Goal: Task Accomplishment & Management: Manage account settings

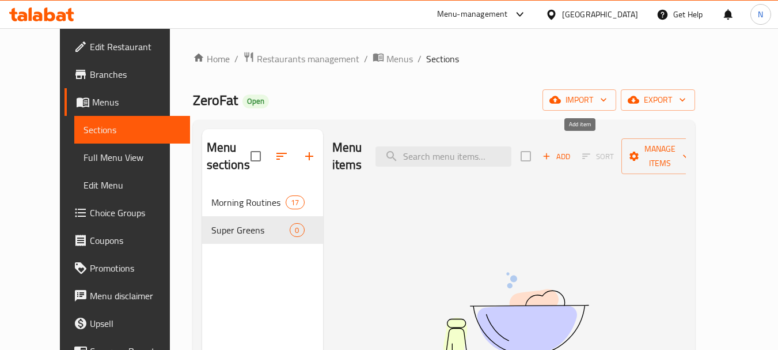
click at [552, 151] on icon "button" at bounding box center [546, 156] width 10 height 10
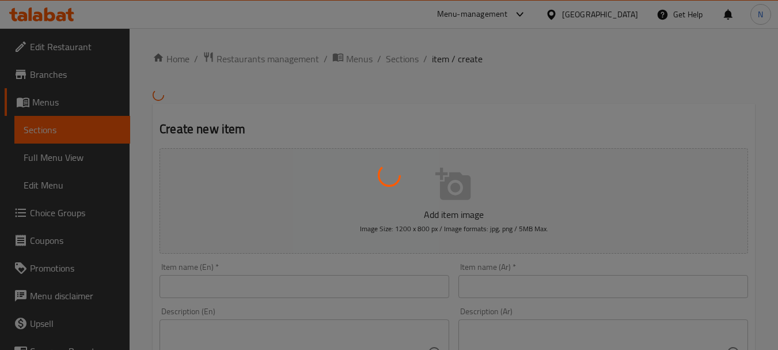
click at [342, 283] on div at bounding box center [389, 175] width 778 height 350
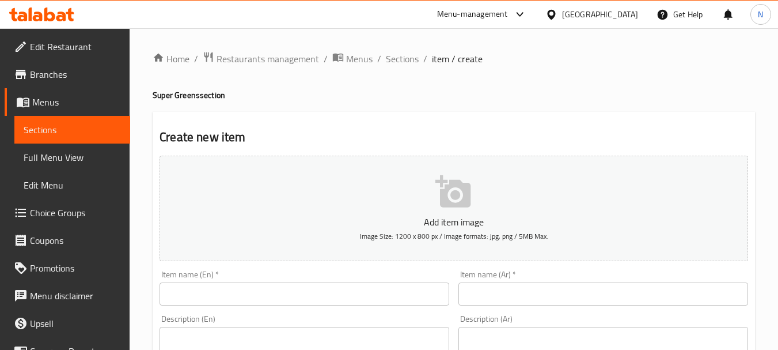
click at [339, 290] on input "text" at bounding box center [305, 293] width 290 height 23
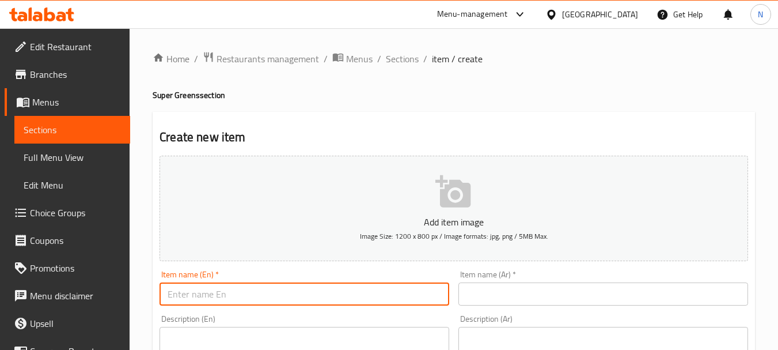
paste input "SESAME SOBA SALAD - 395kcal"
click at [244, 291] on input "SESAME SOBA SALAD - 395kcal" at bounding box center [305, 293] width 290 height 23
click at [253, 299] on input "Sesame Soba Salad - 395kcal" at bounding box center [305, 293] width 290 height 23
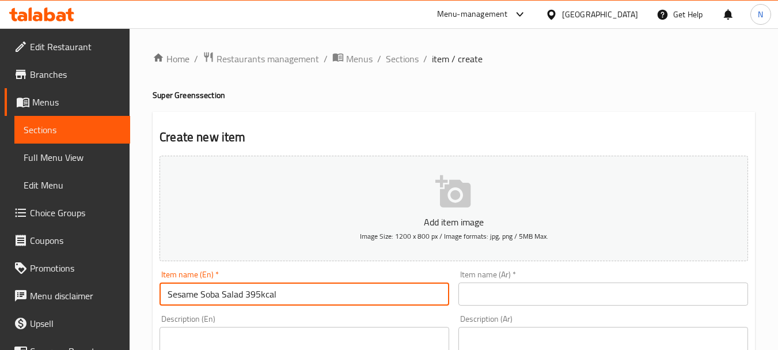
click at [263, 297] on input "Sesame Soba Salad 395kcal" at bounding box center [305, 293] width 290 height 23
click at [269, 292] on input "Sesame Soba Salad 395 kcal" at bounding box center [305, 293] width 290 height 23
click at [245, 304] on input "Sesame Soba Salad 395 Kcal" at bounding box center [305, 293] width 290 height 23
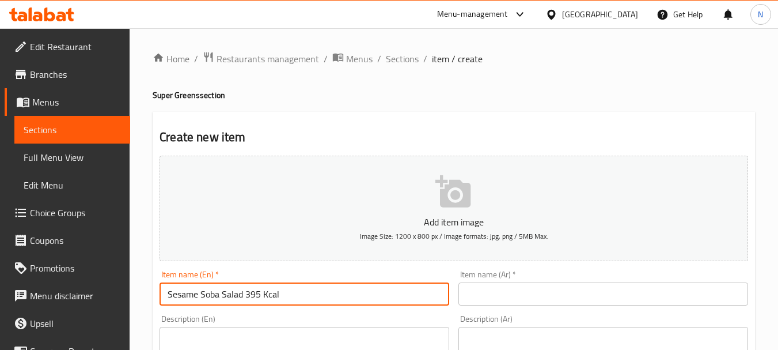
type input "Sesame Soba Salad 395 Kcal"
click at [552, 299] on input "text" at bounding box center [603, 293] width 290 height 23
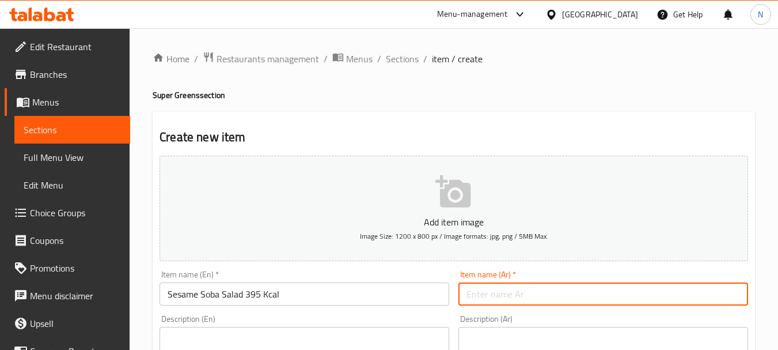
paste input "سلطة سوبا بالسمسم 395 سعرة حرارية"
type input "سلطة سوبا بالسمسم 395 سعرة حرارية"
paste textarea ""Enjoy our Healthy Grilled Shrimp Soba Salad tender noodles mixed with peanut s…"
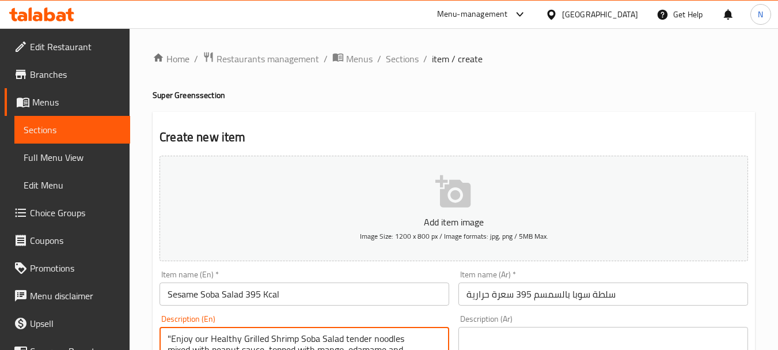
scroll to position [19, 0]
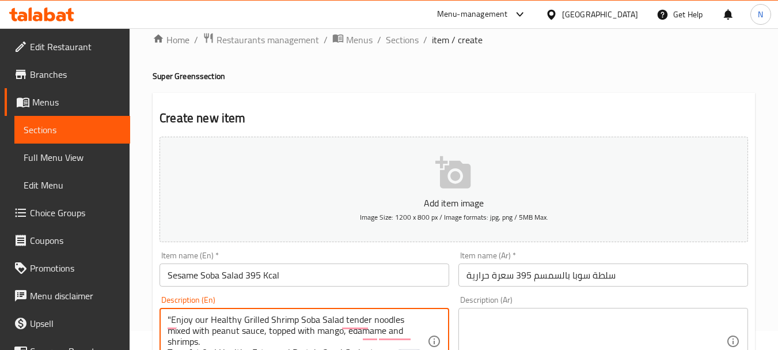
click at [344, 342] on textarea ""Enjoy our Healthy Grilled Shrimp Soba Salad tender noodles mixed with peanut s…" at bounding box center [298, 341] width 260 height 55
click at [342, 342] on textarea ""Enjoy our Healthy Grilled Shrimp Soba Salad tender noodles mixed with peanut s…" at bounding box center [298, 341] width 260 height 55
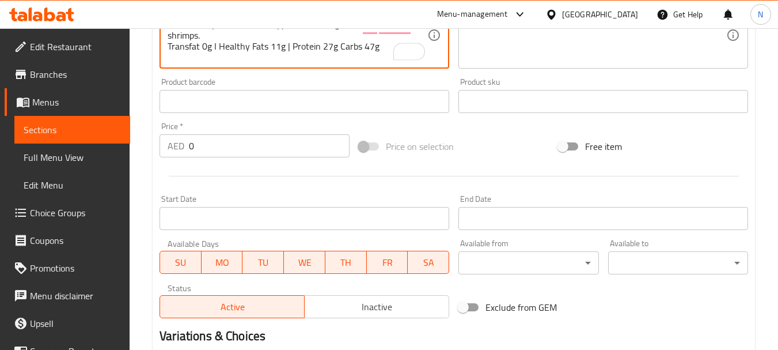
click at [336, 42] on textarea ""Enjoy our Healthy Grilled Shrimp Soba Salad tender noodles mixed with peanut s…" at bounding box center [298, 35] width 260 height 55
click at [294, 37] on textarea ""Enjoy our Healthy Grilled Shrimp Soba Salad tender noodles mixed with peanut s…" at bounding box center [298, 35] width 260 height 55
click at [292, 37] on textarea ""Enjoy our Healthy Grilled Shrimp Soba Salad tender noodles mixed with peanut s…" at bounding box center [298, 35] width 260 height 55
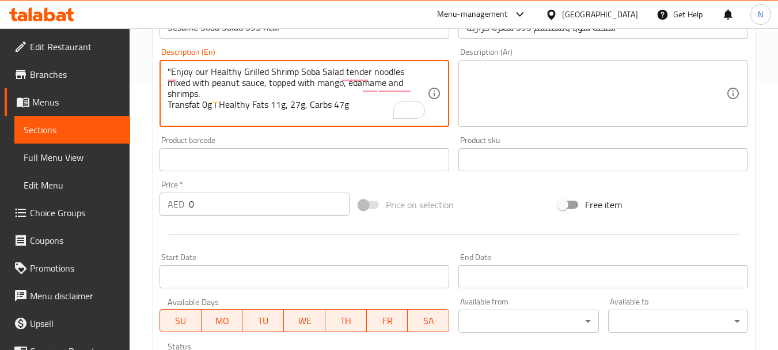
scroll to position [262, 0]
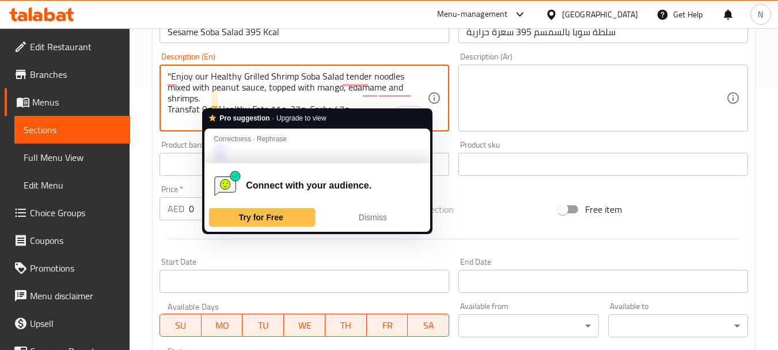
click at [217, 98] on textarea ""Enjoy our Healthy Grilled Shrimp Soba Salad tender noodles mixed with peanut s…" at bounding box center [298, 98] width 260 height 55
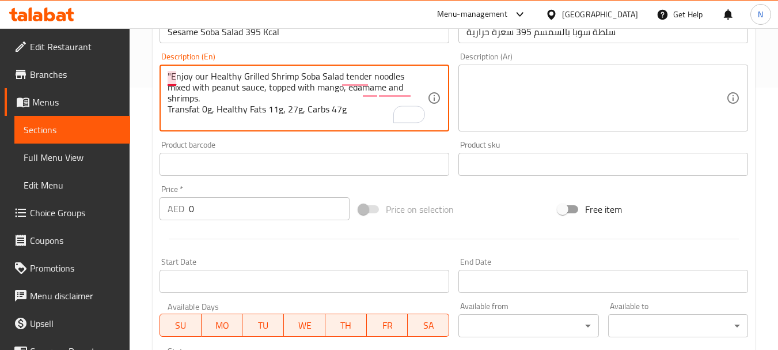
click at [173, 75] on textarea ""Enjoy our Healthy Grilled Shrimp Soba Salad tender noodles mixed with peanut s…" at bounding box center [298, 98] width 260 height 55
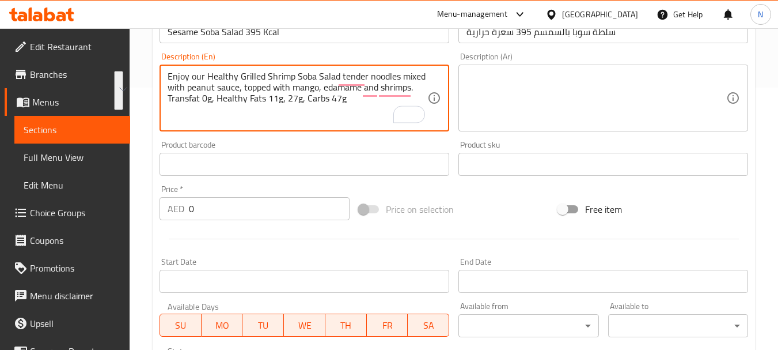
drag, startPoint x: 192, startPoint y: 74, endPoint x: 344, endPoint y: 103, distance: 154.9
click at [361, 103] on textarea "Enjoy our Healthy Grilled Shrimp Soba Salad tender noodles mixed with peanut sa…" at bounding box center [298, 98] width 260 height 55
click at [291, 90] on textarea "Enjoy our healthy grilled shrimp soba salad tender noodles mixed with peanut sa…" at bounding box center [298, 98] width 260 height 55
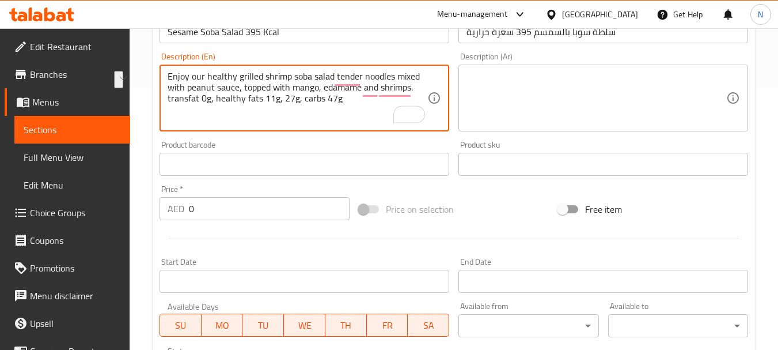
click at [291, 90] on textarea "Enjoy our healthy grilled shrimp soba salad tender noodles mixed with peanut sa…" at bounding box center [298, 98] width 260 height 55
click at [290, 79] on textarea "Enjoy our healthy grilled shrimp soba salad tender noodles mixed with peanut sa…" at bounding box center [298, 98] width 260 height 55
drag, startPoint x: 290, startPoint y: 79, endPoint x: 288, endPoint y: 92, distance: 12.2
click at [288, 92] on textarea "Enjoy our healthy grilled shrimp soba salad tender noodles mixed with peanut sa…" at bounding box center [298, 98] width 260 height 55
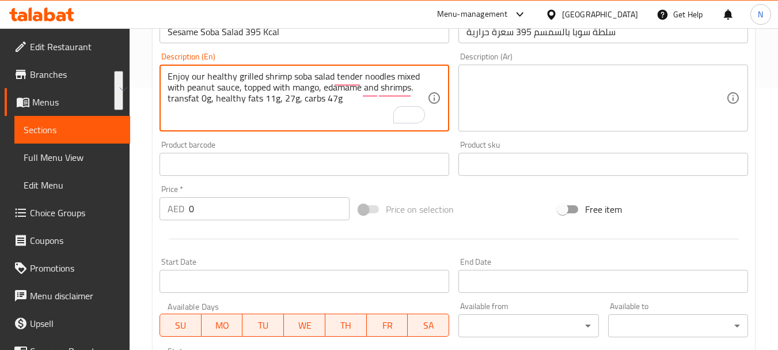
type textarea "Enjoy our healthy grilled shrimp soba salad tender noodles mixed with peanut sa…"
click at [244, 105] on textarea "Enjoy our healthy grilled shrimp soba salad tender noodles mixed with peanut sa…" at bounding box center [298, 98] width 260 height 55
click at [250, 101] on textarea "Enjoy our healthy grilled shrimp soba salad tender noodles mixed with peanut sa…" at bounding box center [298, 98] width 260 height 55
drag, startPoint x: 250, startPoint y: 101, endPoint x: 255, endPoint y: 79, distance: 22.4
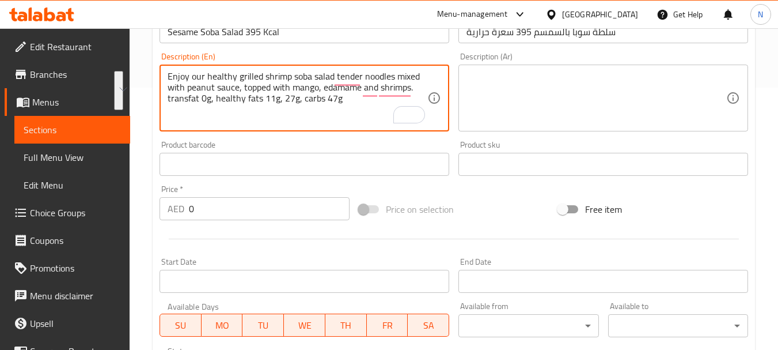
click at [255, 79] on textarea "Enjoy our healthy grilled shrimp soba salad tender noodles mixed with peanut sa…" at bounding box center [298, 98] width 260 height 55
click at [525, 113] on textarea at bounding box center [597, 98] width 260 height 55
paste textarea "استمتع بسلطة سوبا الروبيان المشوي الصحية، وهي عبارة عن نودلز طرية ممزوجة بصلصة …"
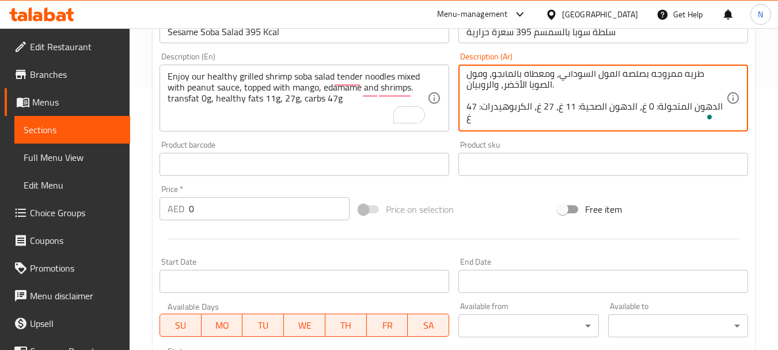
scroll to position [14, 0]
click at [499, 94] on textarea "استمتع بسلطة سوبا الروبيان المشوي الصحية، وهي عبارة عن نودلز طرية ممزوجة بصلصة …" at bounding box center [597, 98] width 260 height 55
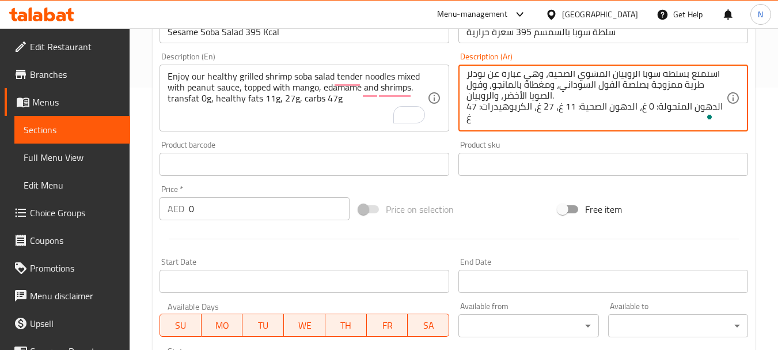
scroll to position [0, 0]
click at [641, 77] on textarea "استمتع بسلطة سوبا الروبيان المشوي الصحية، وهي عبارة عن نودلز طرية ممزوجة بصلصة …" at bounding box center [597, 98] width 260 height 55
click at [612, 74] on textarea "استمتع بسلطة سوبيا الروبيان المشوي الصحية، وهي عبارة عن نودلز طرية ممزوجة بصلصة…" at bounding box center [597, 98] width 260 height 55
click at [603, 77] on textarea "استمتع بسلطة سوبيا روبيان المشوي الصحية، وهي عبارة عن نودلز طرية ممزوجة بصلصة ا…" at bounding box center [597, 98] width 260 height 55
click at [568, 77] on textarea "استمتع بسلطة سوبيا روبيان مشوي الصحية، وهي عبارة عن نودلز طرية ممزوجة بصلصة الف…" at bounding box center [597, 98] width 260 height 55
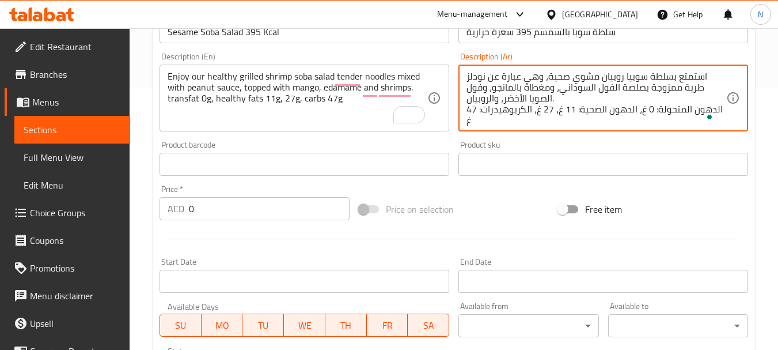
click at [613, 88] on textarea "استمتع بسلطة سوبيا روبيان مشوي صحية، وهي عبارة عن نودلز طرية ممزوجة بصلصة الفول…" at bounding box center [597, 98] width 260 height 55
click at [590, 86] on textarea "استمتع بسلطة سوبيا روبيان مشوي صحية، وهي عبارة عن نودلز طرية ممزوجة بصلصة فول ا…" at bounding box center [597, 98] width 260 height 55
click at [484, 86] on textarea "استمتع بسلطة سوبيا روبيان مشوي صحية، وهي عبارة عن نودلز طرية ممزوجة بصلصة فول س…" at bounding box center [597, 98] width 260 height 55
click at [522, 99] on textarea "استمتع بسلطة سوبيا روبيان مشوي صحية، وهي عبارة عن نودلز طرية ممزوجة بصلصة فول س…" at bounding box center [597, 98] width 260 height 55
click at [490, 96] on textarea "استمتع بسلطة سوبيا روبيان مشوي صحية، وهي عبارة عن نودلز طرية ممزوجة بصلصة فول س…" at bounding box center [597, 98] width 260 height 55
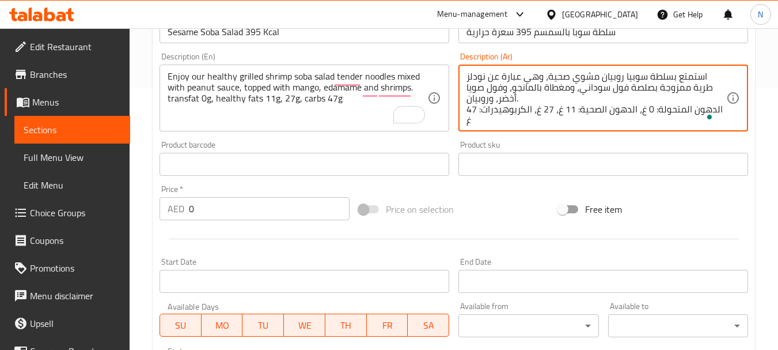
click at [698, 109] on textarea "استمتع بسلطة سوبيا روبيان مشوي صحية، وهي عبارة عن نودلز طرية ممزوجة بصلصة فول س…" at bounding box center [597, 98] width 260 height 55
click at [699, 109] on textarea "استمتع بسلطة سوبيا روبيان مشوي صحية، وهي عبارة عن نودلز طرية ممزوجة بصلصة فول س…" at bounding box center [597, 98] width 260 height 55
click at [700, 109] on textarea "استمتع بسلطة سوبيا روبيان مشوي صحية، وهي عبارة عن نودلز طرية ممزوجة بصلصة فول س…" at bounding box center [597, 98] width 260 height 55
click at [682, 108] on textarea "استمتع بسلطة سوبيا روبيان مشوي صحية، وهي عبارة عن نودلز طرية ممزوجة بصلصة فول س…" at bounding box center [597, 98] width 260 height 55
click at [635, 109] on textarea "استمتع بسلطة سوبيا روبيان مشوي صحية، وهي عبارة عن نودلز طرية ممزوجة بصلصة فول س…" at bounding box center [597, 98] width 260 height 55
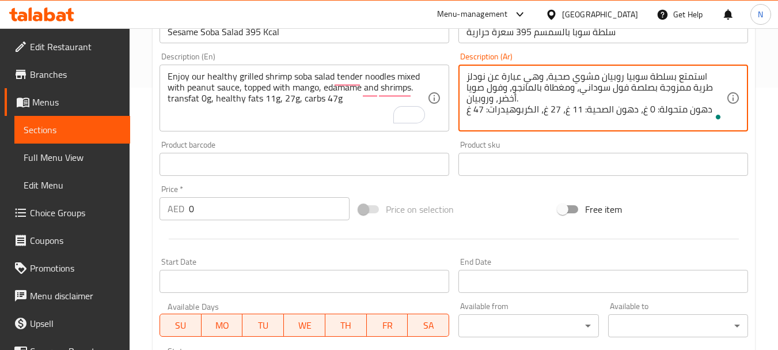
click at [606, 111] on textarea "استمتع بسلطة سوبيا روبيان مشوي صحية، وهي عبارة عن نودلز طرية ممزوجة بصلصة فول س…" at bounding box center [597, 98] width 260 height 55
click at [635, 109] on textarea "استمتع بسلطة سوبيا روبيان مشوي صحية، وهي عبارة عن نودلز طرية ممزوجة بصلصة فول س…" at bounding box center [597, 98] width 260 height 55
click at [567, 115] on textarea "استمتع بسلطة سوبيا روبيان مشوي صحية، وهي عبارة عن نودلز طرية ممزوجة بصلصة فول س…" at bounding box center [597, 98] width 260 height 55
click at [533, 108] on textarea "استمتع بسلطة سوبيا روبيان مشوي صحية، وهي عبارة عن نودلز طرية ممزوجة بصلصة فول س…" at bounding box center [597, 98] width 260 height 55
click at [470, 111] on textarea "استمتع بسلطة سوبيا روبيان مشوي صحية، وهي عبارة عن نودلز طرية ممزوجة بصلصة فول س…" at bounding box center [597, 98] width 260 height 55
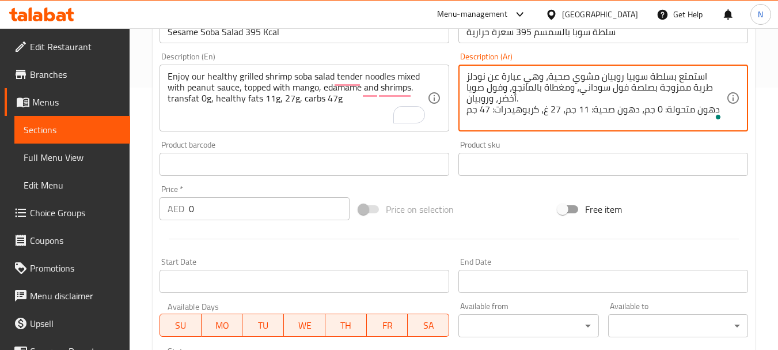
type textarea "استمتع بسلطة سوبيا روبيان مشوي صحية، وهي عبارة عن نودلز طرية ممزوجة بصلصة فول س…"
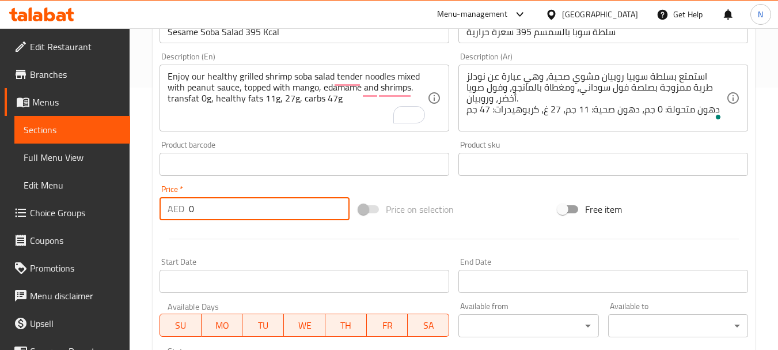
drag, startPoint x: 193, startPoint y: 211, endPoint x: 184, endPoint y: 211, distance: 9.2
click at [184, 211] on div "AED 0 Price *" at bounding box center [255, 208] width 190 height 23
type input "64"
click at [498, 197] on div "Price on selection" at bounding box center [453, 209] width 199 height 31
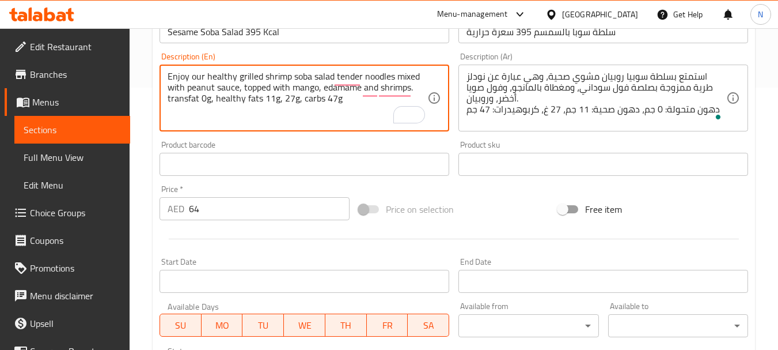
click at [347, 89] on textarea "Enjoy our healthy grilled shrimp soba salad tender noodles mixed with peanut sa…" at bounding box center [298, 98] width 260 height 55
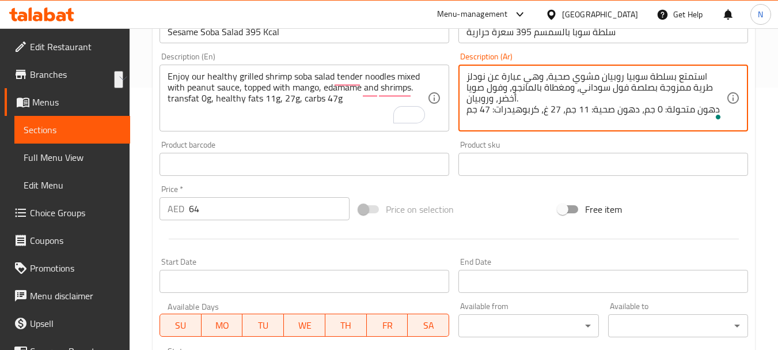
drag, startPoint x: 526, startPoint y: 86, endPoint x: 470, endPoint y: 88, distance: 55.9
paste textarea "ادامامي"
click at [495, 89] on textarea "استمتع بسلطة سوبيا روبيان مشوي صحية، وهي عبارة عن نودلز طرية ممزوجة بصلصة فول س…" at bounding box center [597, 98] width 260 height 55
click at [499, 87] on textarea "استمتع بسلطة سوبيا روبيان مشوي صحية، وهي عبارة عن نودلز طرية ممزوجة بصلصة فول س…" at bounding box center [597, 98] width 260 height 55
click at [497, 85] on textarea "استمتع بسلطة سوبيا روبيان مشوي صحية، وهي عبارة عن نودلز طرية ممزوجة بصلصة فول س…" at bounding box center [597, 98] width 260 height 55
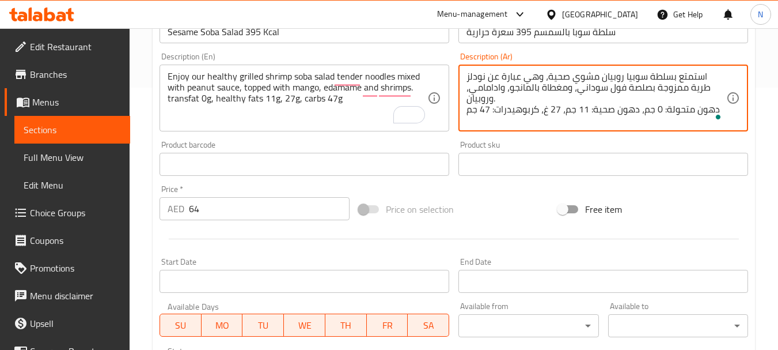
click at [495, 86] on textarea "استمتع بسلطة سوبيا روبيان مشوي صحية، وهي عبارة عن نودلز طرية ممزوجة بصلصة فول س…" at bounding box center [597, 98] width 260 height 55
click at [526, 89] on textarea "استمتع بسلطة سوبيا روبيان مشوي صحية، وهي عبارة عن نودلز طرية ممزوجة بصلصة فول س…" at bounding box center [597, 98] width 260 height 55
click at [528, 88] on textarea "استمتع بسلطة سوبيا روبيان مشوي صحية، وهي عبارة عن نودلز طرية ممزوجة بصلصة فول س…" at bounding box center [597, 98] width 260 height 55
type textarea "استمتع بسلطة سوبيا روبيان مشوي صحية، وهي عبارة عن نودلز طرية ممزوجة بصلصة فول س…"
click at [494, 200] on div "Price on selection" at bounding box center [453, 209] width 199 height 31
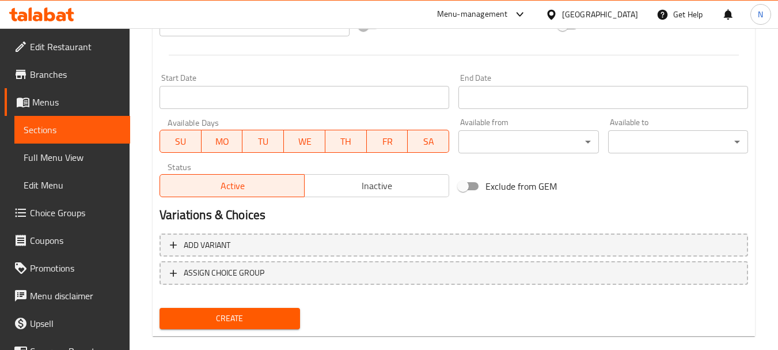
scroll to position [464, 0]
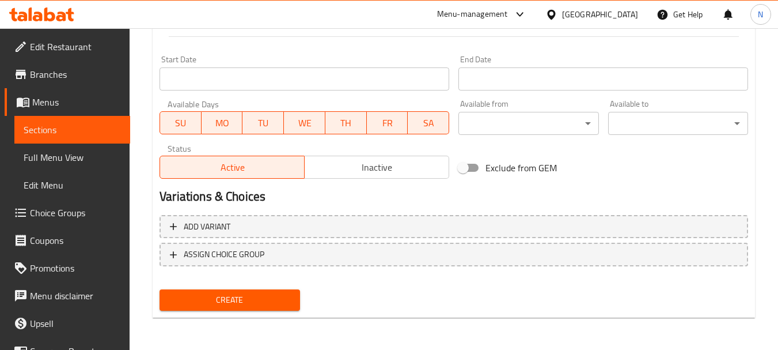
click at [275, 293] on span "Create" at bounding box center [230, 300] width 122 height 14
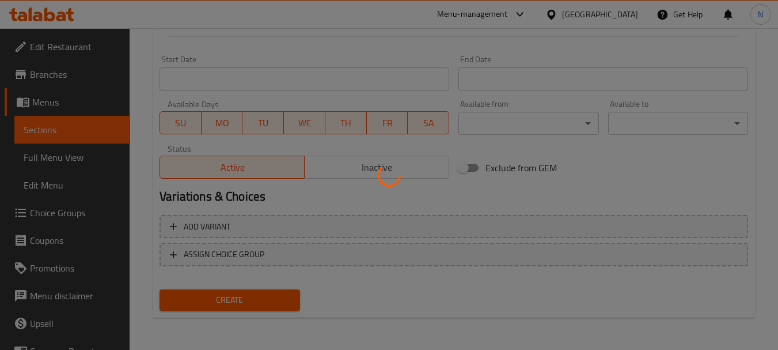
type input "0"
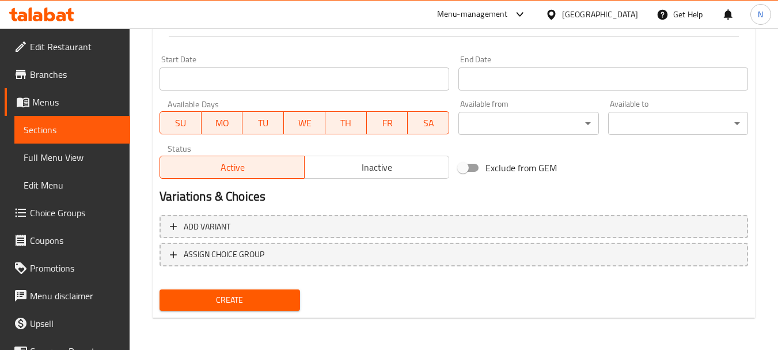
scroll to position [0, 0]
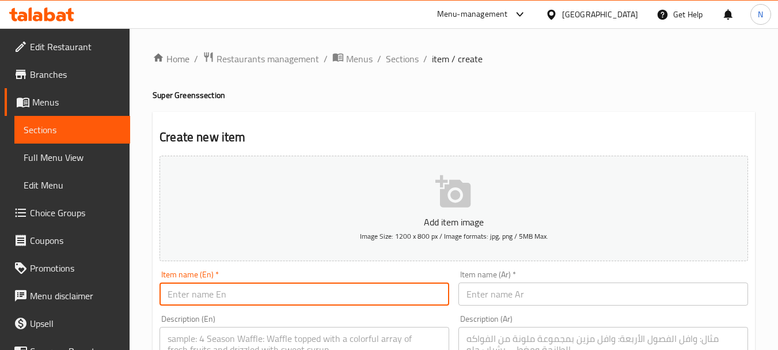
click at [276, 290] on input "text" at bounding box center [305, 293] width 290 height 23
paste input "Fiesta Fresca Salad - 339kcal"
click at [253, 293] on input "Fiesta Fresca Salad - 339kcal" at bounding box center [305, 293] width 290 height 23
click at [251, 291] on input "Fiesta Fresca Salad - 339kcal" at bounding box center [305, 293] width 290 height 23
click at [251, 291] on input "Fiesta Fresca Salad 339kcal" at bounding box center [305, 293] width 290 height 23
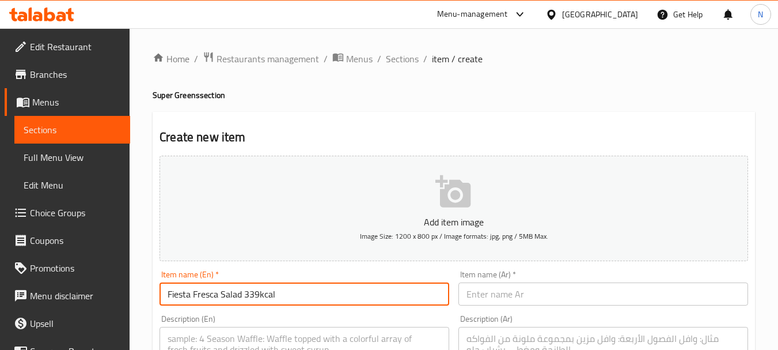
click at [251, 291] on input "Fiesta Fresca Salad 339kcal" at bounding box center [305, 293] width 290 height 23
click at [261, 297] on input "Fiesta Fresca Salad 339kcal" at bounding box center [305, 293] width 290 height 23
click at [263, 295] on input "Fiesta Fresca Salad 339kcal" at bounding box center [305, 293] width 290 height 23
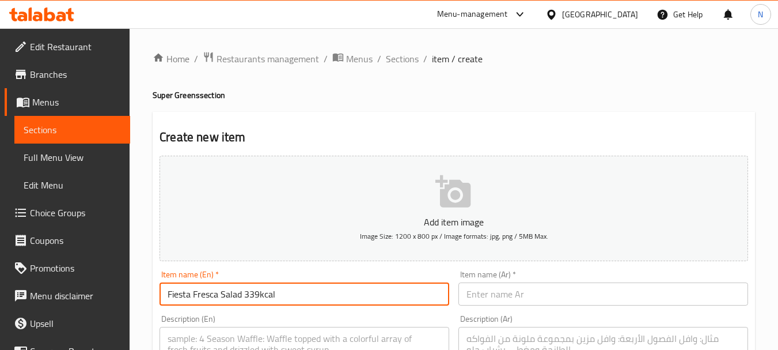
click at [260, 295] on input "Fiesta Fresca Salad 339kcal" at bounding box center [305, 293] width 290 height 23
click at [265, 295] on input "Fiesta Fresca Salad 339 kcal" at bounding box center [305, 293] width 290 height 23
click at [244, 287] on input "Fiesta Fresca Salad 339 Kcal" at bounding box center [305, 293] width 290 height 23
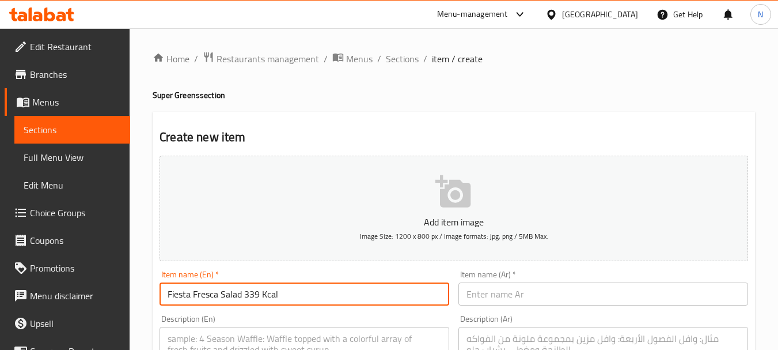
click at [244, 287] on input "Fiesta Fresca Salad 339 Kcal" at bounding box center [305, 293] width 290 height 23
type input "Fiesta Fresca Salad 339 Kcal"
click at [484, 301] on input "text" at bounding box center [603, 293] width 290 height 23
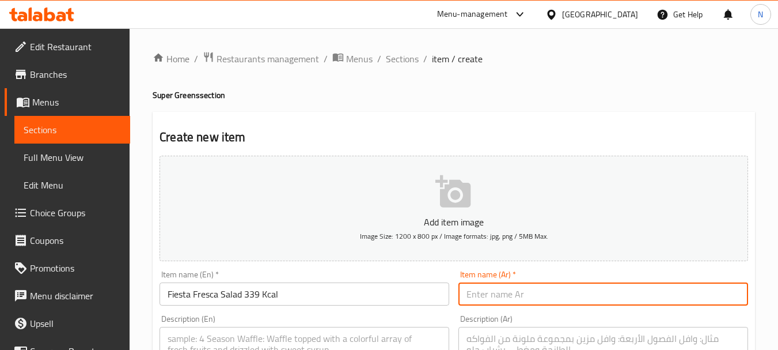
paste input "سلطة فييستا فريسكا 339 سعرة حرارية"
type input "سلطة فييستا فريسكا 339 سعرة حرارية"
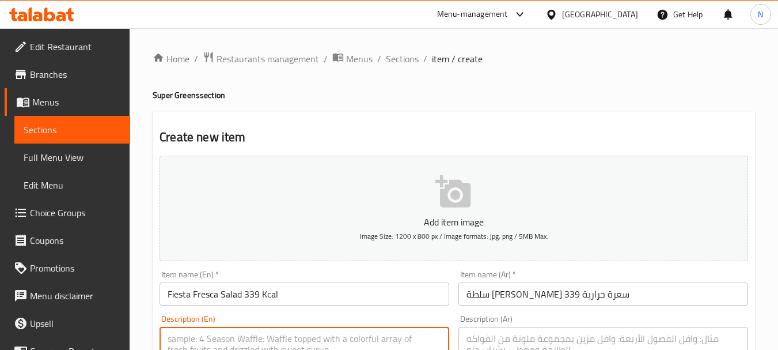
paste textarea ""Mexican party salad! Baby romaine lettuce, cherry tomato, beans, feta cheese, …"
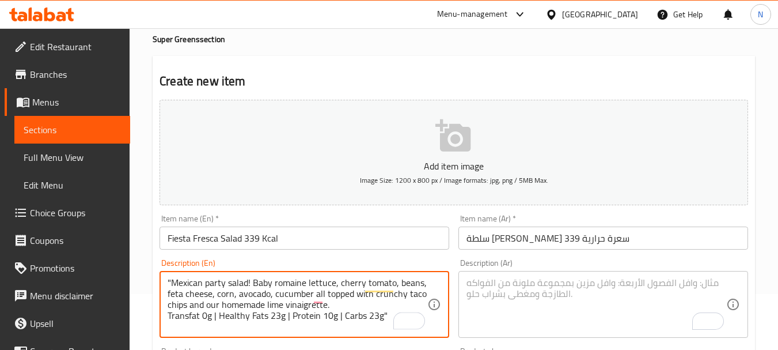
scroll to position [63, 0]
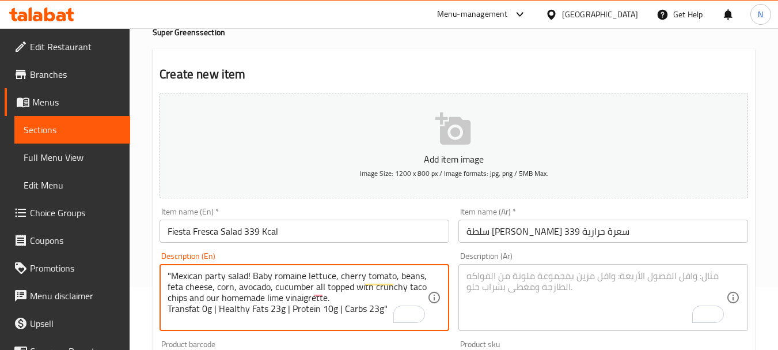
click at [342, 308] on textarea ""Mexican party salad! Baby romaine lettuce, cherry tomato, beans, feta cheese, …" at bounding box center [298, 297] width 260 height 55
click at [172, 275] on textarea ""Mexican party salad! Baby romaine lettuce, cherry tomato, beans, feta cheese, …" at bounding box center [298, 297] width 260 height 55
click at [385, 307] on textarea "Mexican party salad! Baby romaine lettuce, cherry tomato, beans, feta cheese, c…" at bounding box center [298, 297] width 260 height 55
click at [342, 309] on textarea "Mexican party salad! Baby romaine lettuce, cherry tomato, beans, feta cheese, c…" at bounding box center [298, 297] width 260 height 55
click at [291, 306] on textarea "Mexican party salad! Baby romaine lettuce, cherry tomato, beans, feta cheese, c…" at bounding box center [298, 297] width 260 height 55
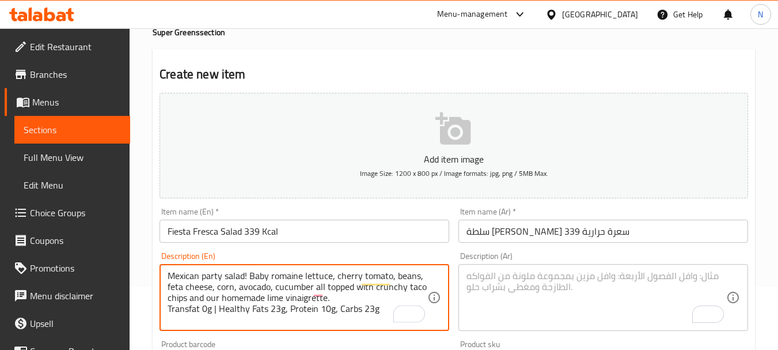
click at [218, 312] on textarea "Mexican party salad! Baby romaine lettuce, cherry tomato, beans, feta cheese, c…" at bounding box center [298, 297] width 260 height 55
drag, startPoint x: 203, startPoint y: 272, endPoint x: 387, endPoint y: 316, distance: 189.4
click at [387, 316] on textarea "Mexican party salad! Baby romaine lettuce, cherry tomato, beans, feta cheese, c…" at bounding box center [298, 297] width 260 height 55
click at [285, 282] on textarea "Mexican party salad! baby romaine lettuce, cherry tomato, beans, feta cheese, c…" at bounding box center [298, 297] width 260 height 55
click at [248, 273] on textarea "Mexican party salad! baby romaine lettuce, cherry tomato, beans, feta cheese, c…" at bounding box center [298, 297] width 260 height 55
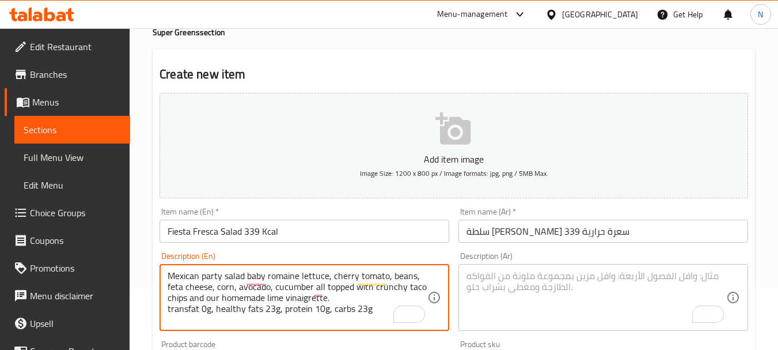
click at [223, 279] on textarea "Mexican party salad baby romaine lettuce, cherry tomato, beans, feta cheese, co…" at bounding box center [298, 297] width 260 height 55
drag, startPoint x: 223, startPoint y: 279, endPoint x: 227, endPoint y: 318, distance: 39.4
click at [227, 318] on textarea "Mexican party salad baby romaine lettuce, cherry tomato, beans, feta cheese, co…" at bounding box center [298, 297] width 260 height 55
type textarea "Mexican party salad baby romaine lettuce, cherry tomato, beans, feta cheese, co…"
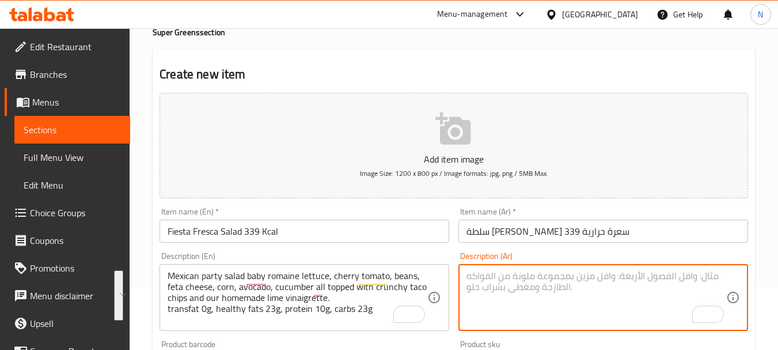
click at [514, 276] on textarea "To enrich screen reader interactions, please activate Accessibility in Grammarl…" at bounding box center [597, 297] width 260 height 55
paste textarea "سلطة مكسيكية للحفلات: خس روماني صغير، طماطم كرزية، فاصوليا، جبنة فيتا، ذرة، أفو…"
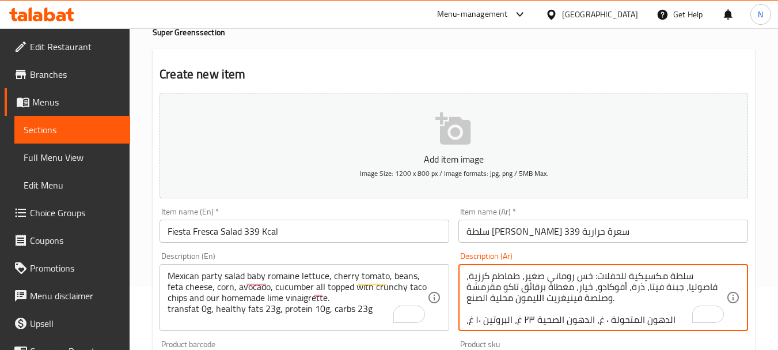
scroll to position [14, 0]
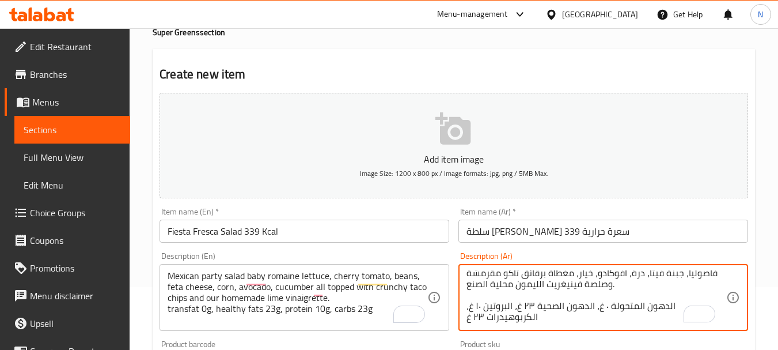
click at [609, 297] on textarea "سلطة مكسيكية للحفلات: خس روماني صغير، طماطم كرزية، فاصوليا، جبنة فيتا، ذرة، أفو…" at bounding box center [597, 297] width 260 height 55
click at [606, 293] on textarea "سلطة مكسيكية للحفلات: خس روماني صغير، طماطم كرزية، فاصوليا، جبنة فيتا، ذرة، أفو…" at bounding box center [597, 297] width 260 height 55
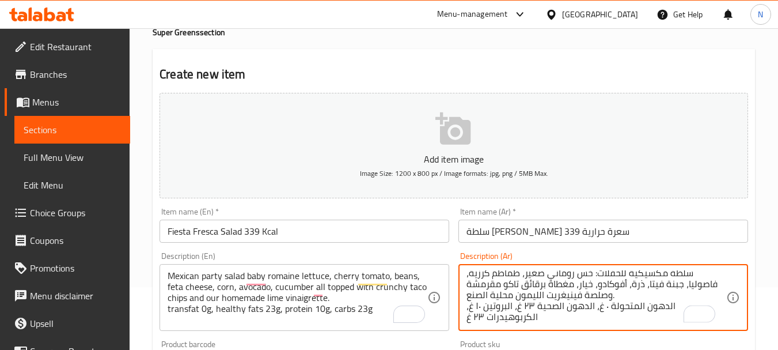
scroll to position [3, 0]
drag, startPoint x: 665, startPoint y: 304, endPoint x: 672, endPoint y: 305, distance: 7.0
click at [672, 305] on textarea "سلطة مكسيكية للحفلات: خس روماني صغير، طماطم كرزية، فاصوليا، جبنة فيتا، ذرة، أفو…" at bounding box center [597, 297] width 260 height 55
drag, startPoint x: 636, startPoint y: 305, endPoint x: 642, endPoint y: 306, distance: 6.4
click at [642, 306] on textarea "سلطة مكسيكية للحفلات: خس روماني صغير، طماطم كرزية، فاصوليا، جبنة فيتا، ذرة، أفو…" at bounding box center [597, 297] width 260 height 55
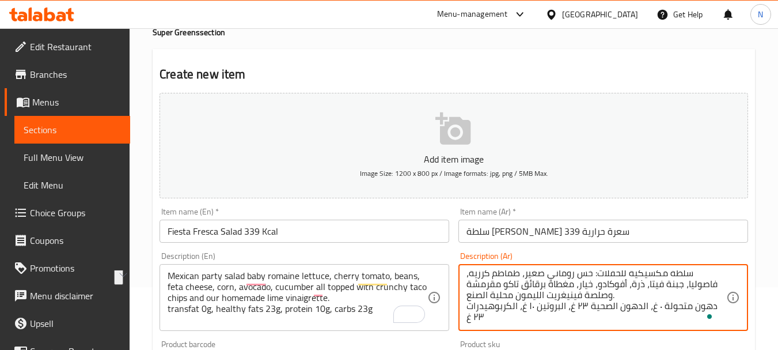
drag, startPoint x: 651, startPoint y: 311, endPoint x: 657, endPoint y: 310, distance: 5.9
click at [657, 310] on textarea "سلطة مكسيكية للحفلات: خس روماني صغير، طماطم كرزية، فاصوليا، جبنة فيتا، ذرة، أفو…" at bounding box center [597, 297] width 260 height 55
click at [609, 305] on textarea "سلطة مكسيكية للحفلات: خس روماني صغير، طماطم كرزية، فاصوليا، جبنة فيتا، ذرة، أفو…" at bounding box center [597, 297] width 260 height 55
click at [634, 309] on textarea "سلطة مكسيكية للحفلات: خس روماني صغير، طماطم كرزية، فاصوليا، جبنة فيتا، ذرة، أفو…" at bounding box center [597, 297] width 260 height 55
click at [571, 308] on textarea "سلطة مكسيكية للحفلات: خس روماني صغير، طماطم كرزية، فاصوليا، جبنة فيتا، ذرة، أفو…" at bounding box center [597, 297] width 260 height 55
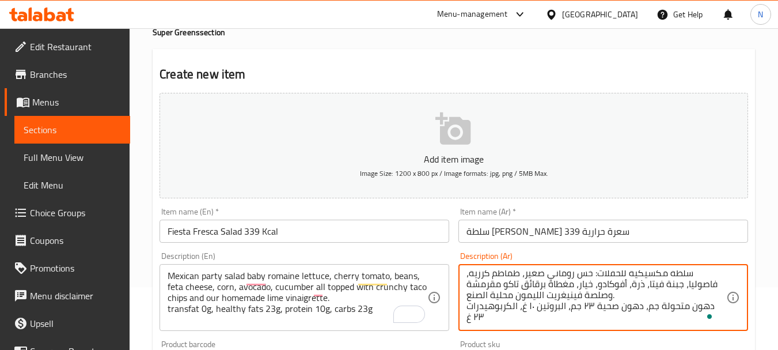
click at [559, 308] on textarea "سلطة مكسيكية للحفلات: خس روماني صغير، طماطم كرزية، فاصوليا، جبنة فيتا، ذرة، أفو…" at bounding box center [597, 297] width 260 height 55
click at [523, 304] on textarea "سلطة مكسيكية للحفلات: خس روماني صغير، طماطم كرزية، فاصوليا، جبنة فيتا، ذرة، أفو…" at bounding box center [597, 297] width 260 height 55
click at [510, 306] on textarea "سلطة مكسيكية للحفلات: خس روماني صغير، طماطم كرزية، فاصوليا، جبنة فيتا، ذرة، أفو…" at bounding box center [597, 297] width 260 height 55
click at [468, 317] on textarea "سلطة مكسيكية للحفلات: خس روماني صغير، طماطم كرزية، فاصوليا، جبنة فيتا، ذرة، أفو…" at bounding box center [597, 297] width 260 height 55
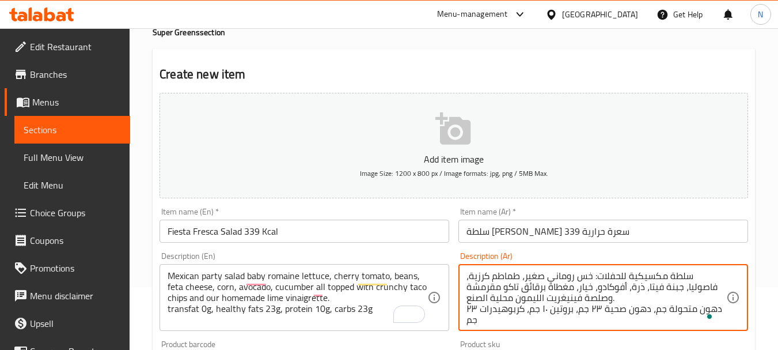
click at [632, 275] on textarea "سلطة مكسيكية للحفلات: خس روماني صغير، طماطم كرزية، فاصوليا، جبنة فيتا، ذرة، أفو…" at bounding box center [597, 297] width 260 height 55
drag, startPoint x: 513, startPoint y: 298, endPoint x: 467, endPoint y: 298, distance: 46.1
click at [467, 298] on textarea "سلطة مكسيكي للحفلات: خس روماني صغير، طماطم كرزية، فاصوليا، جبنة فيتا، ذرة، أفوك…" at bounding box center [597, 297] width 260 height 55
click at [509, 295] on textarea "سلطة مكسيكي للحفلات: خس روماني صغير، طماطم كرزية، فاصوليا، جبنة فيتا، ذرة، أفوك…" at bounding box center [597, 297] width 260 height 55
click at [511, 297] on textarea "سلطة مكسيكي للحفلات: خس روماني صغير، طماطم كرزية، فاصوليا، جبنة فيتا، ذرة، أفوك…" at bounding box center [597, 297] width 260 height 55
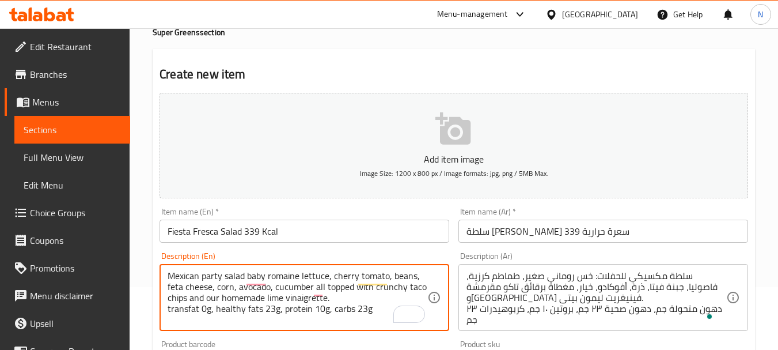
click at [297, 298] on textarea "Mexican party salad baby romaine lettuce, cherry tomato, beans, feta cheese, co…" at bounding box center [298, 297] width 260 height 55
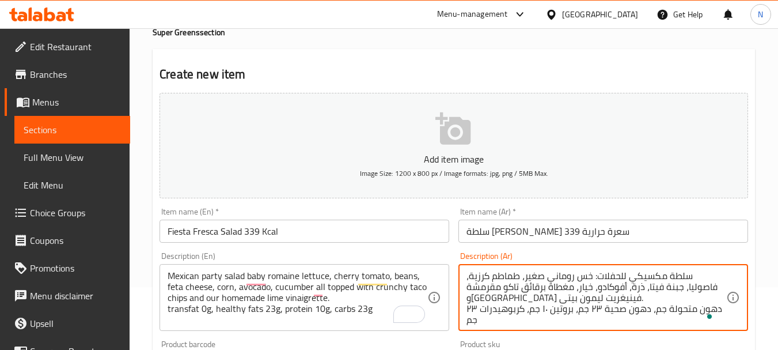
click at [536, 297] on textarea "سلطة مكسيكي للحفلات: خس روماني صغير، طماطم كرزية، فاصوليا، جبنة فيتا، ذرة، أفوك…" at bounding box center [597, 297] width 260 height 55
paste textarea "ج"
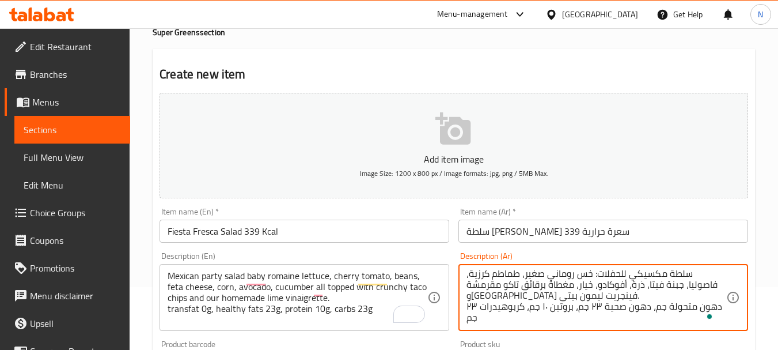
scroll to position [3, 0]
click at [651, 310] on textarea "سلطة مكسيكي للحفلات: خس روماني صغير، طماطم كرزية، فاصوليا، جبنة فيتا، ذرة، أفوك…" at bounding box center [597, 297] width 260 height 55
type textarea "سلطة مكسيكي للحفلات: خس روماني صغير، طماطم كرزية، فاصوليا، جبنة فيتا، ذرة، أفوك…"
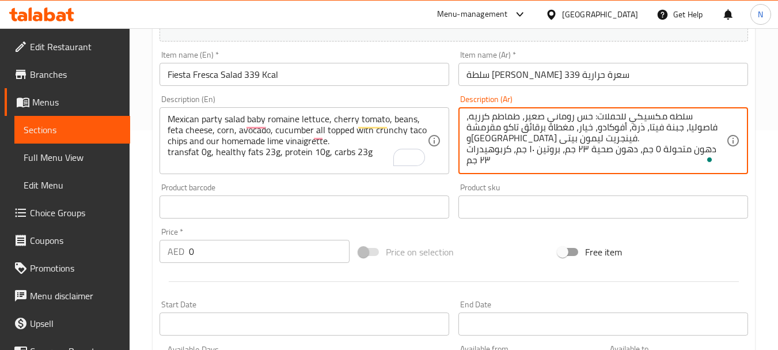
scroll to position [248, 0]
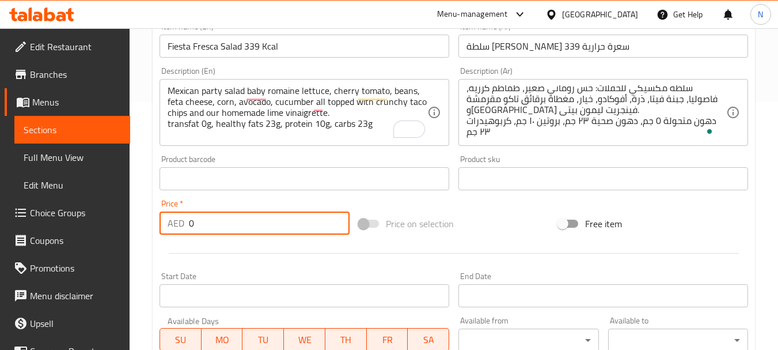
drag, startPoint x: 248, startPoint y: 225, endPoint x: 175, endPoint y: 221, distance: 73.3
click at [175, 221] on div "AED 0 Price *" at bounding box center [255, 222] width 190 height 23
type input "58"
click at [493, 226] on div "Price on selection" at bounding box center [453, 223] width 199 height 31
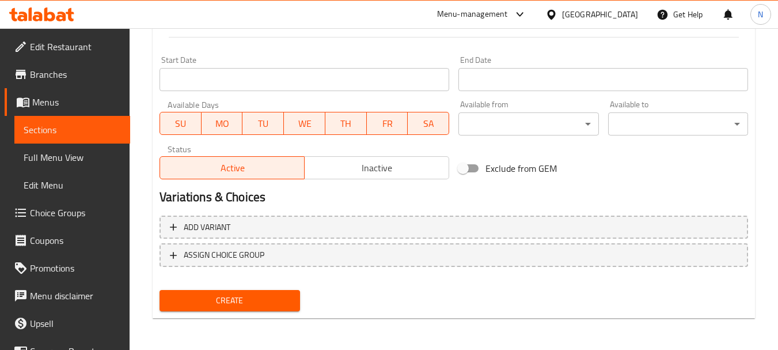
scroll to position [464, 0]
click at [259, 295] on span "Create" at bounding box center [230, 300] width 122 height 14
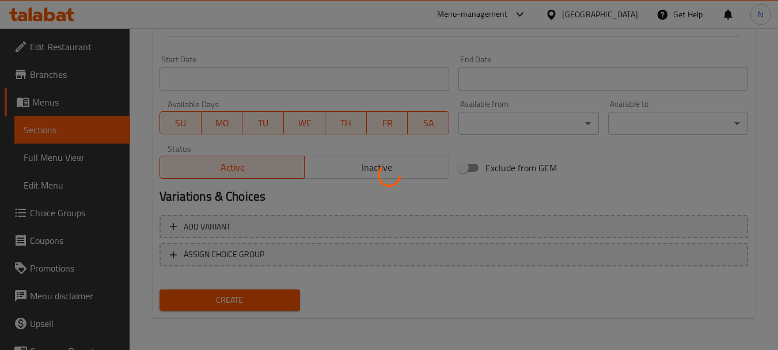
type input "0"
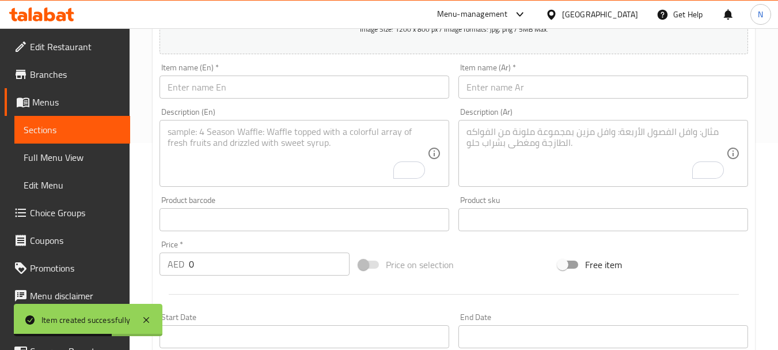
scroll to position [0, 0]
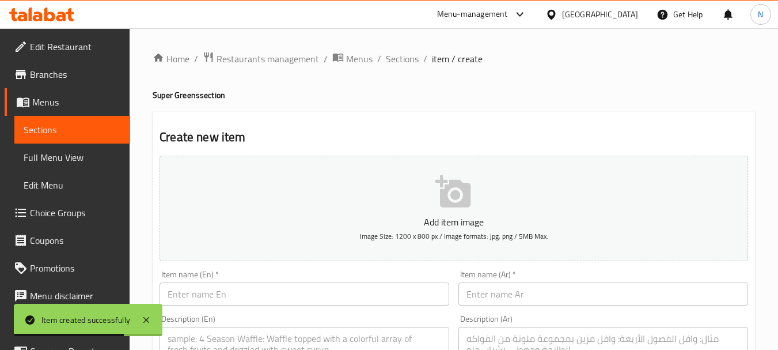
click at [252, 309] on div "Item name (En)   * Item name (En) *" at bounding box center [304, 288] width 299 height 44
click at [255, 304] on input "text" at bounding box center [305, 293] width 290 height 23
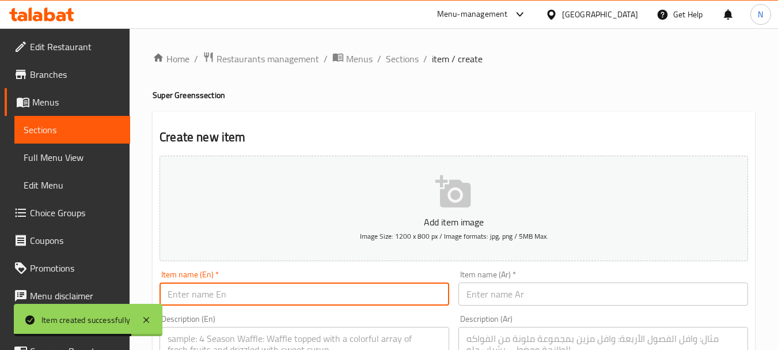
paste input "Burrata Platter - 615kcal"
click at [233, 293] on input "Burrata Platter - 615kcal" at bounding box center [305, 293] width 290 height 23
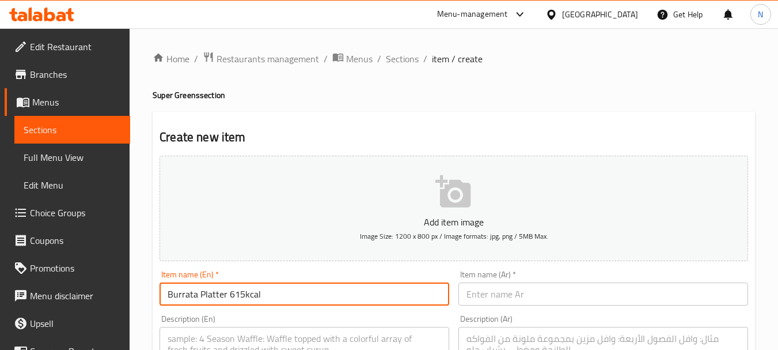
click at [243, 297] on input "Burrata Platter 615kcal" at bounding box center [305, 293] width 290 height 23
click at [247, 296] on input "Burrata Platter 615 kcal" at bounding box center [305, 293] width 290 height 23
click at [245, 295] on input "Burrata Platter 615 kcal" at bounding box center [305, 293] width 290 height 23
click at [241, 295] on input "Burrata Platter 615 Kcal" at bounding box center [305, 293] width 290 height 23
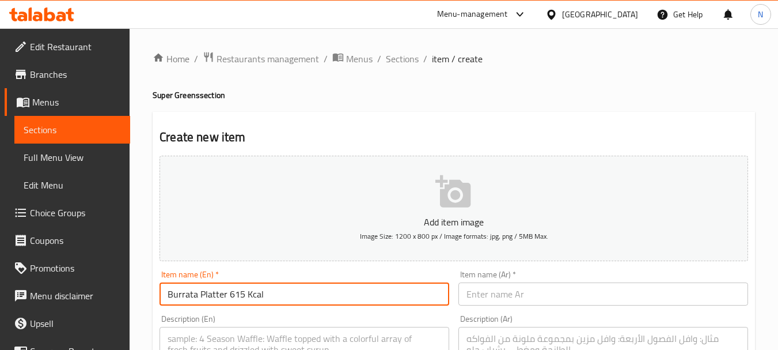
click at [241, 295] on input "Burrata Platter 615 Kcal" at bounding box center [305, 293] width 290 height 23
type input "Burrata Platter 615 Kcal"
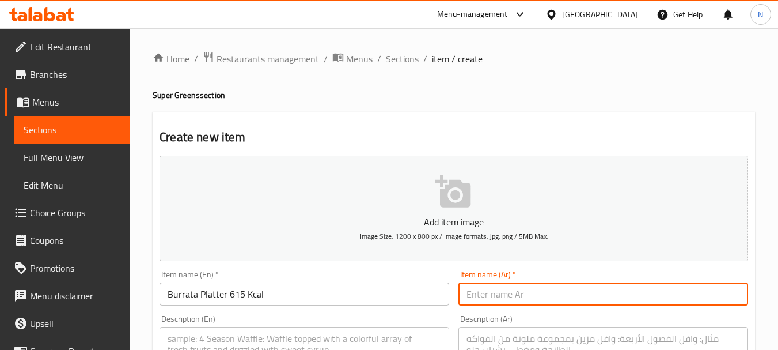
click at [567, 286] on input "text" at bounding box center [603, 293] width 290 height 23
paste input "طبق بوراتا 615 سعرة حرارية"
type input "طبق بوراتا 615 سعرة حرارية"
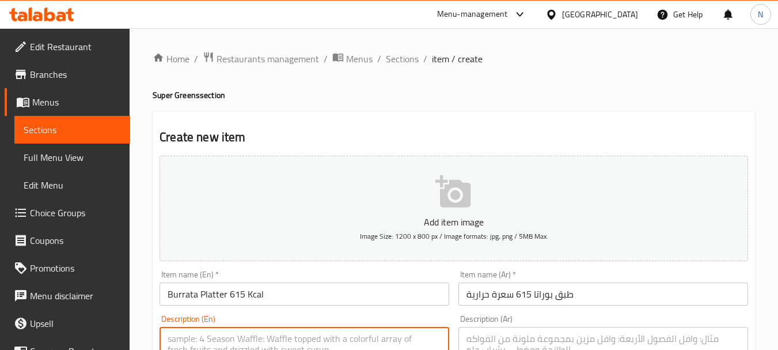
paste textarea ""Premium Italian Burrata Cheese on top of a Rocca salad dressed with homemade b…"
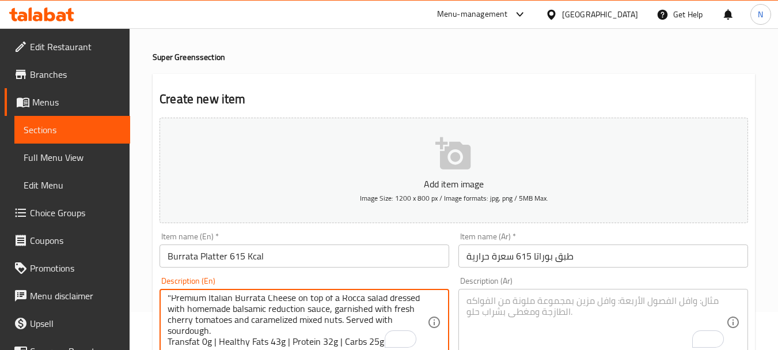
scroll to position [3, 0]
click at [170, 298] on textarea ""Premium Italian Burrata Cheese on top of a Rocca salad dressed with homemade b…" at bounding box center [298, 322] width 260 height 55
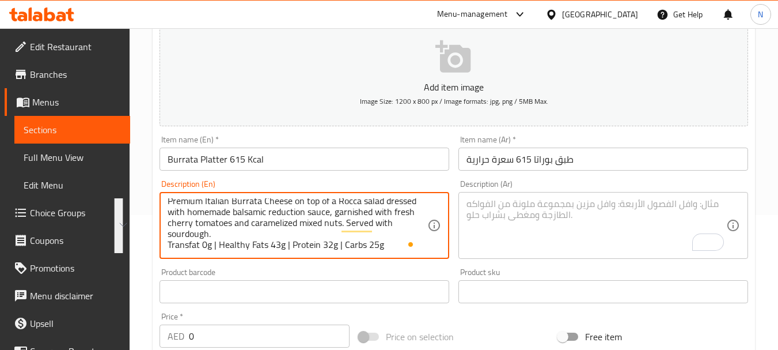
drag, startPoint x: 206, startPoint y: 200, endPoint x: 385, endPoint y: 255, distance: 187.7
click at [385, 255] on div "Premium Italian Burrata Cheese on top of a Rocca salad dressed with homemade ba…" at bounding box center [305, 225] width 290 height 67
click at [233, 237] on textarea "Premium Italian Burrata Cheese on Top of A Rocca Salad Dressed with Homemade Ba…" at bounding box center [298, 225] width 260 height 55
drag, startPoint x: 205, startPoint y: 198, endPoint x: 385, endPoint y: 250, distance: 187.0
click at [385, 250] on div "Premium Italian Burrata Cheese on Top of A Rocca Salad Dressed with Homemade Ba…" at bounding box center [305, 225] width 290 height 67
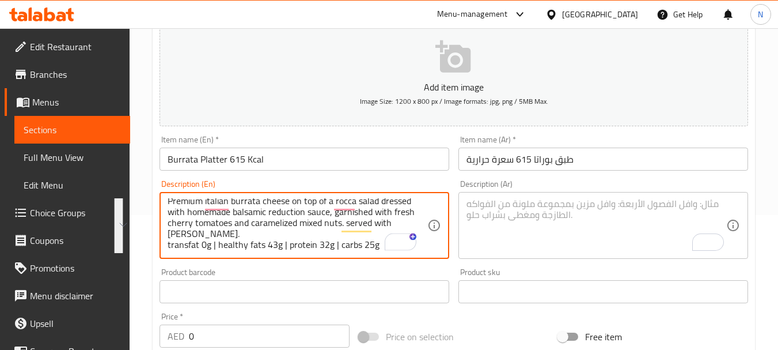
click at [248, 220] on textarea "Premium italian burrata cheese on top of a rocca salad dressed with homemade ba…" at bounding box center [298, 225] width 260 height 55
click at [336, 248] on textarea "Premium italian burrata cheese on top of a rocca salad dressed with homemade ba…" at bounding box center [298, 225] width 260 height 55
click at [288, 246] on textarea "Premium italian burrata cheese on top of a rocca salad dressed with homemade ba…" at bounding box center [298, 225] width 260 height 55
click at [216, 243] on textarea "Premium italian burrata cheese on top of a rocca salad dressed with homemade ba…" at bounding box center [298, 225] width 260 height 55
click at [369, 243] on textarea "Premium italian burrata cheese on top of a rocca salad dressed with homemade ba…" at bounding box center [298, 225] width 260 height 55
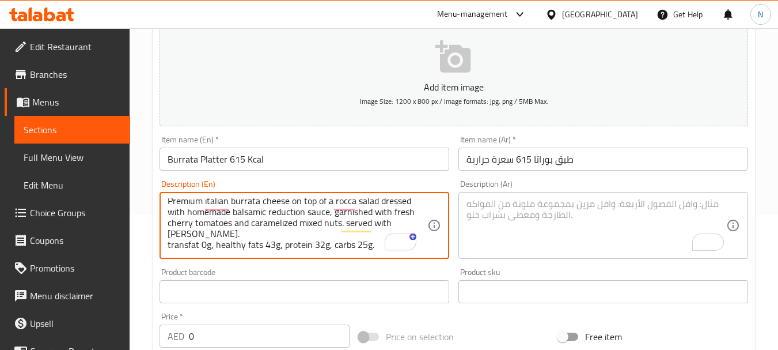
scroll to position [0, 0]
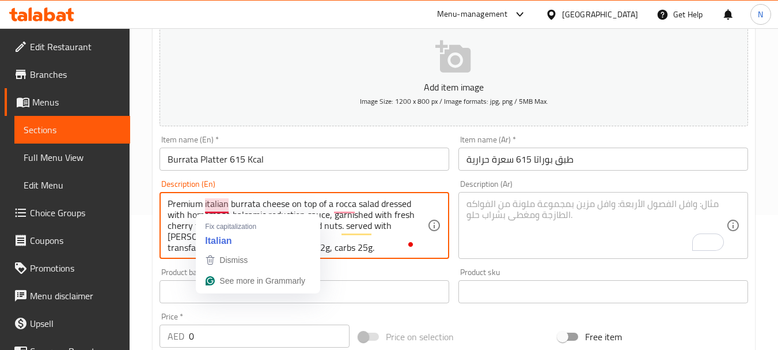
click at [260, 201] on textarea "Premium italian burrata cheese on top of a rocca salad dressed with homemade ba…" at bounding box center [298, 225] width 260 height 55
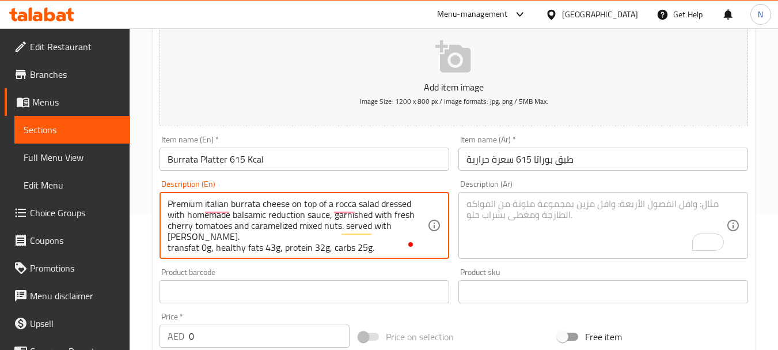
click at [260, 201] on textarea "Premium italian burrata cheese on top of a rocca salad dressed with homemade ba…" at bounding box center [298, 225] width 260 height 55
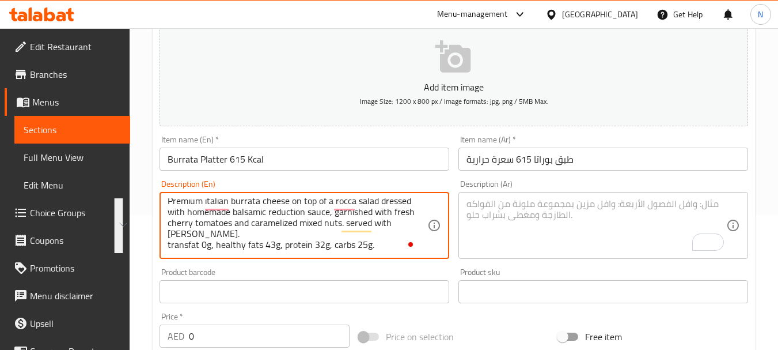
drag, startPoint x: 260, startPoint y: 201, endPoint x: 263, endPoint y: 249, distance: 47.9
click at [263, 249] on textarea "Premium italian burrata cheese on top of a rocca salad dressed with homemade ba…" at bounding box center [298, 225] width 260 height 55
type textarea "Premium italian burrata cheese on top of a rocca salad dressed with homemade ba…"
click at [621, 204] on textarea "To enrich screen reader interactions, please activate Accessibility in Grammarl…" at bounding box center [597, 225] width 260 height 55
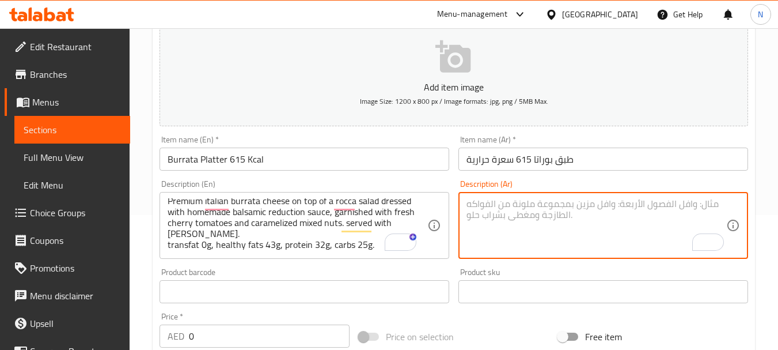
paste textarea "جبنة بوراتا إيطالية فاخرة فوق سلطة جرجير، متبلة بصلصة بلسميك محلية الصنع، مزينة…"
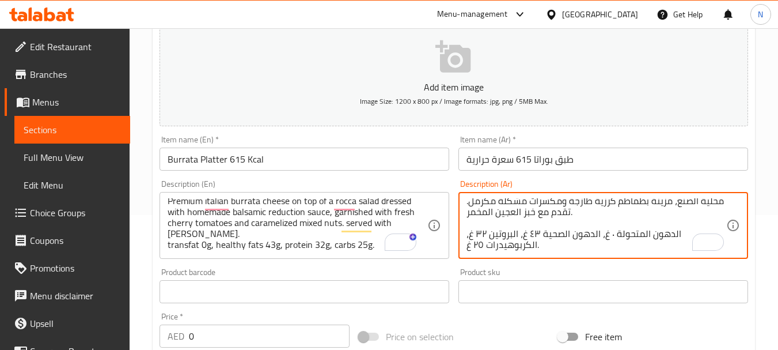
scroll to position [14, 0]
click at [597, 226] on textarea "جبنة بوراتا إيطالية فاخرة فوق سلطة جرجير، متبلة بصلصة بلسميك محلية الصنع، مزينة…" at bounding box center [597, 225] width 260 height 55
click at [592, 219] on textarea "جبنة بوراتا إيطالية فاخرة فوق سلطة جرجير، متبلة بصلصة بلسميك محلية الصنع، مزينة…" at bounding box center [597, 225] width 260 height 55
click at [579, 223] on textarea "جبنة بوراتا إيطالية فاخرة فوق سلطة جرجير، متبلة بصلصة بلسميك محلية الصنع، مزينة…" at bounding box center [597, 225] width 260 height 55
click at [578, 220] on textarea "جبنة بوراتا إيطالية فاخرة فوق سلطة جرجير، متبلة بصلصة بلسميك محلية الصنع، مزينة…" at bounding box center [597, 225] width 260 height 55
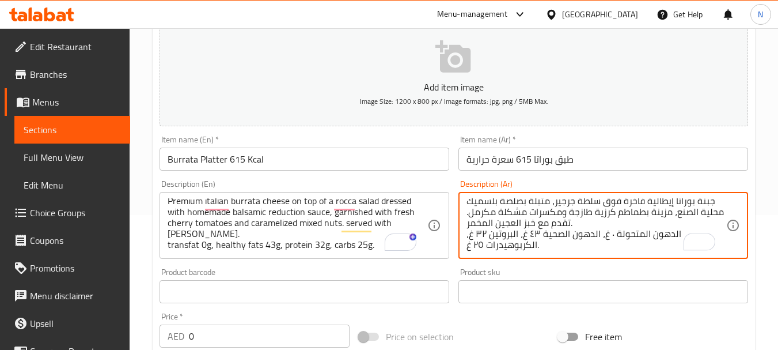
scroll to position [0, 0]
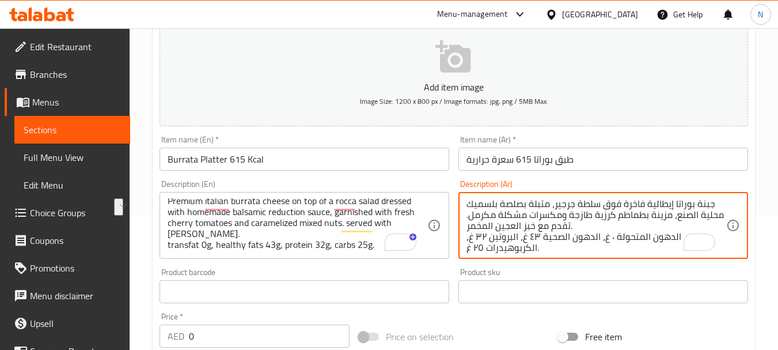
drag, startPoint x: 645, startPoint y: 217, endPoint x: 691, endPoint y: 214, distance: 45.6
click at [691, 214] on textarea "جبنة بوراتا إيطالية فاخرة فوق سلطة جرجير، متبلة بصلصة بلسميك محلية الصنع، مزينة…" at bounding box center [597, 225] width 260 height 55
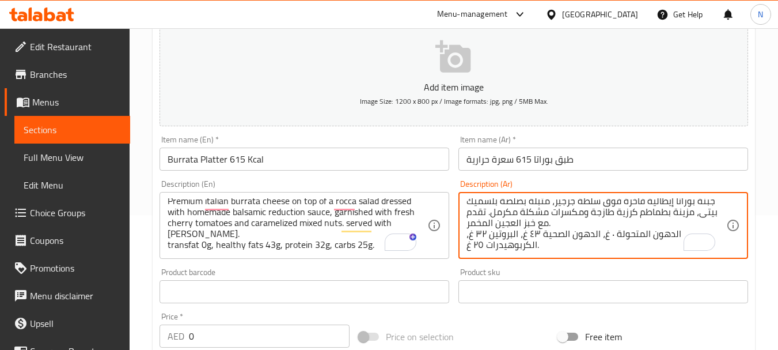
click at [671, 235] on textarea "جبنة بوراتا إيطالية فاخرة فوق سلطة جرجير، متبلة بصلصة بلسميك بيتى، مزينة بطماطم…" at bounding box center [597, 225] width 260 height 55
click at [640, 235] on textarea "جبنة بوراتا إيطالية فاخرة فوق سلطة جرجير، متبلة بصلصة بلسميك بيتى، مزينة بطماطم…" at bounding box center [597, 225] width 260 height 55
click at [602, 236] on textarea "جبنة بوراتا إيطالية فاخرة فوق سلطة جرجير، متبلة بصلصة بلسميك بيتى، مزينة بطماطم…" at bounding box center [597, 225] width 260 height 55
click at [593, 234] on textarea "جبنة بوراتا إيطالية فاخرة فوق سلطة جرجير، متبلة بصلصة بلسميك بيتى، مزينة بطماطم…" at bounding box center [597, 225] width 260 height 55
click at [562, 236] on textarea "جبنة بوراتا إيطالية فاخرة فوق سلطة جرجير، متبلة بصلصة بلسميك بيتى، مزينة بطماطم…" at bounding box center [597, 225] width 260 height 55
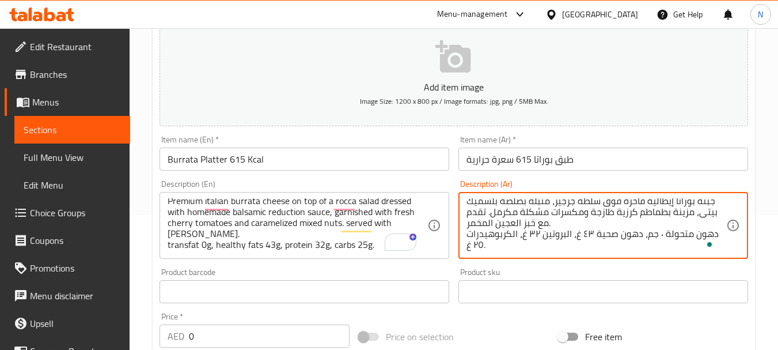
click at [577, 237] on textarea "جبنة بوراتا إيطالية فاخرة فوق سلطة جرجير، متبلة بصلصة بلسميك بيتى، مزينة بطماطم…" at bounding box center [597, 225] width 260 height 55
click at [510, 235] on textarea "جبنة بوراتا إيطالية فاخرة فوق سلطة جرجير، متبلة بصلصة بلسميك بيتى، مزينة بطماطم…" at bounding box center [597, 225] width 260 height 55
click at [512, 234] on textarea "جبنة بوراتا إيطالية فاخرة فوق سلطة جرجير، متبلة بصلصة بلسميك بيتى، مزينة بطماطم…" at bounding box center [597, 225] width 260 height 55
click at [521, 237] on textarea "جبنة بوراتا إيطالية فاخرة فوق سلطة جرجير، متبلة بصلصة بلسميك بيتى، مزينة بطماطم…" at bounding box center [597, 225] width 260 height 55
click at [468, 248] on textarea "جبنة بوراتا إيطالية فاخرة فوق سلطة جرجير، متبلة بصلصة بلسميك بيتى، مزينة بطماطم…" at bounding box center [597, 225] width 260 height 55
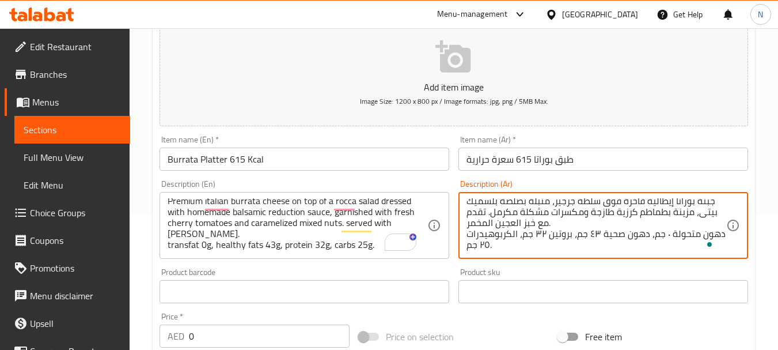
click at [536, 247] on textarea "جبنة بوراتا إيطالية فاخرة فوق سلطة جرجير، متبلة بصلصة بلسميك بيتى، مزينة بطماطم…" at bounding box center [597, 225] width 260 height 55
type textarea "جبنة بوراتا إيطالية فاخرة فوق سلطة جرجير، متبلة بصلصة بلسميك بيتى، مزينة بطماطم…"
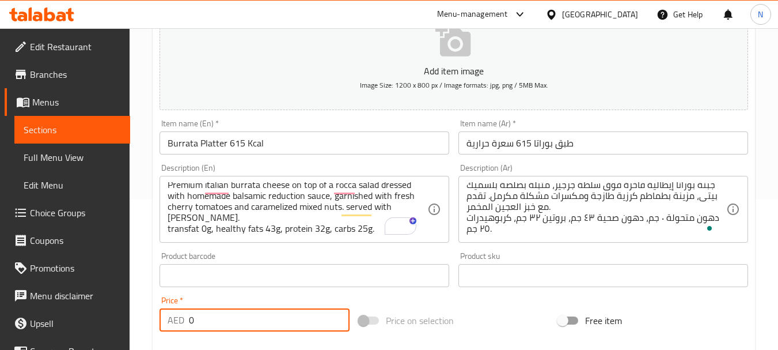
drag, startPoint x: 213, startPoint y: 344, endPoint x: 184, endPoint y: 339, distance: 29.3
click at [184, 339] on div "Add item image Image Size: 1200 x 800 px / Image formats: jpg, png / 5MB Max. I…" at bounding box center [454, 248] width 598 height 496
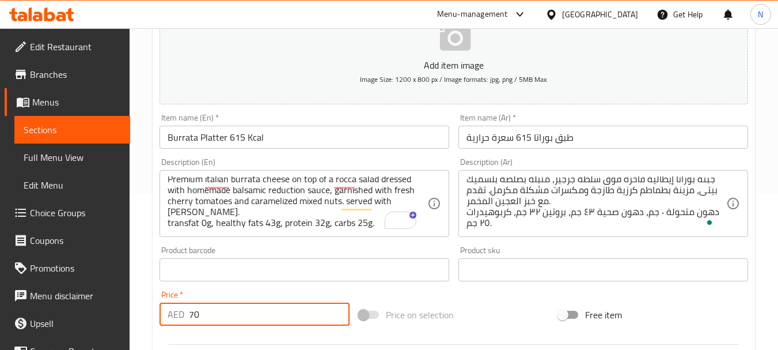
type input "70"
click at [476, 308] on div "Price on selection" at bounding box center [453, 314] width 199 height 31
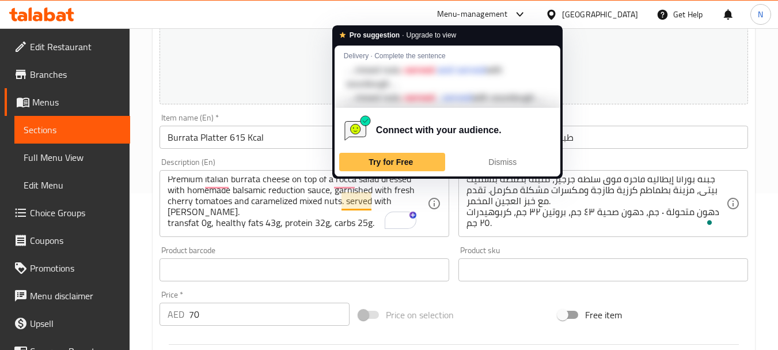
scroll to position [462, 0]
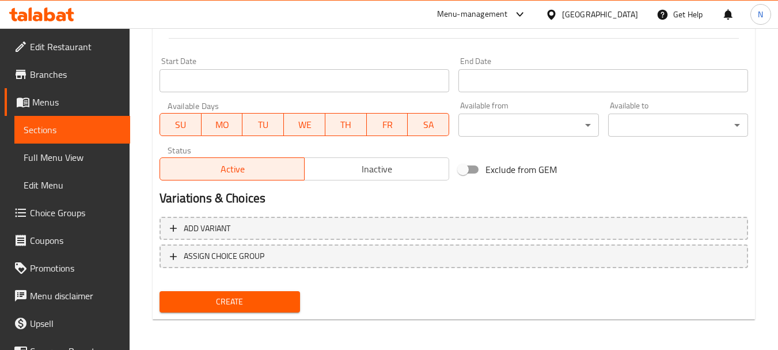
click at [233, 307] on span "Create" at bounding box center [230, 301] width 122 height 14
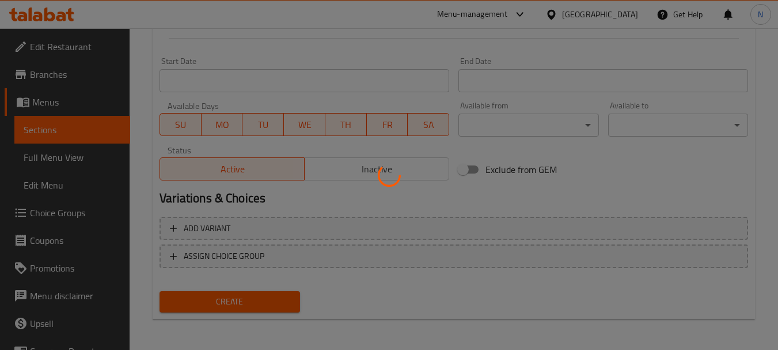
type input "0"
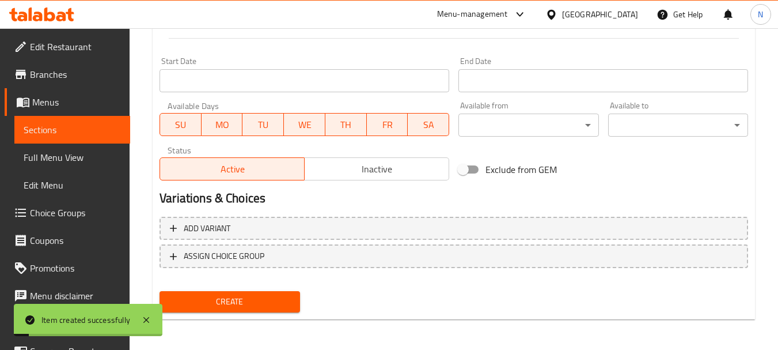
scroll to position [157, 0]
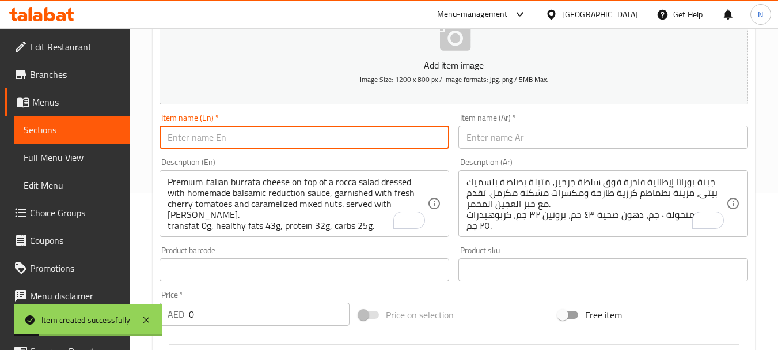
click at [323, 138] on input "text" at bounding box center [305, 137] width 290 height 23
paste input "Watermelon Feta Salad - 276kcal"
click at [265, 139] on input "Watermelon Feta Salad - 276kcal" at bounding box center [305, 137] width 290 height 23
click at [275, 140] on input "Watermelon Feta Salad 276kcal" at bounding box center [305, 137] width 290 height 23
click at [276, 140] on input "Watermelon Feta Salad 276 kcal" at bounding box center [305, 137] width 290 height 23
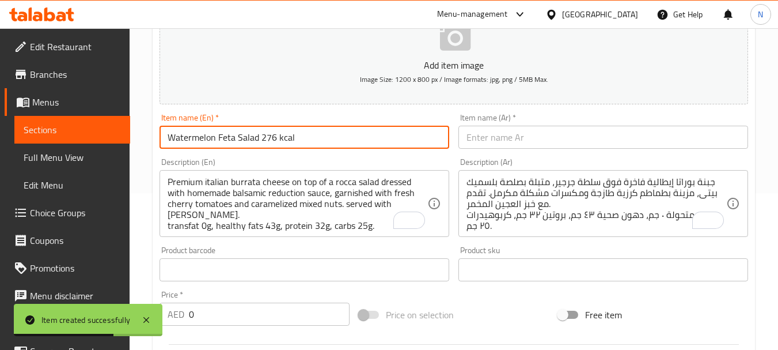
click at [276, 140] on input "Watermelon Feta Salad 276 kcal" at bounding box center [305, 137] width 290 height 23
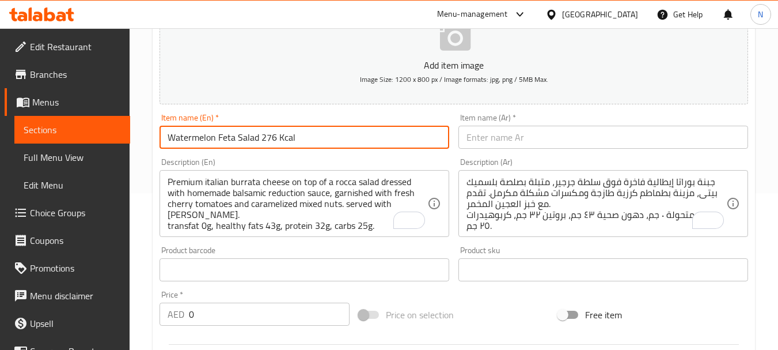
click at [250, 141] on input "Watermelon Feta Salad 276 Kcal" at bounding box center [305, 137] width 290 height 23
type input "Watermelon Feta Salad 276 Kcal"
click at [502, 135] on input "text" at bounding box center [603, 137] width 290 height 23
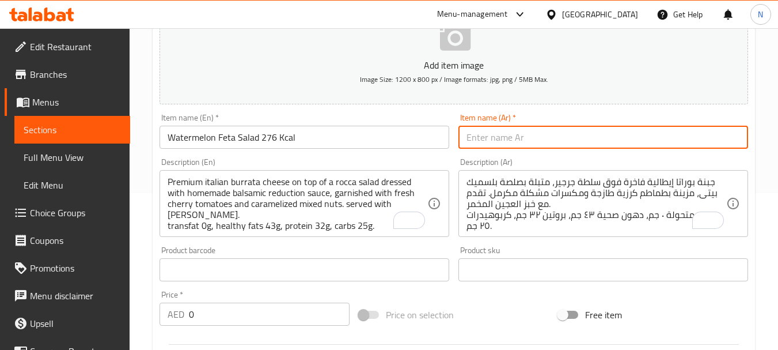
paste input "سلطة البطيخ والفيتا 276 سعرة حرارية"
click at [579, 138] on input "سلطة البطيخ والفيتا 276 سعرة حرارية" at bounding box center [603, 137] width 290 height 23
click at [547, 138] on input "سلطة بطيخ والفيتا 276 سعرة حرارية" at bounding box center [603, 137] width 290 height 23
type input "سلطة بطيخ فيتا 276 سعرة حرارية"
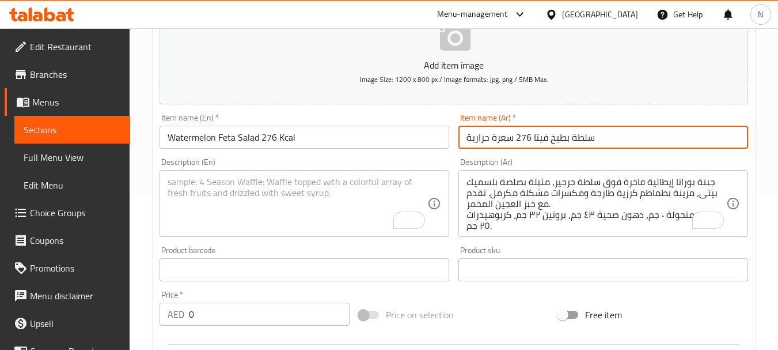
click at [276, 189] on textarea "To enrich screen reader interactions, please activate Accessibility in Grammarl…" at bounding box center [298, 203] width 260 height 55
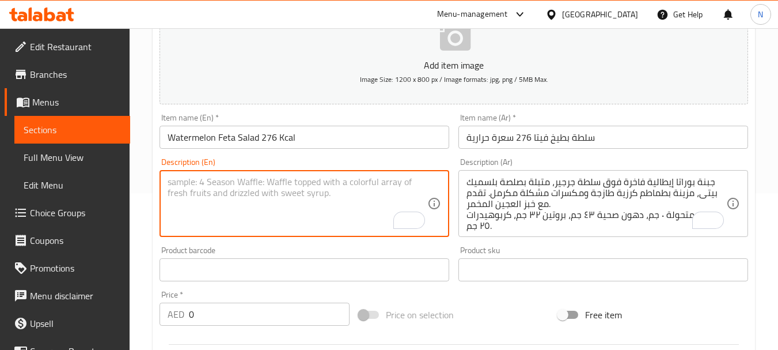
paste textarea "Refreshing watermelon mixed with fresh herbs, feta cheese, and crunchy maple ca…"
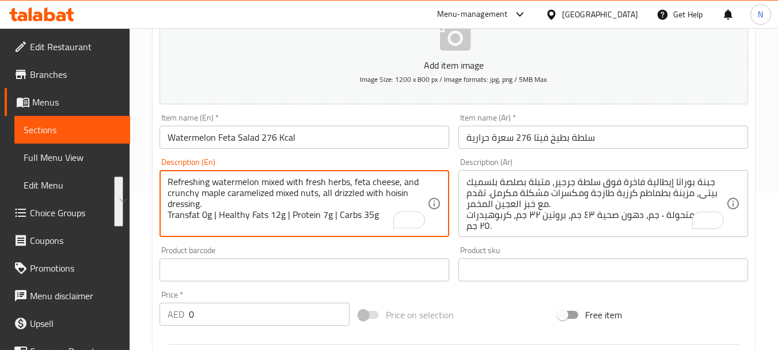
drag, startPoint x: 214, startPoint y: 183, endPoint x: 382, endPoint y: 222, distance: 172.8
click at [382, 222] on textarea "Refreshing watermelon mixed with fresh herbs, feta cheese, and crunchy maple ca…" at bounding box center [298, 203] width 260 height 55
click at [274, 213] on textarea "Refreshing watermelon mixed with fresh herbs, feta cheese, and crunchy maple ca…" at bounding box center [298, 203] width 260 height 55
click at [333, 216] on textarea "Refreshing watermelon mixed with fresh herbs, feta cheese, and crunchy maple ca…" at bounding box center [298, 203] width 260 height 55
click at [287, 218] on textarea "Refreshing watermelon mixed with fresh herbs, feta cheese, and crunchy maple ca…" at bounding box center [298, 203] width 260 height 55
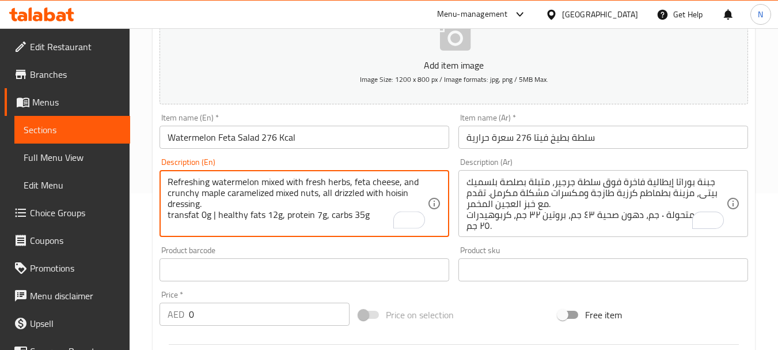
click at [218, 214] on textarea "Refreshing watermelon mixed with fresh herbs, feta cheese, and crunchy maple ca…" at bounding box center [298, 203] width 260 height 55
click at [365, 218] on textarea "Refreshing watermelon mixed with fresh herbs, feta cheese, and crunchy maple ca…" at bounding box center [298, 203] width 260 height 55
click at [347, 220] on textarea "Refreshing watermelon mixed with fresh herbs, feta cheese, and crunchy maple ca…" at bounding box center [298, 203] width 260 height 55
drag, startPoint x: 347, startPoint y: 220, endPoint x: 343, endPoint y: 189, distance: 30.7
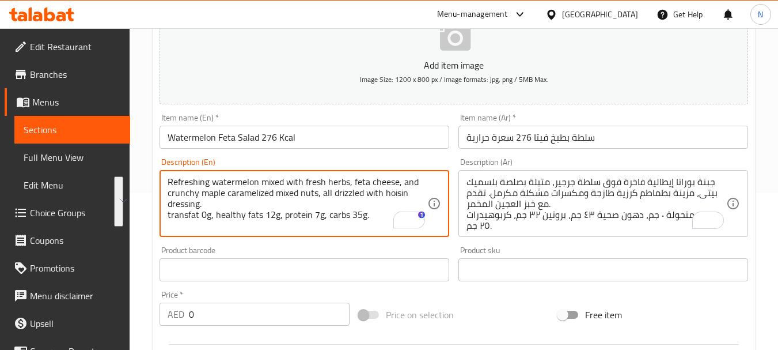
click at [343, 189] on textarea "Refreshing watermelon mixed with fresh herbs, feta cheese, and crunchy maple ca…" at bounding box center [298, 203] width 260 height 55
type textarea "Refreshing watermelon mixed with fresh herbs, feta cheese, and crunchy maple ca…"
click at [510, 183] on textarea "جبنة بوراتا إيطالية فاخرة فوق سلطة جرجير، متبلة بصلصة بلسميك بيتى، مزينة بطماطم…" at bounding box center [597, 203] width 260 height 55
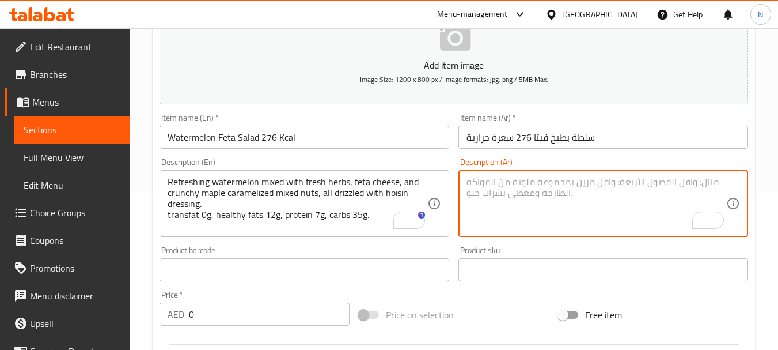
paste textarea "بطيخ منعش ممزوج بالأعشاب الطازجة، وجبن الفيتا، والمكسرات المقرمشة المكرملة بنكه…"
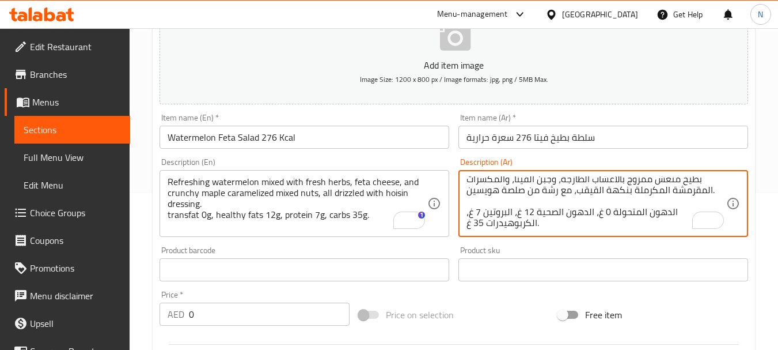
scroll to position [3, 0]
click at [517, 199] on textarea "بطيخ منعش ممزوج بالأعشاب الطازجة، وجبن الفيتا، والمكسرات المقرمشة المكرملة بنكه…" at bounding box center [597, 203] width 260 height 55
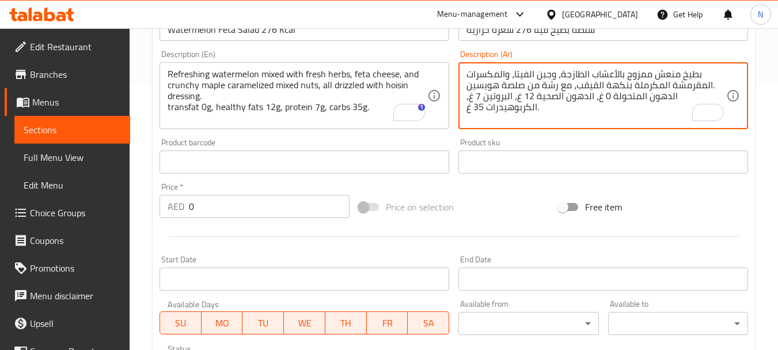
scroll to position [263, 0]
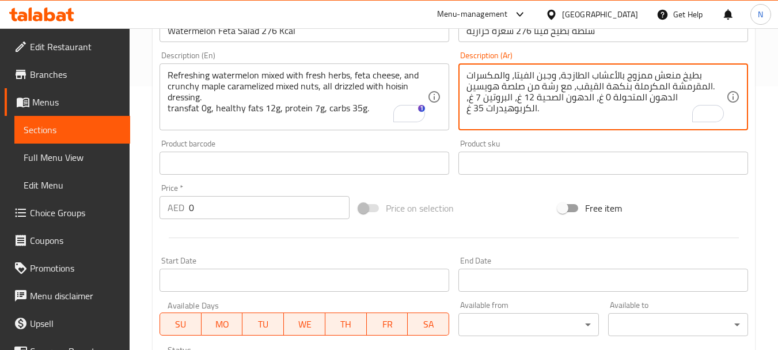
click at [581, 75] on textarea "بطيخ منعش ممزوج بالأعشاب الطازجة، وجبن الفيتا، والمكسرات المقرمشة المكرملة بنكه…" at bounding box center [597, 97] width 260 height 55
click at [529, 77] on textarea "بطيخ منعش ممزوج بالأعشاب طازجة، وجبن الفيتا، والمكسرات المقرمشة المكرملة بنكهة …" at bounding box center [597, 97] width 260 height 55
click at [500, 77] on textarea "بطيخ منعش ممزوج بالأعشاب طازجة، وجبن فيتا، والمكسرات المقرمشة المكرملة بنكهة ال…" at bounding box center [597, 97] width 260 height 55
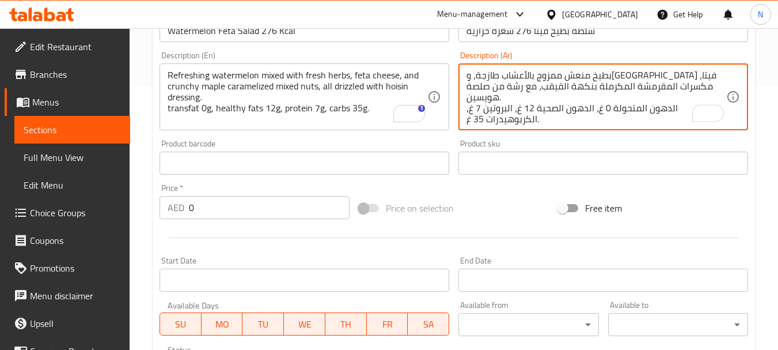
click at [501, 74] on textarea "بطيخ منعش ممزوج بالأعشاب طازجة، وجبن فيتا، مكسرات المقرمشة المكرملة بنكهة القيق…" at bounding box center [597, 97] width 260 height 55
click at [663, 85] on textarea "بطيخ منعش ممزوج بالأعشاب طازجة، وجبن فيتا، مكسرات مقرمشة المكرملة بنكهة القيقب،…" at bounding box center [597, 97] width 260 height 55
click at [596, 86] on textarea "بطيخ منعش ممزوج بالأعشاب طازجة، وجبن فيتا، مكسرات مقرمشة مكرملة بنكهة القيقب، م…" at bounding box center [597, 97] width 260 height 55
click at [669, 98] on textarea "بطيخ منعش ممزوج بالأعشاب طازجة، وجبن فيتا، مكسرات مقرمشة مكرملة بنكهة قيقب، مع …" at bounding box center [597, 97] width 260 height 55
click at [692, 97] on textarea "بطيخ منعش ممزوج بالأعشاب طازجة، وجبن فيتا، مكسرات مقرمشة مكرملة بنكهة قيقب، مع …" at bounding box center [597, 97] width 260 height 55
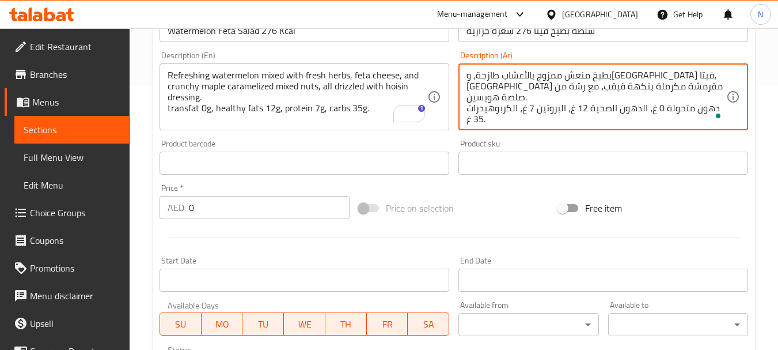
click at [639, 99] on textarea "بطيخ منعش ممزوج بالأعشاب طازجة، وجبن فيتا، مكسرات مقرمشة مكرملة بنكهة قيقب، مع …" at bounding box center [597, 97] width 260 height 55
click at [658, 99] on textarea "بطيخ منعش ممزوج بالأعشاب طازجة، وجبن فيتا، مكسرات مقرمشة مكرملة بنكهة قيقب، مع …" at bounding box center [597, 97] width 260 height 55
click at [609, 99] on textarea "بطيخ منعش ممزوج بالأعشاب طازجة، وجبن فيتا، مكسرات مقرمشة مكرملة بنكهة قيقب، مع …" at bounding box center [597, 97] width 260 height 55
click at [581, 99] on textarea "بطيخ منعش ممزوج بالأعشاب طازجة، وجبن فيتا، مكسرات مقرمشة مكرملة بنكهة قيقب، مع …" at bounding box center [597, 97] width 260 height 55
click at [560, 98] on textarea "بطيخ منعش ممزوج بالأعشاب طازجة، وجبن فيتا، مكسرات مقرمشة مكرملة بنكهة قيقب، مع …" at bounding box center [597, 97] width 260 height 55
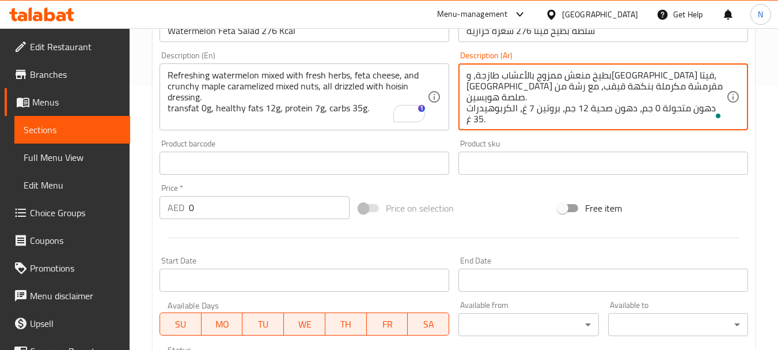
click at [536, 98] on textarea "بطيخ منعش ممزوج بالأعشاب طازجة، وجبن فيتا، مكسرات مقرمشة مكرملة بنكهة قيقب، مع …" at bounding box center [597, 97] width 260 height 55
click at [511, 98] on textarea "بطيخ منعش ممزوج بالأعشاب طازجة، وجبن فيتا، مكسرات مقرمشة مكرملة بنكهة قيقب، مع …" at bounding box center [597, 97] width 260 height 55
click at [468, 109] on textarea "بطيخ منعش ممزوج بالأعشاب طازجة، وجبن فيتا، مكسرات مقرمشة مكرملة بنكهة قيقب، مع …" at bounding box center [597, 97] width 260 height 55
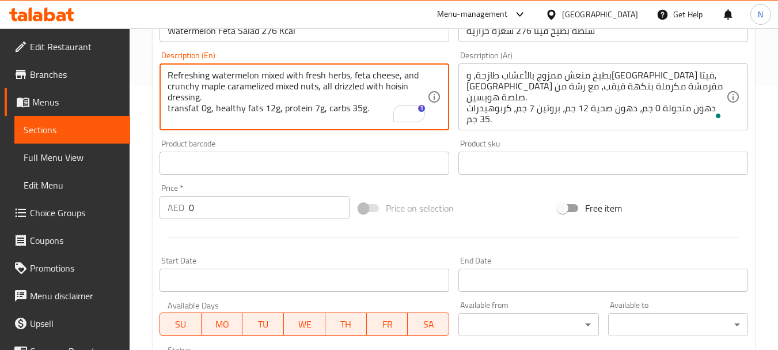
click at [208, 88] on textarea "Refreshing watermelon mixed with fresh herbs, feta cheese, and crunchy maple ca…" at bounding box center [298, 97] width 260 height 55
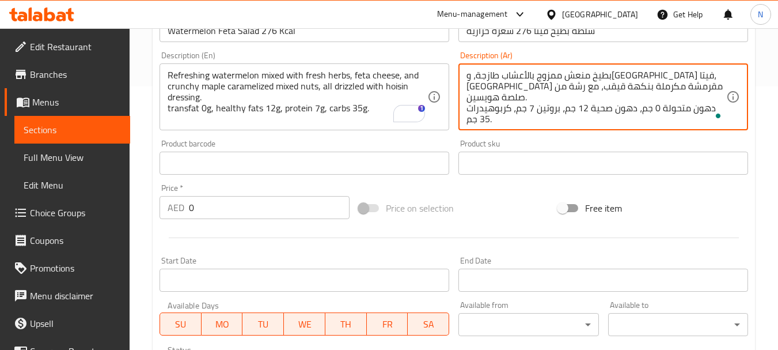
click at [586, 90] on textarea "بطيخ منعش ممزوج بالأعشاب طازجة، وجبن فيتا، مكسرات مقرمشة مكرملة بنكهة قيقب، مع …" at bounding box center [597, 97] width 260 height 55
click at [590, 83] on textarea "بطيخ منعش ممزوج بالأعشاب طازجة، وجبن فيتا، مكسرات مقرمشة مكرملة بنكهة قيقب، مع …" at bounding box center [597, 97] width 260 height 55
click at [589, 86] on textarea "بطيخ منعش ممزوج بالأعشاب طازجة، وجبن فيتا، مكسرات مقرمشة مكرملة بنكهة قيقب، مع …" at bounding box center [597, 97] width 260 height 55
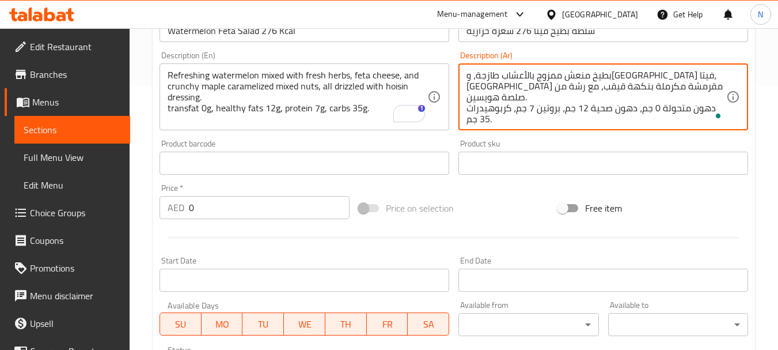
click at [589, 86] on textarea "بطيخ منعش ممزوج بالأعشاب طازجة، وجبن فيتا، مكسرات مقرمشة مكرملة بنكهة قيقب، مع …" at bounding box center [597, 97] width 260 height 55
paste textarea "ابل"
type textarea "بطيخ منعش ممزوج بالأعشاب طازجة، وجبن فيتا، مكسرات مقرمشة مكرملة بنكهة مابل، مع …"
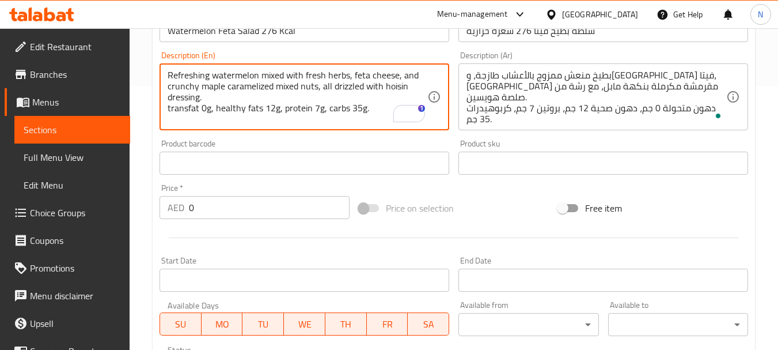
click at [401, 87] on textarea "Refreshing watermelon mixed with fresh herbs, feta cheese, and crunchy maple ca…" at bounding box center [298, 97] width 260 height 55
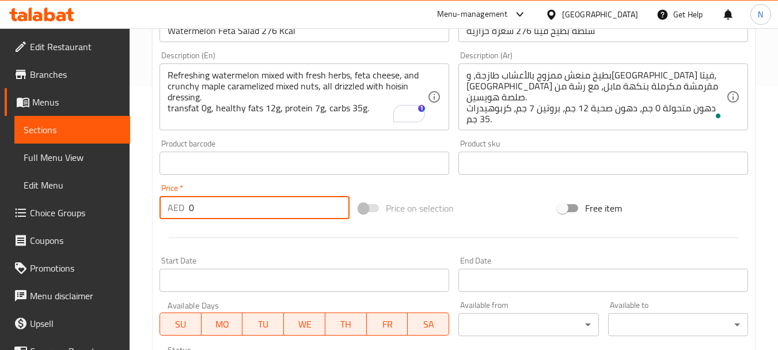
drag, startPoint x: 198, startPoint y: 207, endPoint x: 187, endPoint y: 208, distance: 10.4
click at [187, 208] on div "AED 0 Price *" at bounding box center [255, 207] width 190 height 23
type input "58"
click at [461, 201] on div "Price on selection" at bounding box center [453, 207] width 199 height 31
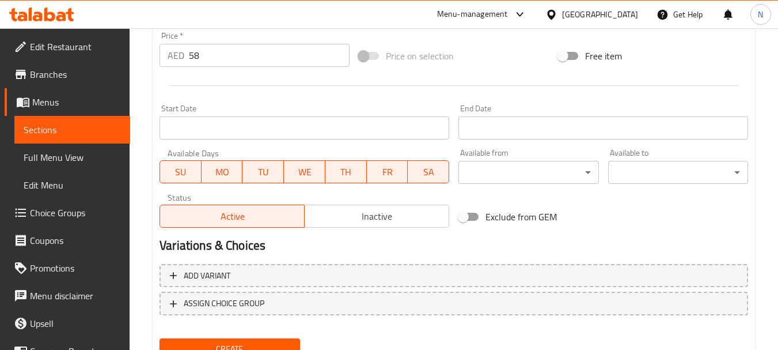
scroll to position [464, 0]
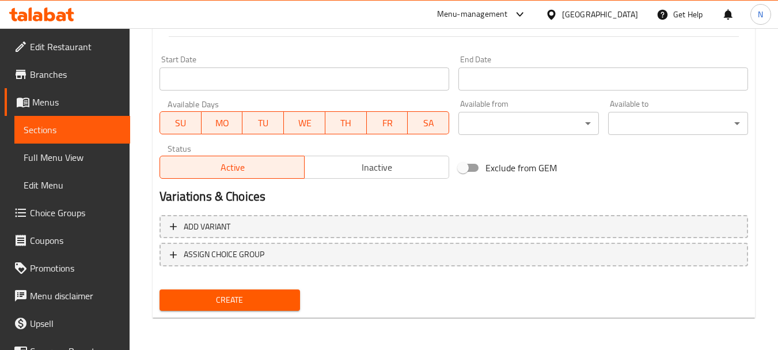
click at [259, 302] on span "Create" at bounding box center [230, 300] width 122 height 14
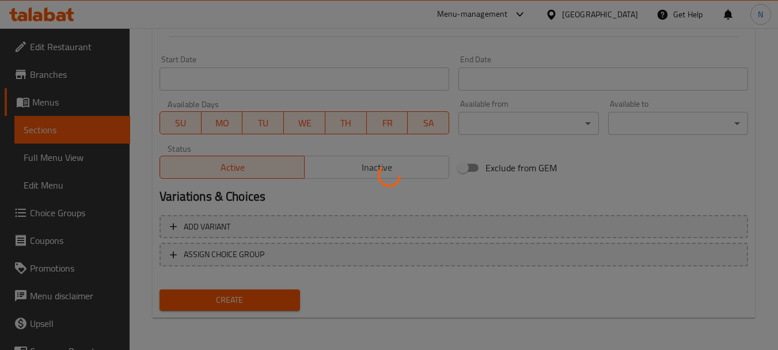
type input "0"
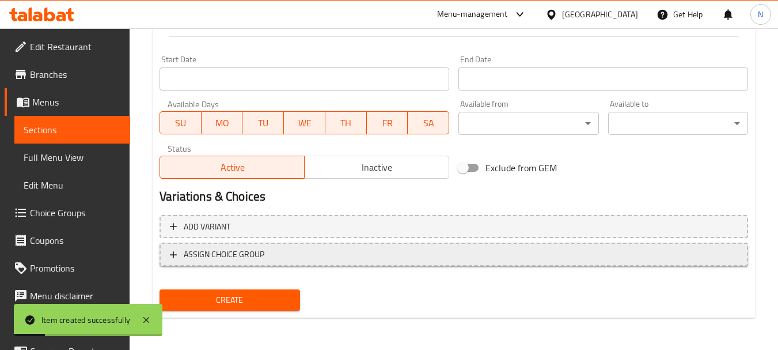
scroll to position [0, 0]
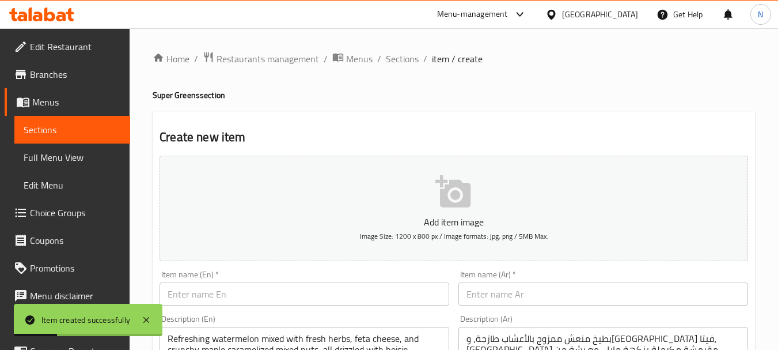
click at [305, 282] on input "text" at bounding box center [305, 293] width 290 height 23
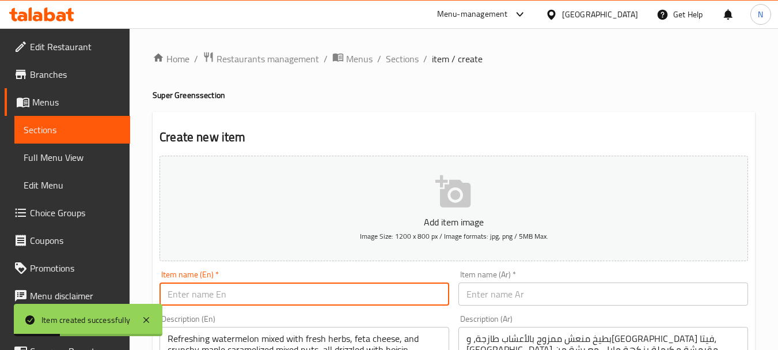
paste input "SIGNATURE CESAR SALAD - 567kcal"
click at [281, 293] on input "SIGNATURE CESAR SALAD - 567kcal" at bounding box center [305, 293] width 290 height 23
click at [280, 293] on input "SIGNATURE CESAR SALAD - 567kcal" at bounding box center [305, 293] width 290 height 23
click at [256, 295] on input "SIGNATURE CESAR SALAD 567kcal" at bounding box center [305, 293] width 290 height 23
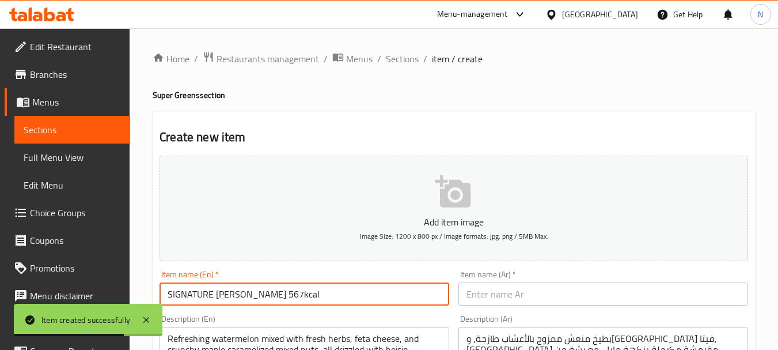
click at [256, 295] on input "SIGNATURE CESAR SALAD 567kcal" at bounding box center [305, 293] width 290 height 23
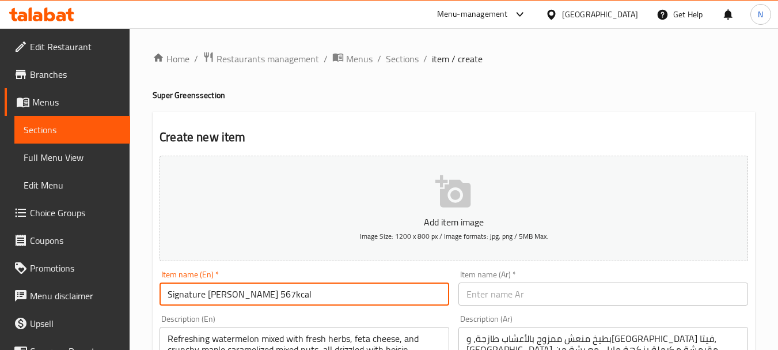
click at [269, 293] on input "Signature Cesar Salad 567kcal" at bounding box center [305, 293] width 290 height 23
click at [281, 296] on input "Signature Cesar Salad 567 kcal" at bounding box center [305, 293] width 290 height 23
click at [259, 303] on input "Signature Cesar Salad 567 Kcal" at bounding box center [305, 293] width 290 height 23
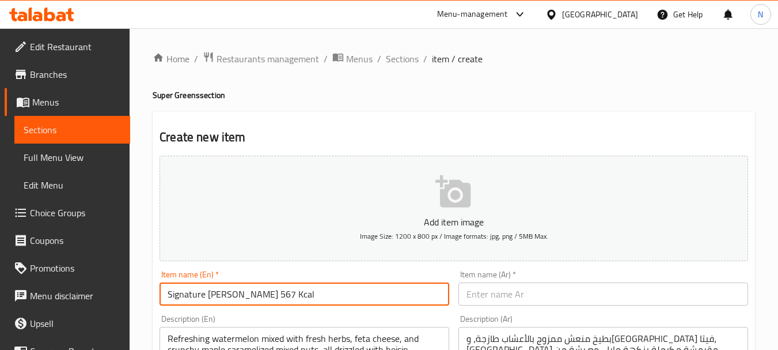
click at [259, 303] on input "Signature Cesar Salad 567 Kcal" at bounding box center [305, 293] width 290 height 23
type input "Signature Cesar Salad 567 Kcal"
click at [492, 290] on input "text" at bounding box center [603, 293] width 290 height 23
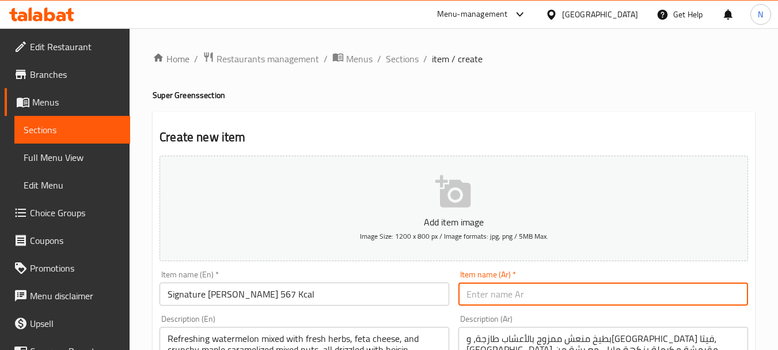
paste input "سلطة سيزر المميزة 567 سعرة حرارية"
click at [545, 290] on input "سلطة سيزر المميزة 567 سعرة حرارية" at bounding box center [603, 293] width 290 height 23
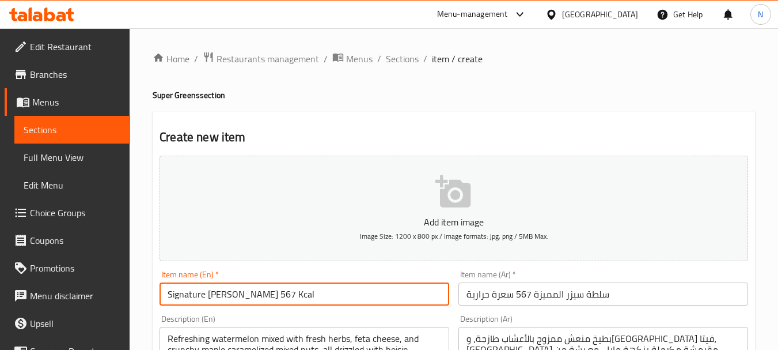
click at [188, 301] on input "Signature Cesar Salad 567 Kcal" at bounding box center [305, 293] width 290 height 23
click at [556, 294] on input "سلطة سيزر المميزة 567 سعرة حرارية" at bounding box center [603, 293] width 290 height 23
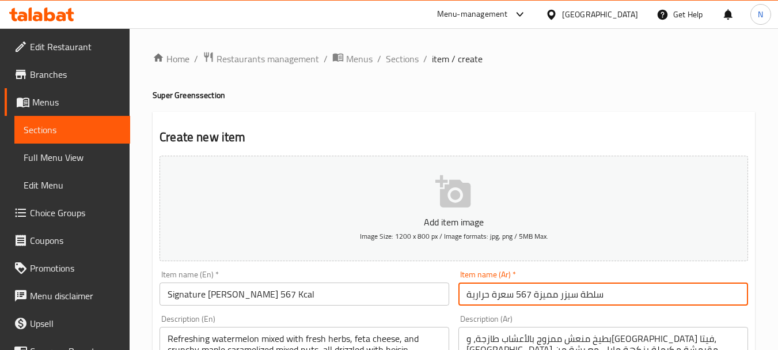
type input "سلطة سيزر مميزة 567 سعرة حرارية"
click at [336, 325] on div "Description (En) Refreshing watermelon mixed with fresh herbs, feta cheese, and…" at bounding box center [305, 353] width 290 height 79
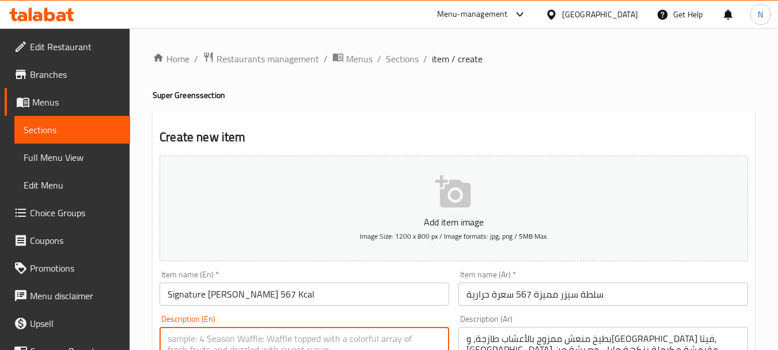
paste textarea ""Baby romaine lettuce, cherry tomatoes, toasted sourdough, Parmesan, chicken an…"
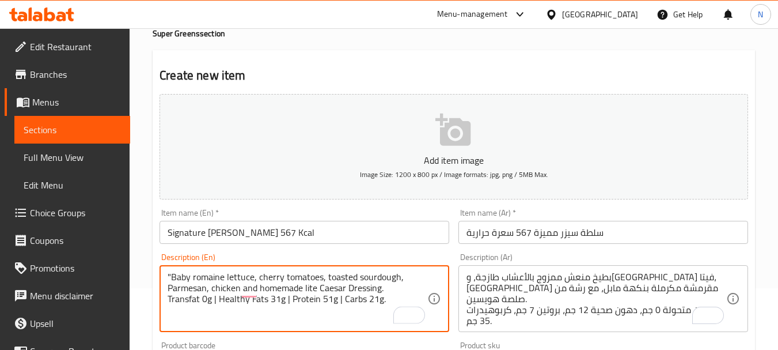
scroll to position [66, 0]
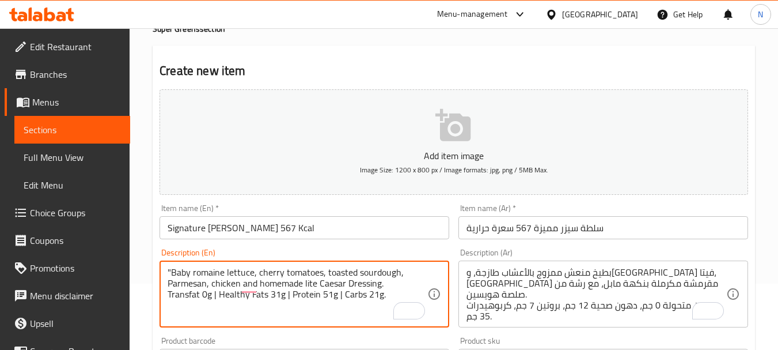
click at [341, 295] on textarea ""Baby romaine lettuce, cherry tomatoes, toasted sourdough, Parmesan, chicken an…" at bounding box center [298, 294] width 260 height 55
click at [289, 292] on textarea ""Baby romaine lettuce, cherry tomatoes, toasted sourdough, Parmesan, chicken an…" at bounding box center [298, 294] width 260 height 55
click at [216, 292] on textarea ""Baby romaine lettuce, cherry tomatoes, toasted sourdough, Parmesan, chicken an…" at bounding box center [298, 294] width 260 height 55
click at [173, 270] on textarea ""Baby romaine lettuce, cherry tomatoes, toasted sourdough, Parmesan, chicken an…" at bounding box center [298, 294] width 260 height 55
click at [190, 272] on textarea "Baby romaine lettuce, cherry tomatoes, toasted sourdough, Parmesan, chicken and…" at bounding box center [298, 294] width 260 height 55
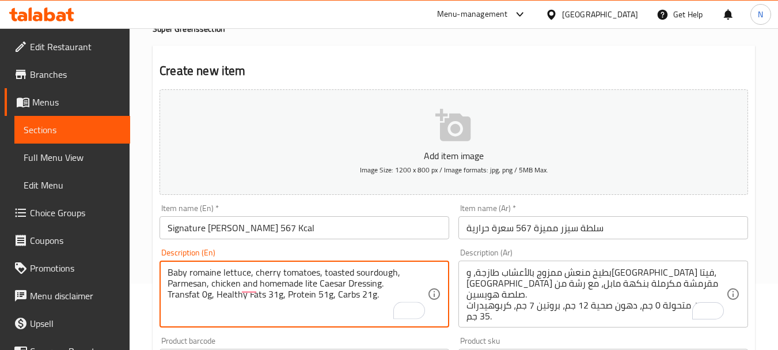
click at [189, 273] on textarea "Baby romaine lettuce, cherry tomatoes, toasted sourdough, Parmesan, chicken and…" at bounding box center [298, 294] width 260 height 55
click at [191, 275] on textarea "Baby romaine lettuce, cherry tomatoes, toasted sourdough, Parmesan, chicken and…" at bounding box center [298, 294] width 260 height 55
drag, startPoint x: 188, startPoint y: 274, endPoint x: 381, endPoint y: 299, distance: 194.0
click at [381, 299] on textarea "Baby romaine lettuce, cherry tomatoes, toasted sourdough, Parmesan, chicken and…" at bounding box center [298, 294] width 260 height 55
click at [233, 292] on textarea "Baby romaine lettuce, cherry tomatoes, toasted sourdough, parmesan, chicken and…" at bounding box center [298, 294] width 260 height 55
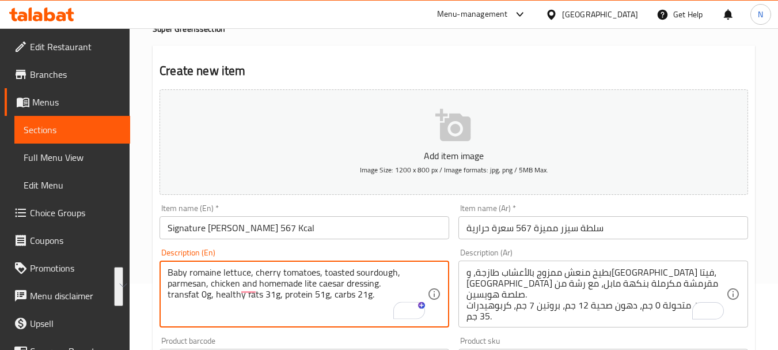
click at [233, 292] on textarea "Baby romaine lettuce, cherry tomatoes, toasted sourdough, parmesan, chicken and…" at bounding box center [298, 294] width 260 height 55
drag, startPoint x: 233, startPoint y: 292, endPoint x: 226, endPoint y: 282, distance: 11.7
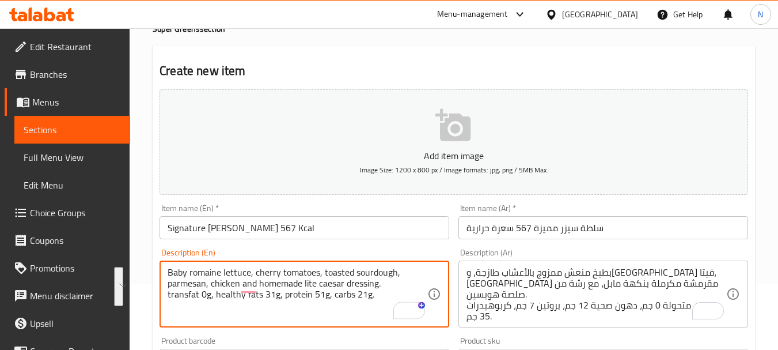
click at [226, 282] on textarea "Baby romaine lettuce, cherry tomatoes, toasted sourdough, parmesan, chicken and…" at bounding box center [298, 294] width 260 height 55
type textarea "Baby romaine lettuce, cherry tomatoes, toasted sourdough, parmesan, chicken and…"
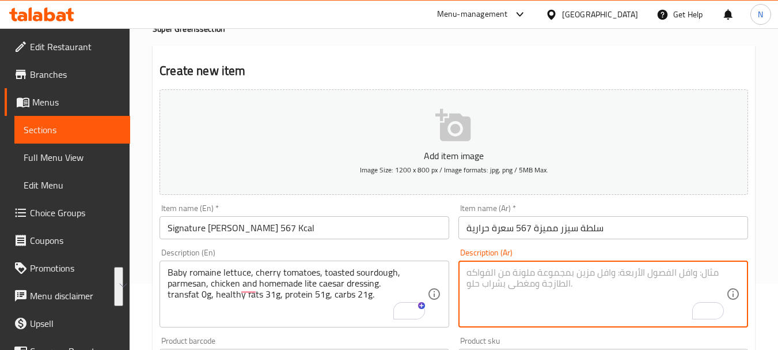
click at [557, 284] on textarea "To enrich screen reader interactions, please activate Accessibility in Grammarl…" at bounding box center [597, 294] width 260 height 55
paste textarea "خس روماني صغير، طماطم كرزية، خبز العجين المخمر المحمص، جبنة بارميزان، دجاج، وصل…"
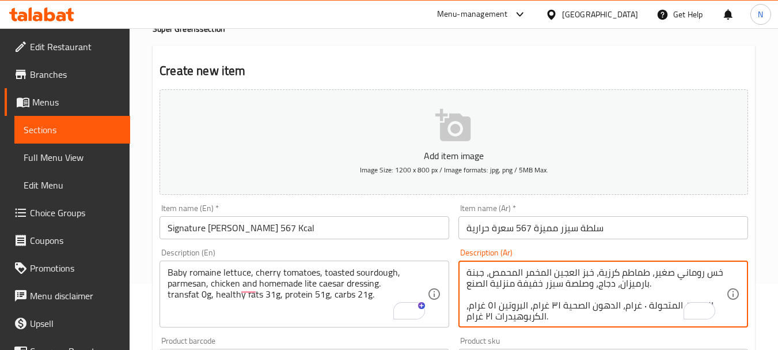
scroll to position [3, 0]
click at [558, 292] on textarea "خس روماني صغير، طماطم كرزية، خبز العجين المخمر المحمص، جبنة بارميزان، دجاج، وصل…" at bounding box center [597, 294] width 260 height 55
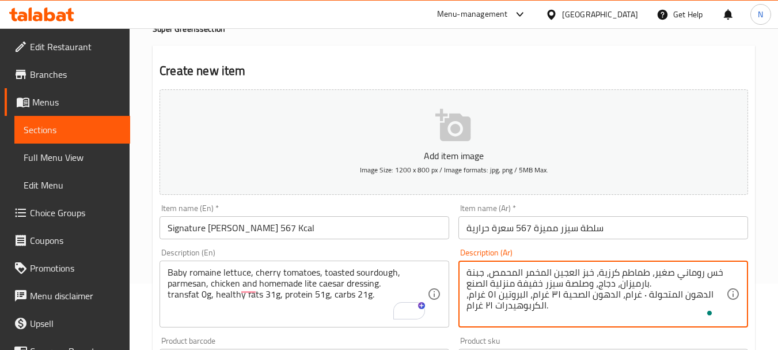
scroll to position [0, 0]
click at [574, 271] on textarea "خس روماني صغير، طماطم كرزية، خبز العجين المخمر المحمص، جبنة بارميزان، دجاج، وصل…" at bounding box center [597, 294] width 260 height 55
click at [547, 271] on textarea "خس روماني صغير، طماطم كرزية، خبز عجين المخمر المحمص، جبنة بارميزان، دجاج، وصلصة…" at bounding box center [597, 294] width 260 height 55
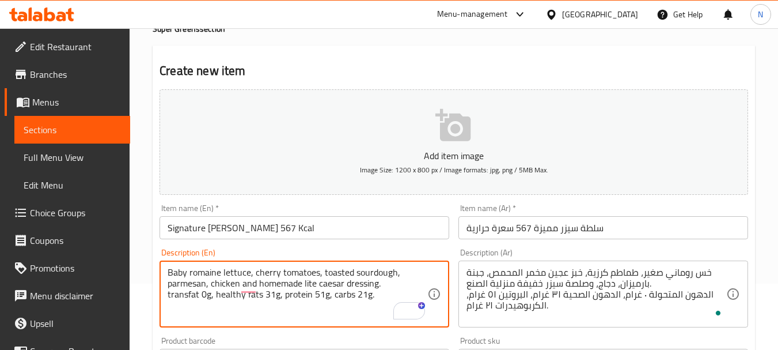
click at [371, 275] on textarea "Baby romaine lettuce, cherry tomatoes, toasted sourdough, parmesan, chicken and…" at bounding box center [298, 294] width 260 height 55
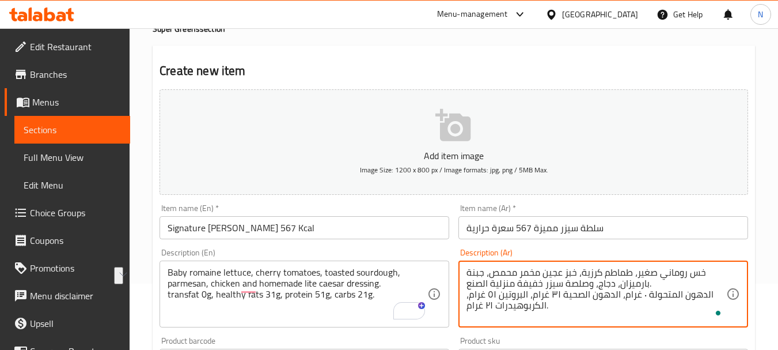
drag, startPoint x: 513, startPoint y: 280, endPoint x: 468, endPoint y: 280, distance: 45.5
click at [468, 280] on textarea "خس روماني صغير، طماطم كرزية، خبز عجين مخمر محمص، جبنة بارميزان، دجاج، وصلصة سيز…" at bounding box center [597, 294] width 260 height 55
click at [704, 293] on textarea "خس روماني صغير، طماطم كرزية، خبز عجين مخمر محمص، جبنة بارميزان، دجاج، وصلصة سيز…" at bounding box center [597, 294] width 260 height 55
click at [673, 297] on textarea "خس روماني صغير، طماطم كرزية، خبز عجين مخمر محمص، جبنة بارميزان، دجاج، وصلصة سيز…" at bounding box center [597, 294] width 260 height 55
click at [613, 294] on textarea "خس روماني صغير، طماطم كرزية، خبز عجين مخمر محمص، جبنة بارميزان، دجاج، وصلصة سيز…" at bounding box center [597, 294] width 260 height 55
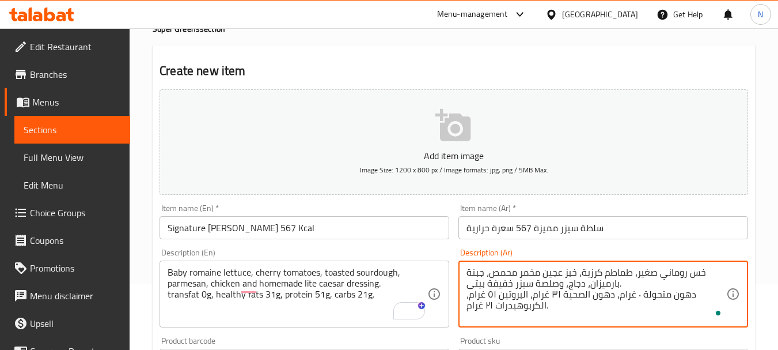
click at [581, 297] on textarea "خس روماني صغير، طماطم كرزية، خبز عجين مخمر محمص، جبنة بارميزان، دجاج، وصلصة سيز…" at bounding box center [597, 294] width 260 height 55
click at [523, 294] on textarea "خس روماني صغير، طماطم كرزية، خبز عجين مخمر محمص، جبنة بارميزان، دجاج، وصلصة سيز…" at bounding box center [597, 294] width 260 height 55
click at [540, 304] on textarea "خس روماني صغير، طماطم كرزية، خبز عجين مخمر محمص، جبنة بارميزان، دجاج، وصلصة سيز…" at bounding box center [597, 294] width 260 height 55
type textarea "خس روماني صغير، طماطم كرزية، خبز عجين مخمر محمص، جبنة بارميزان، دجاج، وصلصة سيز…"
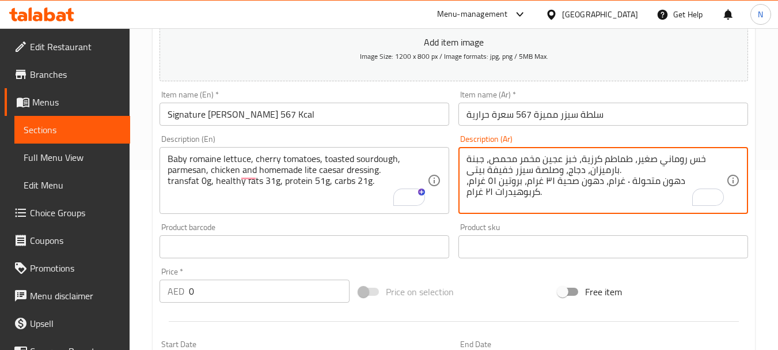
scroll to position [185, 0]
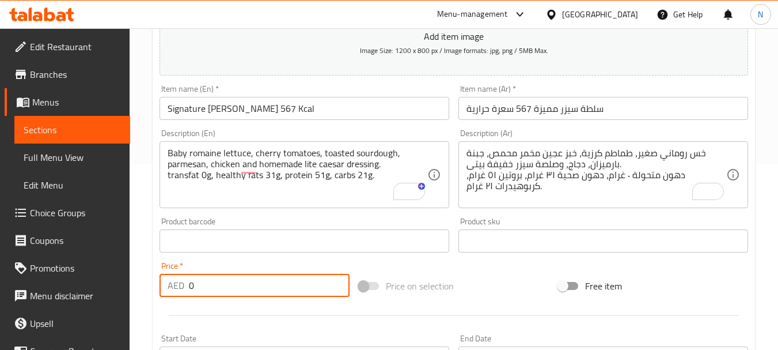
drag, startPoint x: 237, startPoint y: 293, endPoint x: 182, endPoint y: 282, distance: 56.3
click at [182, 282] on div "AED 0 Price *" at bounding box center [255, 285] width 190 height 23
type input "64"
click at [481, 281] on div "Price on selection" at bounding box center [453, 285] width 199 height 31
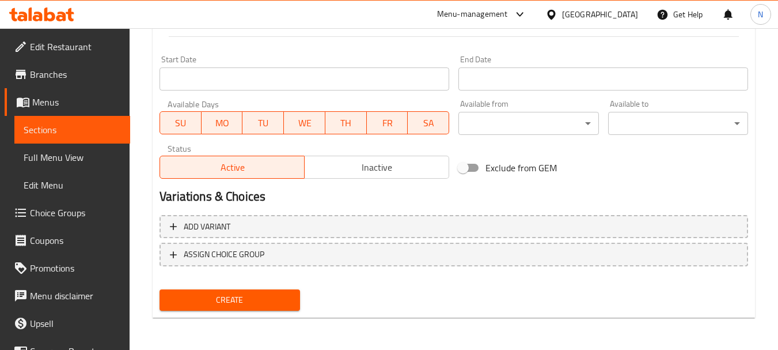
click at [280, 295] on span "Create" at bounding box center [230, 300] width 122 height 14
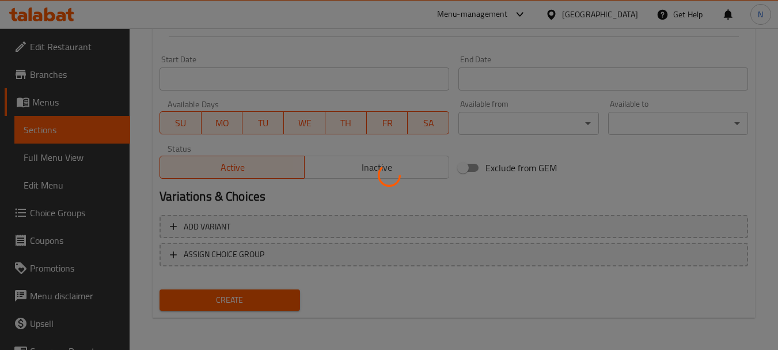
type input "0"
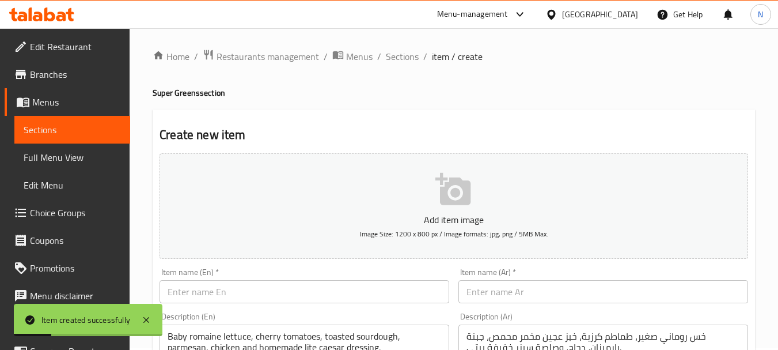
scroll to position [0, 0]
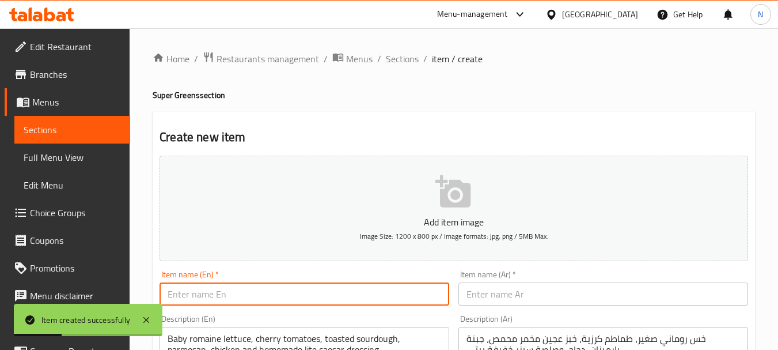
click at [282, 301] on input "text" at bounding box center [305, 293] width 290 height 23
paste input "RAINBOW SALAD - 268kcal"
click at [244, 293] on input "RAINBOW SALAD - 268kcal" at bounding box center [305, 293] width 290 height 23
click at [251, 294] on input "RAINBOW SALAD 268kcal" at bounding box center [305, 293] width 290 height 23
click at [259, 291] on input "RAINBOW SALAD 268 kcal" at bounding box center [305, 293] width 290 height 23
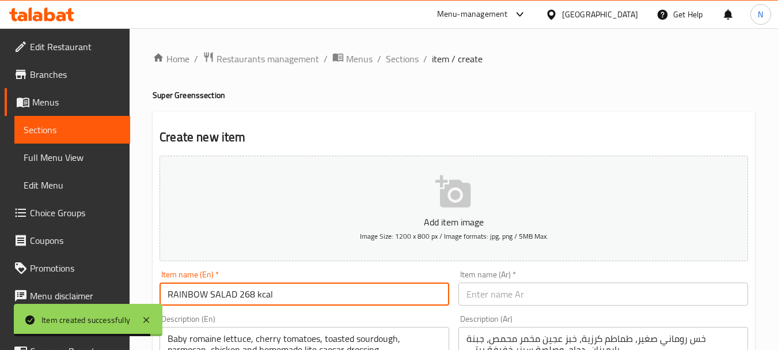
click at [259, 291] on input "RAINBOW SALAD 268 kcal" at bounding box center [305, 293] width 290 height 23
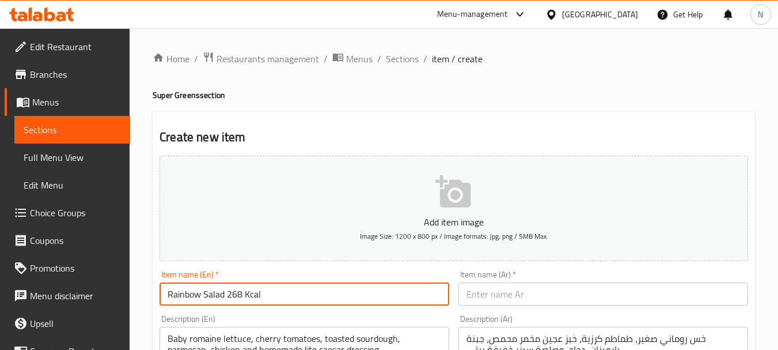
click at [223, 287] on input "Rainbow Salad 268 Kcal" at bounding box center [305, 293] width 290 height 23
type input "Rainbow Salad 268 Kcal"
click at [513, 300] on input "text" at bounding box center [603, 293] width 290 height 23
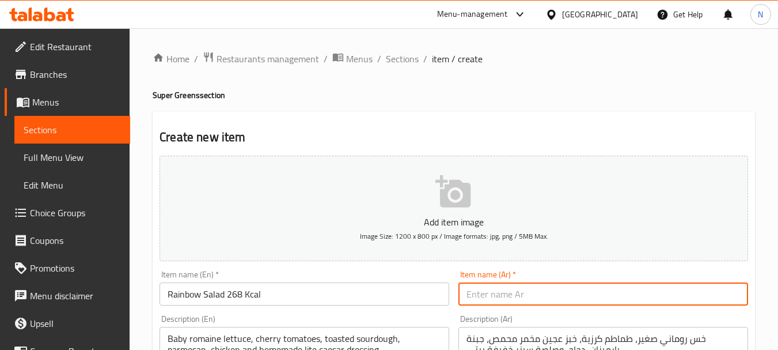
paste input "سلطة قوس قزح 268 سعرة حرارية"
click at [188, 297] on input "Rainbow Salad 268 Kcal" at bounding box center [305, 293] width 290 height 23
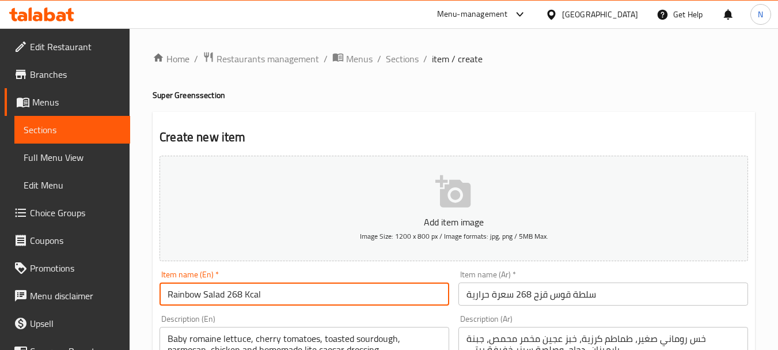
click at [188, 297] on input "Rainbow Salad 268 Kcal" at bounding box center [305, 293] width 290 height 23
click at [560, 295] on input "سلطة قوس قزح 268 سعرة حرارية" at bounding box center [603, 293] width 290 height 23
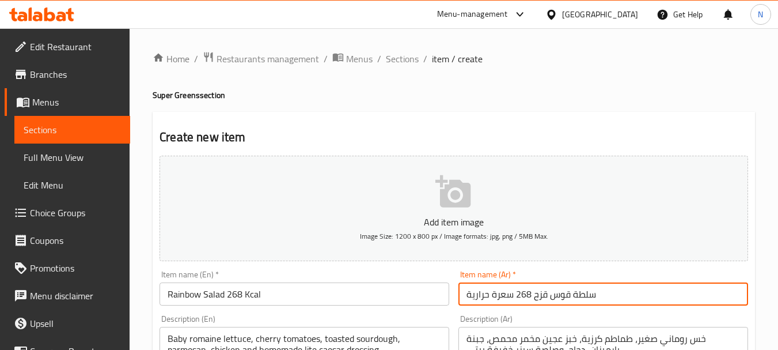
click at [560, 295] on input "سلطة قوس قزح 268 سعرة حرارية" at bounding box center [603, 293] width 290 height 23
click at [544, 293] on input "سلطة رينبو قزح 268 سعرة حرارية" at bounding box center [603, 293] width 290 height 23
type input "سلطة رينبو 268 سعرة حرارية"
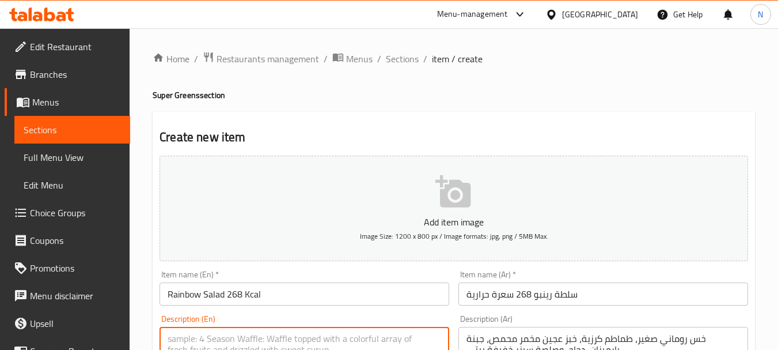
paste textarea "Flavor packed fresh salad, greens, carrots, apple, beetroot, cranberries, olive…"
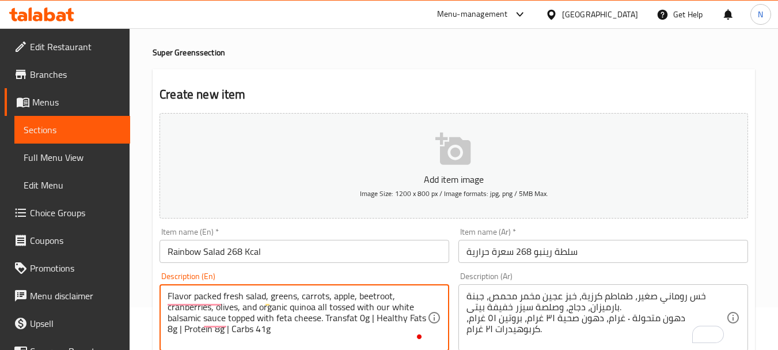
scroll to position [78, 0]
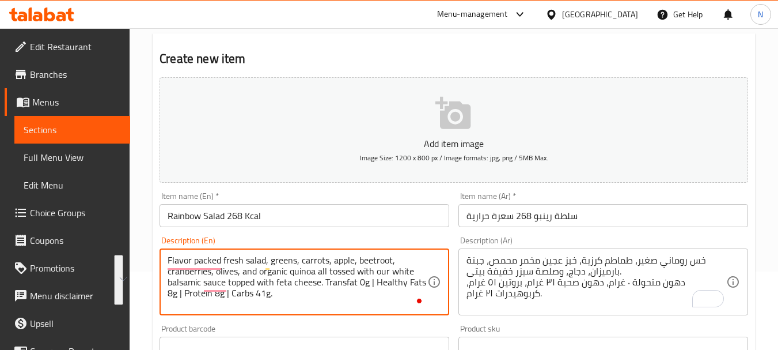
drag, startPoint x: 196, startPoint y: 262, endPoint x: 274, endPoint y: 297, distance: 85.3
click at [274, 297] on textarea "Flavor packed fresh salad, greens, carrots, apple, beetroot, cranberries, olive…" at bounding box center [298, 282] width 260 height 55
click at [260, 298] on textarea "Flavor packed fresh salad, greens, carrots, apple, beetroot, cranberries, olive…" at bounding box center [298, 282] width 260 height 55
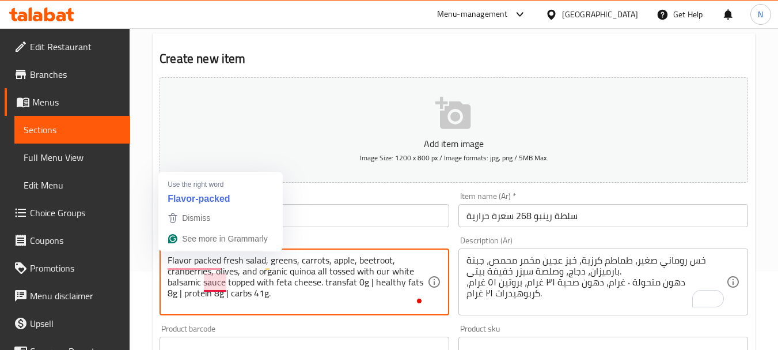
click at [210, 276] on textarea "Flavor packed fresh salad, greens, carrots, apple, beetroot, cranberries, olive…" at bounding box center [298, 282] width 260 height 55
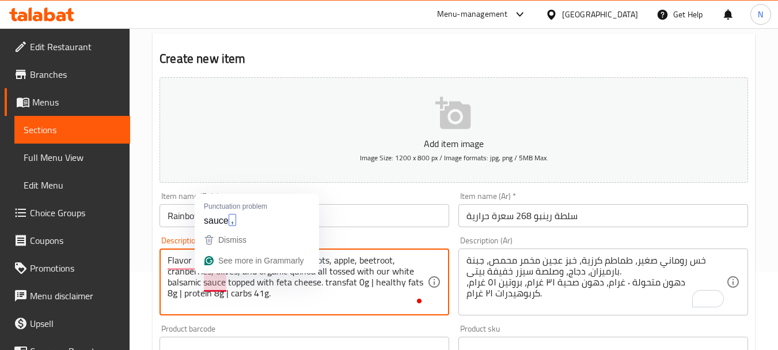
click at [192, 282] on textarea "Flavor packed fresh salad, greens, carrots, apple, beetroot, cranberries, olive…" at bounding box center [298, 282] width 260 height 55
click at [271, 283] on textarea "Flavor packed fresh salad, greens, carrots, apple, beetroot, cranberries, olive…" at bounding box center [298, 282] width 260 height 55
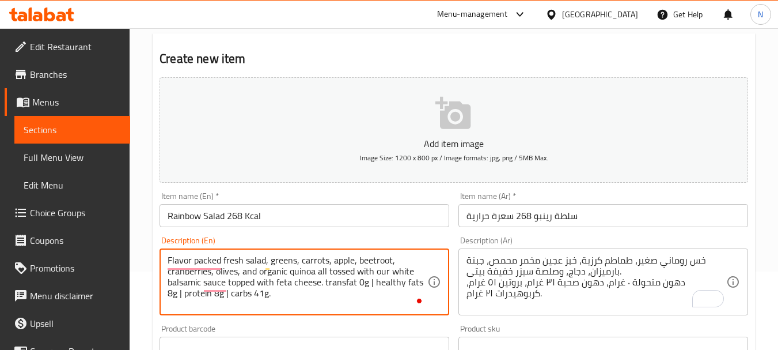
click at [376, 282] on textarea "Flavor packed fresh salad, greens, carrots, apple, beetroot, cranberries, olive…" at bounding box center [298, 282] width 260 height 55
click at [184, 295] on textarea "Flavor packed fresh salad, greens, carrots, apple, beetroot, cranberries, olive…" at bounding box center [298, 282] width 260 height 55
click at [227, 297] on textarea "Flavor packed fresh salad, greens, carrots, apple, beetroot, cranberries, olive…" at bounding box center [298, 282] width 260 height 55
click at [294, 295] on textarea "Flavor packed fresh salad, greens, carrots, apple, beetroot, cranberries, olive…" at bounding box center [298, 282] width 260 height 55
click at [234, 259] on textarea "Flavor packed fresh salad, greens, carrots, apple, beetroot, cranberries, olive…" at bounding box center [298, 282] width 260 height 55
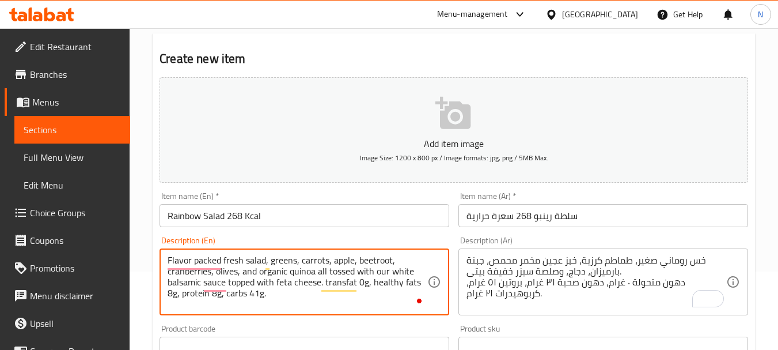
click at [234, 259] on textarea "Flavor packed fresh salad, greens, carrots, apple, beetroot, cranberries, olive…" at bounding box center [298, 282] width 260 height 55
drag, startPoint x: 234, startPoint y: 259, endPoint x: 238, endPoint y: 276, distance: 17.9
click at [238, 276] on textarea "Flavor packed fresh salad, greens, carrots, apple, beetroot, cranberries, olive…" at bounding box center [298, 282] width 260 height 55
type textarea "Flavor packed fresh salad, greens, carrots, apple, beetroot, cranberries, olive…"
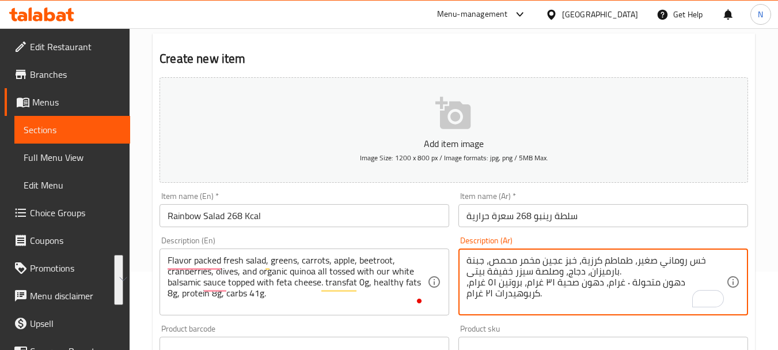
click at [498, 272] on textarea "خس روماني صغير، طماطم كرزية، خبز عجين مخمر محمص، جبنة بارميزان، دجاج، وصلصة سيز…" at bounding box center [597, 282] width 260 height 55
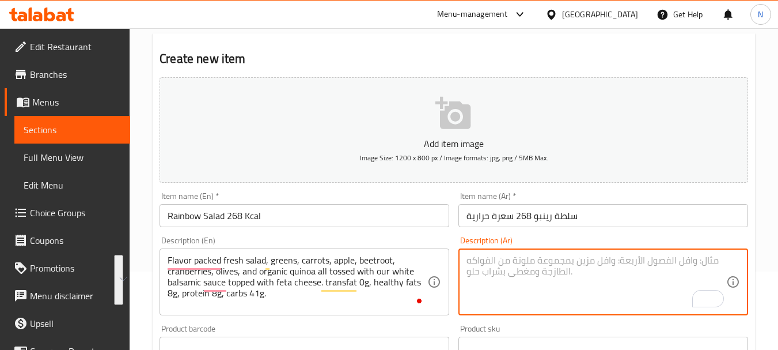
paste textarea "سلطة طازجة غنية بالنكهة، خضراوات، جزر، تفاح، بنجر، توت بري، زيتون، وكينوا عضوية…"
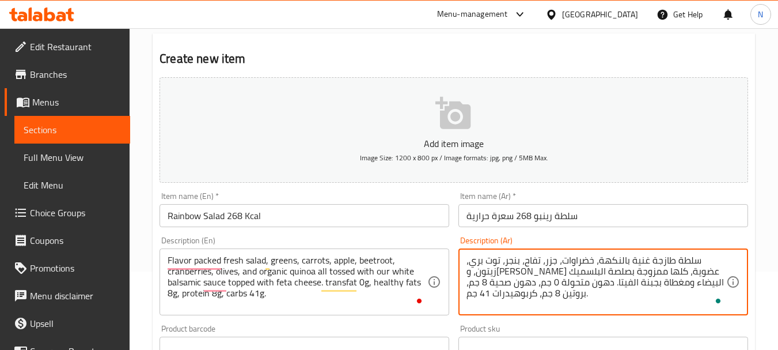
click at [560, 270] on textarea "سلطة طازجة غنية بالنكهة، خضراوات، جزر، تفاح، بنجر، توت بري، زيتون، وكينوا عضوية…" at bounding box center [597, 282] width 260 height 55
click at [544, 269] on textarea "سلطة طازجة غنية بالنكهة، خضراوات، جزر، تفاح، بنجر، توت بري، زيتون، وكينوا عضوية…" at bounding box center [597, 282] width 260 height 55
click at [678, 283] on textarea "سلطة طازجة غنية بالنكهة، خضراوات، جزر، تفاح، بنجر، توت بري، زيتون، وكينوا عضوية…" at bounding box center [597, 282] width 260 height 55
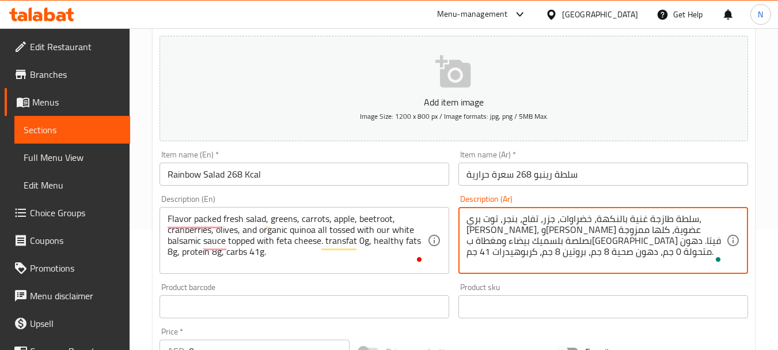
scroll to position [127, 0]
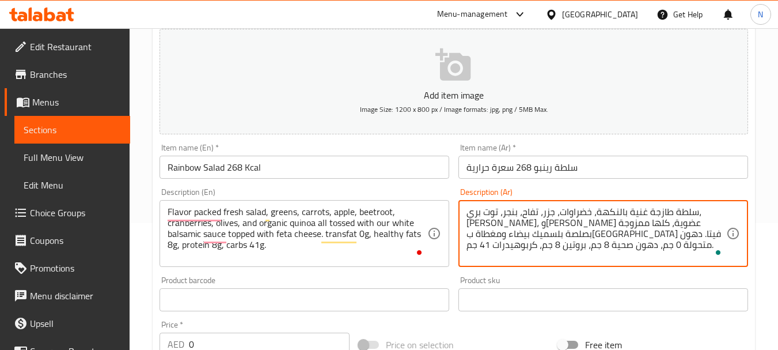
type textarea "سلطة طازجة غنية بالنكهة، خضراوات، جزر، تفاح، بنجر، توت بري، زيتون، وكينوا عضوية…"
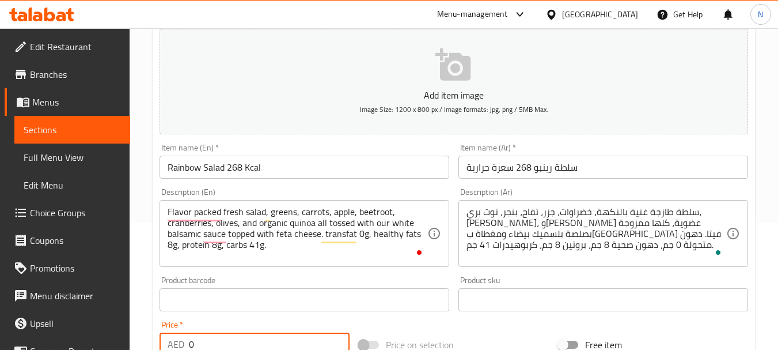
drag, startPoint x: 215, startPoint y: 336, endPoint x: 189, endPoint y: 333, distance: 26.1
click at [189, 333] on input "0" at bounding box center [269, 343] width 161 height 23
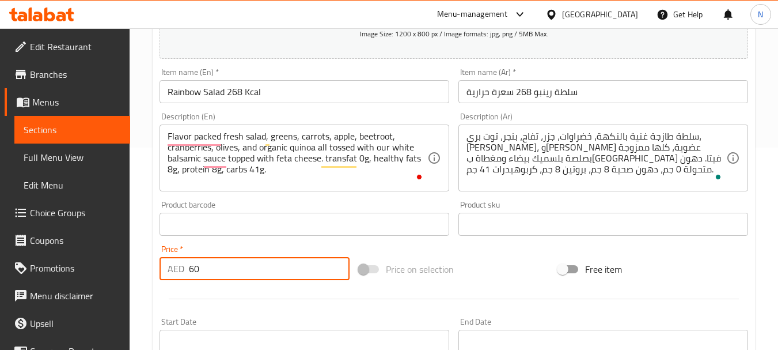
scroll to position [231, 0]
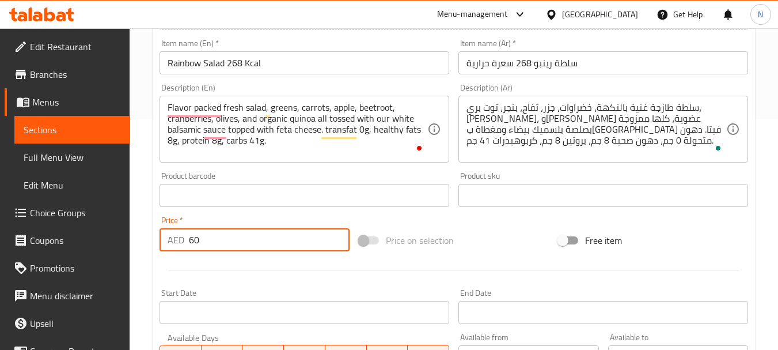
type input "60"
click at [485, 245] on div "Price on selection" at bounding box center [453, 240] width 199 height 31
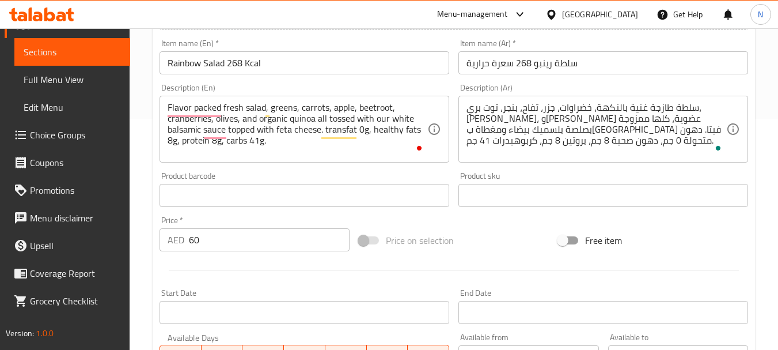
scroll to position [464, 0]
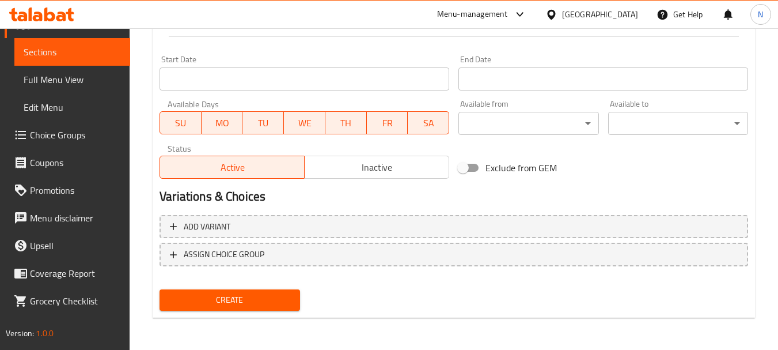
click at [221, 299] on span "Create" at bounding box center [230, 300] width 122 height 14
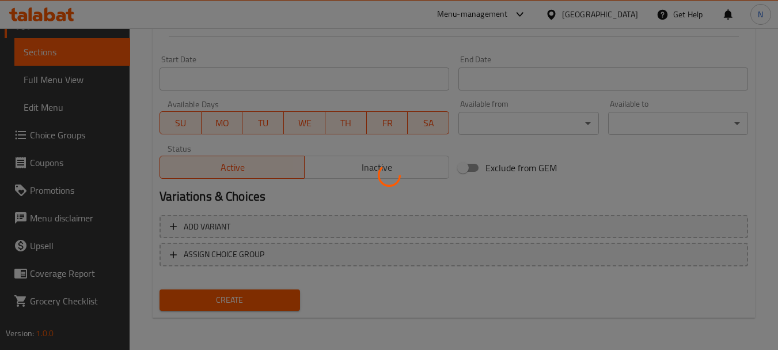
type input "0"
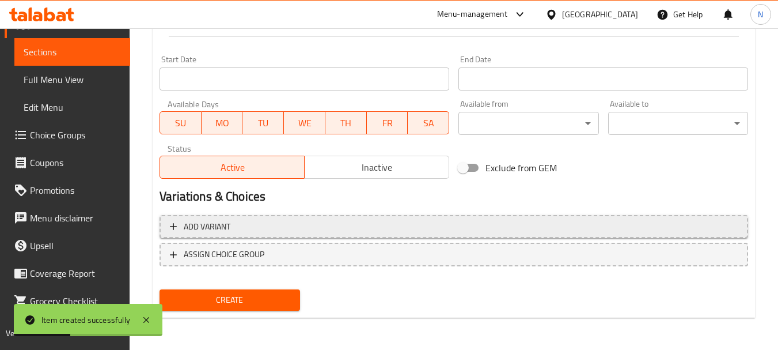
scroll to position [158, 0]
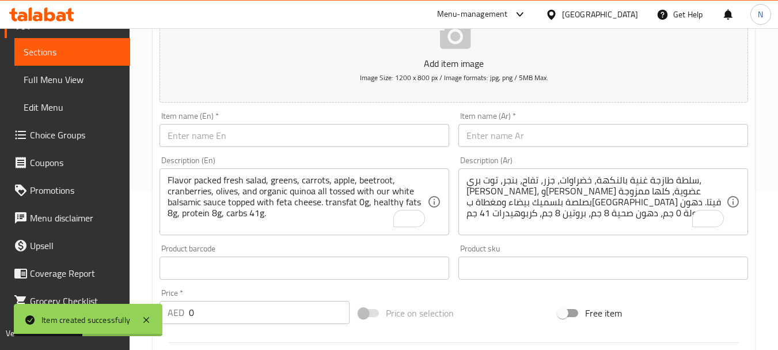
click at [260, 141] on input "text" at bounding box center [305, 135] width 290 height 23
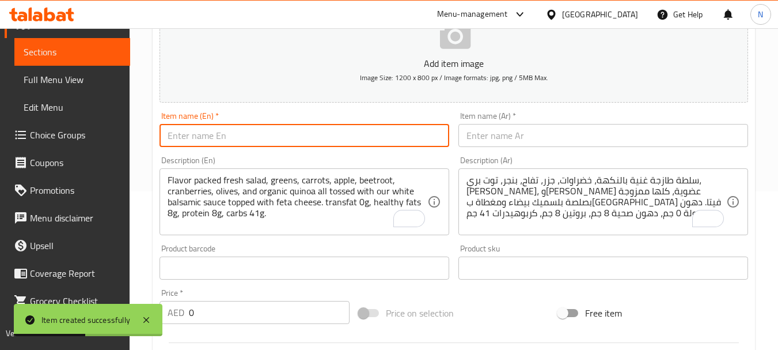
paste input "TEXAS TWIST SALAD - 314kcal"
click at [254, 138] on input "TEXAS TWIST SALAD - 314kcal" at bounding box center [305, 135] width 290 height 23
click at [257, 139] on input "TEXAS TWIST SALAD - 314kcal" at bounding box center [305, 135] width 290 height 23
click at [264, 141] on input "TEXAS TWIST SALAD 314kcal" at bounding box center [305, 135] width 290 height 23
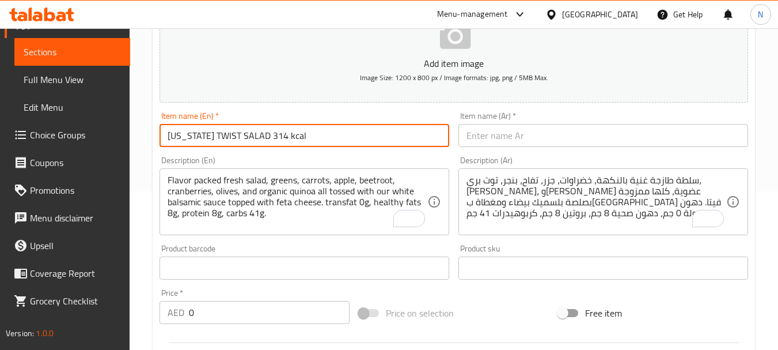
click at [266, 137] on input "TEXAS TWIST SALAD 314 kcal" at bounding box center [305, 135] width 290 height 23
click at [241, 139] on input "Texas Twist Salad 314 Kcal" at bounding box center [305, 135] width 290 height 23
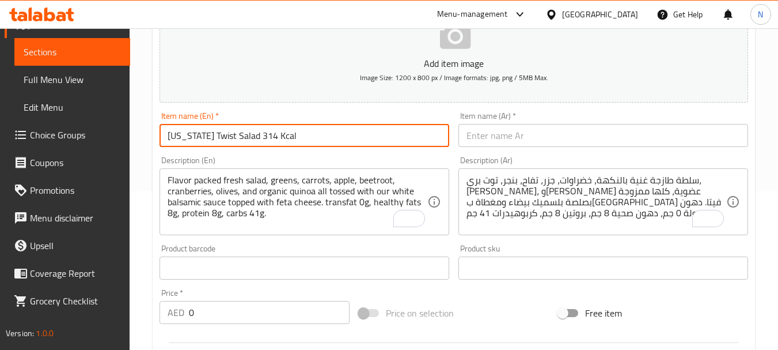
click at [241, 139] on input "Texas Twist Salad 314 Kcal" at bounding box center [305, 135] width 290 height 23
type input "Texas Twist Salad 314 Kcal"
click at [494, 141] on input "text" at bounding box center [603, 135] width 290 height 23
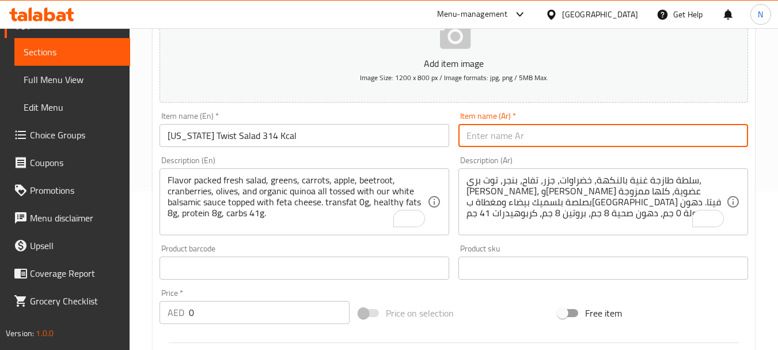
paste input "سلطة تكساس تويست 314 سعرة حرارية"
type input "سلطة تكساس تويست 314 سعرة حرارية"
click at [316, 230] on div "Flavor packed fresh salad, greens, carrots, apple, beetroot, cranberries, olive…" at bounding box center [305, 201] width 290 height 67
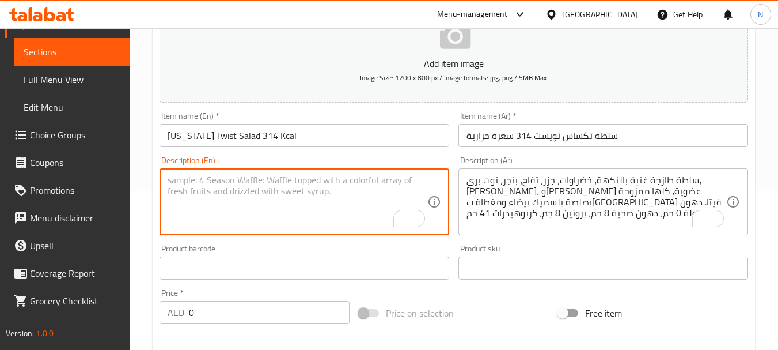
paste textarea ""Baby spinach, soft corn fingers, avocado, feta cheese, pomegranate seeds, home…"
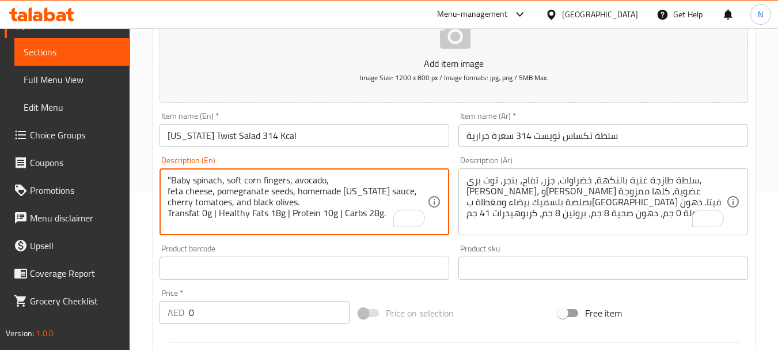
click at [342, 210] on textarea ""Baby spinach, soft corn fingers, avocado, feta cheese, pomegranate seeds, home…" at bounding box center [298, 202] width 260 height 55
click at [289, 213] on textarea ""Baby spinach, soft corn fingers, avocado, feta cheese, pomegranate seeds, home…" at bounding box center [298, 202] width 260 height 55
click at [218, 213] on textarea ""Baby spinach, soft corn fingers, avocado, feta cheese, pomegranate seeds, home…" at bounding box center [298, 202] width 260 height 55
click at [173, 179] on textarea ""Baby spinach, soft corn fingers, avocado, feta cheese, pomegranate seeds, home…" at bounding box center [298, 202] width 260 height 55
click at [213, 180] on textarea "Baby spinach, soft corn fingers, avocado, feta cheese, pomegranate seeds, homem…" at bounding box center [298, 202] width 260 height 55
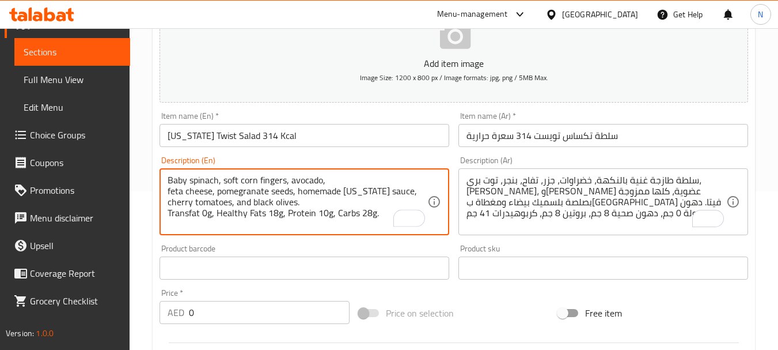
click at [213, 180] on textarea "Baby spinach, soft corn fingers, avocado, feta cheese, pomegranate seeds, homem…" at bounding box center [298, 202] width 260 height 55
click at [202, 183] on textarea "Baby spinach, soft corn fingers, avocado, feta cheese, pomegranate seeds, homem…" at bounding box center [298, 202] width 260 height 55
drag, startPoint x: 191, startPoint y: 180, endPoint x: 374, endPoint y: 213, distance: 186.5
click at [374, 213] on textarea "Baby spinach, soft corn fingers, avocado, feta cheese, pomegranate seeds, homem…" at bounding box center [298, 202] width 260 height 55
click at [286, 203] on textarea "Baby spinach, soft corn fingers, avocado, feta cheese, pomegranate seeds, homem…" at bounding box center [298, 202] width 260 height 55
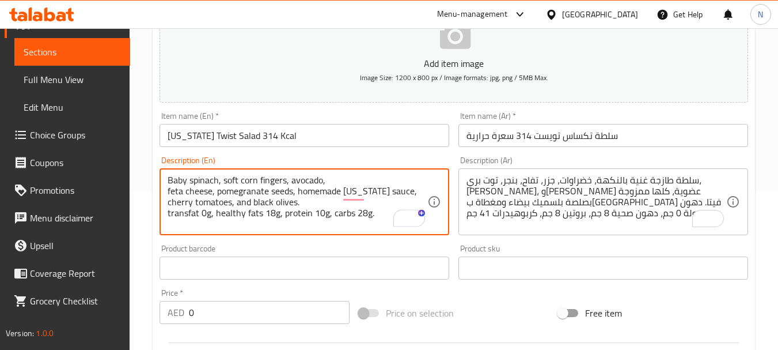
click at [204, 177] on textarea "Baby spinach, soft corn fingers, avocado, feta cheese, pomegranate seeds, homem…" at bounding box center [298, 202] width 260 height 55
drag, startPoint x: 204, startPoint y: 177, endPoint x: 234, endPoint y: 217, distance: 50.6
click at [234, 217] on textarea "Baby spinach, soft corn fingers, avocado, feta cheese, pomegranate seeds, homem…" at bounding box center [298, 202] width 260 height 55
click at [238, 210] on textarea "Baby spinach, soft corn fingers, avocado, feta cheese, pomegranate seeds, homem…" at bounding box center [298, 202] width 260 height 55
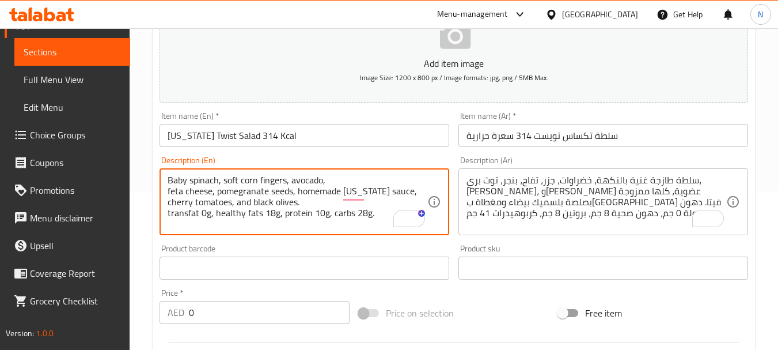
click at [168, 191] on textarea "Baby spinach, soft corn fingers, avocado, feta cheese, pomegranate seeds, homem…" at bounding box center [298, 202] width 260 height 55
click at [357, 200] on textarea "Baby spinach, soft corn fingers, avocado, feta cheese, pomegranate seeds, homem…" at bounding box center [298, 202] width 260 height 55
drag, startPoint x: 357, startPoint y: 200, endPoint x: 350, endPoint y: 183, distance: 17.9
click at [350, 183] on textarea "Baby spinach, soft corn fingers, avocado, feta cheese, pomegranate seeds, homem…" at bounding box center [298, 202] width 260 height 55
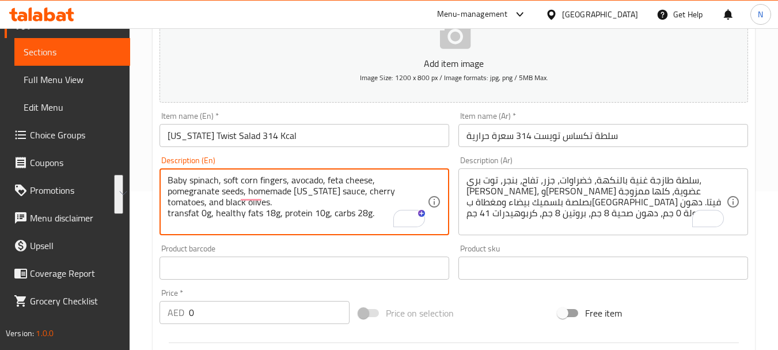
type textarea "Baby spinach, soft corn fingers, avocado, feta cheese, pomegranate seeds, homem…"
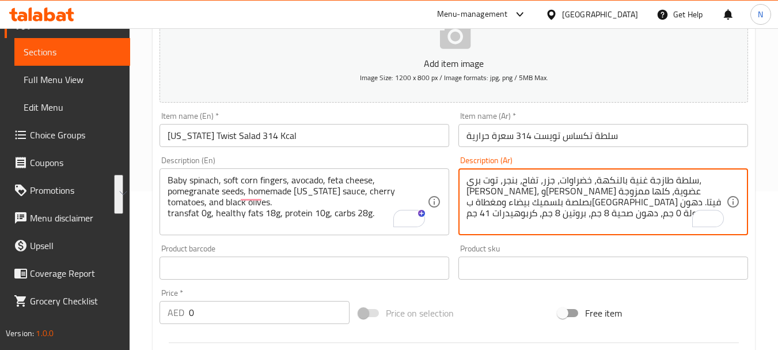
click at [513, 179] on textarea "سلطة طازجة غنية بالنكهة، خضراوات، جزر، تفاح، بنجر، توت بري، زيتون، وكينوا عضوية…" at bounding box center [597, 202] width 260 height 55
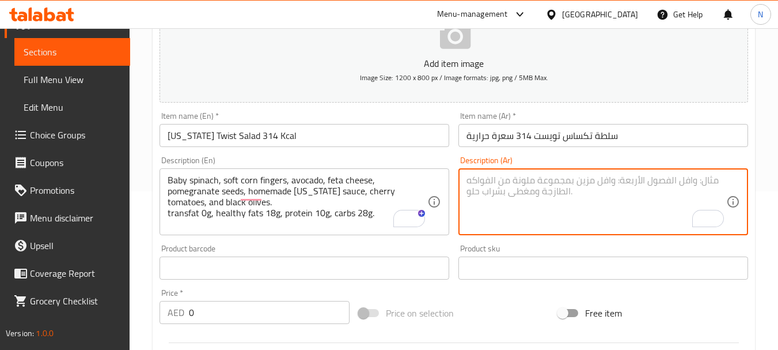
paste textarea "سبانخ صغيرة، أصابع ذرة طرية، أفوكادو، جبنة فيتا، بذور رمان، صلصة تكساس منزلية ا…"
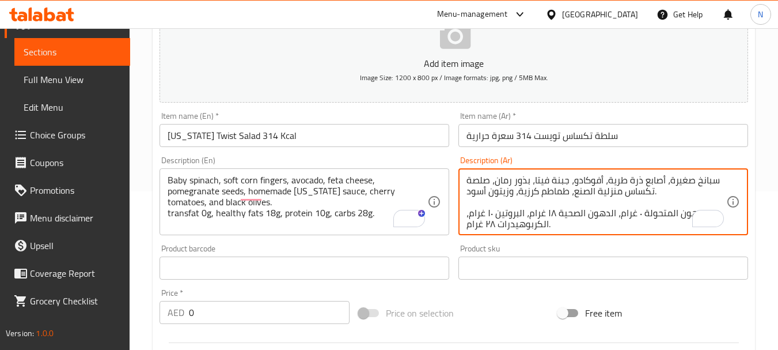
scroll to position [3, 0]
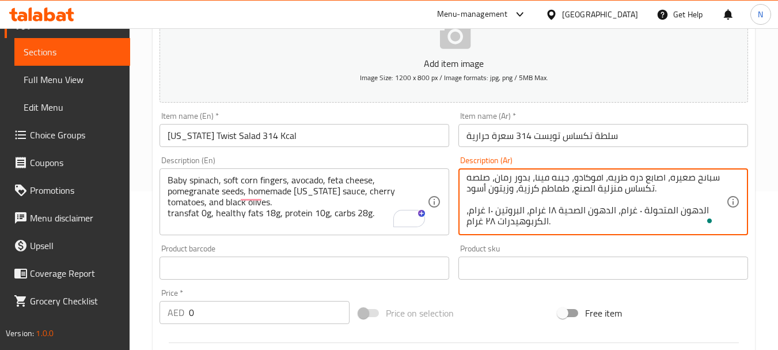
click at [580, 201] on textarea "سبانخ صغيرة، أصابع ذرة طرية، أفوكادو، جبنة فيتا، بذور رمان، صلصة تكساس منزلية ا…" at bounding box center [597, 202] width 260 height 55
click at [578, 195] on textarea "سبانخ صغيرة، أصابع ذرة طرية، أفوكادو، جبنة فيتا، بذور رمان، صلصة تكساس منزلية ا…" at bounding box center [597, 202] width 260 height 55
click at [568, 200] on textarea "سبانخ صغيرة، أصابع ذرة طرية، أفوكادو، جبنة فيتا، بذور رمان، صلصة تكساس منزلية ا…" at bounding box center [597, 202] width 260 height 55
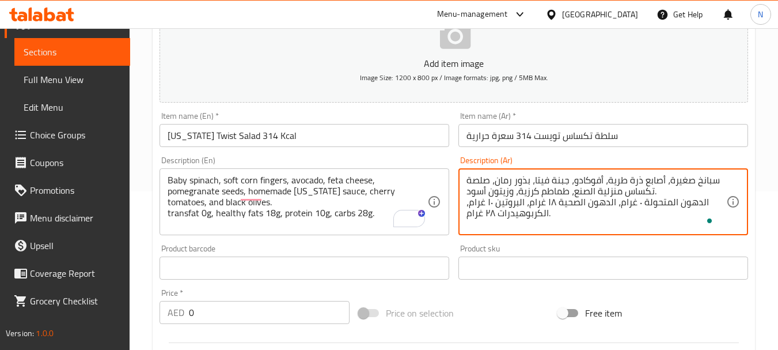
scroll to position [0, 0]
drag, startPoint x: 619, startPoint y: 192, endPoint x: 575, endPoint y: 189, distance: 44.4
click at [575, 189] on textarea "سبانخ صغيرة، أصابع ذرة طرية، أفوكادو، جبنة فيتا، بذور رمان، صلصة تكساس منزلية ا…" at bounding box center [597, 202] width 260 height 55
click at [699, 200] on textarea "سبانخ صغيرة، أصابع ذرة طرية، أفوكادو، جبنة فيتا، بذور رمان، صلصة تكساس بيتى، طم…" at bounding box center [597, 202] width 260 height 55
click at [669, 200] on textarea "سبانخ صغيرة، أصابع ذرة طرية، أفوكادو، جبنة فيتا، بذور رمان، صلصة تكساس بيتى، طم…" at bounding box center [597, 202] width 260 height 55
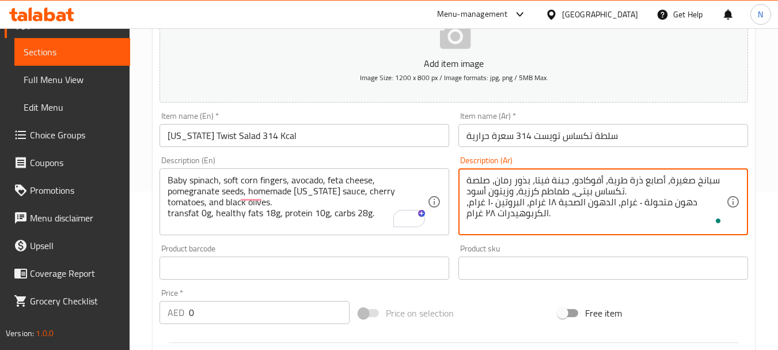
click at [610, 204] on textarea "سبانخ صغيرة، أصابع ذرة طرية، أفوكادو، جبنة فيتا، بذور رمان، صلصة تكساس بيتى، طم…" at bounding box center [597, 202] width 260 height 55
click at [578, 199] on textarea "سبانخ صغيرة، أصابع ذرة طرية، أفوكادو، جبنة فيتا، بذور رمان، صلصة تكساس بيتى، طم…" at bounding box center [597, 202] width 260 height 55
click at [519, 203] on textarea "سبانخ صغيرة، أصابع ذرة طرية، أفوكادو، جبنة فيتا، بذور رمان، صلصة تكساس بيتى، طم…" at bounding box center [597, 202] width 260 height 55
click at [542, 214] on textarea "سبانخ صغيرة، أصابع ذرة طرية، أفوكادو، جبنة فيتا، بذور رمان، صلصة تكساس بيتى، طم…" at bounding box center [597, 202] width 260 height 55
type textarea "سبانخ صغيرة، أصابع ذرة طرية، أفوكادو، جبنة فيتا، بذور رمان، صلصة تكساس بيتى، طم…"
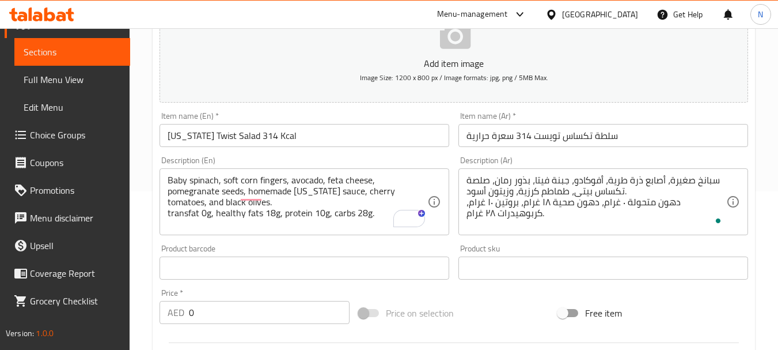
click at [511, 309] on div "Price on selection" at bounding box center [453, 312] width 199 height 31
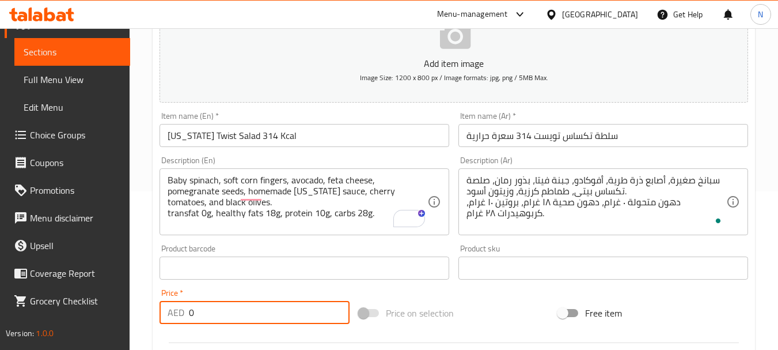
click at [187, 320] on div "AED 0 Price *" at bounding box center [255, 312] width 190 height 23
type input "58"
click at [493, 302] on div "Price on selection" at bounding box center [453, 312] width 199 height 31
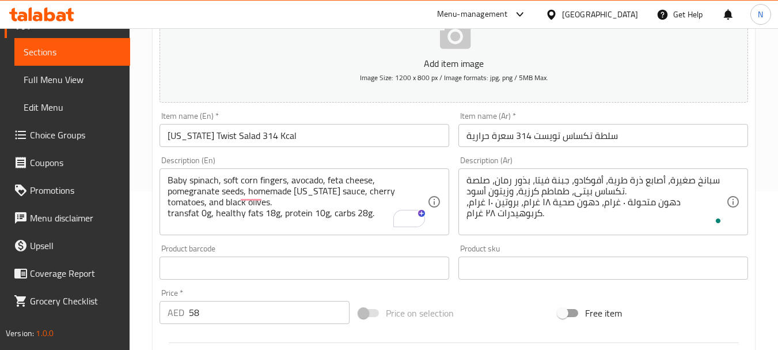
scroll to position [464, 0]
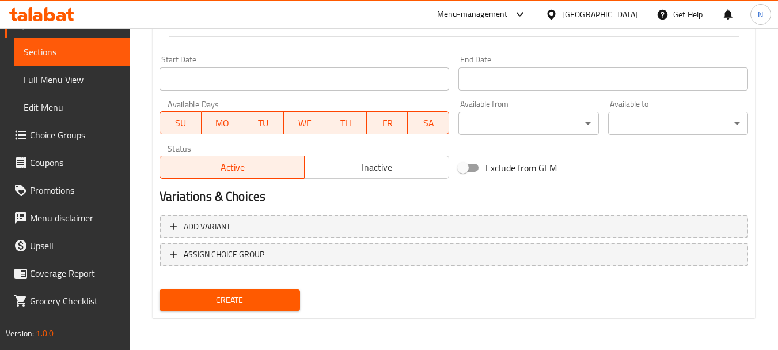
click at [280, 291] on button "Create" at bounding box center [230, 299] width 140 height 21
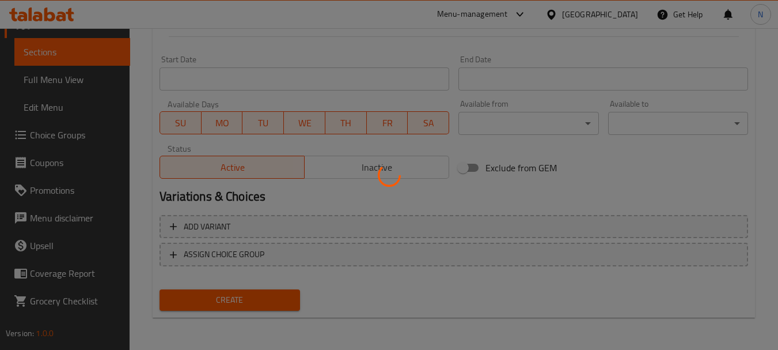
type input "0"
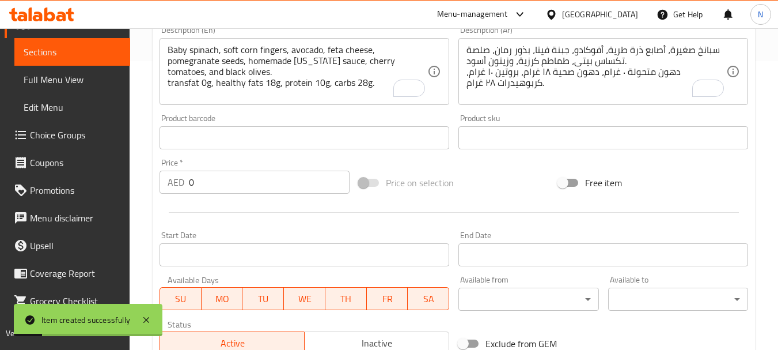
scroll to position [0, 0]
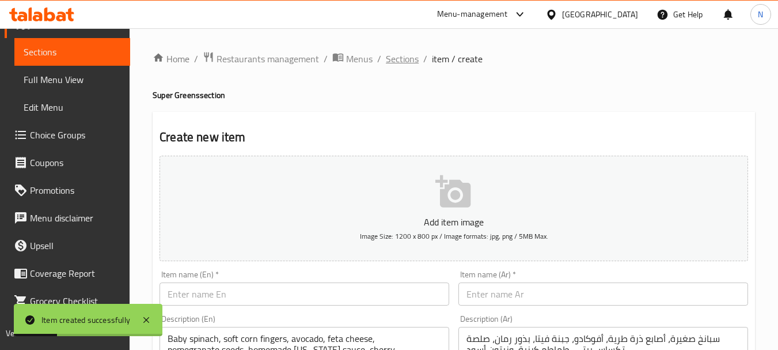
click at [410, 65] on span "Sections" at bounding box center [402, 59] width 33 height 14
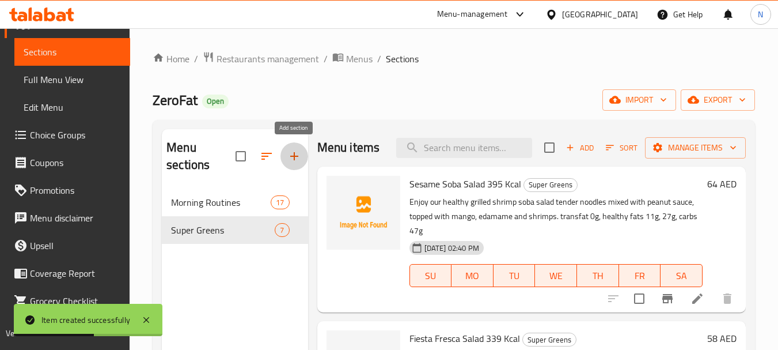
click at [295, 156] on icon "button" at bounding box center [294, 156] width 14 height 14
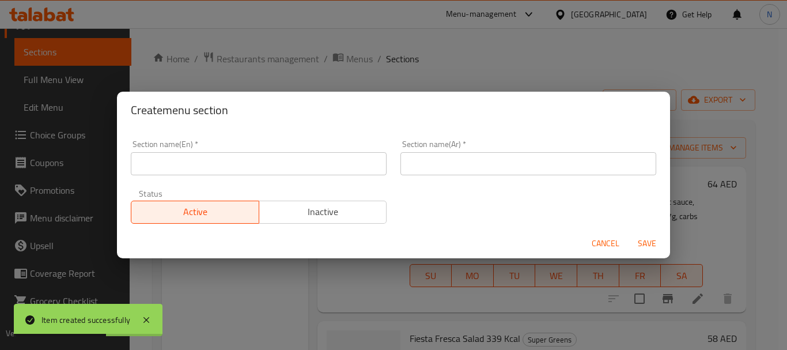
click at [335, 169] on input "text" at bounding box center [259, 163] width 256 height 23
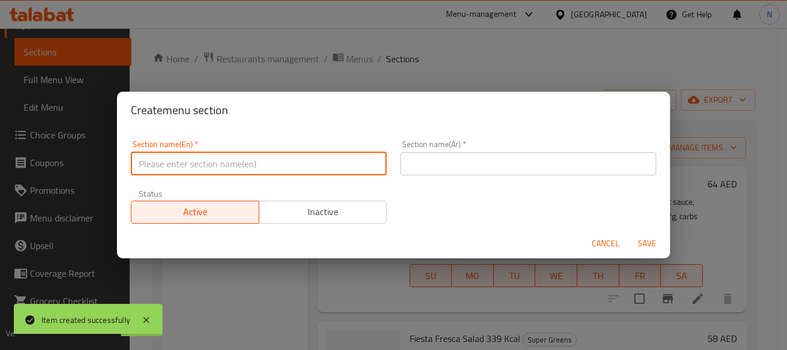
click at [228, 166] on input "text" at bounding box center [259, 163] width 256 height 23
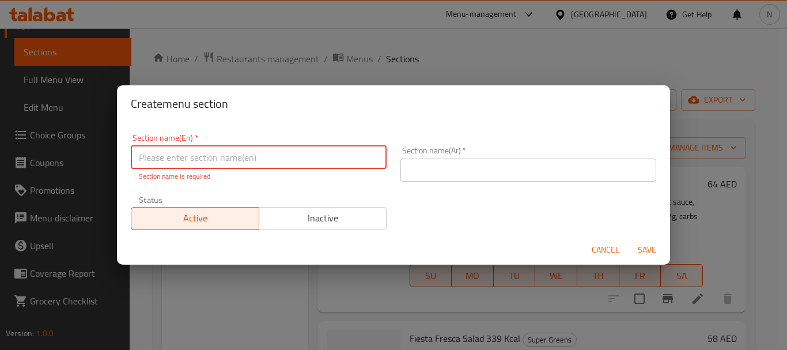
click at [339, 158] on input "text" at bounding box center [259, 157] width 256 height 23
paste input "APPETIZERS"
type input "Appetizers"
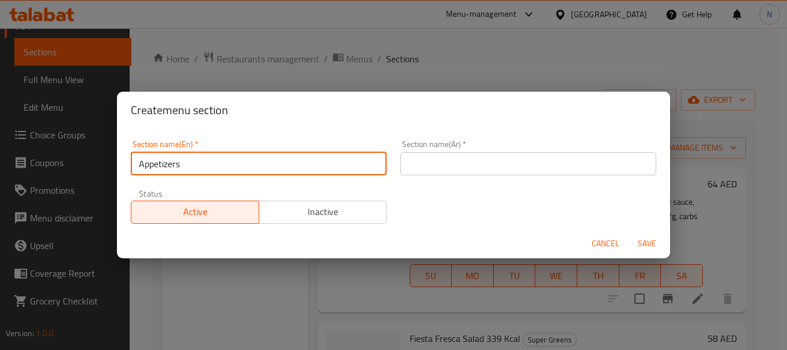
click at [433, 168] on input "text" at bounding box center [528, 163] width 256 height 23
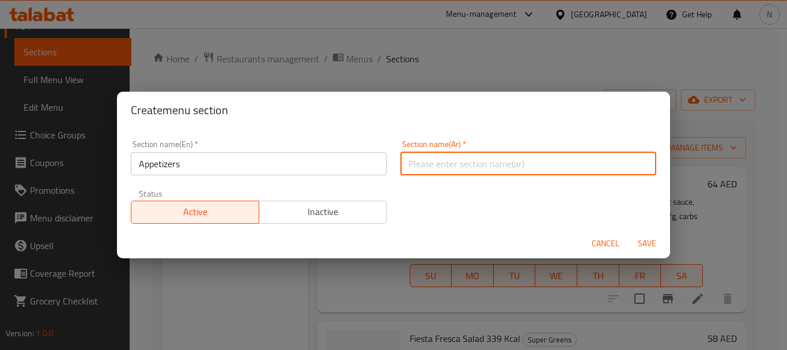
paste input "المقبلات"
type input "المقبلات"
click at [654, 245] on span "Save" at bounding box center [647, 243] width 28 height 14
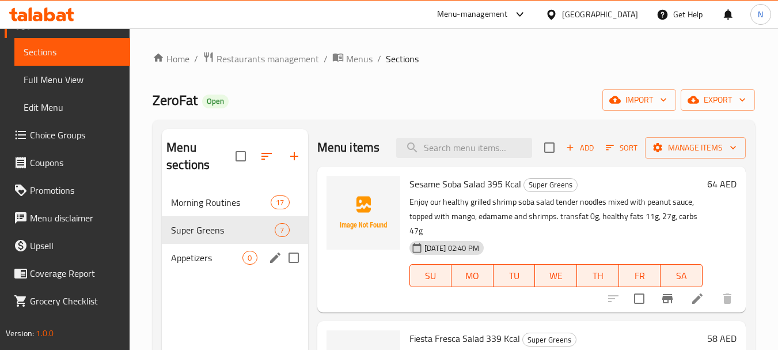
click at [207, 257] on span "Appetizers" at bounding box center [206, 258] width 71 height 14
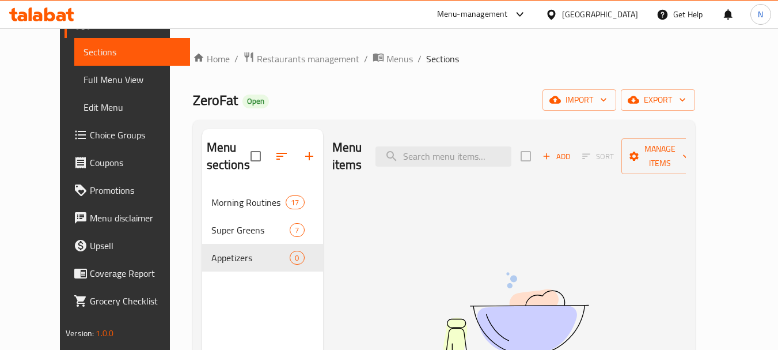
click at [550, 153] on icon "button" at bounding box center [547, 156] width 6 height 6
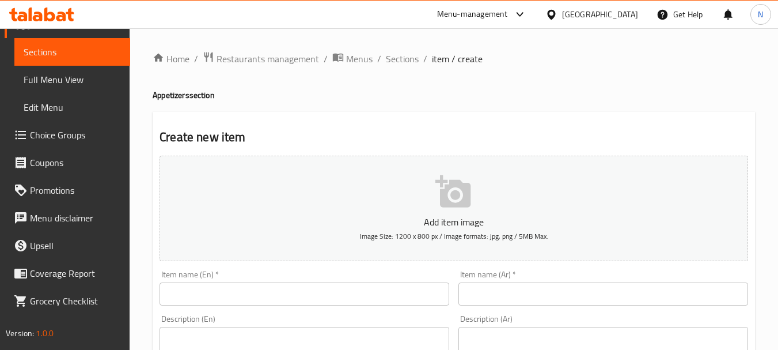
click at [320, 294] on input "text" at bounding box center [305, 293] width 290 height 23
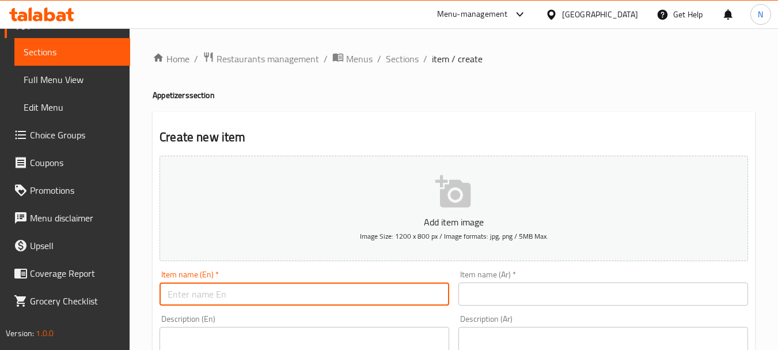
paste input "LEMON SHRIMP TACOS - 359kcal"
click at [269, 291] on input "LEMON SHRIMP TACOS - 359kcal" at bounding box center [305, 293] width 290 height 23
click at [278, 295] on input "LEMON SHRIMP TACOS 359kcal" at bounding box center [305, 293] width 290 height 23
click at [279, 294] on input "LEMON SHRIMP TACOS 359 kcal" at bounding box center [305, 293] width 290 height 23
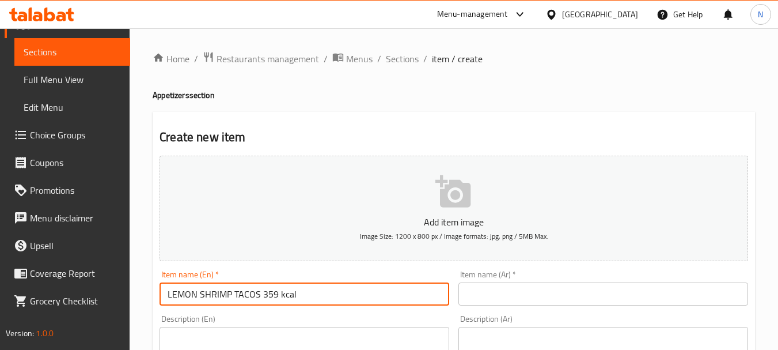
click at [279, 294] on input "LEMON SHRIMP TACOS 359 kcal" at bounding box center [305, 293] width 290 height 23
click at [243, 301] on input "Lemon Shrimp Tacos 359 Kcal" at bounding box center [305, 293] width 290 height 23
click at [244, 295] on input "Lemon Shrimp Tacos 359 Kcal" at bounding box center [305, 293] width 290 height 23
click at [245, 294] on input "Lemon Shrimp Tacos 359 Kcal" at bounding box center [305, 293] width 290 height 23
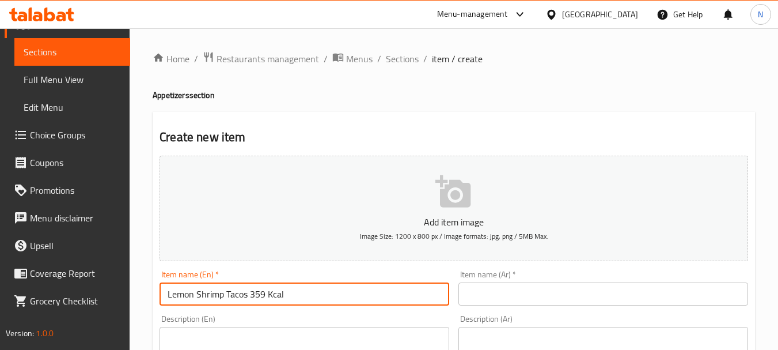
type input "Lemon Shrimp Tacos 359 Kcal"
click at [485, 301] on input "text" at bounding box center [603, 293] width 290 height 23
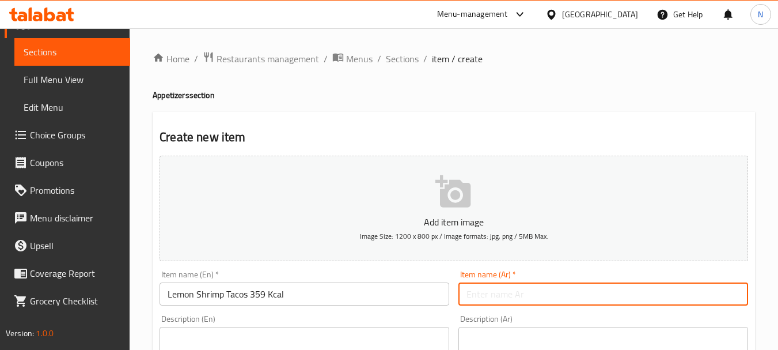
paste input "تاكو الروبيان بالليمون 359 سعرة حرارية"
click at [589, 293] on input "تاكو الروبيان بالليمون 359 سعرة حرارية" at bounding box center [603, 293] width 290 height 23
type input "تاكو روبيان بالليمون 359 سعرة حرارية"
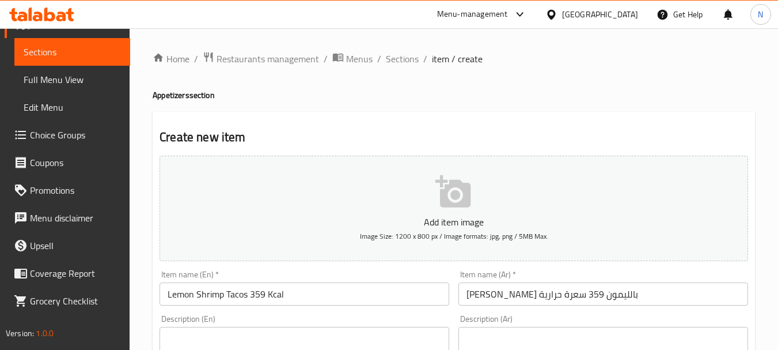
paste textarea ""Enjoy our Shrimp Tacos, grilled shrimp, guacamole, corn salsa, and a little sp…"
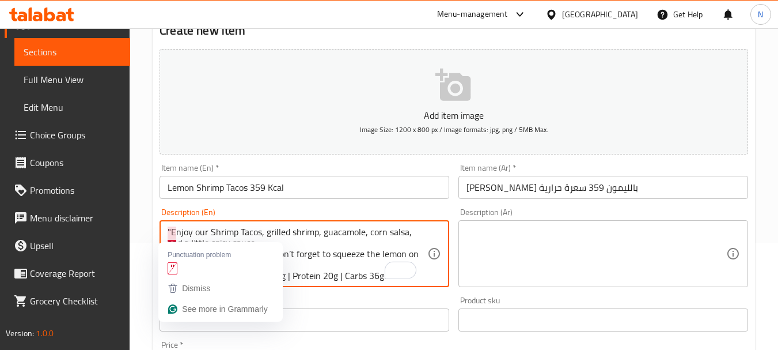
click at [172, 234] on textarea ""Enjoy our Shrimp Tacos, grilled shrimp, guacamole, corn salsa, and a little sp…" at bounding box center [298, 253] width 260 height 55
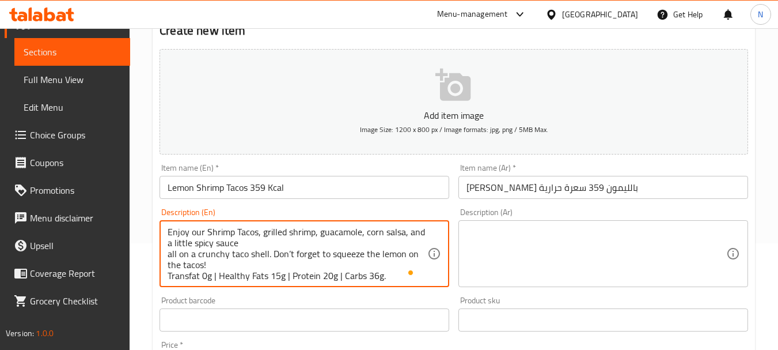
click at [217, 272] on textarea "Enjoy our Shrimp Tacos, grilled shrimp, guacamole, corn salsa, and a little spi…" at bounding box center [298, 253] width 260 height 55
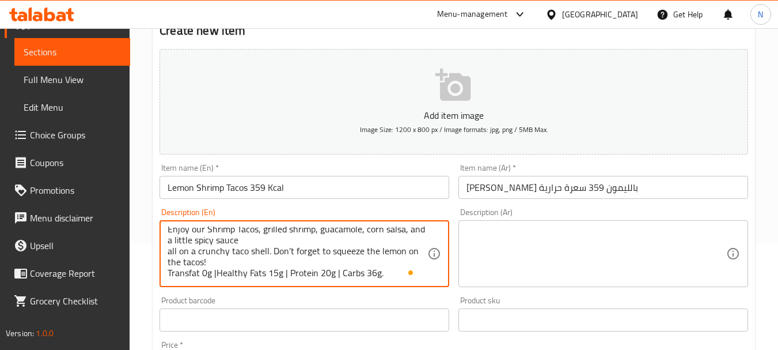
scroll to position [3, 0]
click at [289, 272] on textarea "Enjoy our Shrimp Tacos, grilled shrimp, guacamole, corn salsa, and a little spi…" at bounding box center [298, 253] width 260 height 55
click at [338, 274] on textarea "Enjoy our Shrimp Tacos, grilled shrimp, guacamole, corn salsa, and a little spi…" at bounding box center [298, 253] width 260 height 55
drag, startPoint x: 192, startPoint y: 229, endPoint x: 380, endPoint y: 282, distance: 194.5
click at [380, 282] on div "Enjoy our Shrimp Tacos, grilled shrimp, guacamole, corn salsa, and a little spi…" at bounding box center [305, 253] width 290 height 67
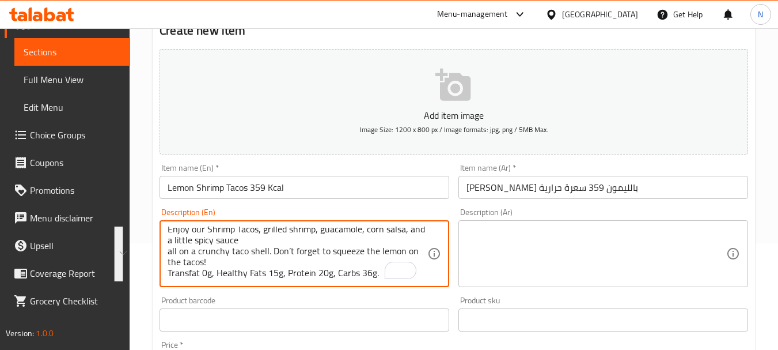
type textarea "Enjoy our shrimp tacos, grilled shrimp, guacamole, corn salsa, and a little spi…"
click at [286, 247] on textarea "Enjoy our shrimp tacos, grilled shrimp, guacamole, corn salsa, and a little spi…" at bounding box center [298, 253] width 260 height 55
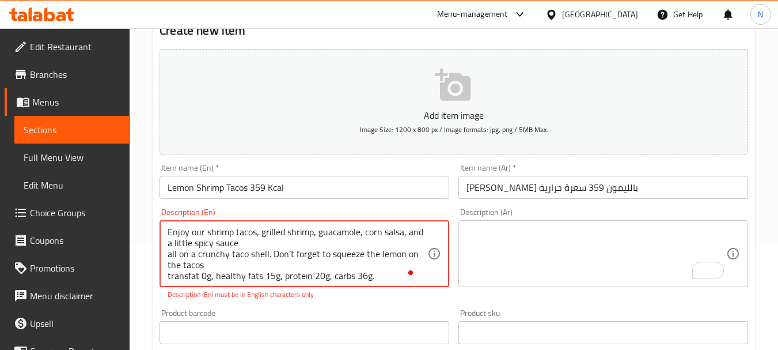
scroll to position [78, 0]
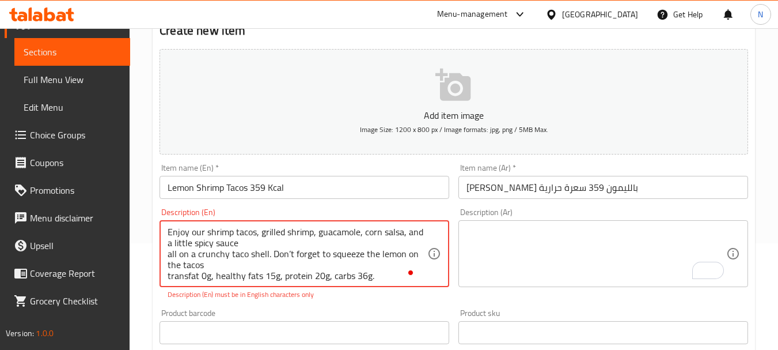
click at [546, 267] on textarea "To enrich screen reader interactions, please activate Accessibility in Grammarl…" at bounding box center [597, 253] width 260 height 55
click at [382, 275] on textarea "Enjoy our shrimp tacos, grilled shrimp, guacamole, corn salsa, and a little spi…" at bounding box center [298, 253] width 260 height 55
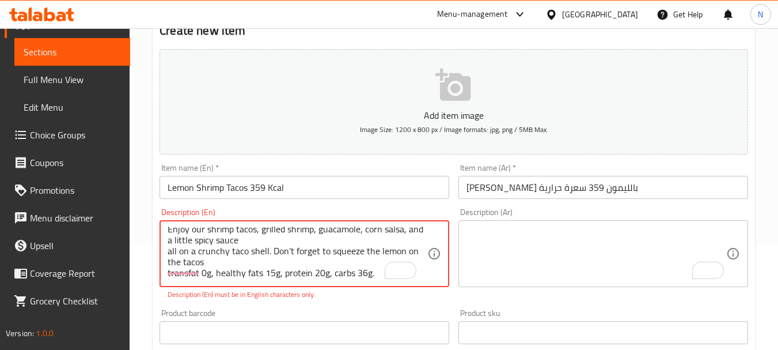
scroll to position [11, 0]
click at [493, 261] on textarea "To enrich screen reader interactions, please activate Accessibility in Grammarl…" at bounding box center [597, 253] width 260 height 55
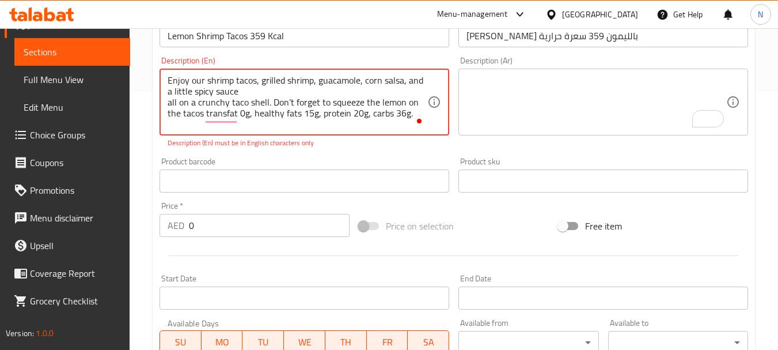
scroll to position [247, 0]
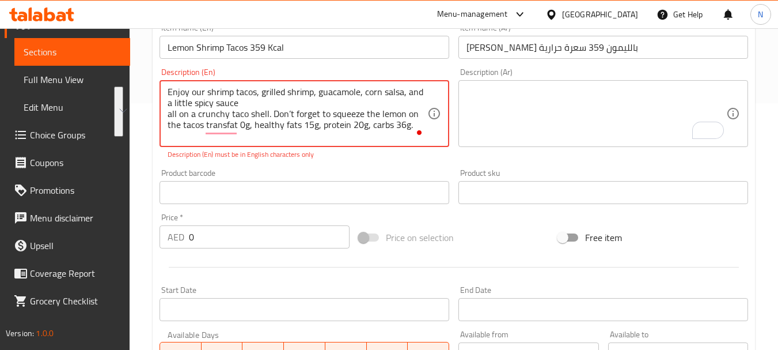
drag, startPoint x: 191, startPoint y: 92, endPoint x: 410, endPoint y: 126, distance: 221.5
click at [410, 126] on textarea "Enjoy our shrimp tacos, grilled shrimp, guacamole, corn salsa, and a little spi…" at bounding box center [298, 113] width 260 height 55
click at [525, 129] on textarea "To enrich screen reader interactions, please activate Accessibility in Grammarl…" at bounding box center [597, 113] width 260 height 55
click at [264, 128] on textarea "Enjoy our shrimp tacos, grilled shrimp, guacamole, corn salsa, and a little spi…" at bounding box center [298, 113] width 260 height 55
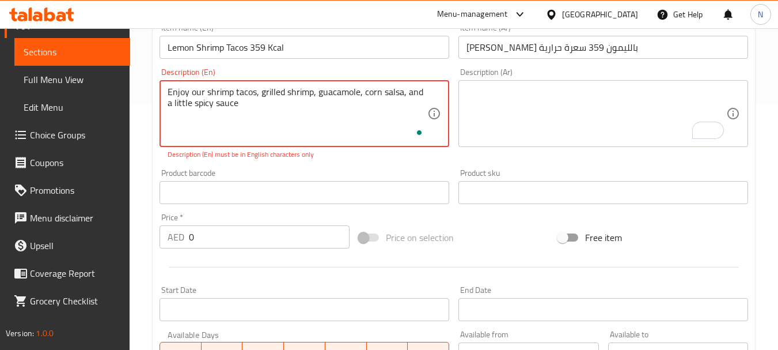
type textarea "Enjoy our shrimp tacos, grilled shrimp, guacamole, corn salsa, and a little spi…"
click at [500, 123] on textarea "To enrich screen reader interactions, please activate Accessibility in Grammarl…" at bounding box center [597, 113] width 260 height 55
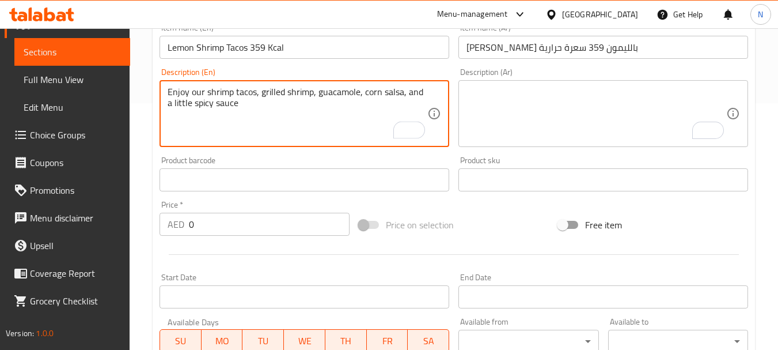
click at [468, 129] on div "Description (Ar)" at bounding box center [603, 113] width 290 height 67
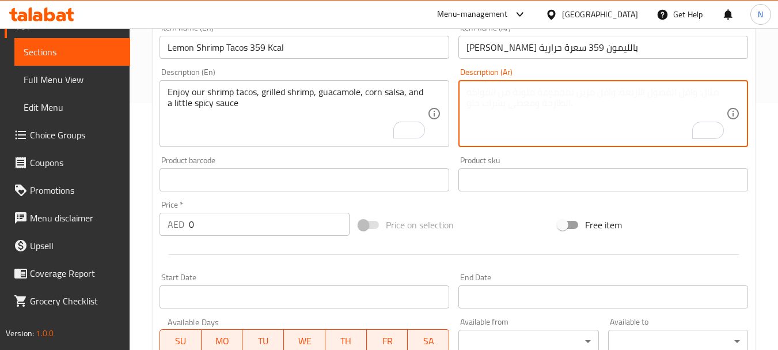
paste textarea "all on a crunchy taco shell. don’t forget to squeeze the lemon on the tacos tra…"
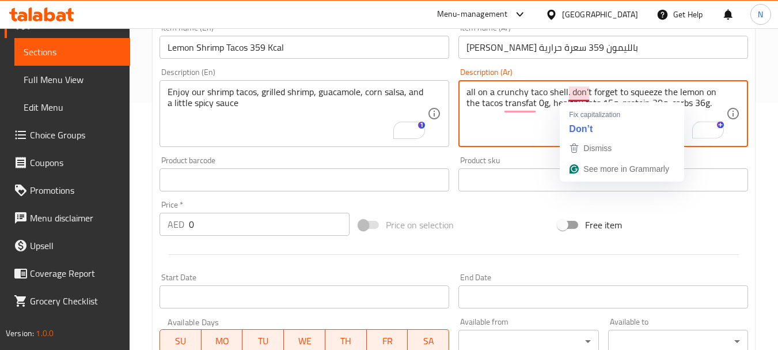
click at [585, 93] on textarea "all on a crunchy taco shell. don’t forget to squeeze the lemon on the tacos tra…" at bounding box center [597, 113] width 260 height 55
click at [586, 91] on textarea "all on a crunchy taco shell. don’t forget to squeeze the lemon on the tacos tra…" at bounding box center [597, 113] width 260 height 55
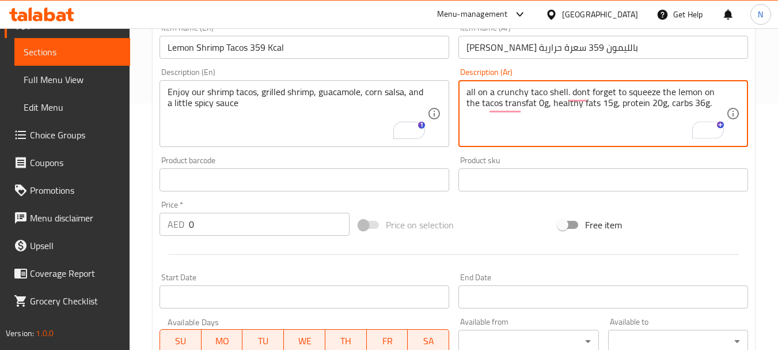
type textarea "all on a crunchy taco shell. dont forget to squeeze the lemon on the tacos tran…"
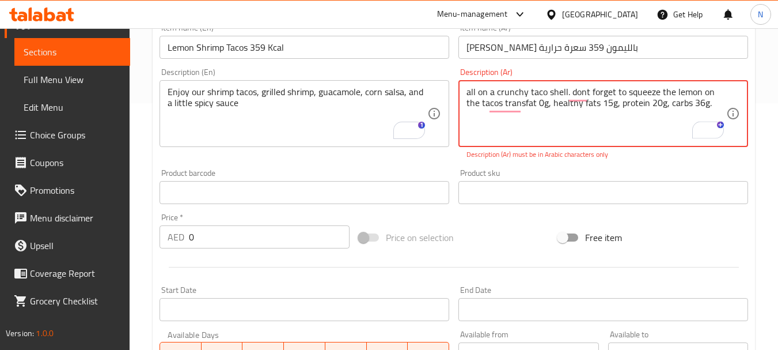
click at [545, 99] on textarea "all on a crunchy taco shell. dont forget to squeeze the lemon on the tacos tran…" at bounding box center [597, 113] width 260 height 55
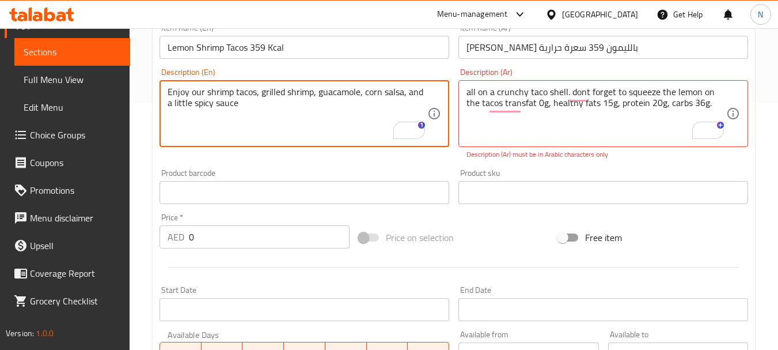
paste textarea "all on a crunchy taco shell. dont forget to squeeze the lemon on the tacos tran…"
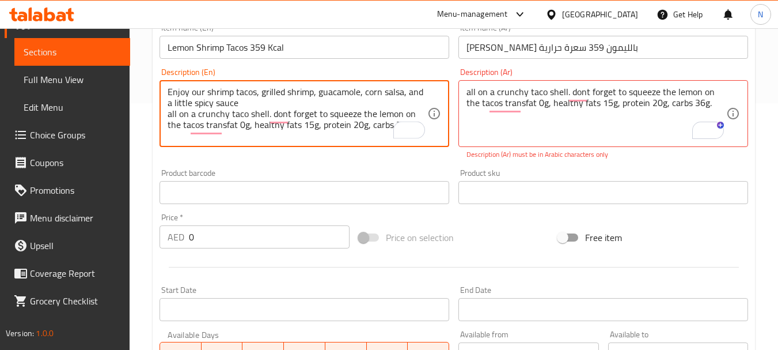
type textarea "Enjoy our shrimp tacos, grilled shrimp, guacamole, corn salsa, and a little spi…"
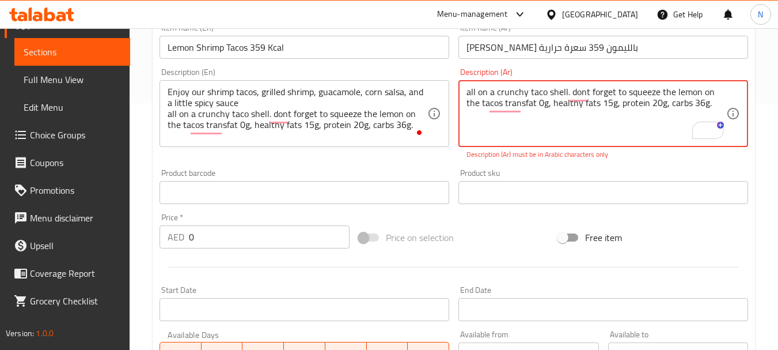
click at [542, 104] on textarea "all on a crunchy taco shell. dont forget to squeeze the lemon on the tacos tran…" at bounding box center [597, 113] width 260 height 55
click at [543, 103] on textarea "all on a crunchy taco shell. dont forget to squeeze the lemon on the tacos tran…" at bounding box center [597, 113] width 260 height 55
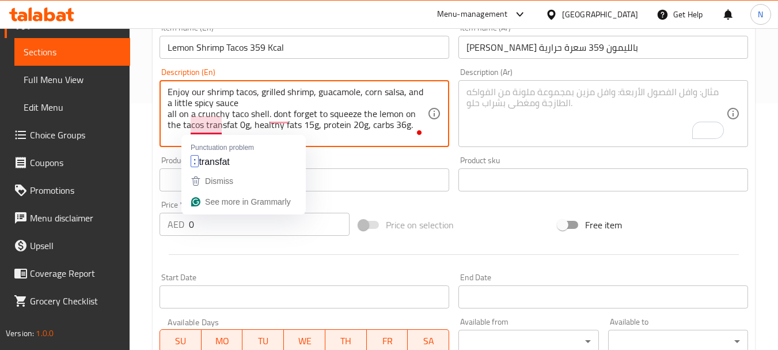
click at [212, 128] on textarea "Enjoy our shrimp tacos, grilled shrimp, guacamole, corn salsa, and a little spi…" at bounding box center [298, 113] width 260 height 55
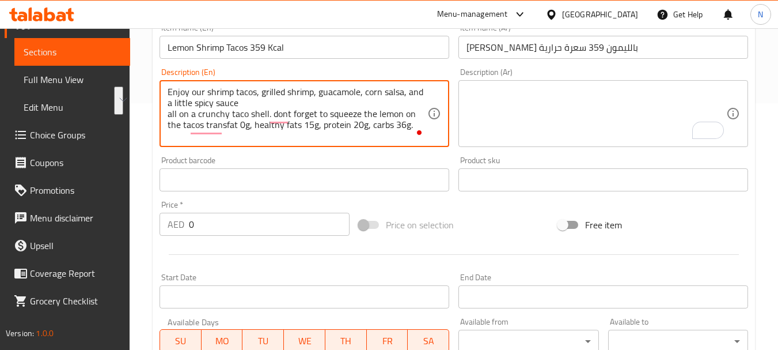
click at [286, 134] on textarea "Enjoy our shrimp tacos, grilled shrimp, guacamole, corn salsa, and a little spi…" at bounding box center [298, 113] width 260 height 55
click at [289, 127] on textarea "Enjoy our shrimp tacos, grilled shrimp, guacamole, corn salsa, and a little spi…" at bounding box center [298, 113] width 260 height 55
drag, startPoint x: 289, startPoint y: 127, endPoint x: 295, endPoint y: 97, distance: 30.6
click at [295, 97] on textarea "Enjoy our shrimp tacos, grilled shrimp, guacamole, corn salsa, and a little spi…" at bounding box center [298, 113] width 260 height 55
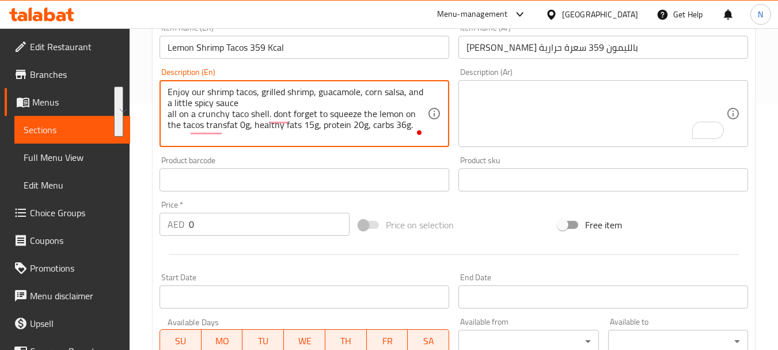
scroll to position [78, 0]
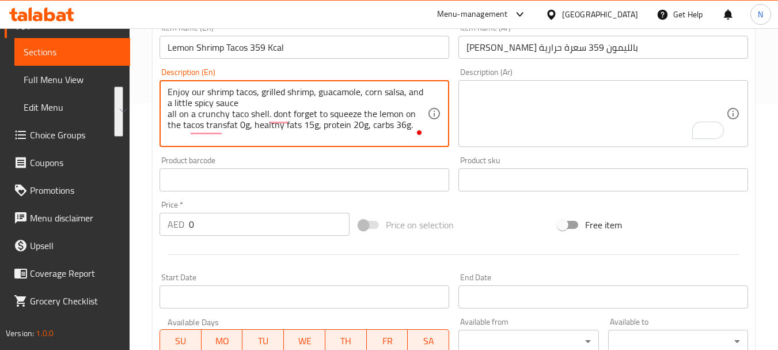
click at [470, 92] on textarea "To enrich screen reader interactions, please activate Accessibility in Grammarl…" at bounding box center [597, 113] width 260 height 55
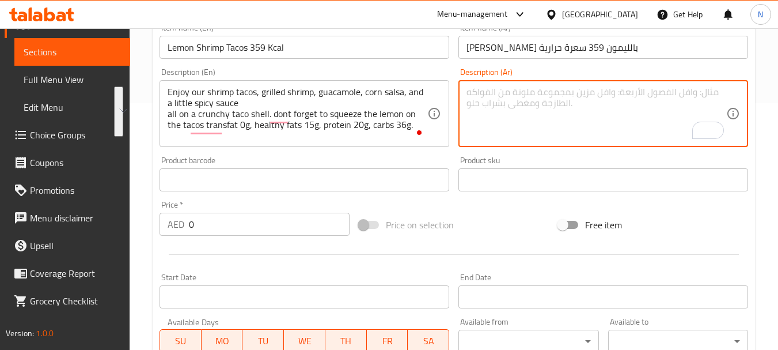
paste textarea "استمتع بتاكو الروبيان، الروبيان المشوي، الجواكامولي، صلصة الذرة، وصلصة حارة خفي…"
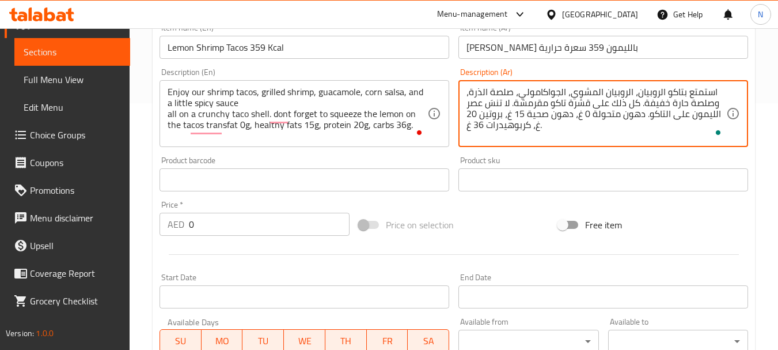
click at [657, 90] on textarea "استمتع بتاكو الروبيان، الروبيان المشوي، الجواكامولي، صلصة الذرة، وصلصة حارة خفي…" at bounding box center [597, 113] width 260 height 55
click at [627, 93] on textarea "استمتع بتاكو روبيان، الروبيان المشوي، الجواكامولي، صلصة الذرة، وصلصة حارة خفيفة…" at bounding box center [597, 113] width 260 height 55
click at [594, 90] on textarea "استمتع بتاكو روبيان، روبيان المشوي، الجواكامولي، صلصة الذرة، وصلصة حارة خفيفة. …" at bounding box center [597, 113] width 260 height 55
click at [558, 94] on textarea "استمتع بتاكو روبيان، روبيان مشوي، الجواكامولي، صلصة الذرة، وصلصة حارة خفيفة. كل…" at bounding box center [597, 113] width 260 height 55
click at [512, 96] on textarea "استمتع بتاكو روبيان، روبيان مشوي، جواكامولي، صلصة الذرة، وصلصة حارة خفيفة. كل ذ…" at bounding box center [597, 113] width 260 height 55
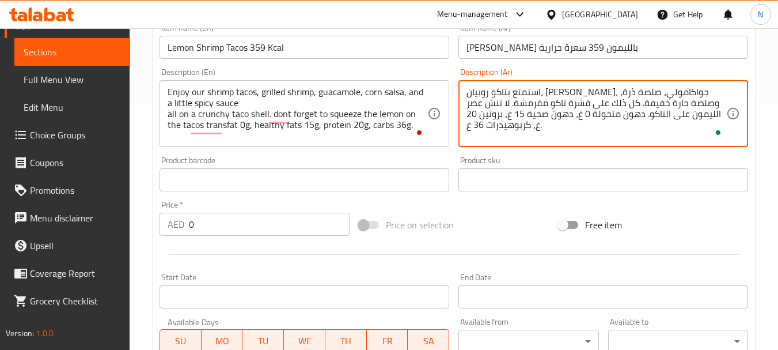
click at [673, 113] on textarea "استمتع بتاكو روبيان، روبيان مشوي، جواكامولي، صلصة ذرة، وصلصة حارة خفيفة. كل ذلك…" at bounding box center [597, 113] width 260 height 55
type textarea "استمتع بتاكو روبيان، روبيان مشوي، جواكامولي، صلصة ذرة، وصلصة حارة خفيفة. كل ذلك…"
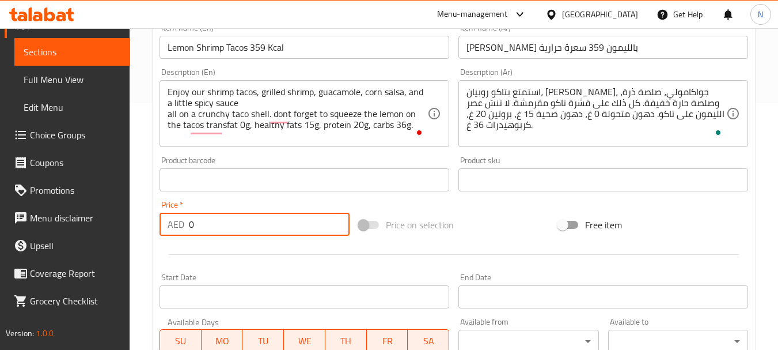
drag, startPoint x: 221, startPoint y: 223, endPoint x: 186, endPoint y: 219, distance: 34.7
click at [186, 219] on div "AED 0 Price *" at bounding box center [255, 224] width 190 height 23
type input "52"
click at [535, 223] on div "Price on selection" at bounding box center [453, 224] width 199 height 31
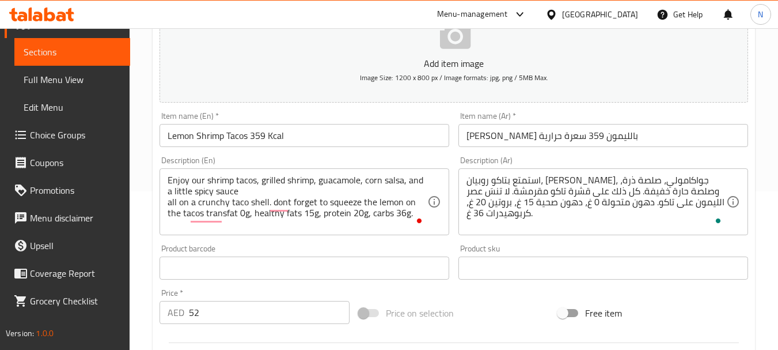
scroll to position [464, 0]
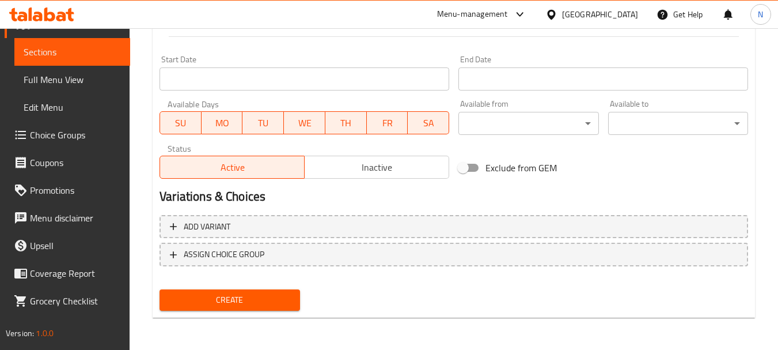
click at [258, 297] on span "Create" at bounding box center [230, 300] width 122 height 14
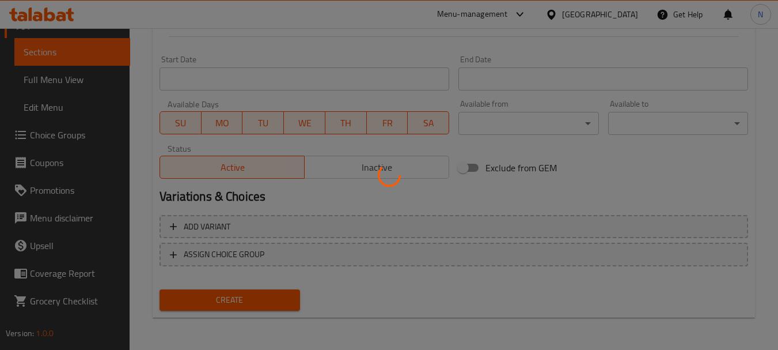
type input "0"
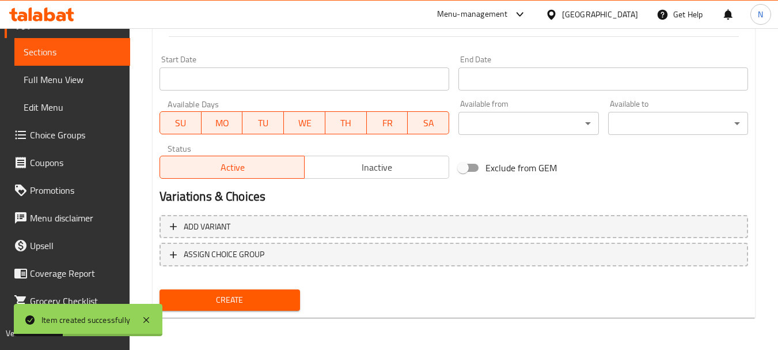
scroll to position [158, 0]
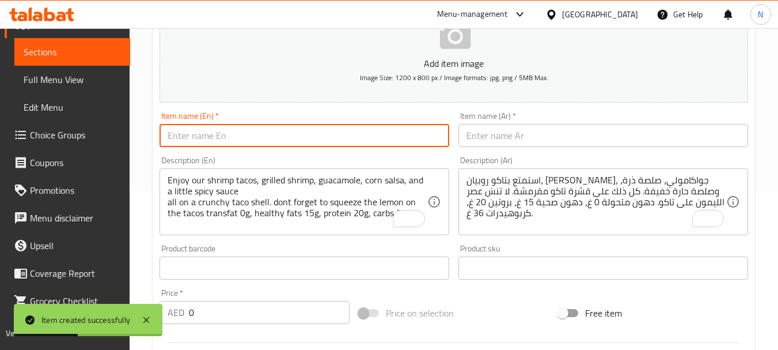
click at [305, 139] on input "text" at bounding box center [305, 135] width 290 height 23
paste input "Dynamite Salmon Bites - 463kcal"
click at [266, 135] on input "Dynamite Salmon Bites - 463kcal" at bounding box center [305, 135] width 290 height 23
click at [276, 137] on input "Dynamite Salmon Bites 463kcal" at bounding box center [305, 135] width 290 height 23
click at [283, 136] on input "Dynamite Salmon Bites 463 kcal" at bounding box center [305, 135] width 290 height 23
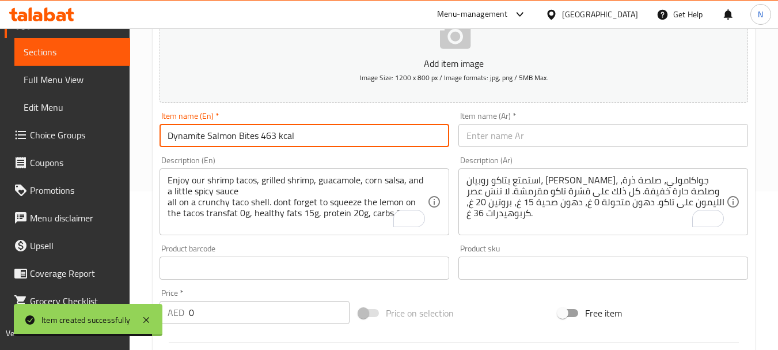
click at [283, 136] on input "Dynamite Salmon Bites 463 kcal" at bounding box center [305, 135] width 290 height 23
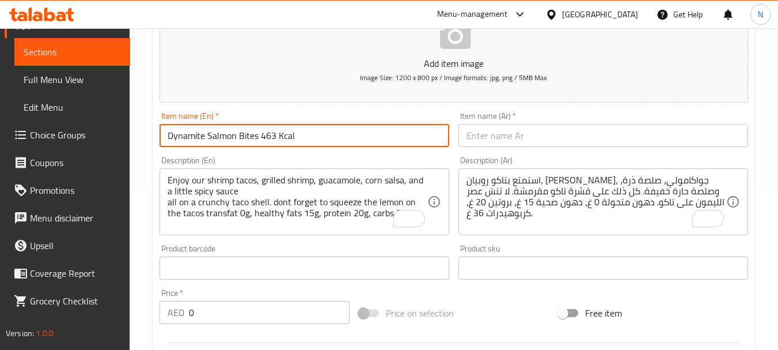
click at [240, 138] on input "Dynamite Salmon Bites 463 Kcal" at bounding box center [305, 135] width 290 height 23
type input "Dynamite Salmon Bites 463 Kcal"
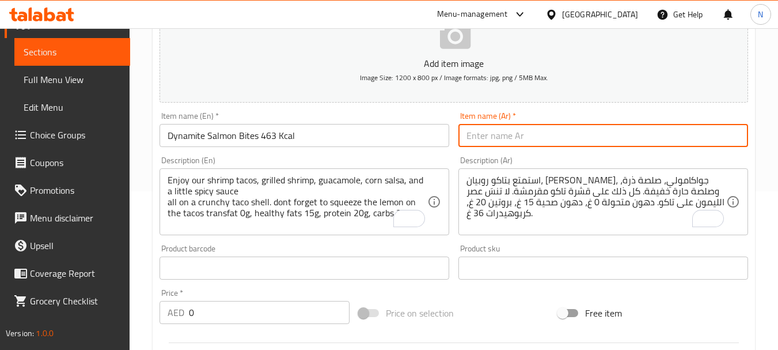
click at [555, 142] on input "text" at bounding box center [603, 135] width 290 height 23
paste input "قطع سمك السلمون الديناميت 463 سعرة حرارية"
click at [633, 135] on input "قطع سمك السلمون الديناميت 463 سعرة حرارية" at bounding box center [603, 135] width 290 height 23
click at [615, 137] on input "بايتس سمك السلمون الديناميت 463 سعرة حرارية" at bounding box center [603, 135] width 290 height 23
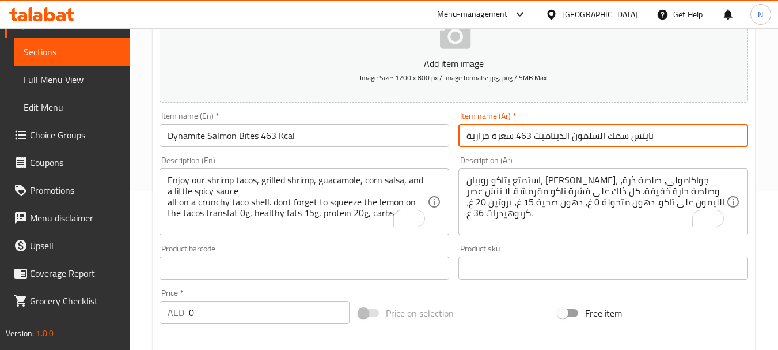
click at [615, 137] on input "بايتس سمك السلمون الديناميت 463 سعرة حرارية" at bounding box center [603, 135] width 290 height 23
click at [598, 136] on input "بايتس السلمون الديناميت 463 سعرة حرارية" at bounding box center [603, 135] width 290 height 23
drag, startPoint x: 562, startPoint y: 133, endPoint x: 563, endPoint y: 146, distance: 13.4
click at [561, 134] on input "بايتس سلمون الديناميت 463 سعرة حرارية" at bounding box center [603, 135] width 290 height 23
type input "بايتس سلمون ديناميت 463 سعرة حرارية"
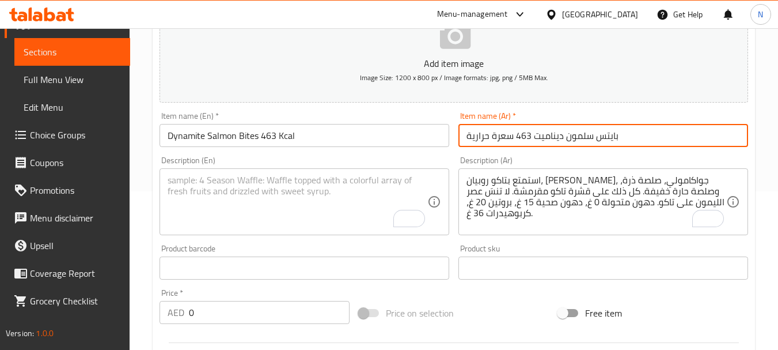
click at [274, 199] on textarea "To enrich screen reader interactions, please activate Accessibility in Grammarl…" at bounding box center [298, 202] width 260 height 55
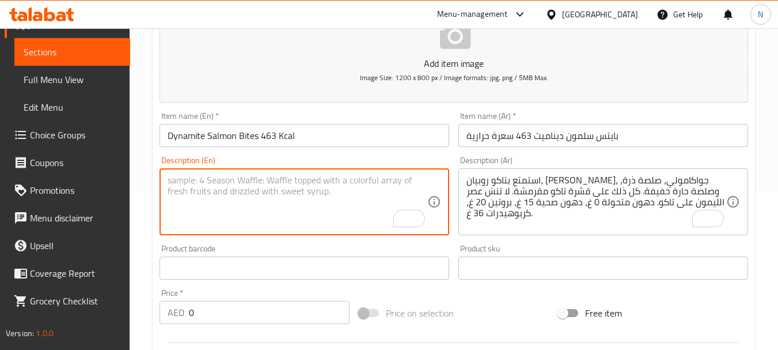
paste textarea ""Air-fried corn flex coated crispy salmon tossed with our homemade dynamite sau…"
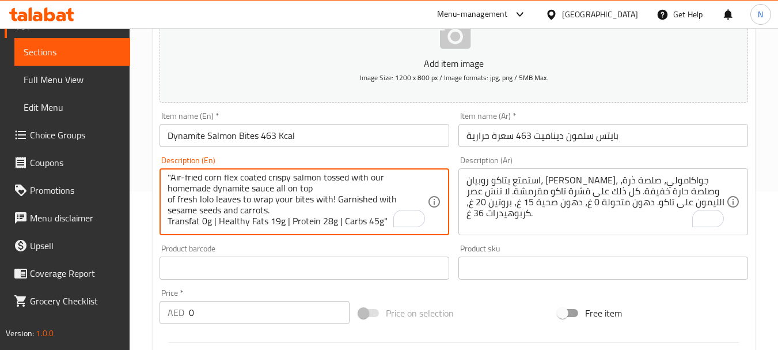
scroll to position [3, 0]
click at [169, 175] on textarea ""Air-fried corn flex coated crispy salmon tossed with our homemade dynamite sau…" at bounding box center [298, 202] width 260 height 55
click at [172, 176] on textarea ""Air-fried corn flex coated crispy salmon tossed with our homemade dynamite sau…" at bounding box center [298, 202] width 260 height 55
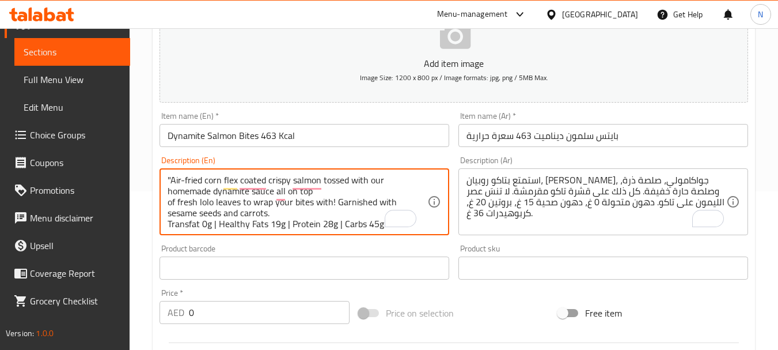
click at [173, 177] on textarea ""Air-fried corn flex coated crispy salmon tossed with our homemade dynamite sau…" at bounding box center [298, 202] width 260 height 55
click at [171, 178] on textarea ""Air-fried corn flex coated crispy salmon tossed with our homemade dynamite sau…" at bounding box center [298, 202] width 260 height 55
click at [219, 180] on textarea "Air-fried corn flex coated crispy salmon tossed with our homemade dynamite sauc…" at bounding box center [298, 202] width 260 height 55
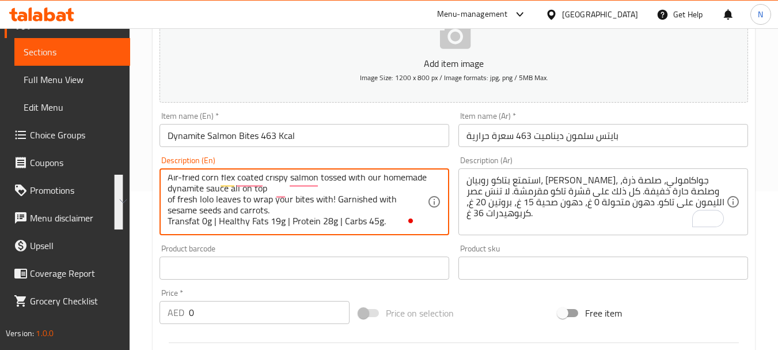
drag, startPoint x: 219, startPoint y: 180, endPoint x: 213, endPoint y: 219, distance: 40.2
click at [213, 219] on textarea "Air-fried corn flex coated crispy salmon tossed with our homemade dynamite sauc…" at bounding box center [298, 202] width 260 height 55
click at [361, 210] on textarea "Air-fried corn flex coated crispy salmon tossed with our homemade dynamite sauc…" at bounding box center [298, 202] width 260 height 55
click at [342, 222] on textarea "Air-fried corn flex coated crispy salmon tossed with our homemade dynamite sauc…" at bounding box center [298, 202] width 260 height 55
click at [290, 219] on textarea "Air-fried corn flex coated crispy salmon tossed with our homemade dynamite sauc…" at bounding box center [298, 202] width 260 height 55
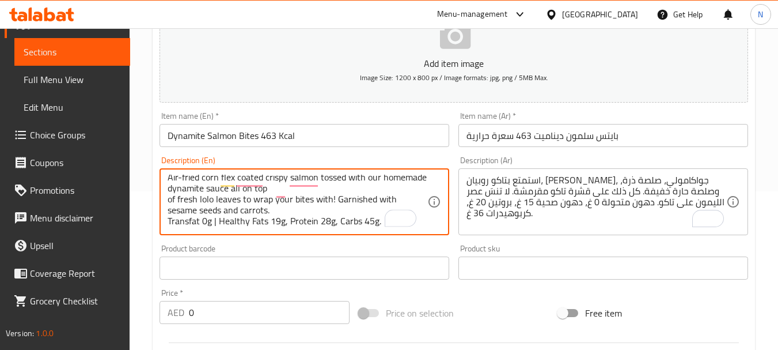
click at [218, 217] on textarea "Air-fried corn flex coated crispy salmon tossed with our homemade dynamite sauc…" at bounding box center [298, 202] width 260 height 55
click at [201, 178] on textarea "Air-fried corn flex coated crispy salmon tossed with our homemade dynamite sauc…" at bounding box center [298, 202] width 260 height 55
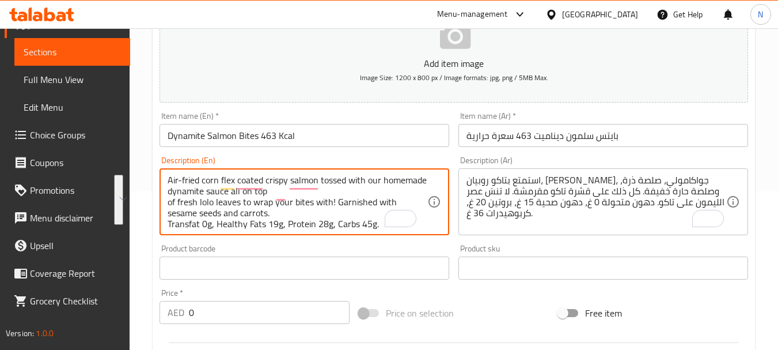
drag, startPoint x: 201, startPoint y: 178, endPoint x: 210, endPoint y: 196, distance: 20.4
click at [210, 196] on textarea "Air-fried corn flex coated crispy salmon tossed with our homemade dynamite sauc…" at bounding box center [298, 202] width 260 height 55
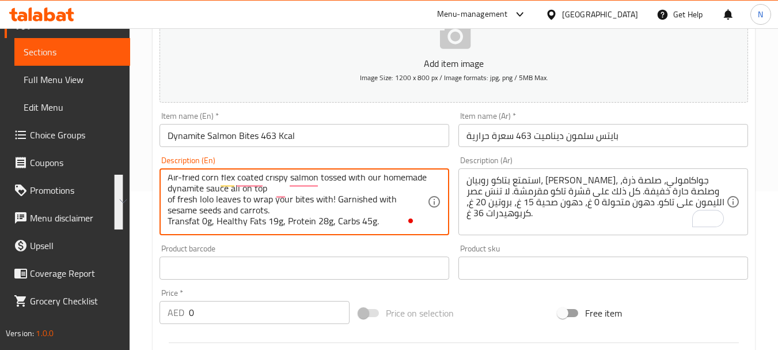
drag, startPoint x: 181, startPoint y: 180, endPoint x: 388, endPoint y: 225, distance: 212.2
click at [388, 225] on textarea "Air-fried corn flex coated crispy salmon tossed with our homemade dynamite sauc…" at bounding box center [298, 202] width 260 height 55
click at [219, 189] on textarea "Air-fried corn flex coated crispy salmon tossed with our homemade dynamite sauc…" at bounding box center [298, 202] width 260 height 55
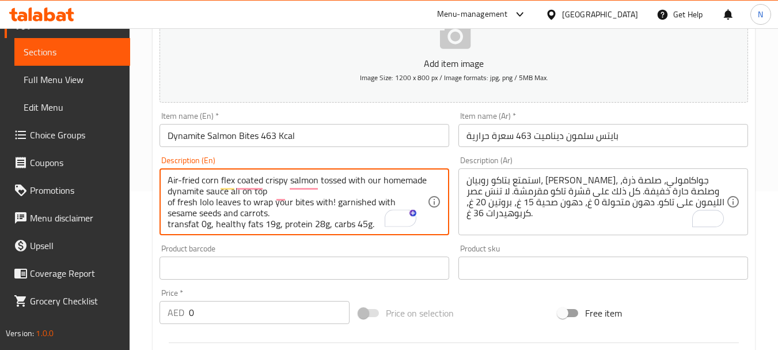
click at [207, 183] on textarea "Air-fried corn flex coated crispy salmon tossed with our homemade dynamite sauc…" at bounding box center [298, 202] width 260 height 55
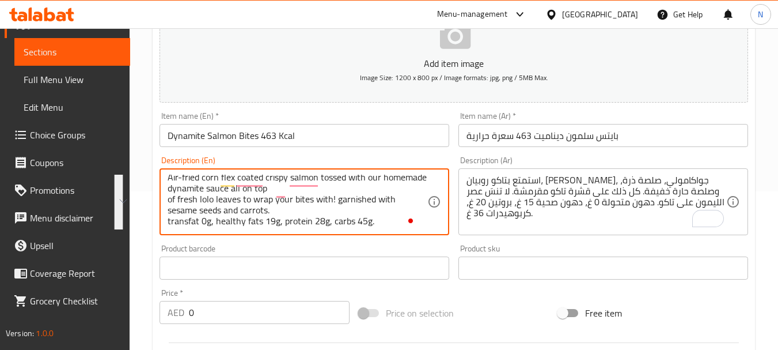
drag, startPoint x: 207, startPoint y: 183, endPoint x: 204, endPoint y: 222, distance: 39.3
click at [204, 222] on textarea "Air-fried corn flex coated crispy salmon tossed with our homemade dynamite sauc…" at bounding box center [298, 202] width 260 height 55
type textarea "Air-fried corn flex coated crispy salmon tossed with our homemade dynamite sauc…"
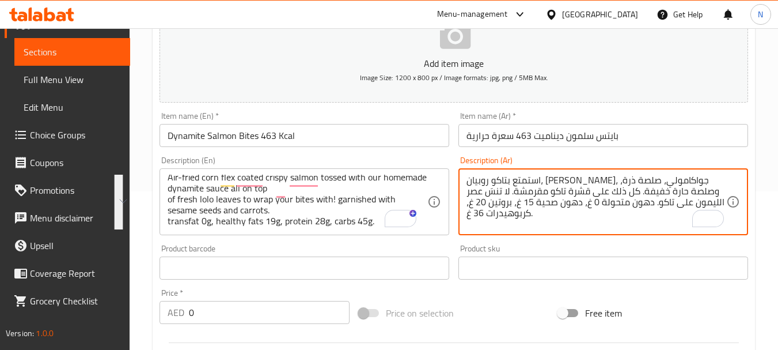
click at [504, 200] on textarea "استمتع بتاكو روبيان، روبيان مشوي، جواكامولي، صلصة ذرة، وصلصة حارة خفيفة. كل ذلك…" at bounding box center [597, 202] width 260 height 55
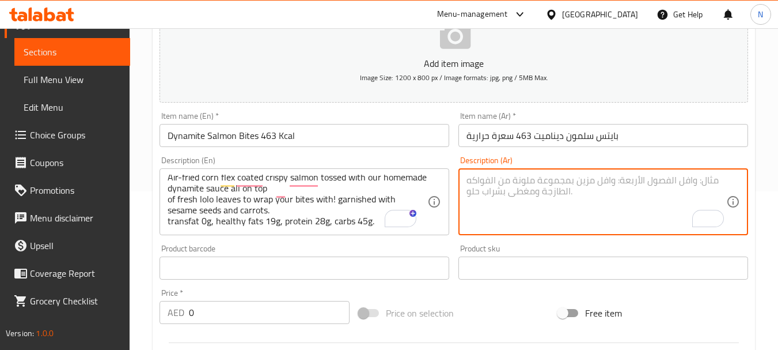
paste textarea "سمك سلمون مقرمش مغطى بكورن فليكس مقلي بالهواء، ممزوج بصلصة ديناميت منزلية الصنع…"
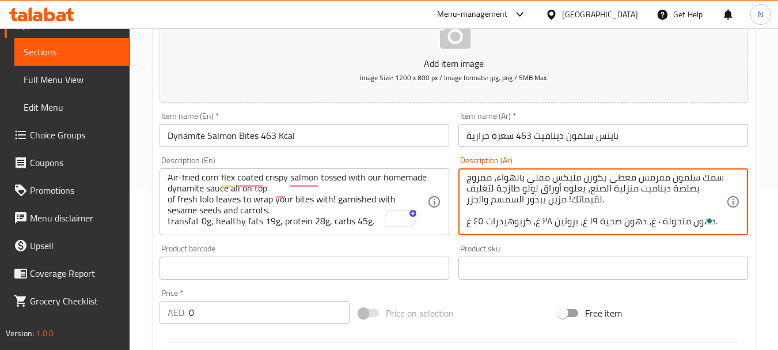
click at [632, 208] on textarea "سمك سلمون مقرمش مغطى بكورن فليكس مقلي بالهواء، ممزوج بصلصة ديناميت منزلية الصنع…" at bounding box center [597, 202] width 260 height 55
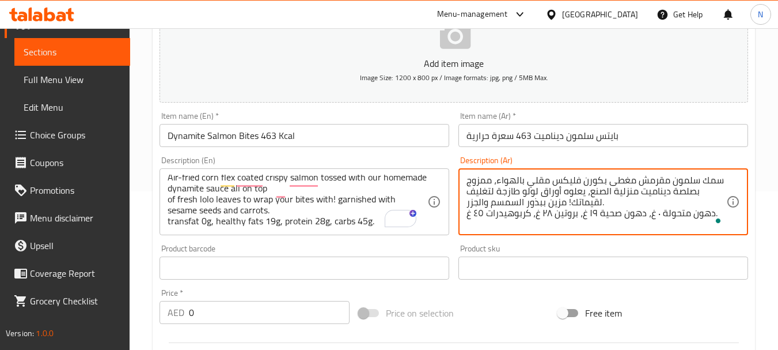
scroll to position [0, 0]
click at [712, 182] on textarea "سمك سلمون مقرمش مغطى بكورن فليكس مقلي بالهواء، ممزوج بصلصة ديناميت منزلية الصنع…" at bounding box center [597, 202] width 260 height 55
drag, startPoint x: 634, startPoint y: 190, endPoint x: 590, endPoint y: 193, distance: 44.4
click at [590, 193] on textarea "سلمون مقرمش مغطى بكورن فليكس مقلي بالهواء، ممزوج بصلصة ديناميت منزلية الصنع، يع…" at bounding box center [597, 202] width 260 height 55
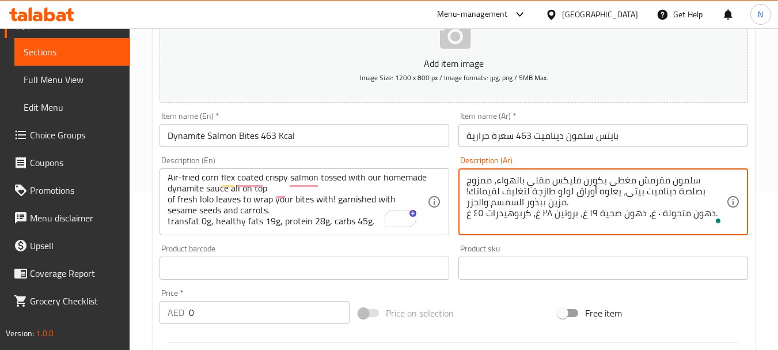
click at [487, 191] on textarea "سلمون مقرمش مغطى بكورن فليكس مقلي بالهواء، ممزوج بصلصة ديناميت بيتى، يعلوه أورا…" at bounding box center [597, 202] width 260 height 55
click at [517, 200] on textarea "سلمون مقرمش مغطى بكورن فليكس مقلي بالهواء، ممزوج بصلصة ديناميت بيتى، يعلوه أورا…" at bounding box center [597, 202] width 260 height 55
click at [477, 202] on textarea "سلمون مقرمش مغطى بكورن فليكس مقلي بالهواء، ممزوج بصلصة ديناميت بيتى، يعلوه أورا…" at bounding box center [597, 202] width 260 height 55
type textarea "سلمون مقرمش مغطى بكورن فليكس مقلي بالهواء، ممزوج بصلصة ديناميت بيتى، يعلوه أورا…"
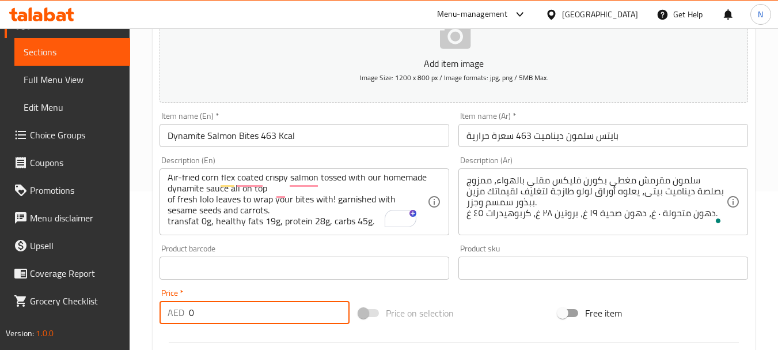
drag, startPoint x: 226, startPoint y: 316, endPoint x: 187, endPoint y: 310, distance: 39.7
click at [187, 310] on div "AED 0 Price *" at bounding box center [255, 312] width 190 height 23
type input "54"
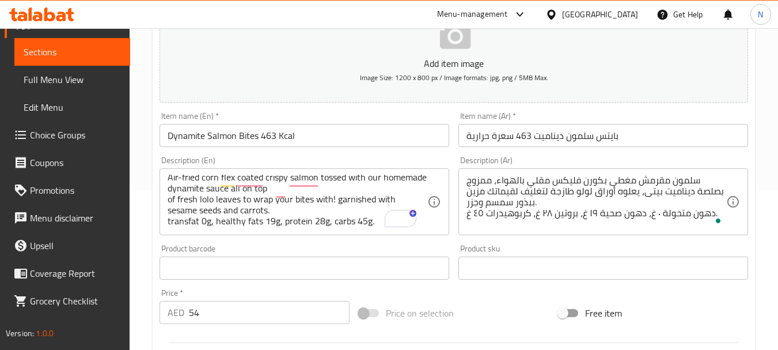
click at [456, 321] on div "Price on selection" at bounding box center [453, 312] width 199 height 31
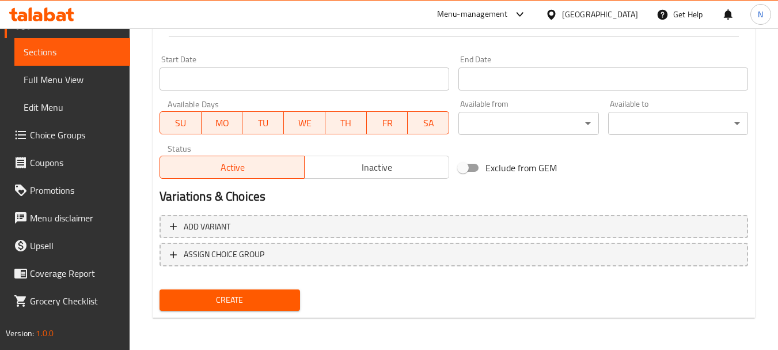
click at [252, 301] on span "Create" at bounding box center [230, 300] width 122 height 14
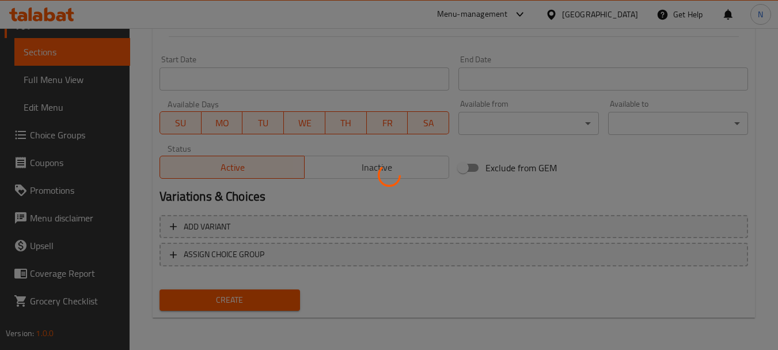
type input "0"
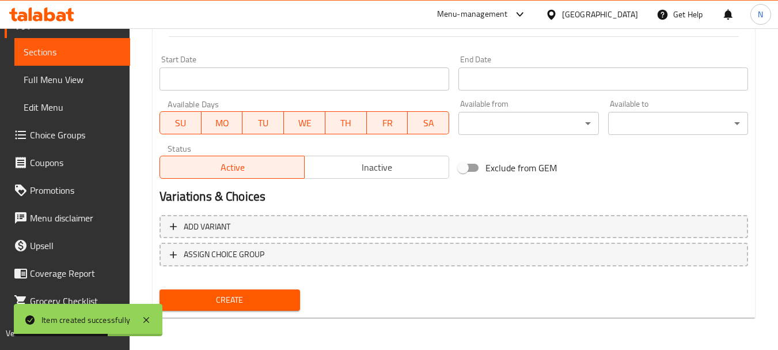
scroll to position [158, 0]
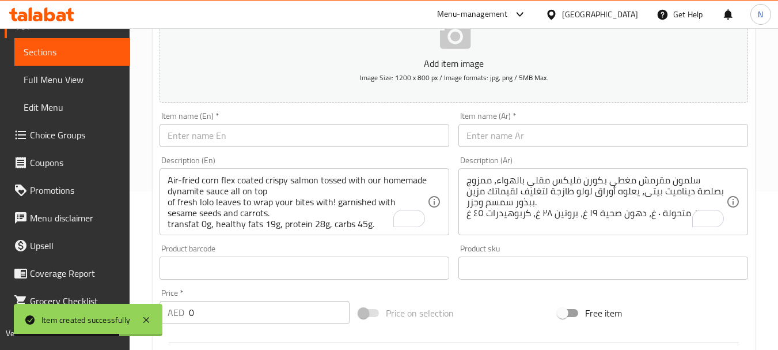
click at [304, 138] on input "text" at bounding box center [305, 135] width 290 height 23
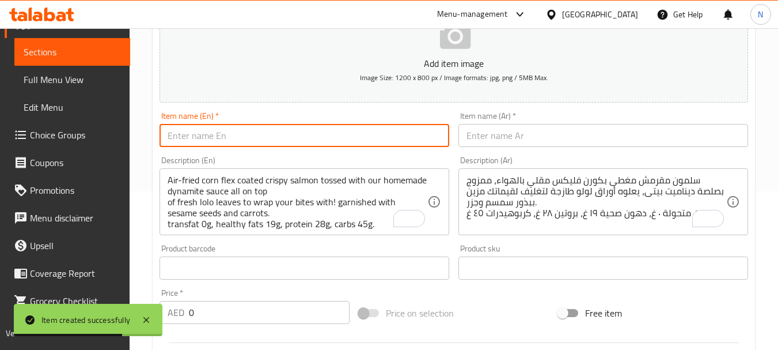
paste input "CRISPY HALLOUMI - 534kcal"
click at [250, 136] on input "CRISPY HALLOUMI - 534kcal" at bounding box center [305, 135] width 290 height 23
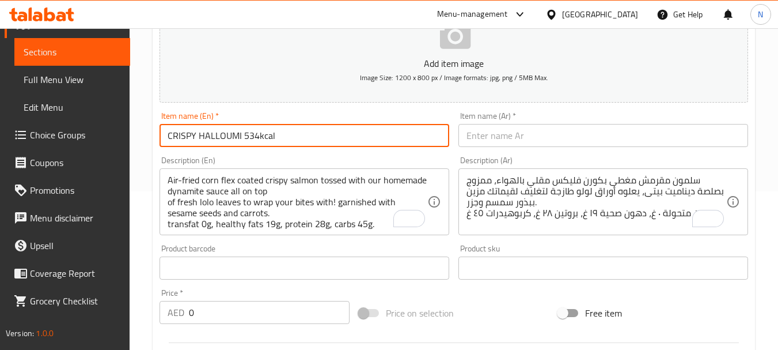
click at [257, 139] on input "CRISPY HALLOUMI 534kcal" at bounding box center [305, 135] width 290 height 23
click at [256, 135] on input "CRISPY HALLOUMI 534 kcal" at bounding box center [305, 135] width 290 height 23
click at [248, 133] on input "Crispy Halloumi 534 Kcal" at bounding box center [305, 135] width 290 height 23
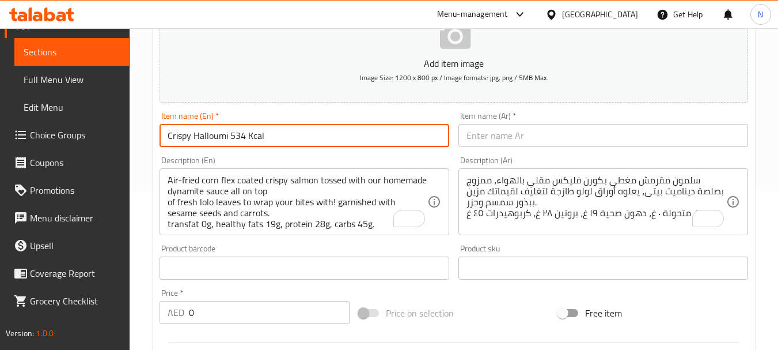
click at [248, 133] on input "Crispy Halloumi 534 Kcal" at bounding box center [305, 135] width 290 height 23
type input "Crispy Halloumi 534 Kcal"
click at [543, 132] on input "text" at bounding box center [603, 135] width 290 height 23
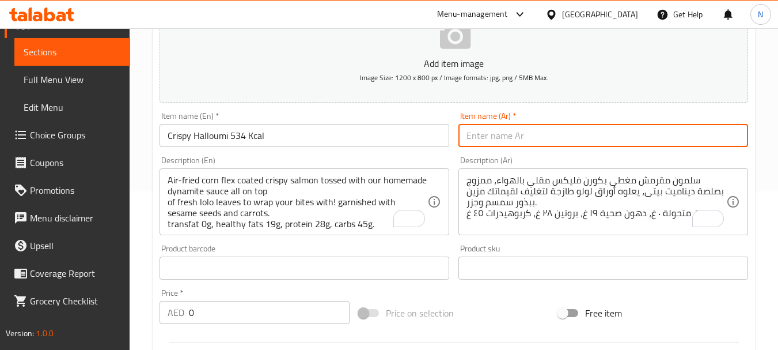
paste input "حلوم مقرمش 534 سعرة حرارية"
click at [568, 142] on input "حلوم مقرمش 534 سعرة حرارية" at bounding box center [603, 135] width 290 height 23
type input "حلومى مقرمش 534 سعرة حرارية"
click at [280, 195] on textarea "Air-fried corn flex coated crispy salmon tossed with our homemade dynamite sauc…" at bounding box center [298, 202] width 260 height 55
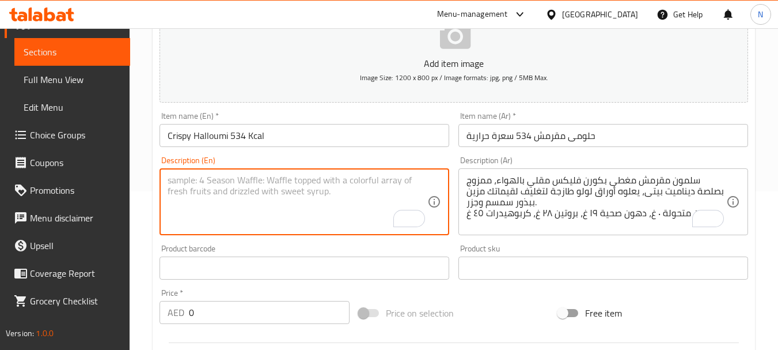
paste textarea ""Indulge in our Corn flex coated Halloumi Cheese, served on top of a creamy che…"
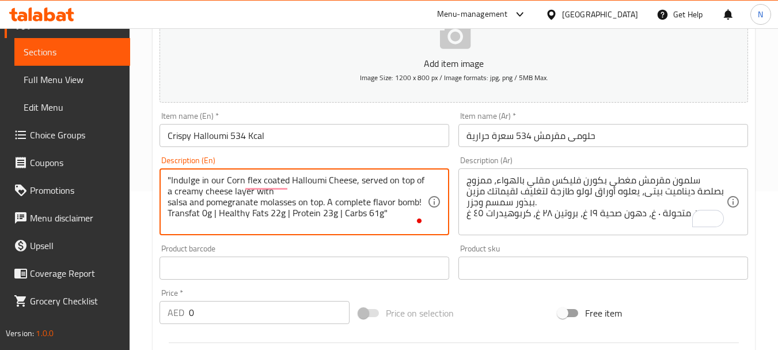
type textarea ""Indulge in our Corn flex coated Halloumi Cheese, served on top of a creamy che…"
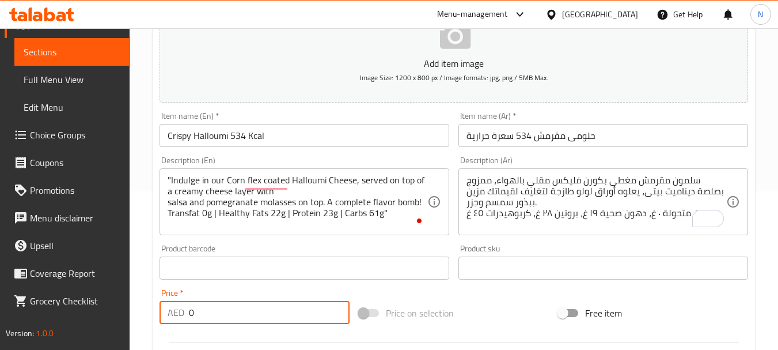
drag, startPoint x: 203, startPoint y: 318, endPoint x: 191, endPoint y: 312, distance: 14.2
click at [184, 316] on div "AED 0 Price *" at bounding box center [255, 312] width 190 height 23
type input "52"
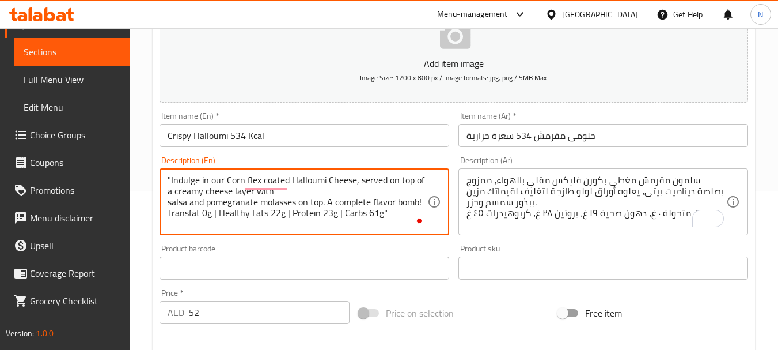
click at [389, 213] on textarea ""Indulge in our Corn flex coated Halloumi Cheese, served on top of a creamy che…" at bounding box center [298, 202] width 260 height 55
click at [173, 180] on textarea ""Indulge in our Corn flex coated Halloumi Cheese, served on top of a creamy che…" at bounding box center [298, 202] width 260 height 55
click at [171, 180] on textarea ""Indulge in our Corn flex coated Halloumi Cheese, served on top of a creamy che…" at bounding box center [298, 202] width 260 height 55
click at [340, 213] on textarea "Indulge in our Corn flex coated Halloumi Cheese, served on top of a creamy chee…" at bounding box center [298, 202] width 260 height 55
click at [290, 213] on textarea "Indulge in our Corn flex coated Halloumi Cheese, served on top of a creamy chee…" at bounding box center [298, 202] width 260 height 55
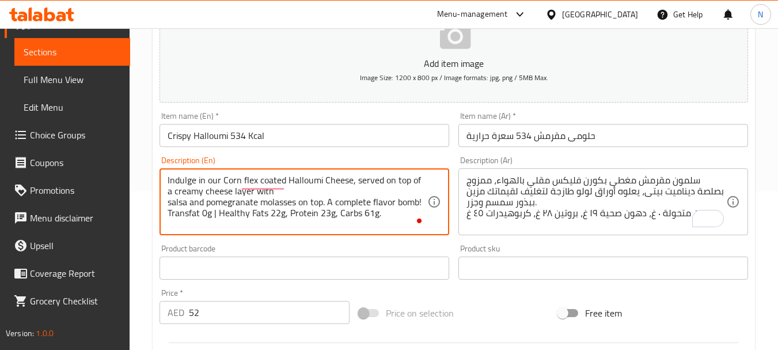
click at [218, 214] on textarea "Indulge in our Corn flex coated Halloumi Cheese, served on top of a creamy chee…" at bounding box center [298, 202] width 260 height 55
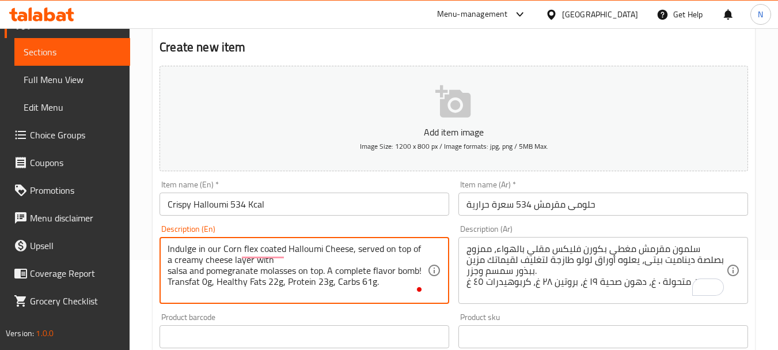
scroll to position [93, 0]
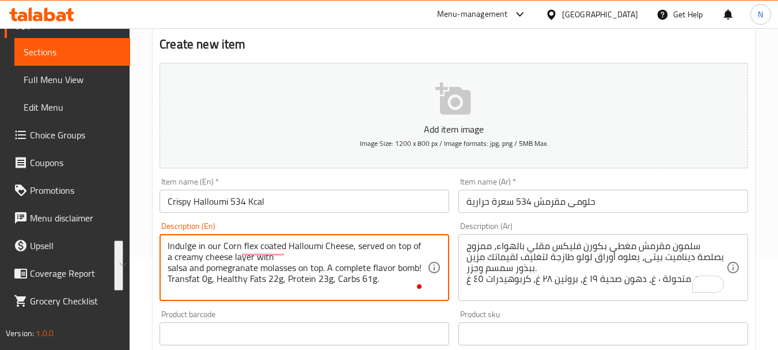
drag, startPoint x: 198, startPoint y: 247, endPoint x: 377, endPoint y: 287, distance: 184.3
click at [377, 287] on textarea "Indulge in our Corn flex coated Halloumi Cheese, served on top of a creamy chee…" at bounding box center [298, 267] width 260 height 55
click at [219, 282] on textarea "Indulge in our corn flex coated halloumi cheese, served on top of a creamy chee…" at bounding box center [298, 267] width 260 height 55
drag, startPoint x: 219, startPoint y: 282, endPoint x: 221, endPoint y: 251, distance: 30.6
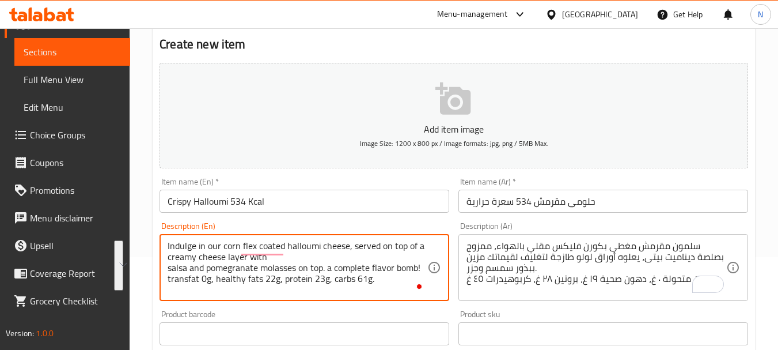
click at [221, 251] on textarea "Indulge in our corn flex coated halloumi cheese, served on top of a creamy chee…" at bounding box center [298, 267] width 260 height 55
type textarea "Indulge in our corn flex coated halloumi cheese, served on top of a creamy chee…"
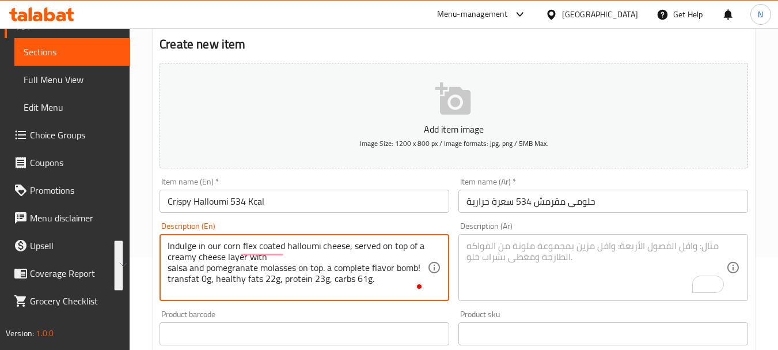
click at [512, 241] on textarea "To enrich screen reader interactions, please activate Accessibility in Grammarl…" at bounding box center [597, 267] width 260 height 55
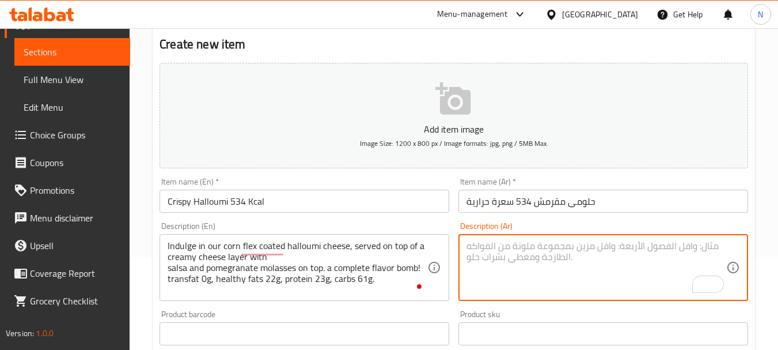
paste textarea "استمتع بجبنة الحلوم المغطاة بكورن فليكس، والمقدمة فوق طبقة من الجبن الكريمي مع …"
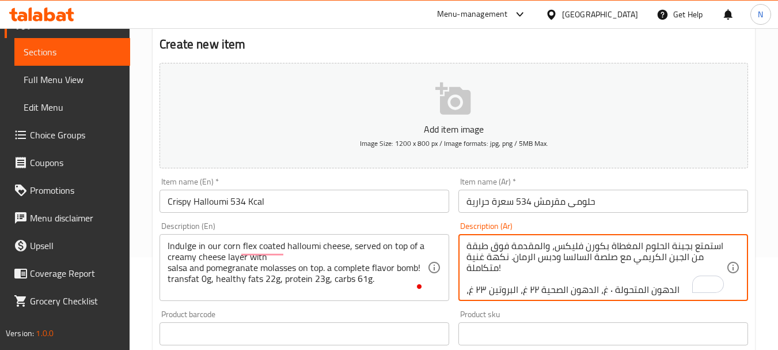
scroll to position [14, 0]
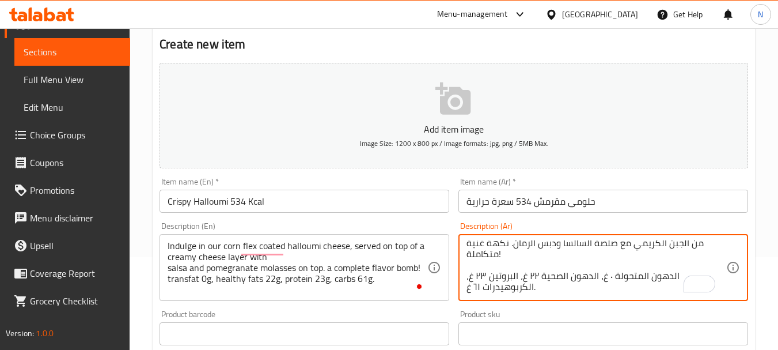
click at [591, 268] on textarea "استمتع بجبنة الحلوم المغطاة بكورن فليكس، والمقدمة فوق طبقة من الجبن الكريمي مع …" at bounding box center [597, 267] width 260 height 55
click at [580, 263] on textarea "استمتع بجبنة الحلوم المغطاة بكورن فليكس، والمقدمة فوق طبقة من الجبن الكريمي مع …" at bounding box center [597, 267] width 260 height 55
click at [522, 261] on textarea "استمتع بجبنة الحلوم المغطاة بكورن فليكس، والمقدمة فوق طبقة من الجبن الكريمي مع …" at bounding box center [597, 267] width 260 height 55
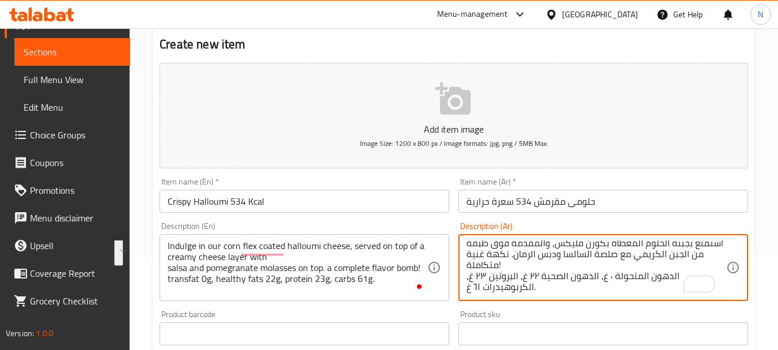
click at [520, 266] on textarea "استمتع بجبنة الحلوم المغطاة بكورن فليكس، والمقدمة فوق طبقة من الجبن الكريمي مع …" at bounding box center [597, 267] width 260 height 55
click at [519, 264] on textarea "استمتع بجبنة الحلوم المغطاة بكورن فليكس، والمقدمة فوق طبقة من الجبن الكريمي مع …" at bounding box center [597, 267] width 260 height 55
type textarea "استمتع بجبنة الحلوم المغطاة بكورن فليكس، والمقدمة فوق طبقة من الجبن الكريمي مع …"
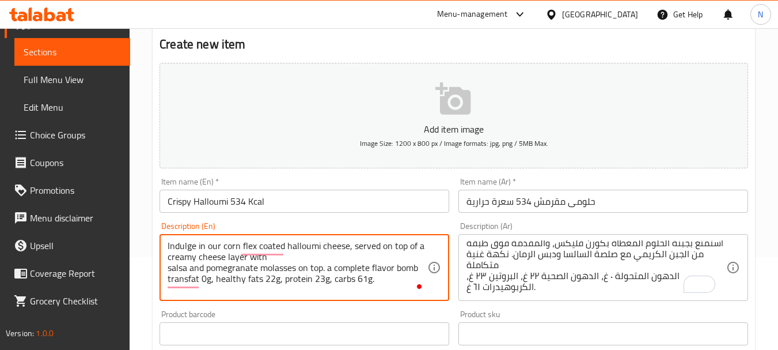
type textarea "Indulge in our corn flex coated halloumi cheese, served on top of a creamy chee…"
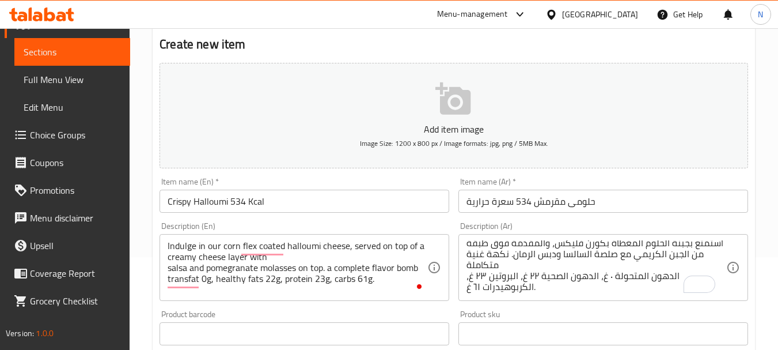
click at [611, 239] on div "استمتع بجبنة الحلوم المغطاة بكورن فليكس، والمقدمة فوق طبقة من الجبن الكريمي مع …" at bounding box center [603, 267] width 290 height 67
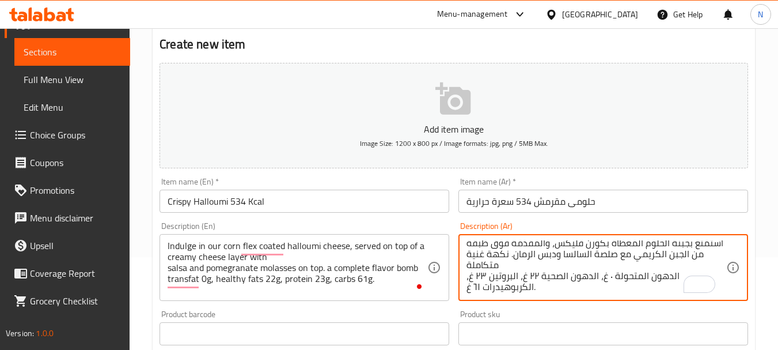
click at [611, 245] on textarea "استمتع بجبنة الحلوم المغطاة بكورن فليكس، والمقدمة فوق طبقة من الجبن الكريمي مع …" at bounding box center [597, 267] width 260 height 55
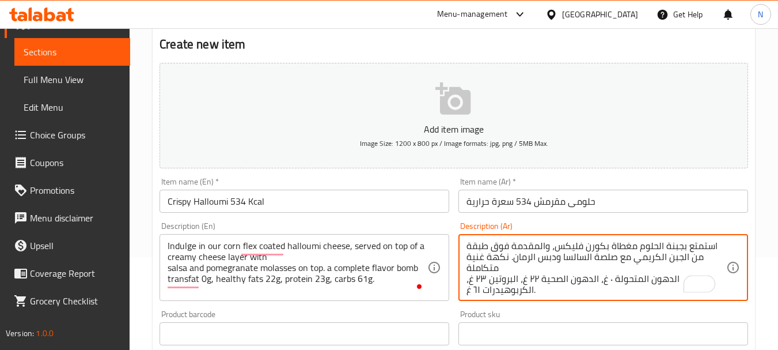
click at [657, 247] on textarea "استمتع بجبنة الحلوم مغطاة بكورن فليكس، والمقدمة فوق طبقة من الجبن الكريمي مع صل…" at bounding box center [597, 267] width 260 height 55
click at [535, 244] on textarea "استمتع بجبنة حلوم مغطاة بكورن فليكس، والمقدمة فوق طبقة من الجبن الكريمي مع صلصة…" at bounding box center [597, 267] width 260 height 55
click at [540, 245] on textarea "استمتع بجبنة حلوم مغطاة بكورن فليكس، والمقدمة فوق طبقة من الجبن الكريمي مع صلصة…" at bounding box center [597, 267] width 260 height 55
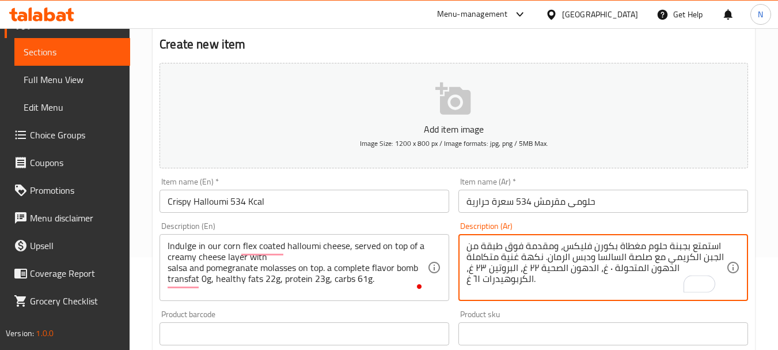
click at [680, 256] on textarea "استمتع بجبنة حلوم مغطاة بكورن فليكس، ومقدمة فوق طبقة من الجبن الكريمي مع صلصة ا…" at bounding box center [597, 267] width 260 height 55
click at [656, 253] on textarea "استمتع بجبنة حلوم مغطاة بكورن فليكس، ومقدمة فوق طبقة من جبن الكريمي مع صلصة الس…" at bounding box center [597, 267] width 260 height 55
click at [658, 257] on textarea "استمتع بجبنة حلوم مغطاة بكورن فليكس، ومقدمة فوق طبقة من جبن الكريمي مع صلصة الس…" at bounding box center [597, 267] width 260 height 55
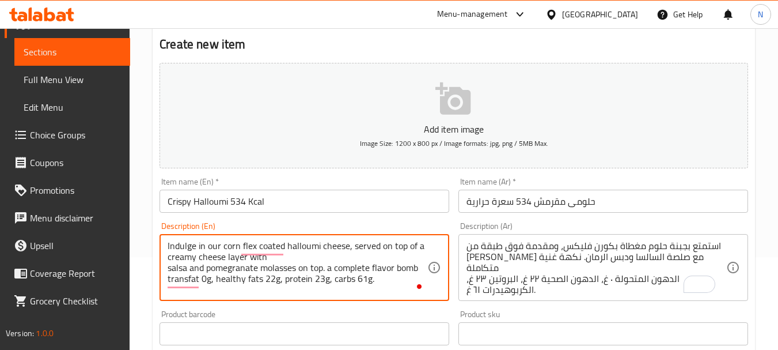
click at [232, 256] on textarea "Indulge in our corn flex coated halloumi cheese, served on top of a creamy chee…" at bounding box center [298, 267] width 260 height 55
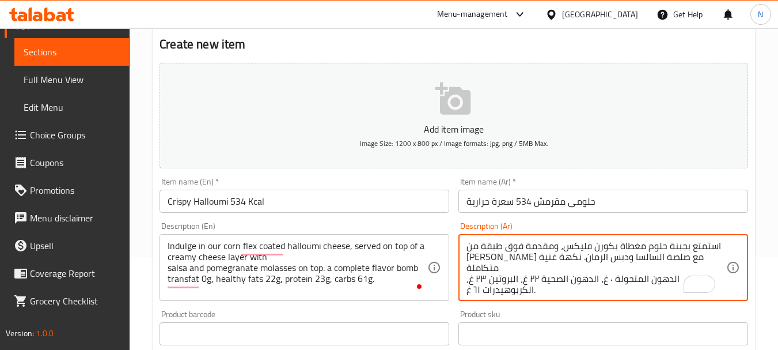
click at [575, 257] on textarea "استمتع بجبنة حلوم مغطاة بكورن فليكس، ومقدمة فوق طبقة من جبن كريمي مع صلصة السال…" at bounding box center [597, 267] width 260 height 55
paste textarea "بقة"
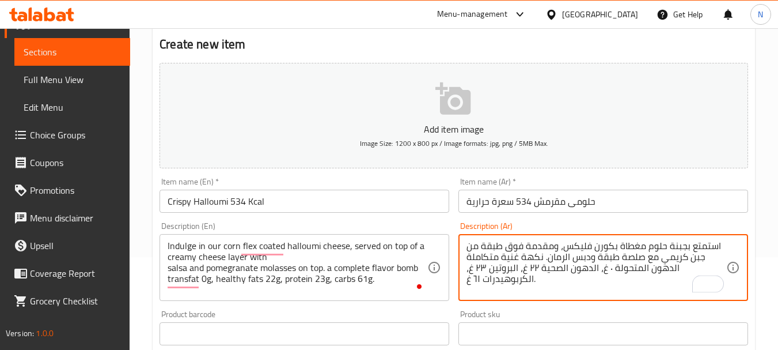
click at [610, 257] on textarea "استمتع بجبنة حلوم مغطاة بكورن فليكس، ومقدمة فوق طبقة من جبن كريمي مع صلصة طبقة …" at bounding box center [597, 267] width 260 height 55
click at [618, 257] on textarea "استمتع بجبنة حلوم مغطاة بكورن فليكس، ومقدمة فوق طبقة من جبن كريمي مع صلصة ودبس …" at bounding box center [597, 267] width 260 height 55
paste textarea "بقة"
click at [564, 259] on textarea "استمتع بجبنة حلوم مغطاة بكورن فليكس، ومقدمة فوق طبقة من جبن كريمي مع طبقة صلصة …" at bounding box center [597, 267] width 260 height 55
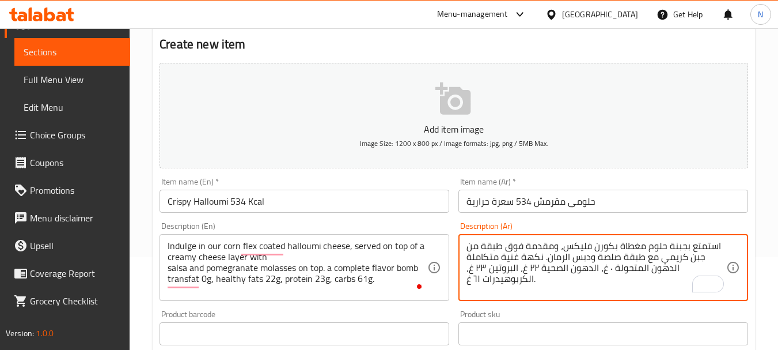
click at [563, 256] on textarea "استمتع بجبنة حلوم مغطاة بكورن فليكس، ومقدمة فوق طبقة من جبن كريمي مع طبقة صلصة …" at bounding box center [597, 267] width 260 height 55
click at [668, 266] on textarea "استمتع بجبنة حلوم مغطاة بكورن فليكس، ومقدمة فوق طبقة من جبن كريمي مع طبقة صلصة …" at bounding box center [597, 267] width 260 height 55
click at [672, 267] on textarea "استمتع بجبنة حلوم مغطاة بكورن فليكس، ومقدمة فوق طبقة من جبن كريمي مع طبقة صلصة …" at bounding box center [597, 267] width 260 height 55
click at [692, 267] on textarea "استمتع بجبنة حلوم مغطاة بكورن فليكس، ومقدمة فوق طبقة من جبن كريمي مع طبقة صلصة …" at bounding box center [597, 267] width 260 height 55
click at [644, 270] on textarea "استمتع بجبنة حلوم مغطاة بكورن فليكس، ومقدمة فوق طبقة من جبن كريمي مع طبقة صلصة …" at bounding box center [597, 267] width 260 height 55
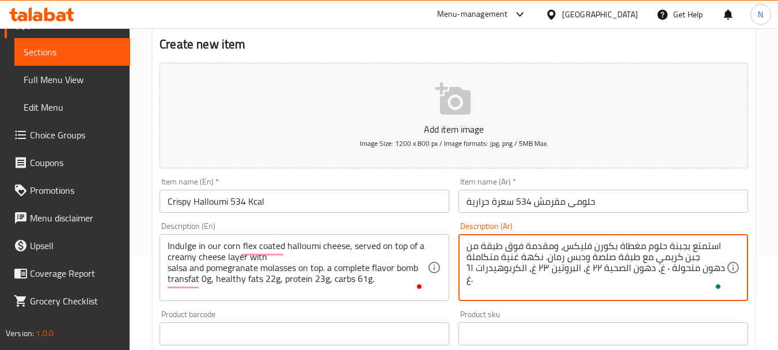
click at [622, 268] on textarea "استمتع بجبنة حلوم مغطاة بكورن فليكس، ومقدمة فوق طبقة من جبن كريمي مع طبقة صلصة …" at bounding box center [597, 267] width 260 height 55
click at [582, 272] on textarea "استمتع بجبنة حلوم مغطاة بكورن فليكس، ومقدمة فوق طبقة من جبن كريمي مع طبقة صلصة …" at bounding box center [597, 267] width 260 height 55
click at [528, 266] on textarea "استمتع بجبنة حلوم مغطاة بكورن فليكس، ومقدمة فوق طبقة من جبن كريمي مع طبقة صلصة …" at bounding box center [597, 267] width 260 height 55
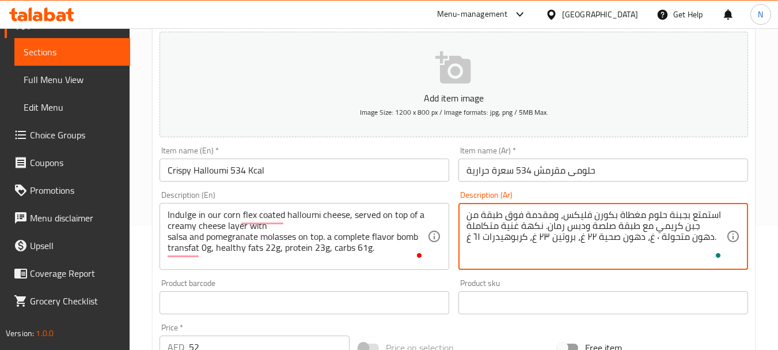
scroll to position [142, 0]
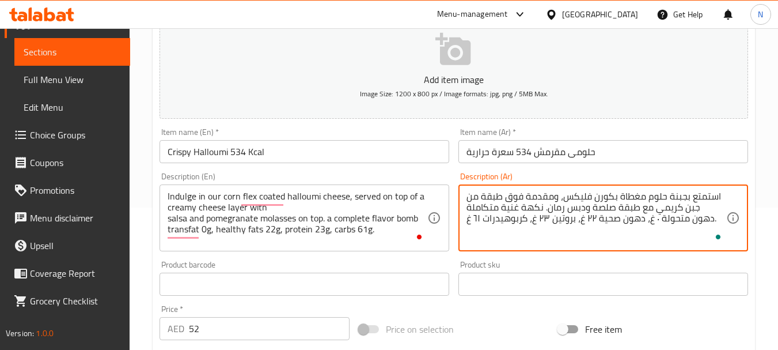
type textarea "استمتع بجبنة حلوم مغطاة بكورن فليكس، ومقدمة فوق طبقة من جبن كريمي مع طبقة صلصة …"
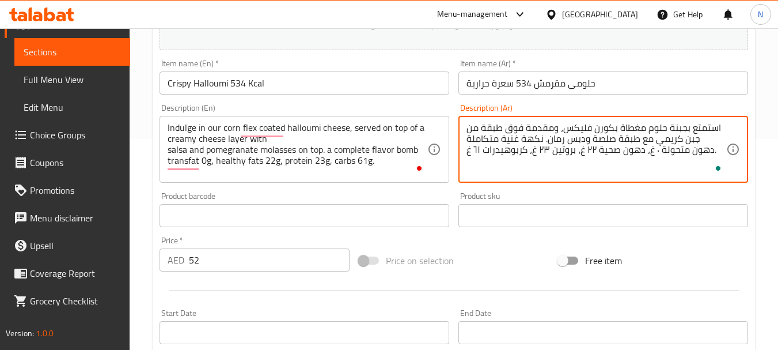
scroll to position [228, 0]
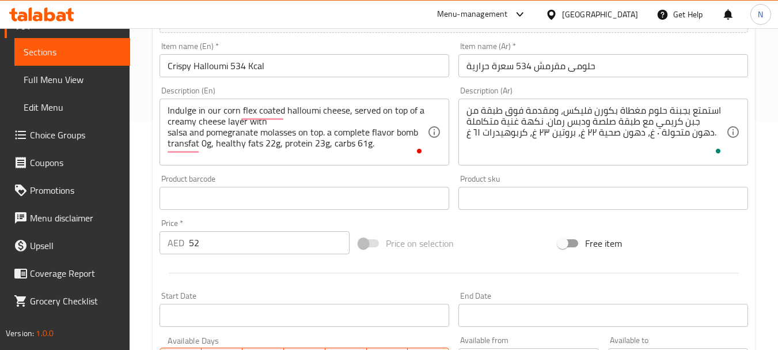
click at [499, 237] on div "Price on selection" at bounding box center [453, 242] width 199 height 31
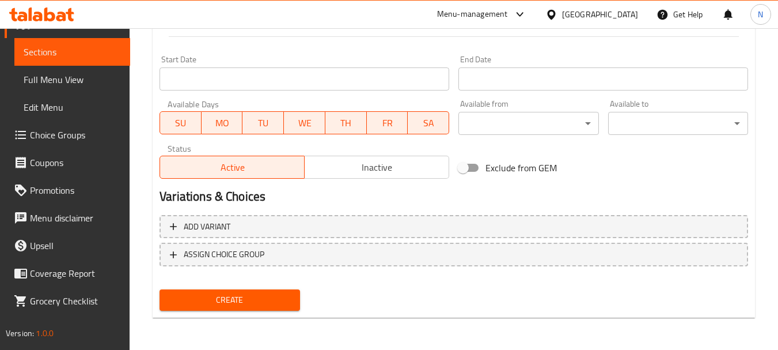
click at [232, 296] on span "Create" at bounding box center [230, 300] width 122 height 14
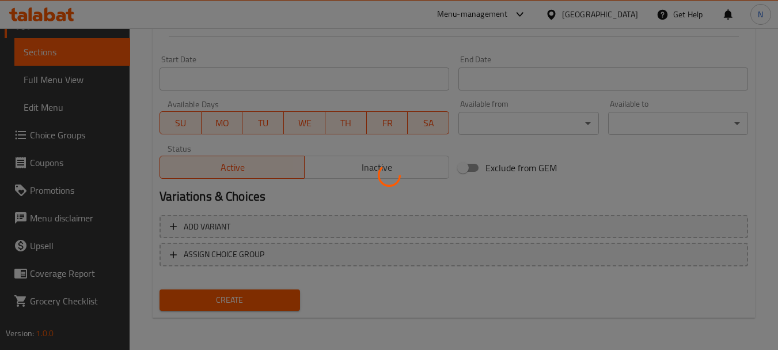
type input "0"
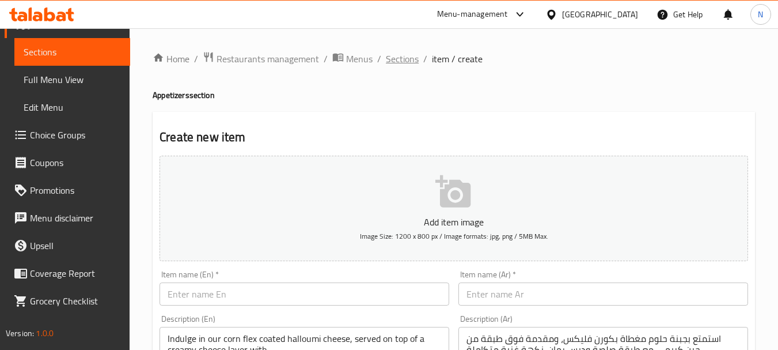
click at [404, 60] on span "Sections" at bounding box center [402, 59] width 33 height 14
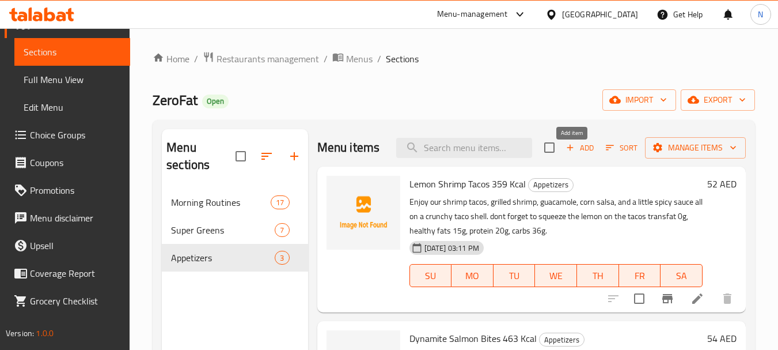
click at [579, 154] on span "Add" at bounding box center [579, 147] width 31 height 13
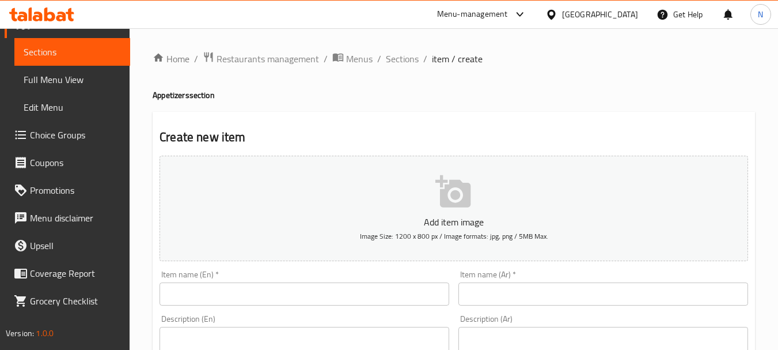
click at [339, 292] on input "text" at bounding box center [305, 293] width 290 height 23
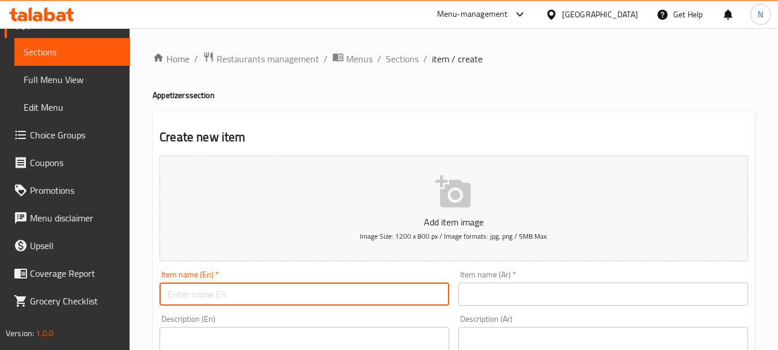
paste input "Pinky Hummus Dip - 529kcal"
click at [249, 294] on input "Pinky Hummus Dip - 529kcal" at bounding box center [305, 293] width 290 height 23
click at [259, 294] on input "Pinky Hummus Dip 529kcal" at bounding box center [305, 293] width 290 height 23
click at [261, 298] on input "Pinky Hummus Dip 529 kcal" at bounding box center [305, 293] width 290 height 23
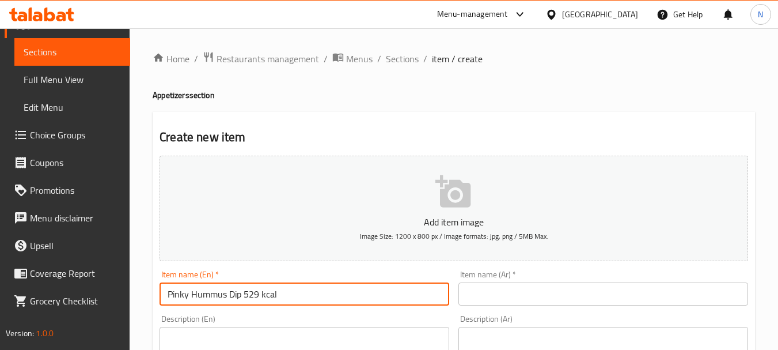
click at [261, 298] on input "Pinky Hummus Dip 529 kcal" at bounding box center [305, 293] width 290 height 23
type input "Pinky Hummus Dip 529 Kcal"
paste textarea ""Delicious beetroot hummus topped with fresh low fat feta, and a healthy drizzl…"
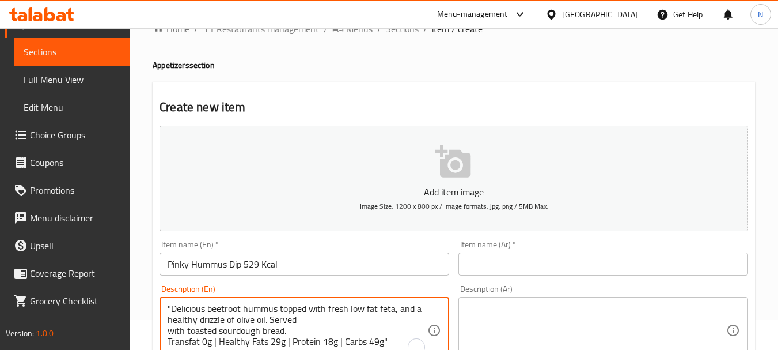
scroll to position [336, 0]
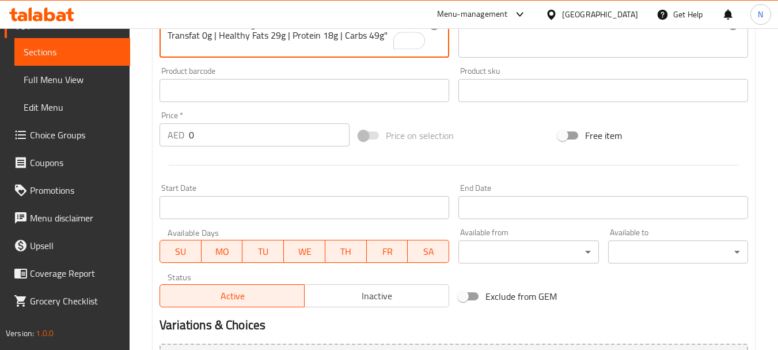
type textarea ""Delicious beetroot hummus topped with fresh low fat feta, and a healthy drizzl…"
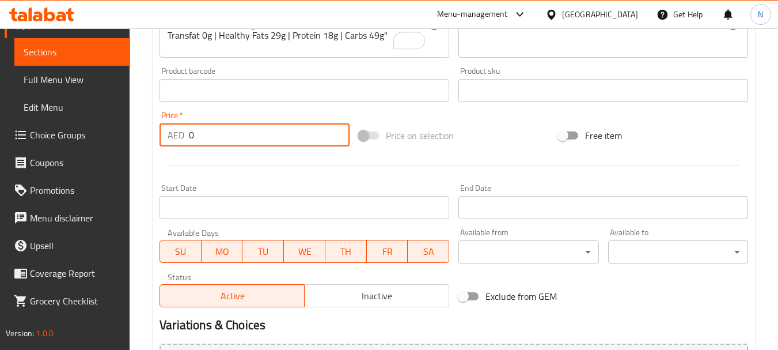
drag, startPoint x: 233, startPoint y: 142, endPoint x: 172, endPoint y: 138, distance: 61.2
click at [172, 138] on div "AED 0 Price *" at bounding box center [255, 134] width 190 height 23
type input "48"
click at [677, 140] on div "Free item" at bounding box center [652, 135] width 199 height 31
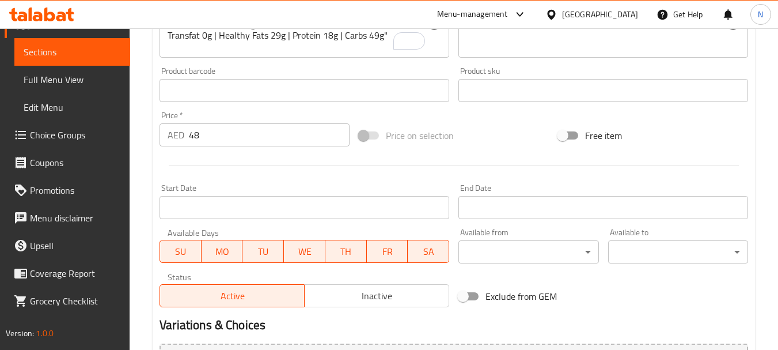
scroll to position [30, 0]
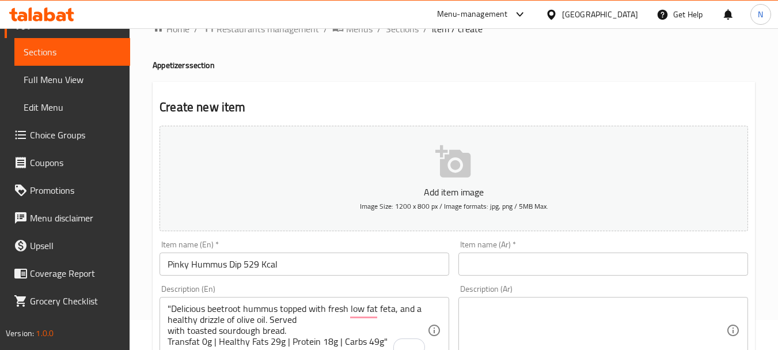
click at [241, 257] on input "Pinky Hummus Dip 529 Kcal" at bounding box center [305, 263] width 290 height 23
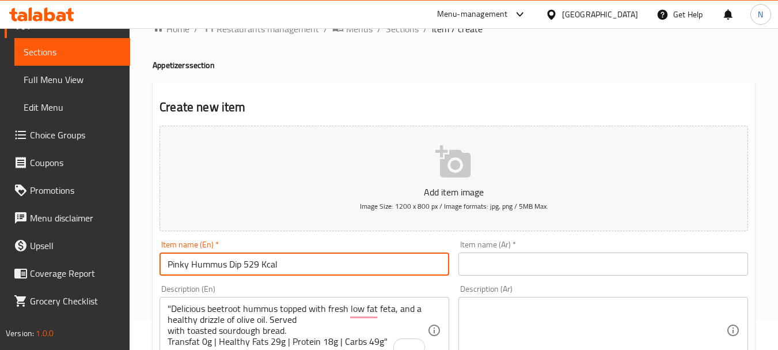
click at [241, 257] on input "Pinky Hummus Dip 529 Kcal" at bounding box center [305, 263] width 290 height 23
click at [537, 263] on input "text" at bounding box center [603, 263] width 290 height 23
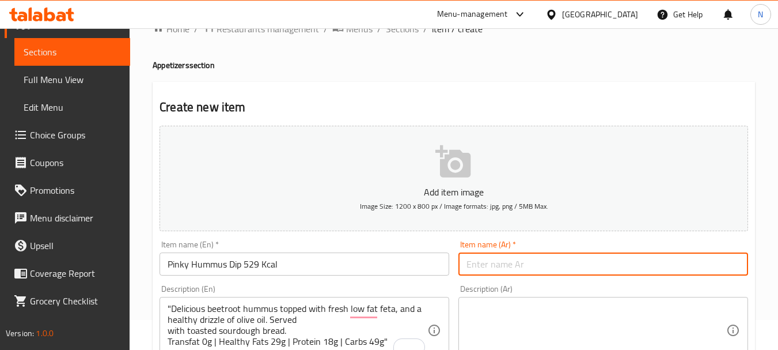
paste input "حمص بينكي 529 سعرة حرارية"
click at [464, 268] on input "حمص بينكي 529 سعرة حرارية" at bounding box center [603, 263] width 290 height 23
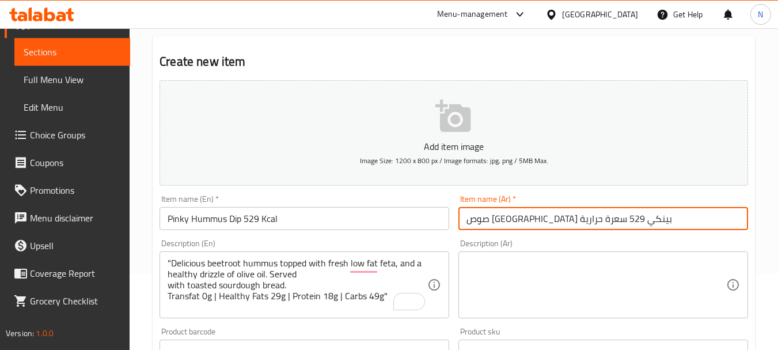
scroll to position [96, 0]
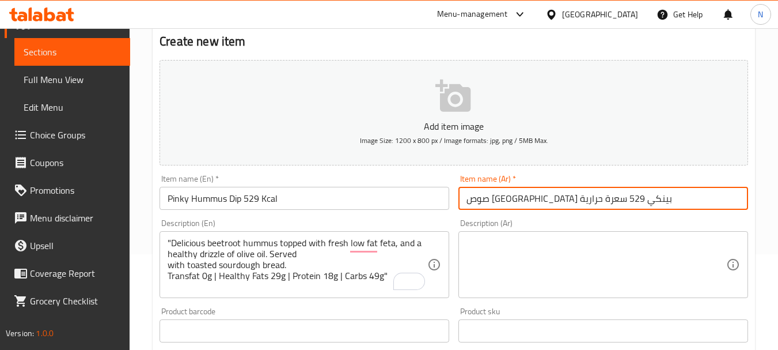
type input "صوص حمص بينكي 529 سعرة حرارية"
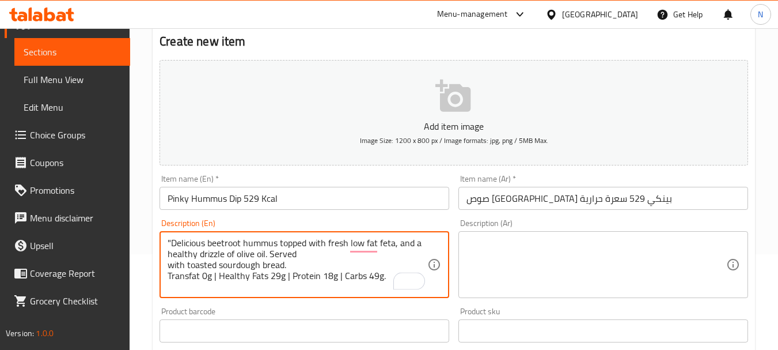
click at [341, 274] on textarea ""Delicious beetroot hummus topped with fresh low fat feta, and a healthy drizzl…" at bounding box center [298, 264] width 260 height 55
click at [291, 274] on textarea ""Delicious beetroot hummus topped with fresh low fat feta, and a healthy drizzl…" at bounding box center [298, 264] width 260 height 55
click at [219, 273] on textarea ""Delicious beetroot hummus topped with fresh low fat feta, and a healthy drizzl…" at bounding box center [298, 264] width 260 height 55
click at [172, 242] on textarea ""Delicious beetroot hummus topped with fresh low fat feta, and a healthy drizzl…" at bounding box center [298, 264] width 260 height 55
drag, startPoint x: 204, startPoint y: 243, endPoint x: 377, endPoint y: 278, distance: 175.6
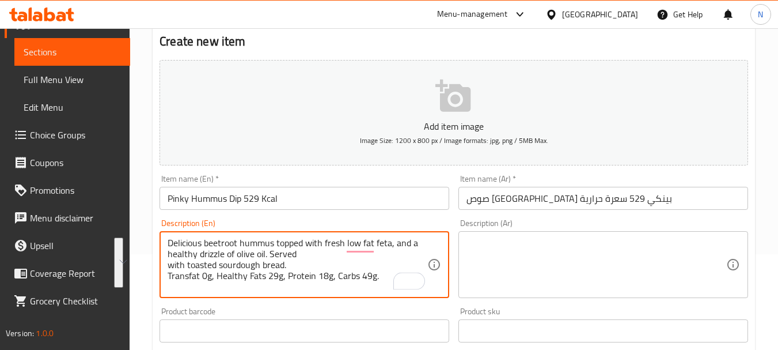
click at [377, 278] on textarea "Delicious beetroot hummus topped with fresh low fat feta, and a healthy drizzle…" at bounding box center [298, 264] width 260 height 55
click at [294, 241] on textarea "Delicious beetroot hummus topped with fresh low fat feta, and a healthy drizzle…" at bounding box center [298, 264] width 260 height 55
drag, startPoint x: 294, startPoint y: 241, endPoint x: 293, endPoint y: 271, distance: 29.4
click at [293, 271] on textarea "Delicious beetroot hummus topped with fresh low fat feta, and a healthy drizzle…" at bounding box center [298, 264] width 260 height 55
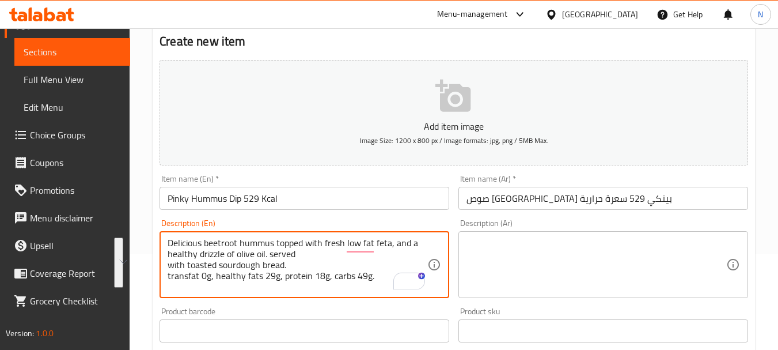
type textarea "Delicious beetroot hummus topped with fresh low fat feta, and a healthy drizzle…"
click at [479, 243] on textarea at bounding box center [597, 264] width 260 height 55
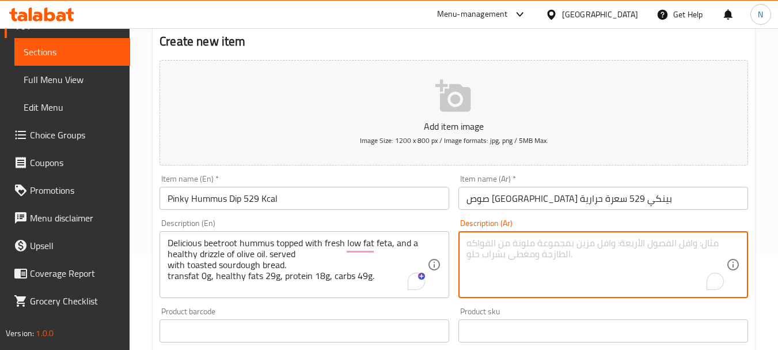
paste textarea "حمص الشمندر اللذيذ، مُغطى بجبنة الفيتا الطازجة قليلة الدسم، مع رشة من زيت الزيت…"
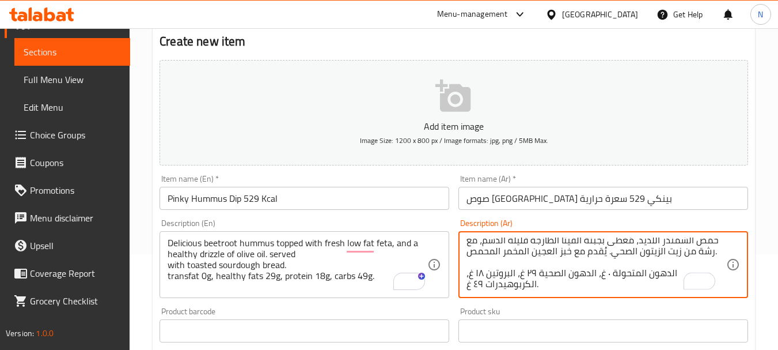
scroll to position [3, 0]
click at [685, 242] on textarea "حمص الشمندر اللذيذ، مُغطى بجبنة الفيتا الطازجة قليلة الدسم، مع رشة من زيت الزيت…" at bounding box center [597, 264] width 260 height 55
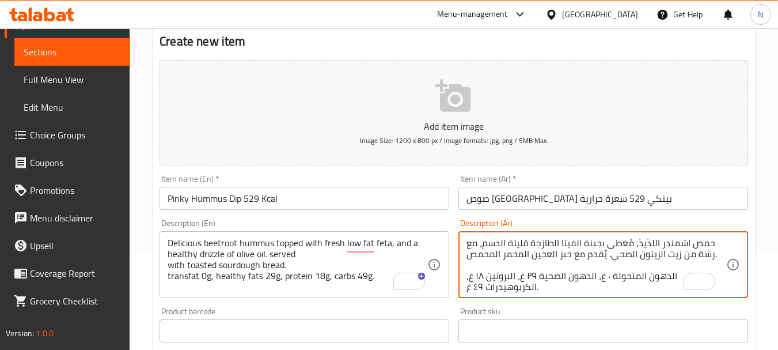
scroll to position [0, 0]
click at [652, 244] on textarea "حمص شمندر اللذيذ، مُغطى بجبنة الفيتا الطازجة قليلة الدسم، مع رشة من زيت الزيتون…" at bounding box center [597, 264] width 260 height 55
click at [575, 245] on textarea "حمص شمندر لذيذ، مُغطى بجبنة الفيتا الطازجة قليلة الدسم، مع رشة من زيت الزيتون ا…" at bounding box center [597, 264] width 260 height 55
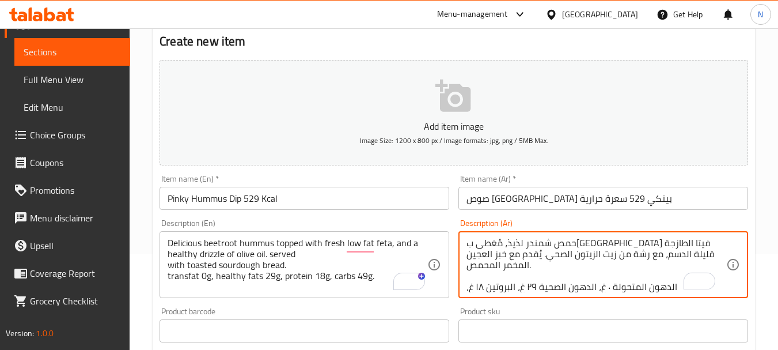
click at [571, 242] on textarea "حمص شمندر لذيذ، مُغطى بجبنة فيتا الطازجة قليلة الدسم، مع رشة من زيت الزيتون الص…" at bounding box center [597, 264] width 260 height 55
click at [520, 244] on textarea "حمص شمندر لذيذ، مُغطى بجبنة فيتا طازجة قليلة الدسم، مع رشة من زيت الزيتون الصحي…" at bounding box center [597, 264] width 260 height 55
click at [601, 253] on textarea "حمص شمندر لذيذ، مُغطى بجبنة فيتا طازجة قليلة الدسم، مع رشة من زيت الزيتون الصحي…" at bounding box center [597, 264] width 260 height 55
click at [530, 268] on textarea "حمص شمندر لذيذ، مُغطى بجبنة فيتا طازجة قليلة الدسم، مع رشة من زيت الزيتون الصحي…" at bounding box center [597, 264] width 260 height 55
click at [531, 260] on textarea "حمص شمندر لذيذ، مُغطى بجبنة فيتا طازجة قليلة الدسم، مع رشة من زيت الزيتون الصحي…" at bounding box center [597, 264] width 260 height 55
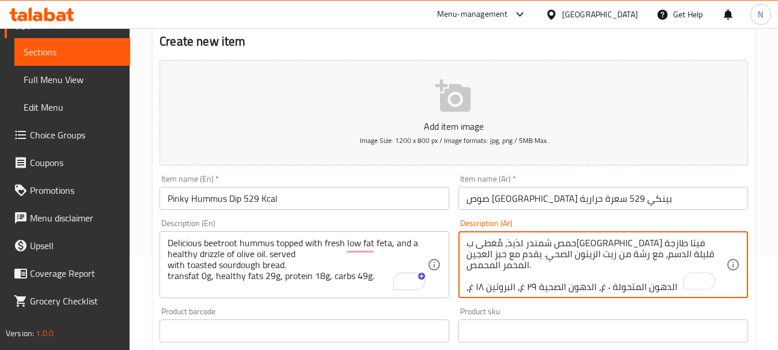
click at [521, 261] on textarea "حمص شمندر لذيذ، مُغطى بجبنة فيتا طازجة قليلة الدسم، مع رشة من زيت الزيتون الصحي…" at bounding box center [597, 264] width 260 height 55
click at [501, 263] on textarea "حمص شمندر لذيذ، مُغطى بجبنة فيتا طازجة قليلة الدسم، مع رشة من زيت الزيتون الصحي…" at bounding box center [597, 264] width 260 height 55
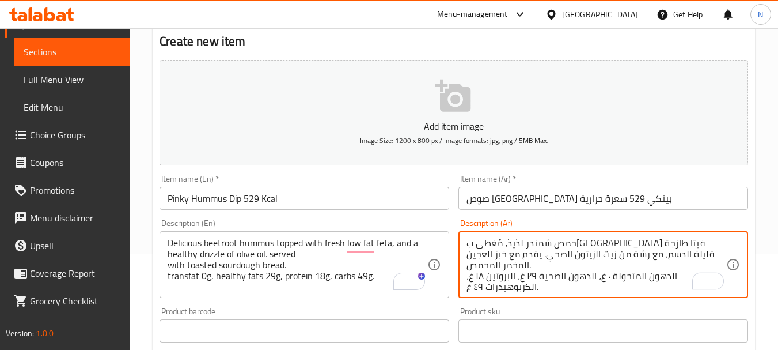
click at [552, 252] on textarea "حمص شمندر لذيذ، مُغطى بجبنة فيتا طازجة قليلة الدسم، مع رشة من زيت الزيتون الصحي…" at bounding box center [597, 264] width 260 height 55
click at [522, 256] on textarea "حمص شمندر لذيذ، مُغطى بجبنة فيتا طازجة قليلة الدسم، مع رشة من زيت الزيتون الصحي…" at bounding box center [597, 264] width 260 height 55
click at [524, 252] on textarea "حمص شمندر لذيذ، مُغطى بجبنة فيتا طازجة قليلة الدسم، مع رشة من زيت الزيتون الصحي…" at bounding box center [597, 264] width 260 height 55
click at [494, 253] on textarea "حمص شمندر لذيذ، مُغطى بجبنة فيتا طازجة قليلة الدسم، مع رشة من زيت الزيتون الصحي…" at bounding box center [597, 264] width 260 height 55
click at [668, 263] on textarea "حمص شمندر لذيذ، مُغطى بجبنة فيتا طازجة قليلة الدسم، مع رشة من زيت الزيتون الصحي…" at bounding box center [597, 264] width 260 height 55
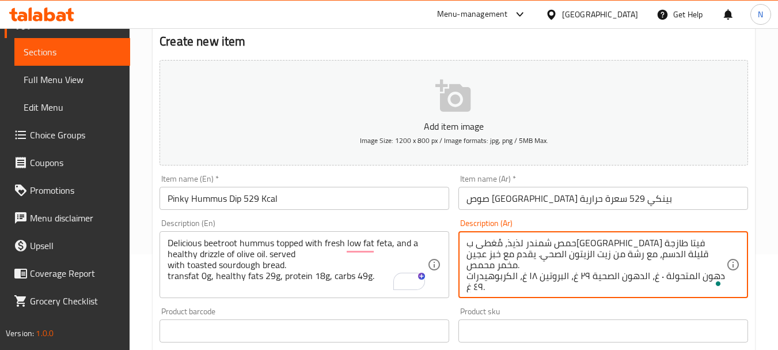
click at [691, 262] on textarea "حمص شمندر لذيذ، مُغطى بجبنة فيتا طازجة قليلة الدسم، مع رشة من زيت الزيتون الصحي…" at bounding box center [597, 264] width 260 height 55
click at [641, 267] on textarea "حمص شمندر لذيذ، مُغطى بجبنة فيتا طازجة قليلة الدسم، مع رشة من زيت الزيتون الصحي…" at bounding box center [597, 264] width 260 height 55
click at [622, 266] on textarea "حمص شمندر لذيذ، مُغطى بجبنة فيتا طازجة قليلة الدسم، مع رشة من زيت الزيتون الصحي…" at bounding box center [597, 264] width 260 height 55
click at [581, 265] on textarea "حمص شمندر لذيذ، مُغطى بجبنة فيتا طازجة قليلة الدسم، مع رشة من زيت الزيتون الصحي…" at bounding box center [597, 264] width 260 height 55
click at [530, 266] on textarea "حمص شمندر لذيذ، مُغطى بجبنة فيتا طازجة قليلة الدسم، مع رشة من زيت الزيتون الصحي…" at bounding box center [597, 264] width 260 height 55
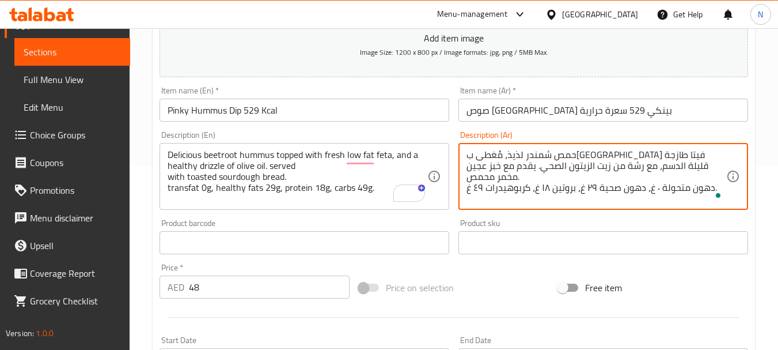
scroll to position [234, 0]
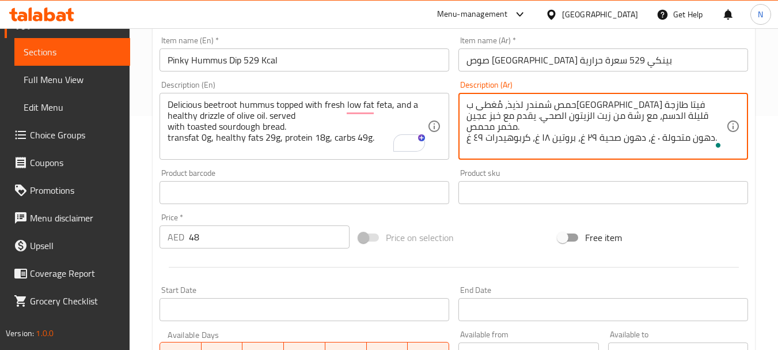
type textarea "حمص شمندر لذيذ، مُغطى بجبنة فيتا طازجة قليلة الدسم، مع رشة من زيت الزيتون الصحي…"
click at [502, 238] on div "Price on selection" at bounding box center [453, 237] width 199 height 31
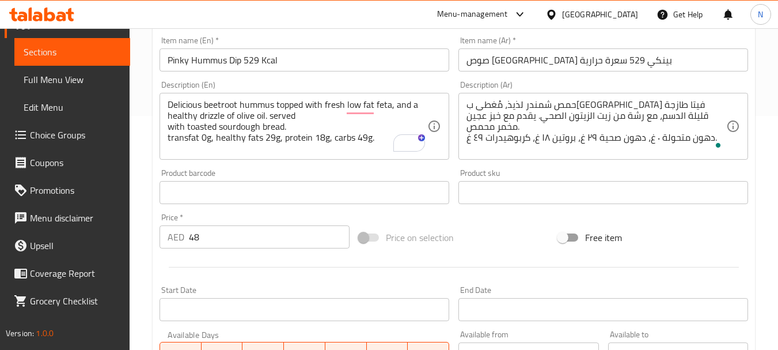
scroll to position [464, 0]
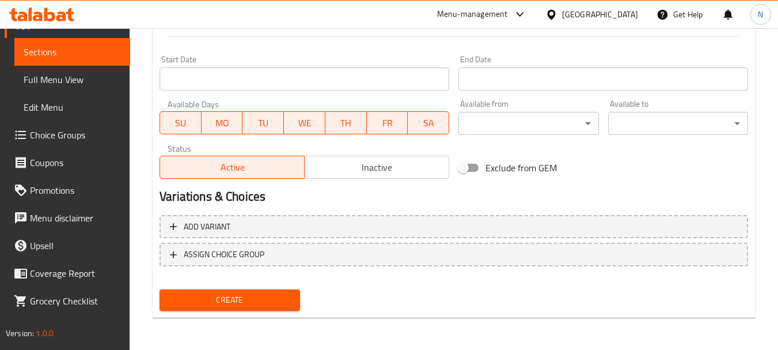
click at [210, 293] on span "Create" at bounding box center [230, 300] width 122 height 14
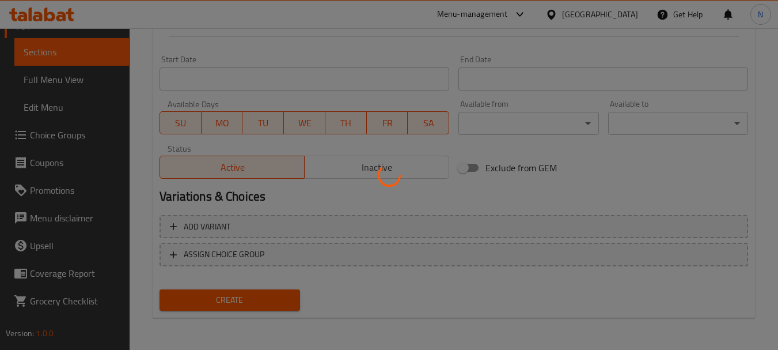
type input "0"
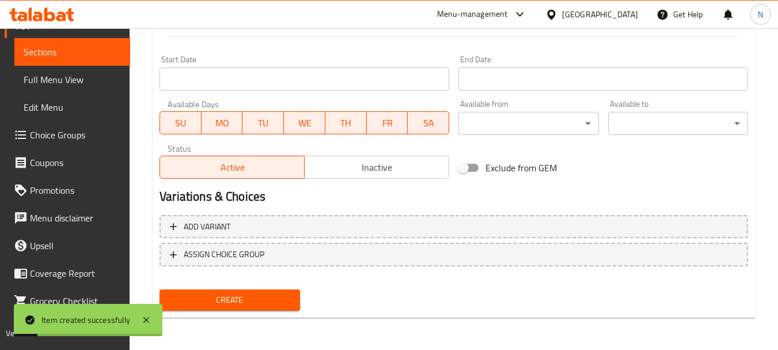
scroll to position [158, 0]
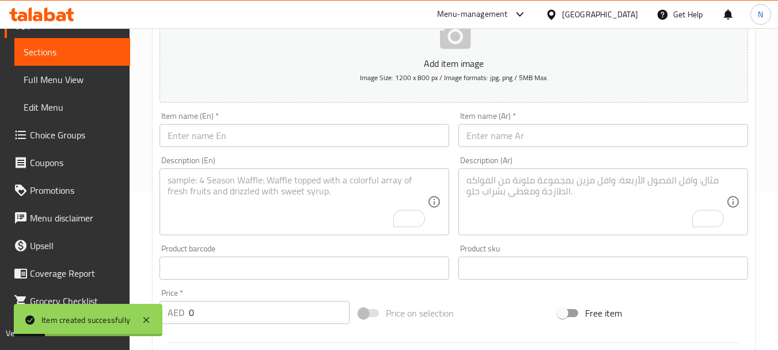
click at [245, 133] on input "text" at bounding box center [305, 135] width 290 height 23
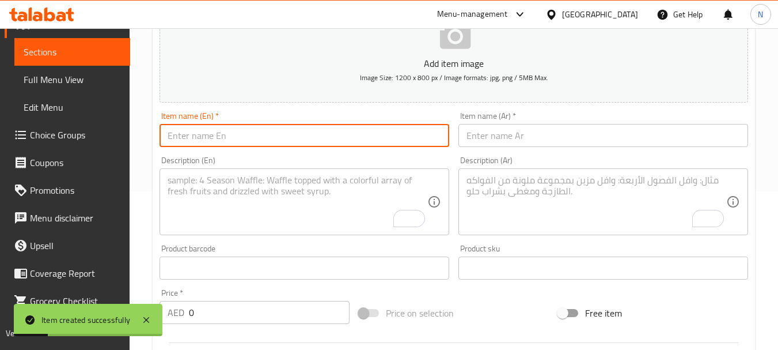
paste input "Ceviche Guac Dip - 251kcal"
click at [257, 141] on input "Ceviche Guac Dip - 251kcal" at bounding box center [305, 135] width 290 height 23
click at [255, 141] on input "Ceviche Guac Dip - 251 kcal" at bounding box center [305, 135] width 290 height 23
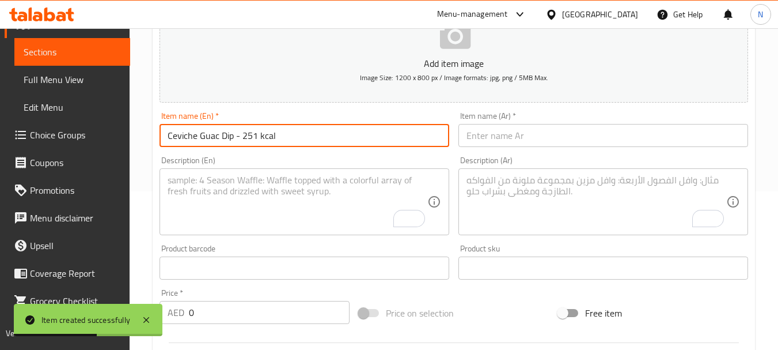
click at [241, 134] on input "Ceviche Guac Dip - 251 kcal" at bounding box center [305, 135] width 290 height 23
click at [241, 135] on input "Ceviche Guac Dip 251 kcal" at bounding box center [305, 135] width 290 height 23
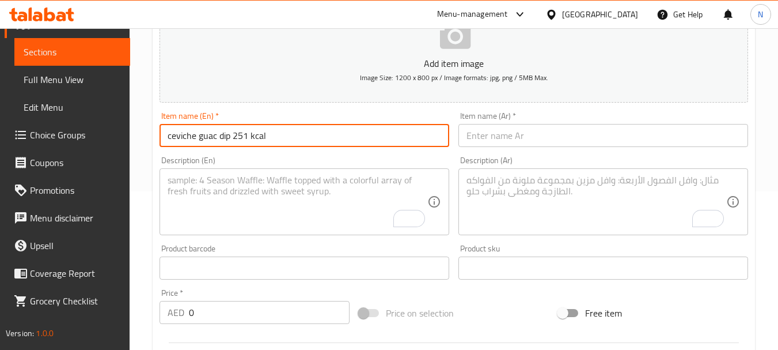
click at [231, 138] on input "ceviche guac dip 251 kcal" at bounding box center [305, 135] width 290 height 23
click at [249, 138] on input "Ceviche Guac Dip 251 Kcal" at bounding box center [305, 135] width 290 height 23
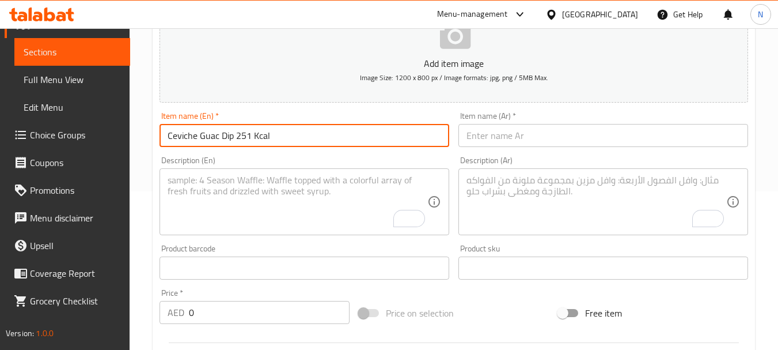
click at [249, 138] on input "Ceviche Guac Dip 251 Kcal" at bounding box center [305, 135] width 290 height 23
type input "Ceviche Guac Dip 251 Kcal"
click at [516, 136] on input "text" at bounding box center [603, 135] width 290 height 23
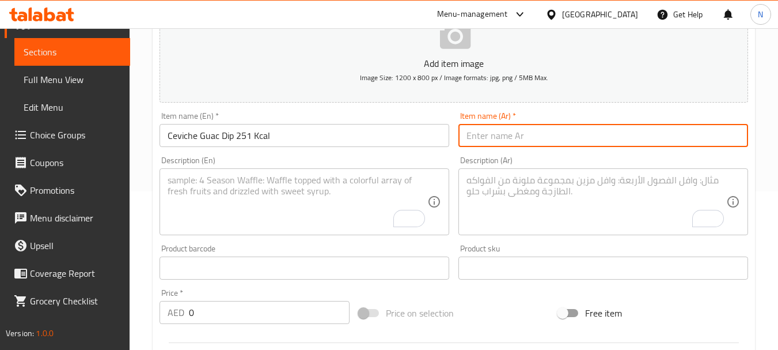
paste input "سيفيتشي غواكامولي 251 سعرة حرارية"
click at [467, 138] on input "سيفيتشي غواكامولي 251 سعرة حرارية" at bounding box center [603, 135] width 290 height 23
type input "صوص سيفيتشي غواكامولي 251 سعرة حرارية"
click at [214, 140] on input "Ceviche Guac Dip 251 Kcal" at bounding box center [305, 135] width 290 height 23
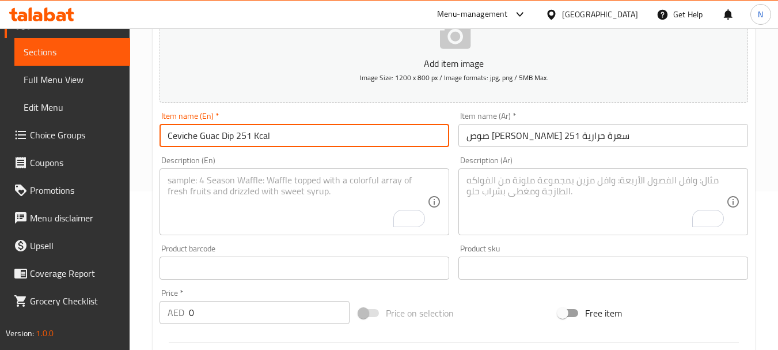
click at [214, 140] on input "Ceviche Guac Dip 251 Kcal" at bounding box center [305, 135] width 290 height 23
click at [545, 191] on textarea "To enrich screen reader interactions, please activate Accessibility in Grammarl…" at bounding box center [597, 202] width 260 height 55
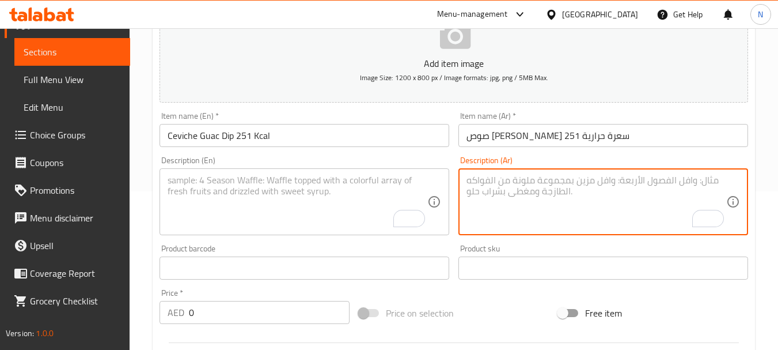
click at [214, 203] on textarea "To enrich screen reader interactions, please activate Accessibility in Grammarl…" at bounding box center [298, 202] width 260 height 55
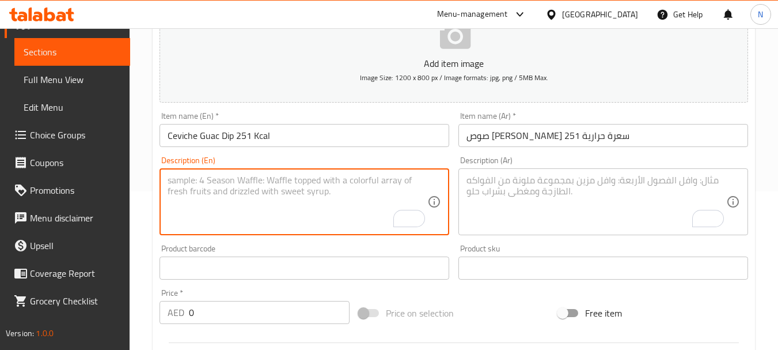
paste textarea ""Homemade air-fried plantain chips perfectly paired with, mashed avocado. Toppi…"
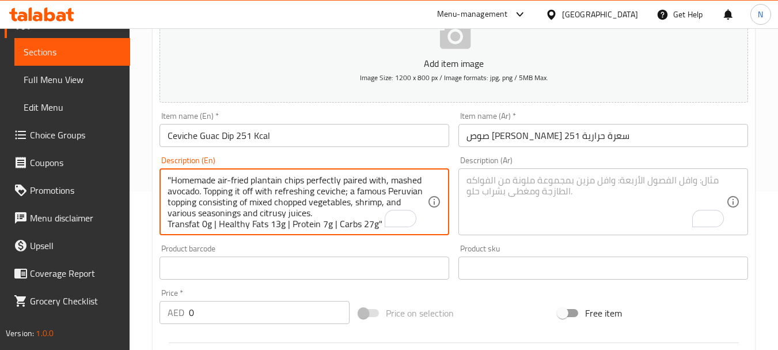
scroll to position [3, 0]
type textarea ""Homemade air-fried plantain chips perfectly paired with, mashed avocado. Toppi…"
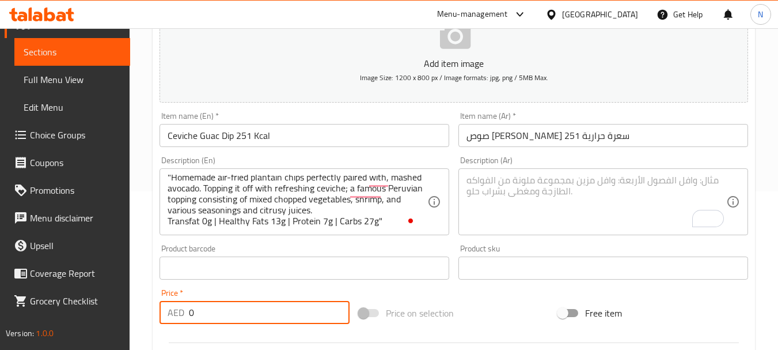
drag, startPoint x: 202, startPoint y: 308, endPoint x: 186, endPoint y: 311, distance: 15.9
click at [186, 311] on div "AED 0 Price *" at bounding box center [255, 312] width 190 height 23
type input "48"
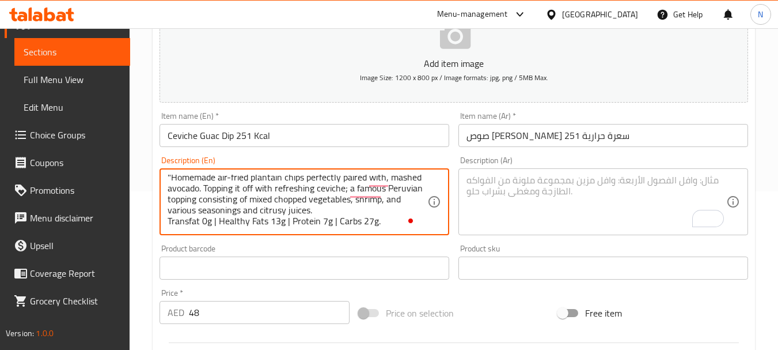
click at [336, 222] on textarea ""Homemade air-fried plantain chips perfectly paired with, mashed avocado. Toppi…" at bounding box center [298, 202] width 260 height 55
click at [289, 223] on textarea ""Homemade air-fried plantain chips perfectly paired with, mashed avocado. Toppi…" at bounding box center [298, 202] width 260 height 55
click at [217, 223] on textarea ""Homemade air-fried plantain chips perfectly paired with, mashed avocado. Toppi…" at bounding box center [298, 202] width 260 height 55
click at [172, 177] on textarea ""Homemade air-fried plantain chips perfectly paired with, mashed avocado. Toppi…" at bounding box center [298, 202] width 260 height 55
drag, startPoint x: 215, startPoint y: 179, endPoint x: 366, endPoint y: 236, distance: 161.1
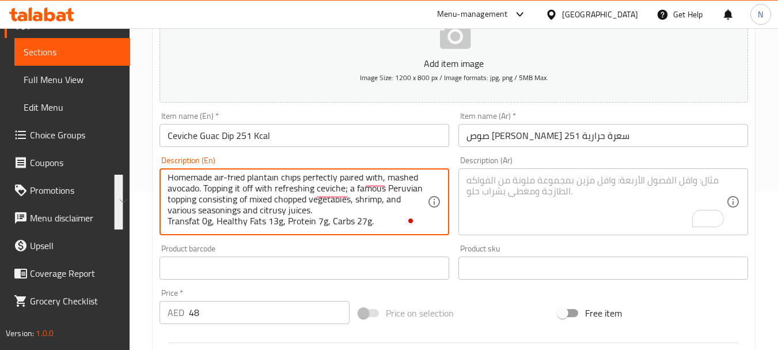
click at [366, 236] on div "Description (En) Homemade air-fried plantain chips perfectly paired with, mashe…" at bounding box center [304, 195] width 299 height 88
click at [245, 219] on textarea "Homemade air-fried plantain chips perfectly paired with, mashed avocado. toppin…" at bounding box center [298, 202] width 260 height 55
click at [258, 180] on textarea "Homemade air-fried plantain chips perfectly paired with, mashed avocado. toppin…" at bounding box center [298, 202] width 260 height 55
drag, startPoint x: 258, startPoint y: 180, endPoint x: 258, endPoint y: 225, distance: 45.5
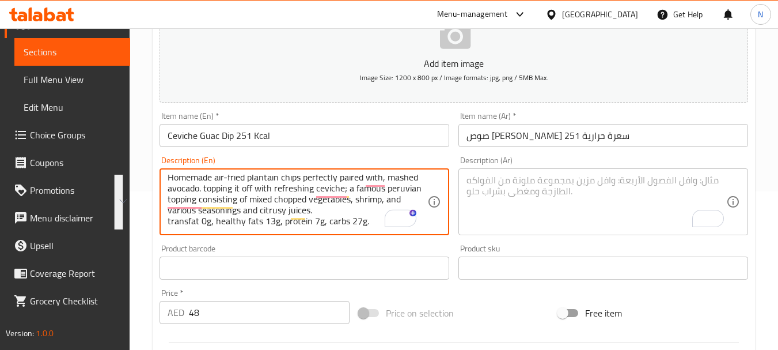
click at [258, 225] on textarea "Homemade air-fried plantain chips perfectly paired with, mashed avocado. toppin…" at bounding box center [298, 202] width 260 height 55
type textarea "Homemade air-fried plantain chips perfectly paired with, mashed avocado. toppin…"
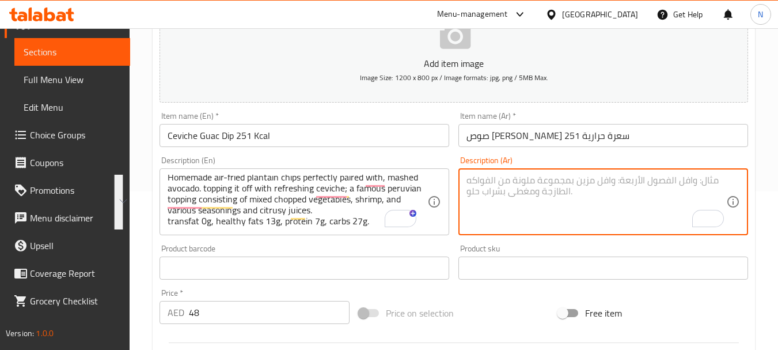
click at [510, 207] on textarea "To enrich screen reader interactions, please activate Accessibility in Grammarl…" at bounding box center [597, 202] width 260 height 55
paste textarea "رقائق الموز المقلية منزليًا، مثالية مع الأفوكادو المهروس. تُزيّن بالسيفيتشي الم…"
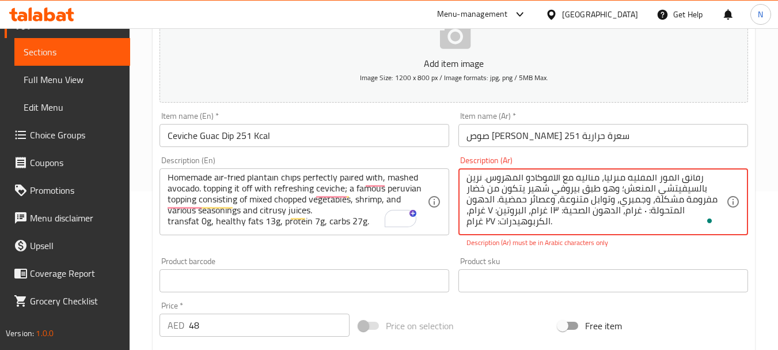
click at [496, 224] on textarea "رقائق الموز المقلية منزليًا، مثالية مع الأفوكادو المهروس. تُزيّن بالسيفيتشي الم…" at bounding box center [597, 202] width 260 height 55
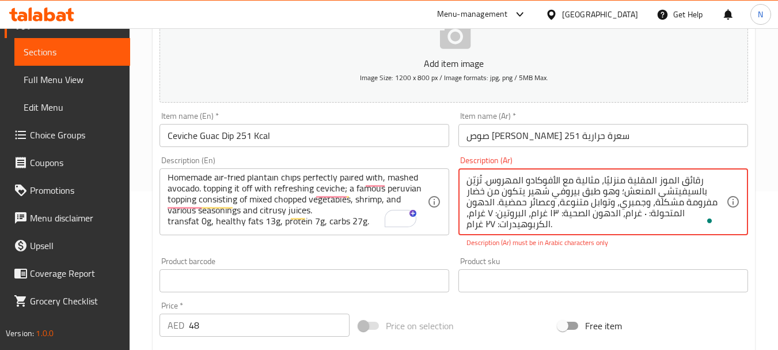
click at [479, 179] on textarea "رقائق الموز المقلية منزليًا، مثالية مع الأفوكادو المهروس. تُزيّن بالسيفيتشي الم…" at bounding box center [597, 202] width 260 height 55
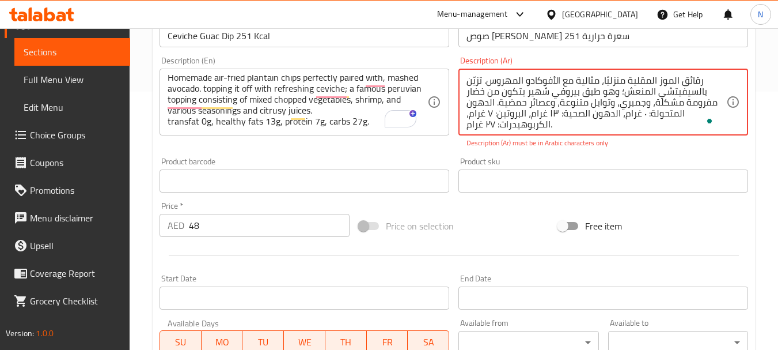
click at [606, 82] on textarea "رقائق الموز المقلية منزليًا، مثالية مع الأفوكادو المهروس. تزيّن بالسيفيتشي المن…" at bounding box center [597, 102] width 260 height 55
click at [674, 77] on textarea "رقائق الموز المقلية منزليا، مثالية مع الأفوكادو المهروس. تزيّن بالسيفيتشي المنع…" at bounding box center [597, 102] width 260 height 55
click at [651, 79] on textarea "رقائق موز المقلية منزليا، مثالية مع الأفوكادو المهروس. تزيّن بالسيفيتشي المنعش؛…" at bounding box center [597, 102] width 260 height 55
click at [556, 81] on textarea "رقائق موز مقلية منزليا، مثالية مع الأفوكادو المهروس. تزيّن بالسيفيتشي المنعش؛ و…" at bounding box center [597, 102] width 260 height 55
click at [518, 78] on textarea "رقائق موز مقلية منزليا، مثالية مع أفوكادو المهروس. تزيّن بالسيفيتشي المنعش؛ وهو…" at bounding box center [597, 102] width 260 height 55
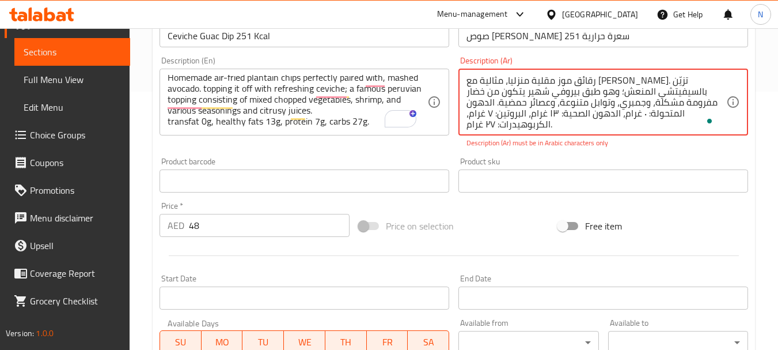
click at [647, 93] on textarea "رقائق موز مقلية منزليا، مثالية مع أفوكادو مهروس. تزيّن بالسيفيتشي المنعش؛ وهو ط…" at bounding box center [597, 102] width 260 height 55
click at [619, 93] on textarea "رقائق موز مقلية منزليا، مثالية مع أفوكادو مهروس. تزيّن بالسيفيتشي منعش؛ وهو طبق…" at bounding box center [597, 102] width 260 height 55
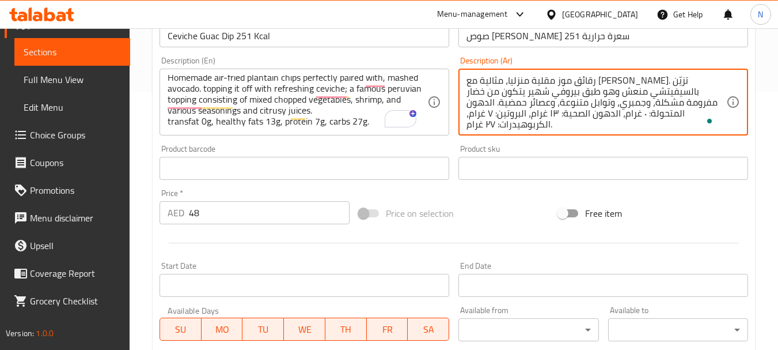
click at [488, 103] on textarea "رقائق موز مقلية منزليا، مثالية مع أفوكادو مهروس. تزيّن بالسيفيتشي منعش وهو طبق …" at bounding box center [597, 102] width 260 height 55
click at [674, 112] on textarea "رقائق موز مقلية منزليا، مثالية مع أفوكادو مهروس. تزيّن بالسيفيتشي منعش وهو طبق …" at bounding box center [597, 102] width 260 height 55
click at [613, 112] on textarea "رقائق موز مقلية منزليا، مثالية مع أفوكادو مهروس. تزيّن بالسيفيتشي منعش وهو طبق …" at bounding box center [597, 102] width 260 height 55
click at [583, 113] on textarea "رقائق موز مقلية منزليا، مثالية مع أفوكادو مهروس. تزيّن بالسيفيتشي منعش وهو طبق …" at bounding box center [597, 102] width 260 height 55
click at [520, 115] on textarea "رقائق موز مقلية منزليا، مثالية مع أفوكادو مهروس. تزيّن بالسيفيتشي منعش وهو طبق …" at bounding box center [597, 102] width 260 height 55
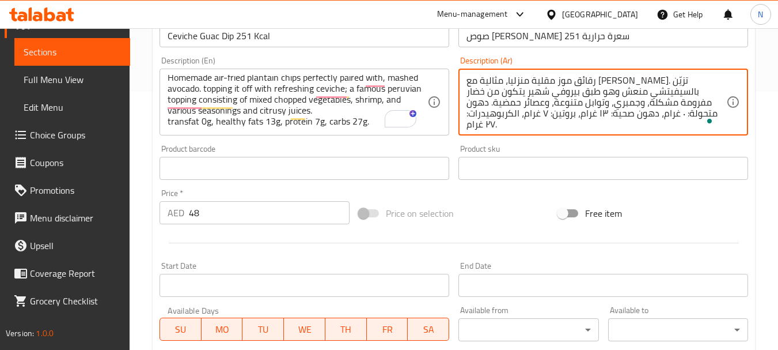
click at [514, 117] on textarea "رقائق موز مقلية منزليا، مثالية مع أفوكادو مهروس. تزيّن بالسيفيتشي منعش وهو طبق …" at bounding box center [597, 102] width 260 height 55
type textarea "رقائق موز مقلية منزليا، مثالية مع أفوكادو مهروس. تزيّن بالسيفيتشي منعش وهو طبق …"
click at [498, 195] on div "Add item image Image Size: 1200 x 800 px / Image formats: jpg, png / 5MB Max. I…" at bounding box center [454, 141] width 598 height 496
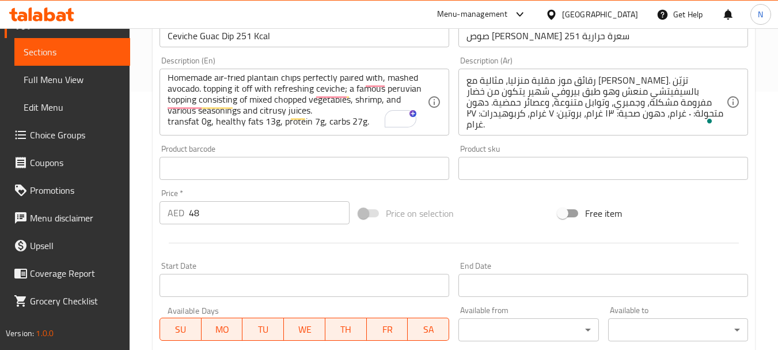
scroll to position [464, 0]
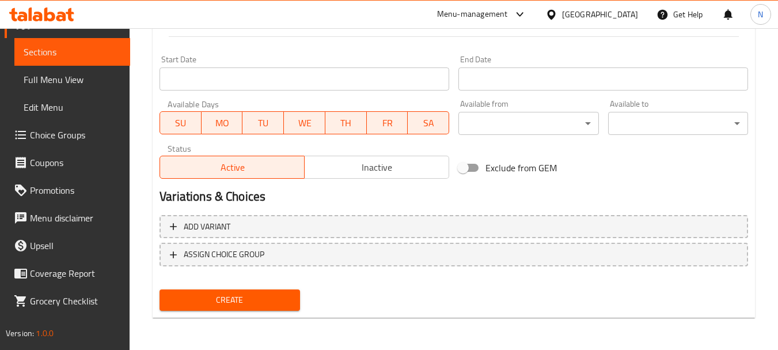
click at [260, 291] on button "Create" at bounding box center [230, 299] width 140 height 21
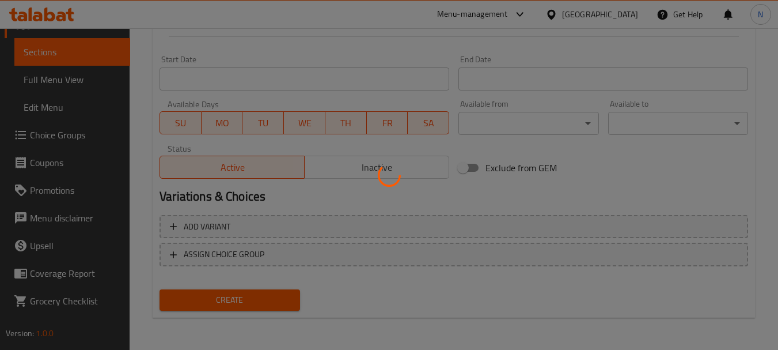
type input "0"
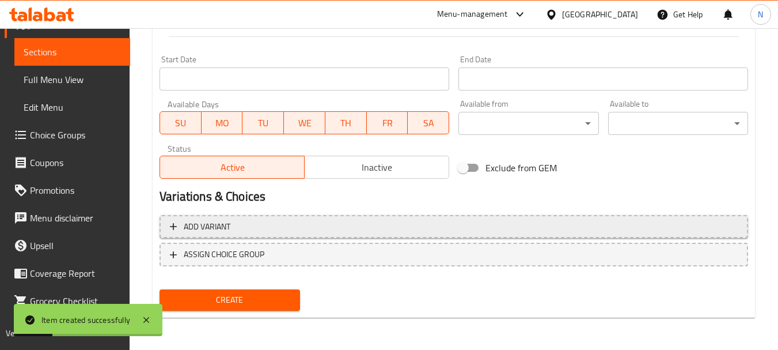
scroll to position [158, 0]
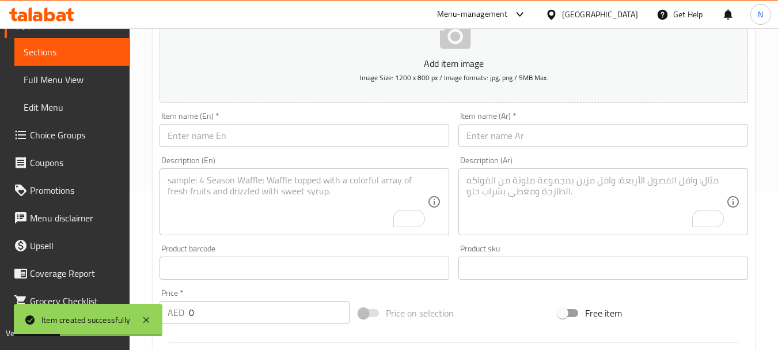
click at [292, 131] on input "text" at bounding box center [305, 135] width 290 height 23
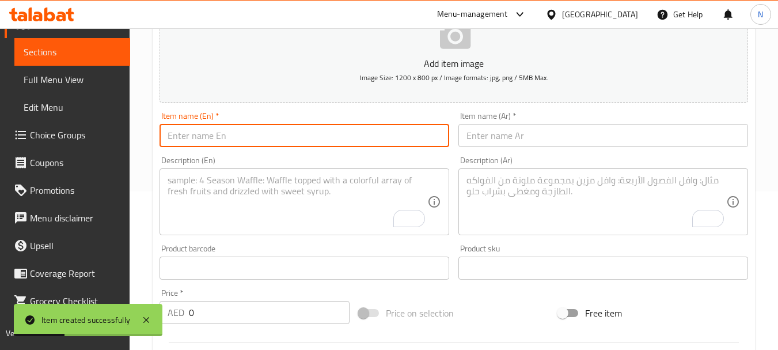
paste input "Crunchy Chicken Sticks - 443kcal"
click at [265, 136] on input "Crunchy Chicken Sticks - 443kcal" at bounding box center [305, 135] width 290 height 23
click at [272, 139] on input "Crunchy Chicken Sticks 443kcal" at bounding box center [305, 135] width 290 height 23
click at [274, 142] on input "Crunchy Chicken Sticks 443 kcal" at bounding box center [305, 135] width 290 height 23
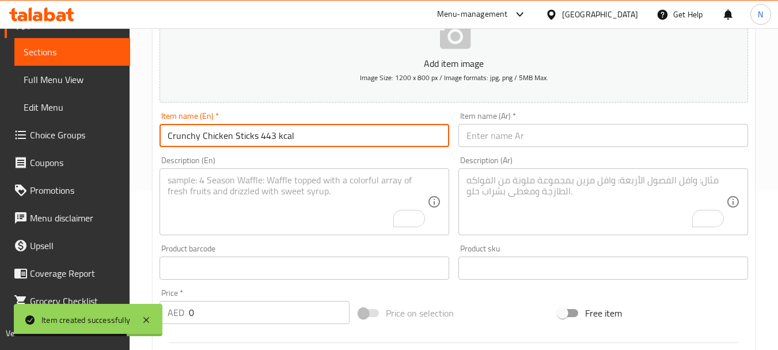
click at [274, 142] on input "Crunchy Chicken Sticks 443 kcal" at bounding box center [305, 135] width 290 height 23
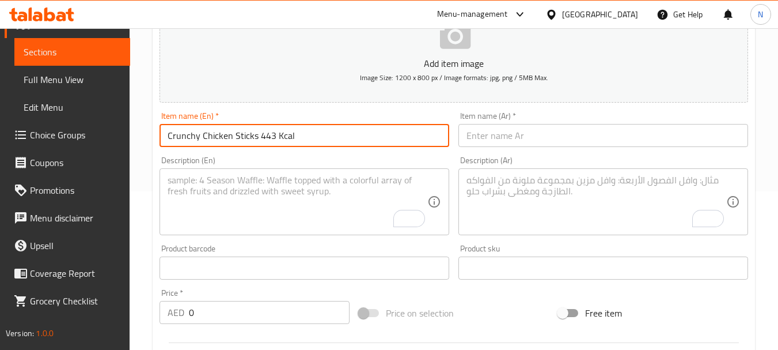
click at [239, 141] on input "Crunchy Chicken Sticks 443 Kcal" at bounding box center [305, 135] width 290 height 23
type input "Crunchy Chicken Sticks 443 Kcal"
click at [493, 133] on input "text" at bounding box center [603, 135] width 290 height 23
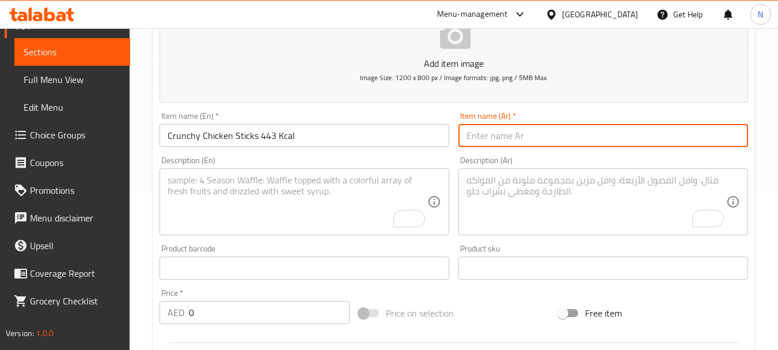
paste input "أصابع دجاج مقرمشة 443 سعرة حرارية"
click at [595, 136] on input "أصابع دجاج مقرمشة 443 سعرة حرارية" at bounding box center [603, 135] width 290 height 23
type input "ستيك دجاج مقرمشة 443 سعرة حرارية"
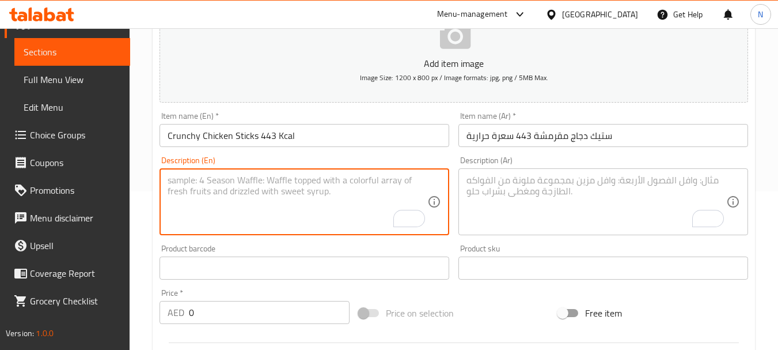
click at [277, 198] on textarea "To enrich screen reader interactions, please activate Accessibility in Grammarl…" at bounding box center [298, 202] width 260 height 55
paste textarea "Air-fried corn flex coated chicken fingers, served with a small salad, and a co…"
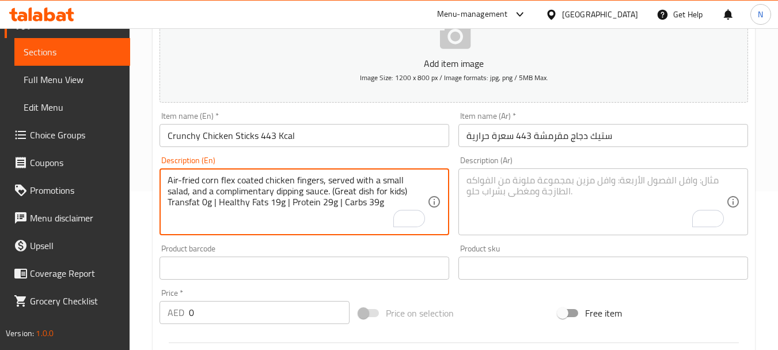
type textarea "Air-fried corn flex coated chicken fingers, served with a small salad, and a co…"
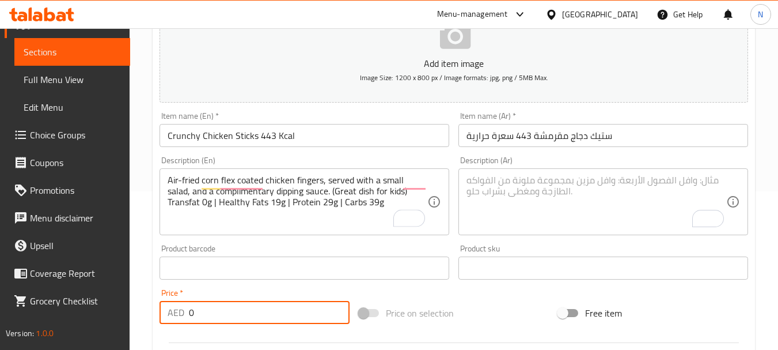
drag, startPoint x: 228, startPoint y: 301, endPoint x: 187, endPoint y: 307, distance: 41.9
click at [187, 307] on div "Price   * AED 0 Price *" at bounding box center [255, 306] width 190 height 35
type input "48"
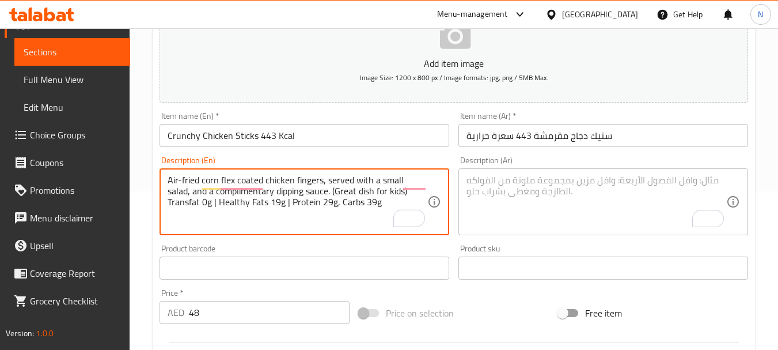
click at [291, 206] on textarea "Air-fried corn flex coated chicken fingers, served with a small salad, and a co…" at bounding box center [298, 202] width 260 height 55
click at [220, 205] on textarea "Air-fried corn flex coated chicken fingers, served with a small salad, and a co…" at bounding box center [298, 202] width 260 height 55
drag, startPoint x: 183, startPoint y: 179, endPoint x: 378, endPoint y: 210, distance: 197.1
click at [378, 210] on textarea "Air-fried corn flex coated chicken fingers, served with a small salad, and a co…" at bounding box center [298, 202] width 260 height 55
click at [266, 190] on textarea "Air-fried corn flex coated chicken fingers, served with a small salad, and a co…" at bounding box center [298, 202] width 260 height 55
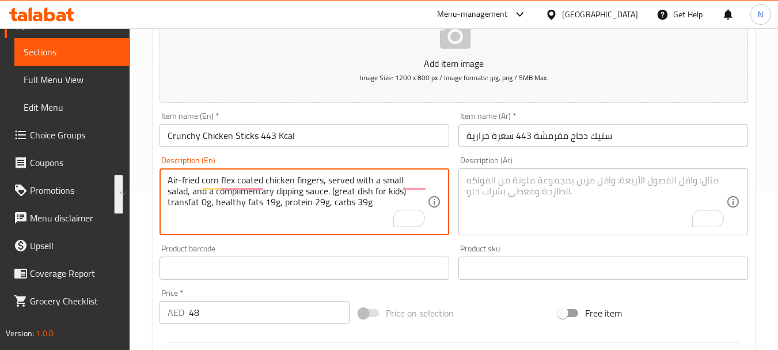
click at [266, 190] on textarea "Air-fried corn flex coated chicken fingers, served with a small salad, and a co…" at bounding box center [298, 202] width 260 height 55
click at [267, 189] on textarea "Air-fried corn flex coated chicken fingers, served with a small salad, and a co…" at bounding box center [298, 202] width 260 height 55
type textarea "Air-fried corn flex coated chicken fingers, served with a small salad, and a co…"
click at [544, 185] on textarea "To enrich screen reader interactions, please activate Accessibility in Grammarl…" at bounding box center [597, 202] width 260 height 55
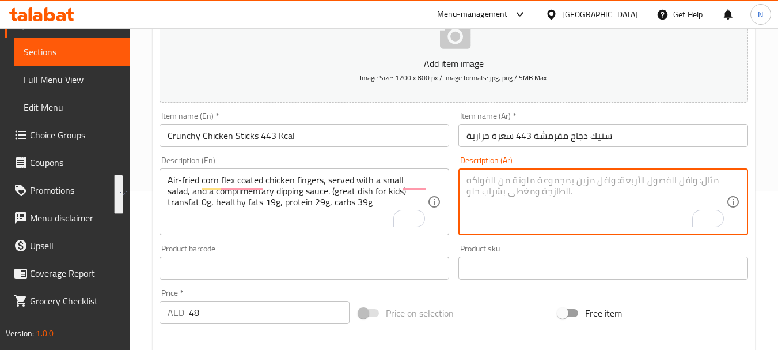
paste textarea "أصابع دجاج مقلية مغطاة بكورن فليكس، تقدم مع سلطة صغيرة وصلصة غمس مجانية. (طبق ر…"
type textarea "أصابع دجاج مقلية مغطاة بكورن فليكس، تقدم مع سلطة صغيرة وصلصة غمس مجانية. (طبق ر…"
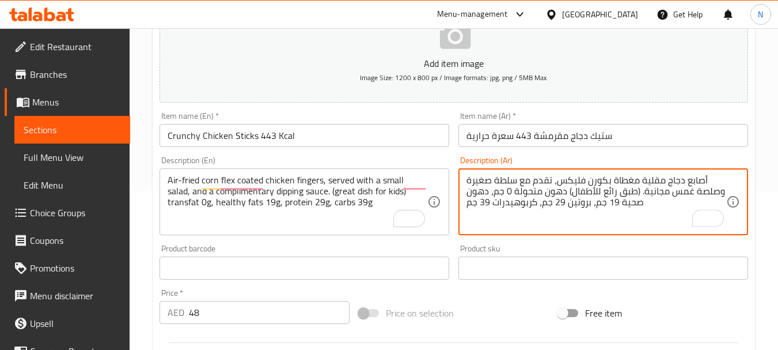
scroll to position [78, 0]
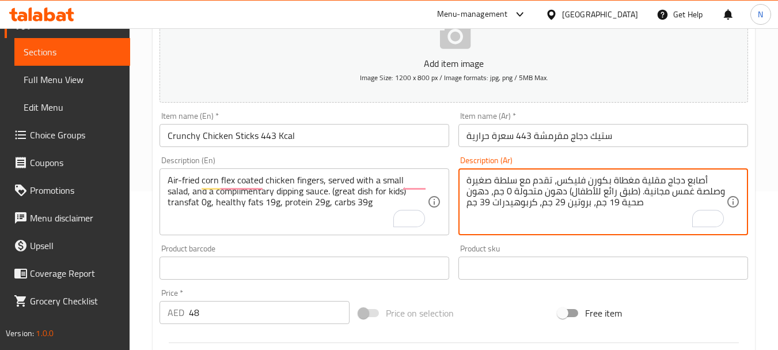
type textarea "أصابع دجاج مقلية مغطاة بكورن فليكس، تقدم مع سلطة صغيرة وصلصة غمس مجانية. (طبق ر…"
click at [500, 308] on div "Price on selection" at bounding box center [453, 312] width 199 height 31
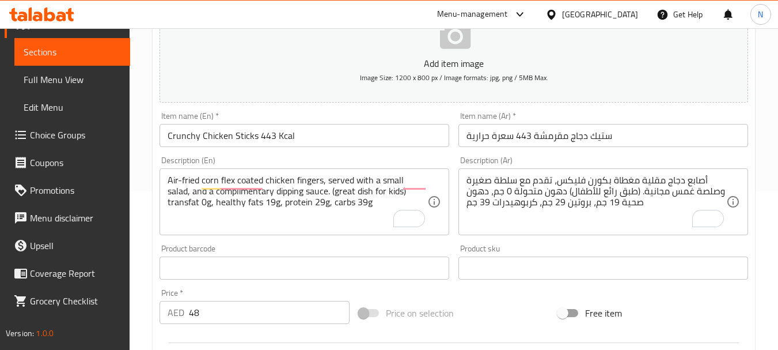
scroll to position [464, 0]
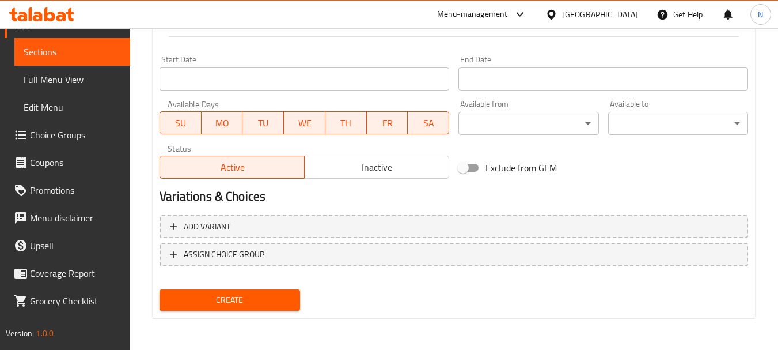
click at [247, 304] on span "Create" at bounding box center [230, 300] width 122 height 14
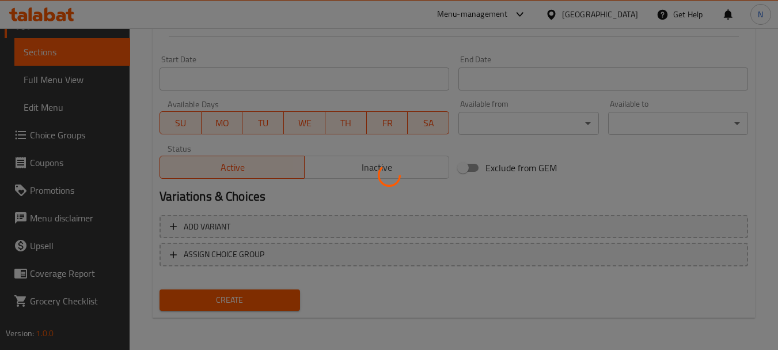
scroll to position [0, 0]
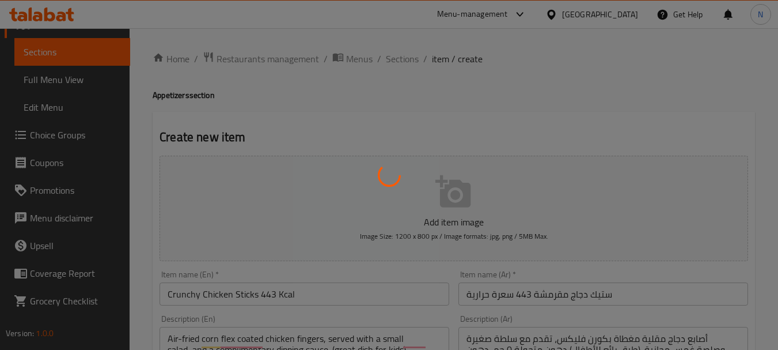
type input "0"
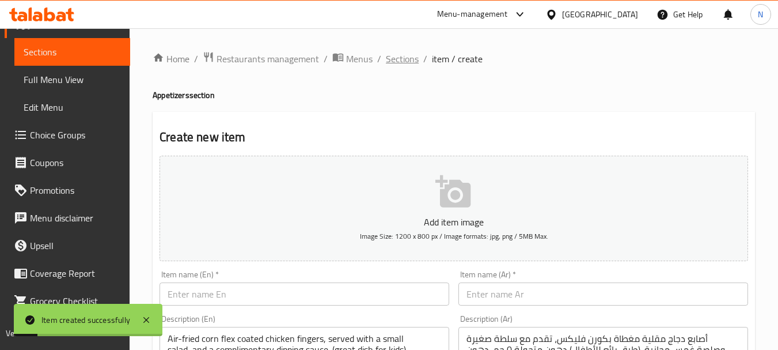
click at [395, 55] on span "Sections" at bounding box center [402, 59] width 33 height 14
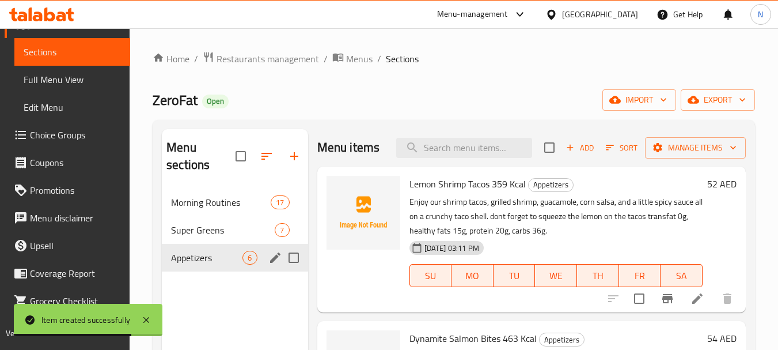
click at [237, 259] on span "Appetizers" at bounding box center [206, 258] width 71 height 14
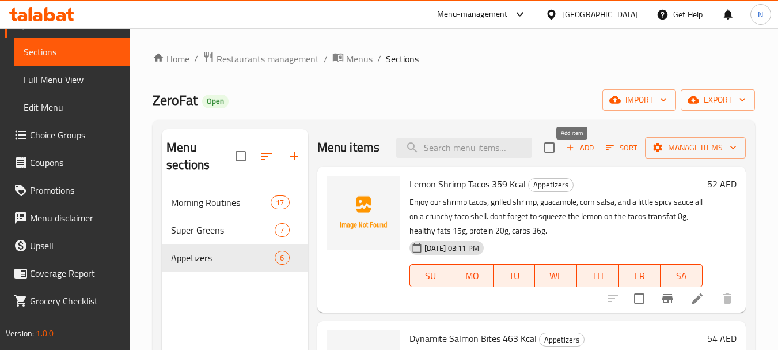
click at [568, 154] on span "Add" at bounding box center [579, 147] width 31 height 13
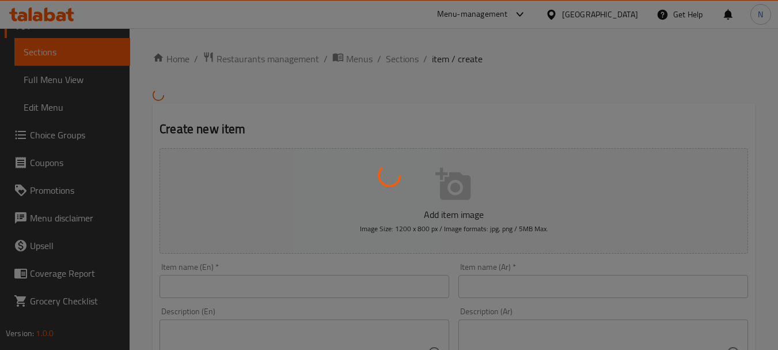
click at [310, 289] on div at bounding box center [389, 175] width 778 height 350
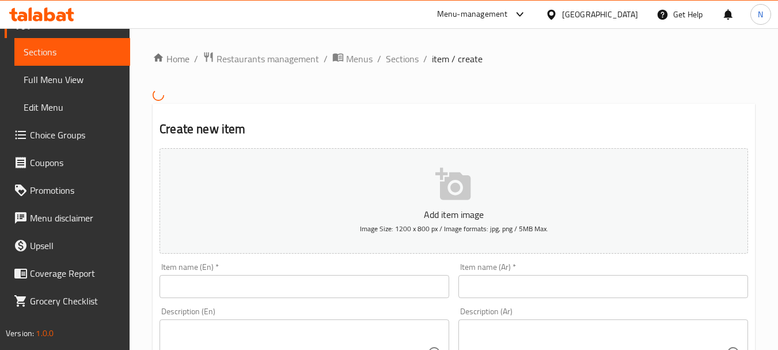
click at [290, 292] on input "text" at bounding box center [305, 286] width 290 height 23
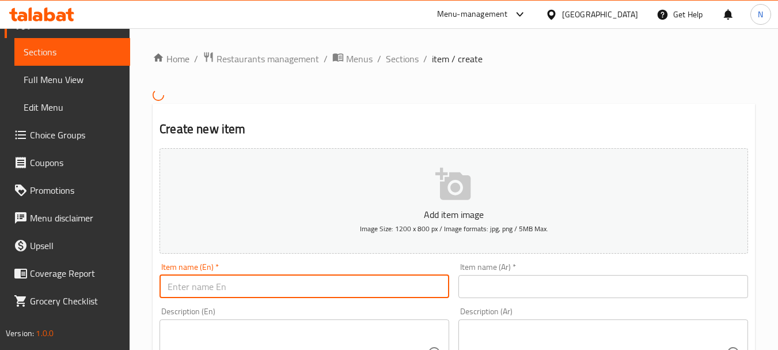
paste input "Lime Fish Tacos - 302kcal"
type input "Lime Fish Tacos - 302kcal"
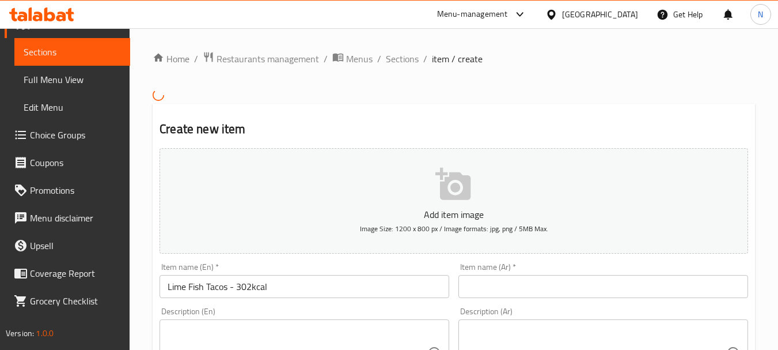
click at [663, 136] on h2 "Create new item" at bounding box center [454, 128] width 589 height 17
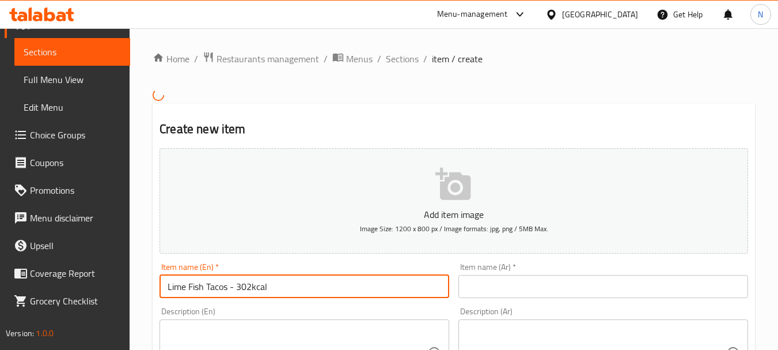
click at [210, 286] on input "Lime Fish Tacos - 302kcal" at bounding box center [305, 286] width 290 height 23
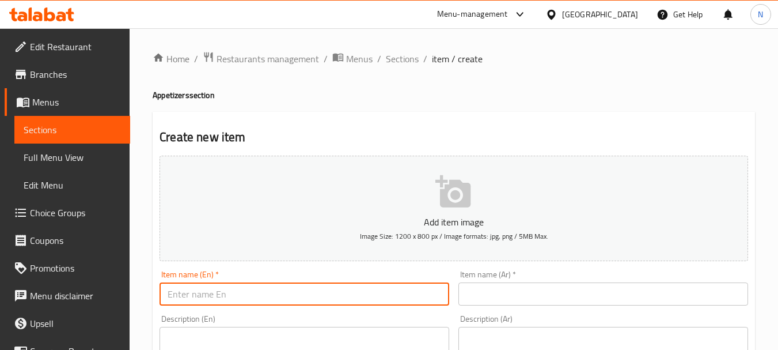
click at [236, 289] on input "text" at bounding box center [305, 293] width 290 height 23
paste input "Lime Fish Tacos - 302kcal"
click at [238, 295] on input "Lime Fish Tacos - 302kcal" at bounding box center [305, 293] width 290 height 23
click at [247, 296] on input "Lime Fish Tacos 302kcal" at bounding box center [305, 293] width 290 height 23
click at [250, 297] on input "Lime Fish Tacos 302 kcal" at bounding box center [305, 293] width 290 height 23
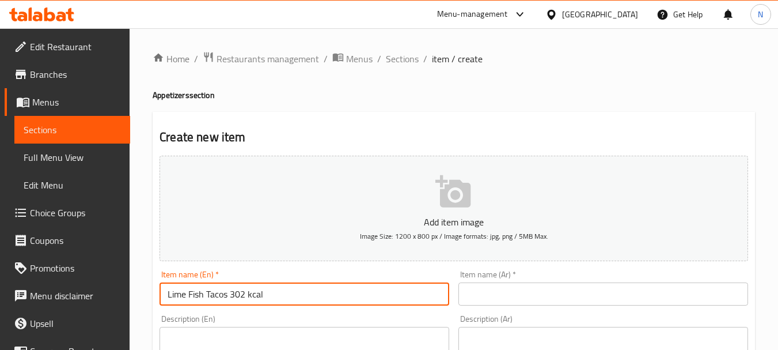
click at [250, 297] on input "Lime Fish Tacos 302 kcal" at bounding box center [305, 293] width 290 height 23
click at [225, 293] on input "Lime Fish Tacos 302 Kcal" at bounding box center [305, 293] width 290 height 23
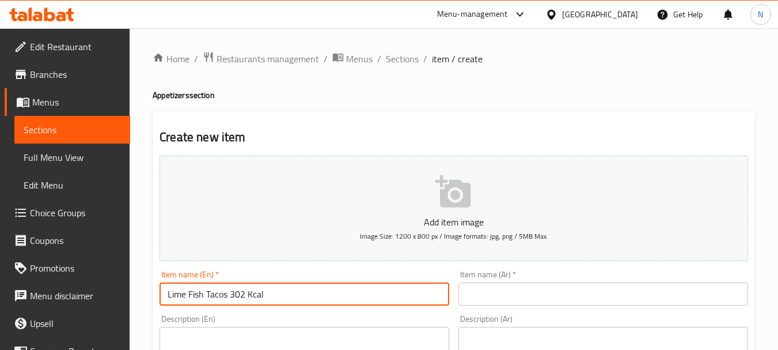
type input "Lime Fish Tacos 302 Kcal"
click at [546, 292] on input "text" at bounding box center [603, 293] width 290 height 23
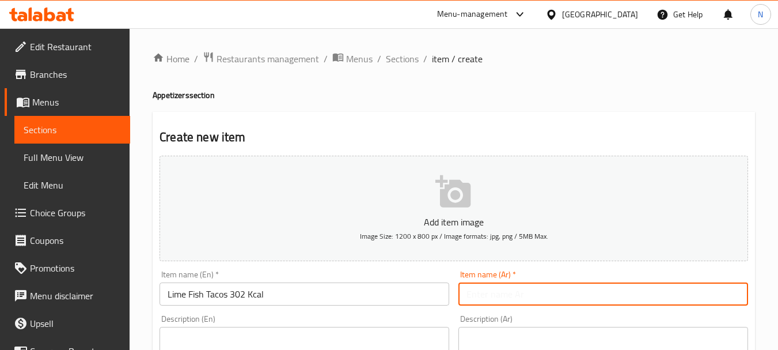
paste input "تاكو السمك بالليمون 302 سعرة حرارية"
click at [588, 295] on input "تاكو السمك بالليمون 302 سعرة حرارية" at bounding box center [603, 293] width 290 height 23
type input "تاكو سمك بالليمون 302 سعرة حرارية"
paste textarea ""Enjoy our Fish Tacos, grilled seabass, guacamole, pico de gallo, lime and cori…"
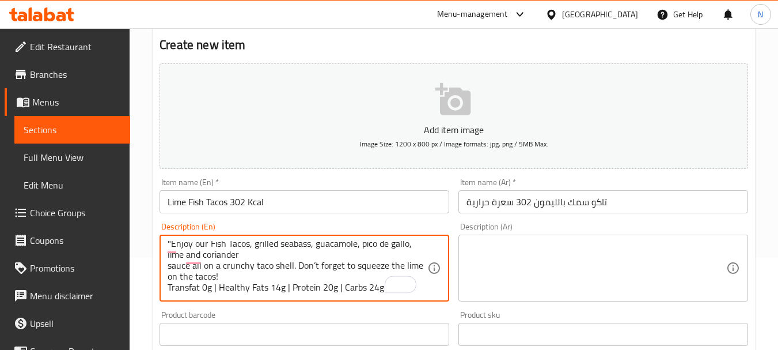
scroll to position [104, 0]
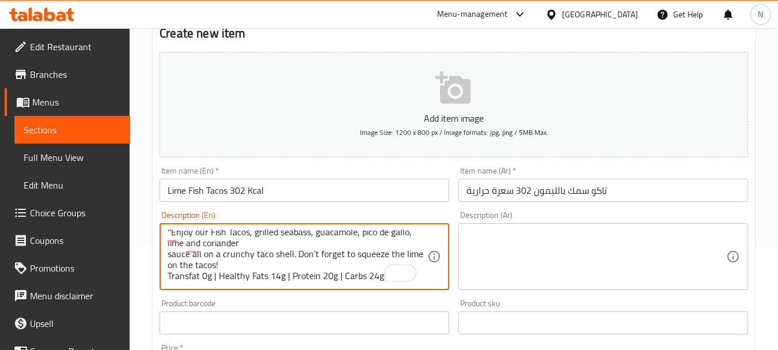
click at [244, 263] on textarea ""Enjoy our Fish Tacos, grilled seabass, guacamole, pico de gallo, lime and cori…" at bounding box center [298, 256] width 260 height 55
click at [382, 275] on textarea ""Enjoy our Fish Tacos, grilled seabass, guacamole, pico de gallo, lime and cori…" at bounding box center [298, 256] width 260 height 55
click at [342, 273] on textarea ""Enjoy our Fish Tacos, grilled seabass, guacamole, pico de gallo, lime and cori…" at bounding box center [298, 256] width 260 height 55
click at [291, 276] on textarea ""Enjoy our Fish Tacos, grilled seabass, guacamole, pico de gallo, lime and cori…" at bounding box center [298, 256] width 260 height 55
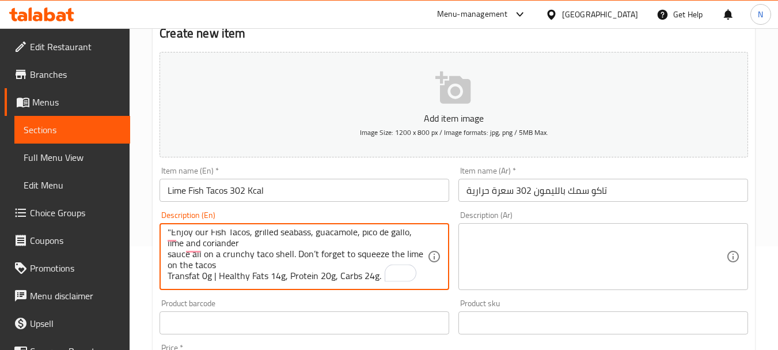
click at [218, 276] on textarea ""Enjoy our Fish Tacos, grilled seabass, guacamole, pico de gallo, lime and cori…" at bounding box center [298, 256] width 260 height 55
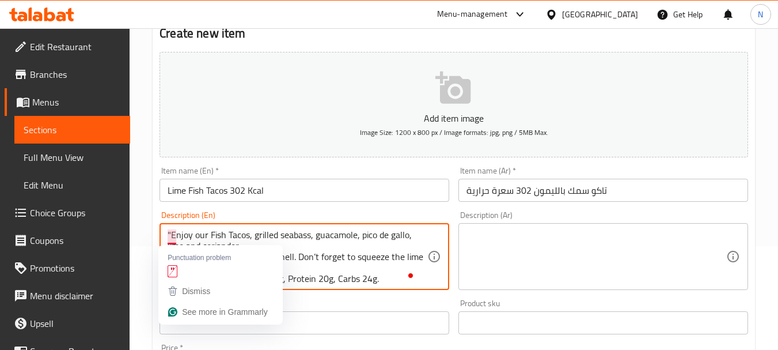
click at [172, 237] on textarea ""Enjoy our Fish Tacos, grilled seabass, guacamole, pico de gallo, lime and cori…" at bounding box center [298, 256] width 260 height 55
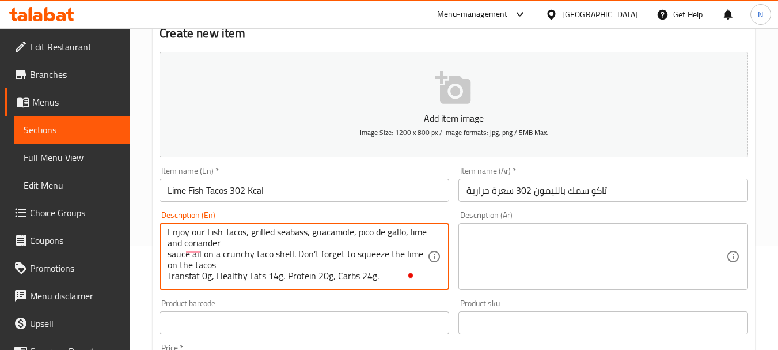
scroll to position [3, 0]
drag, startPoint x: 193, startPoint y: 236, endPoint x: 382, endPoint y: 294, distance: 197.7
click at [382, 294] on div "Add item image Image Size: 1200 x 800 px / Image formats: jpg, png / 5MB Max. I…" at bounding box center [454, 295] width 598 height 496
click at [240, 230] on textarea "Enjoy our fish tacos, grilled seabass, guacamole, pico de gallo, lime and coria…" at bounding box center [298, 256] width 260 height 55
click at [238, 232] on textarea "Enjoy our fish tacos, grilled seabass, guacamole, pico de gallo, lime and coria…" at bounding box center [298, 256] width 260 height 55
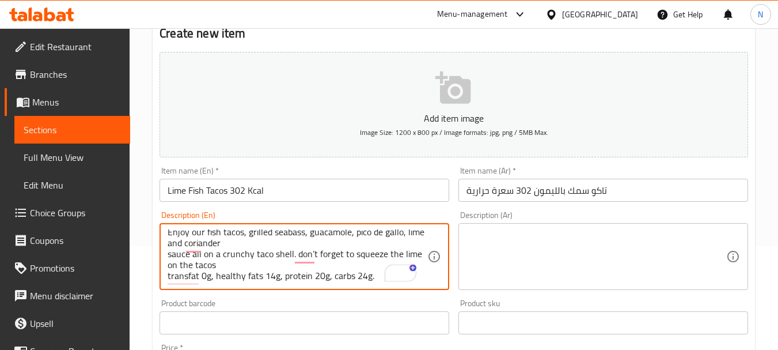
click at [238, 233] on textarea "Enjoy our fish tacos, grilled seabass, guacamole, pico de gallo, lime and coria…" at bounding box center [298, 256] width 260 height 55
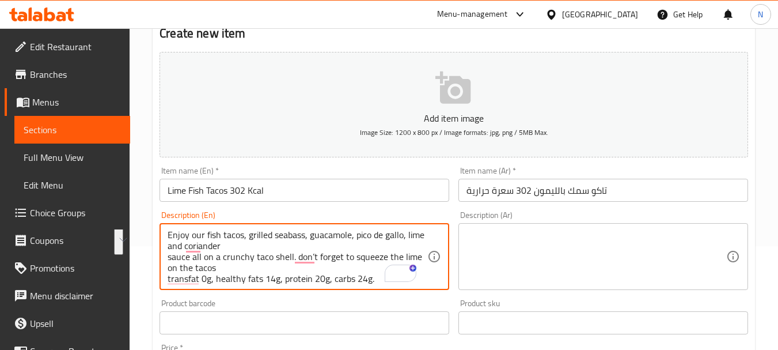
scroll to position [0, 0]
click at [277, 232] on textarea "Enjoy our fish tacos, grilled seabass, guacamole, pico de gallo, lime and coria…" at bounding box center [298, 256] width 260 height 55
click at [285, 248] on textarea "Enjoy our fish tacos, grilled seabass, guacamole, pico de gallo, lime and coria…" at bounding box center [298, 256] width 260 height 55
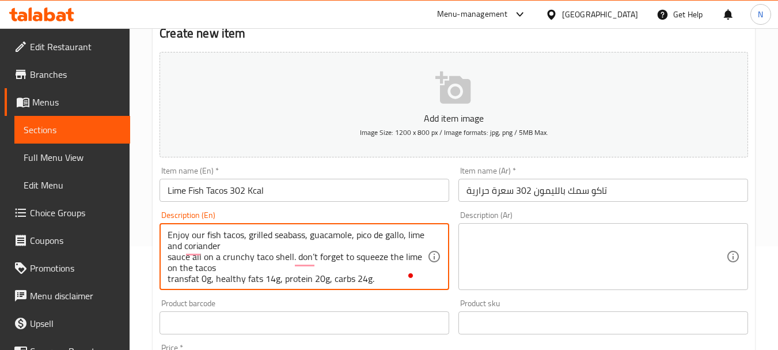
click at [281, 235] on textarea "Enjoy our fish tacos, grilled seabass, guacamole, pico de gallo, lime and coria…" at bounding box center [298, 256] width 260 height 55
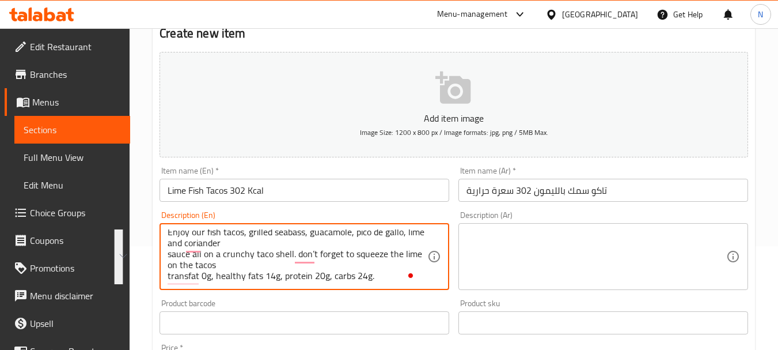
drag, startPoint x: 281, startPoint y: 235, endPoint x: 285, endPoint y: 289, distance: 54.2
click at [285, 289] on div "Enjoy our fish tacos, grilled seabass, guacamole, pico de gallo, lime and coria…" at bounding box center [305, 256] width 290 height 67
type textarea "Enjoy our fish tacos, grilled seabass, guacamole, pico de gallo, lime and coria…"
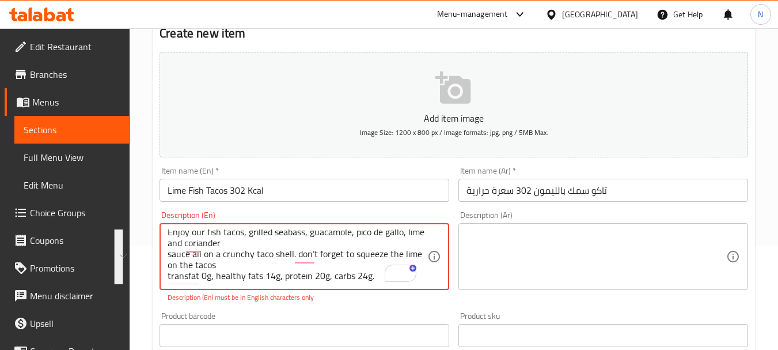
click at [551, 266] on textarea at bounding box center [597, 256] width 260 height 55
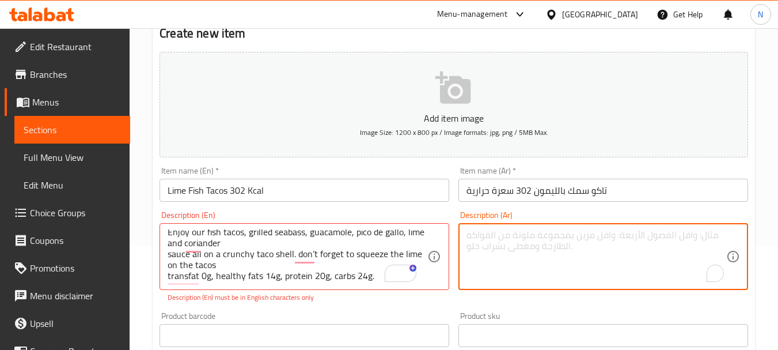
paste textarea "استمتع بتاكو السمك، والقاروص المشوي، والجواكامولي، والبيكو دي جالو، وصلصة الليم…"
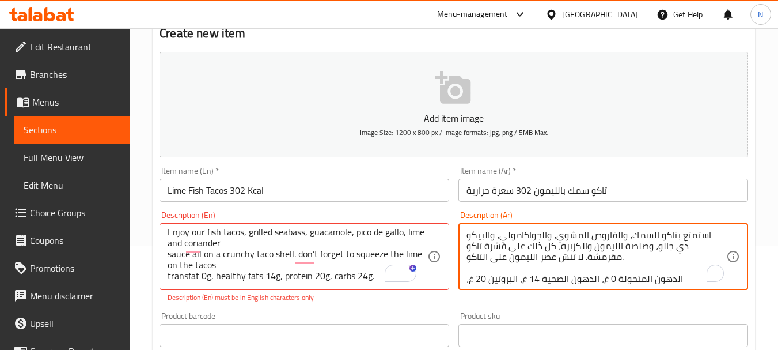
scroll to position [0, 0]
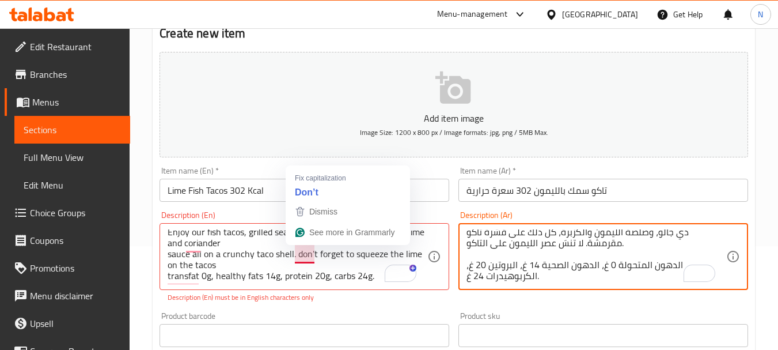
type textarea "استمتع بتاكو السمك، والقاروص المشوي، والجواكامولي، والبيكو دي جالو، وصلصة الليم…"
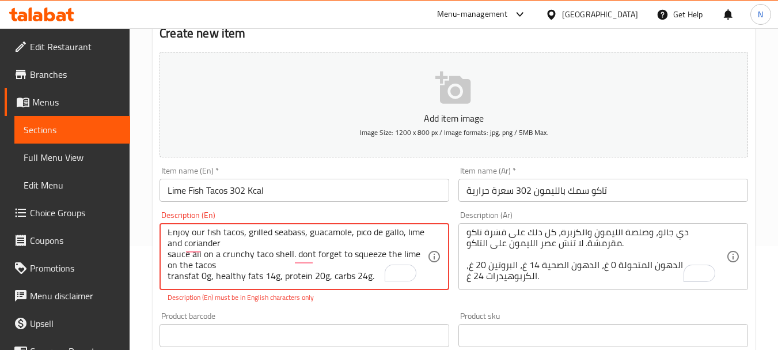
type textarea "Enjoy our fish tacos, grilled seabass, guacamole, pico de gallo, lime and coria…"
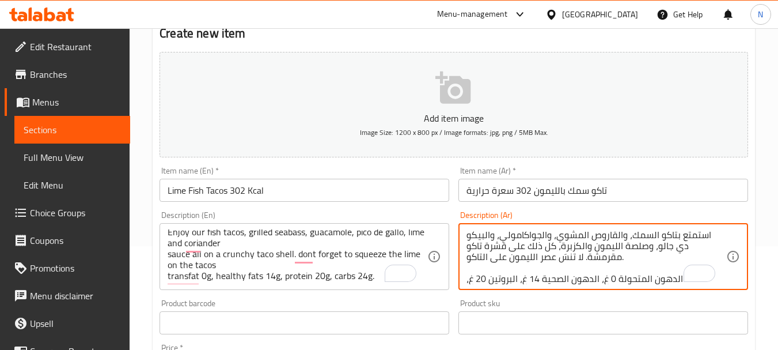
click at [653, 234] on textarea "استمتع بتاكو السمك، والقاروص المشوي، والجواكامولي، والبيكو دي جالو، وصلصة الليم…" at bounding box center [597, 256] width 260 height 55
click at [651, 234] on textarea "استمتع بتاكو السمك، والقاروص المشوي، والجواكامولي، والبيكو دي جالو، وصلصة الليم…" at bounding box center [597, 256] width 260 height 55
click at [616, 236] on textarea "استمتع بتاكو سمك، والقاروص المشوي، والجواكامولي، والبيكو دي جالو، وصلصة الليمون…" at bounding box center [597, 256] width 260 height 55
click at [597, 236] on textarea "استمتع بتاكو سمك، قاروص المشوي، والجواكامولي، والبيكو دي جالو، وصلصة الليمون وا…" at bounding box center [597, 256] width 260 height 55
click at [555, 235] on textarea "استمتع بتاكو سمك، قاروص مشوي، والجواكامولي، والبيكو دي جالو، وصلصة الليمون والك…" at bounding box center [597, 256] width 260 height 55
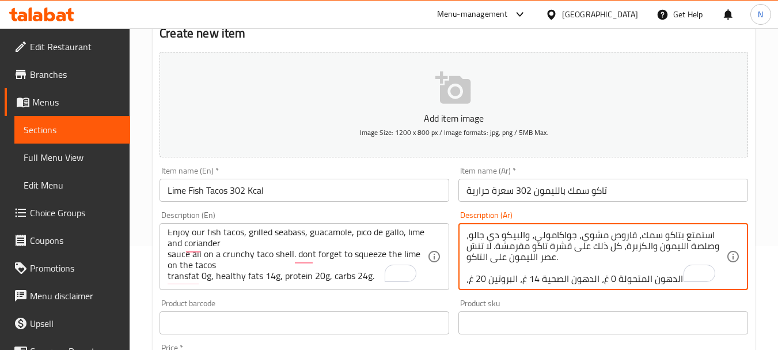
click at [518, 236] on textarea "استمتع بتاكو سمك، قاروص مشوي، جواكامولي، والبيكو دي جالو، وصلصة الليمون والكزبر…" at bounding box center [597, 256] width 260 height 55
click at [646, 246] on textarea "استمتع بتاكو سمك، قاروص مشوي، جواكامولي، بيكو دي جالو، وصلصة الليمون والكزبرة، …" at bounding box center [597, 256] width 260 height 55
click at [675, 247] on textarea "استمتع بتاكو سمك، قاروص مشوي، جواكامولي، بيكو دي جالو، وصلصة الليمون وكزبرة، كل…" at bounding box center [597, 256] width 260 height 55
click at [492, 268] on textarea "استمتع بتاكو سمك، قاروص مشوي، جواكامولي، بيكو دي جالو، وصلصة ليمون وكزبرة، كل ذ…" at bounding box center [597, 256] width 260 height 55
click at [483, 256] on textarea "استمتع بتاكو سمك، قاروص مشوي، جواكامولي، بيكو دي جالو، وصلصة ليمون وكزبرة، كل ذ…" at bounding box center [597, 256] width 260 height 55
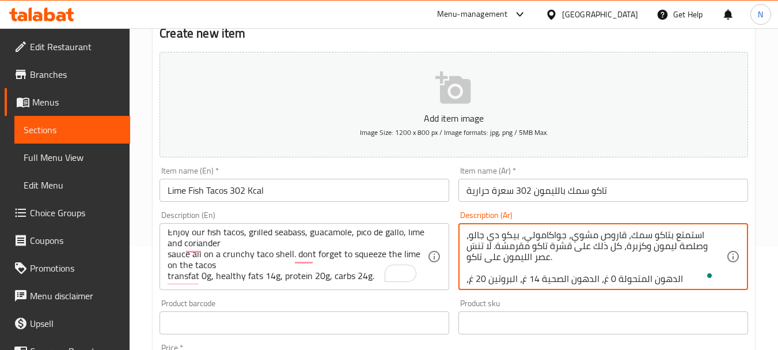
click at [527, 259] on textarea "استمتع بتاكو سمك، قاروص مشوي، جواكامولي، بيكو دي جالو، وصلصة ليمون وكزبرة، كل ذ…" at bounding box center [597, 256] width 260 height 55
click at [503, 267] on textarea "استمتع بتاكو سمك، قاروص مشوي، جواكامولي، بيكو دي جالو، وصلصة ليمون وكزبرة، كل ذ…" at bounding box center [597, 256] width 260 height 55
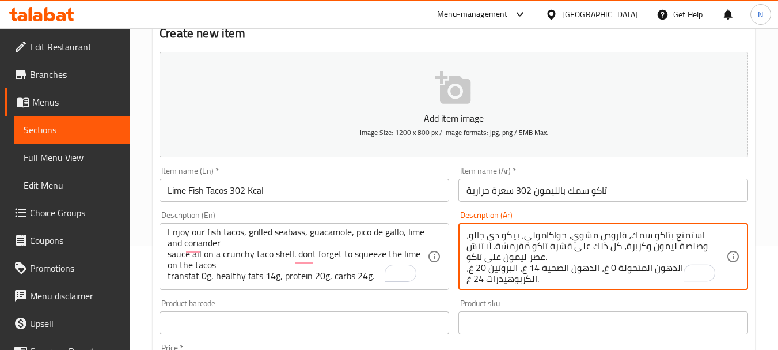
click at [671, 268] on textarea "استمتع بتاكو سمك، قاروص مشوي، جواكامولي، بيكو دي جالو، وصلصة ليمون وكزبرة، كل ذ…" at bounding box center [597, 256] width 260 height 55
click at [673, 268] on textarea "استمتع بتاكو سمك، قاروص مشوي، جواكامولي، بيكو دي جالو، وصلصة ليمون وكزبرة، كل ذ…" at bounding box center [597, 256] width 260 height 55
click at [645, 267] on textarea "استمتع بتاكو سمك، قاروص مشوي، جواكامولي، بيكو دي جالو، وصلصة ليمون وكزبرة، كل ذ…" at bounding box center [597, 256] width 260 height 55
click at [591, 270] on textarea "استمتع بتاكو سمك، قاروص مشوي، جواكامولي، بيكو دي جالو، وصلصة ليمون وكزبرة، كل ذ…" at bounding box center [597, 256] width 260 height 55
click at [564, 268] on textarea "استمتع بتاكو سمك، قاروص مشوي، جواكامولي، بيكو دي جالو، وصلصة ليمون وكزبرة، كل ذ…" at bounding box center [597, 256] width 260 height 55
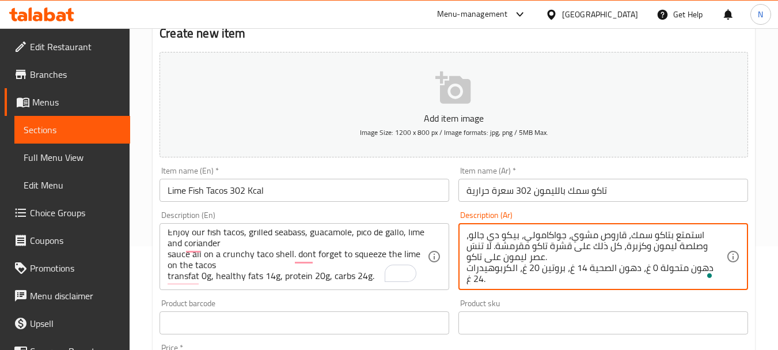
click at [511, 270] on textarea "استمتع بتاكو سمك، قاروص مشوي، جواكامولي، بيكو دي جالو، وصلصة ليمون وكزبرة، كل ذ…" at bounding box center [597, 256] width 260 height 55
click at [510, 274] on textarea "استمتع بتاكو سمك، قاروص مشوي، جواكامولي، بيكو دي جالو، وصلصة ليمون وكزبرة، كل ذ…" at bounding box center [597, 256] width 260 height 55
type textarea "استمتع بتاكو سمك، قاروص مشوي، جواكامولي، بيكو دي جالو، وصلصة ليمون وكزبرة، كل ذ…"
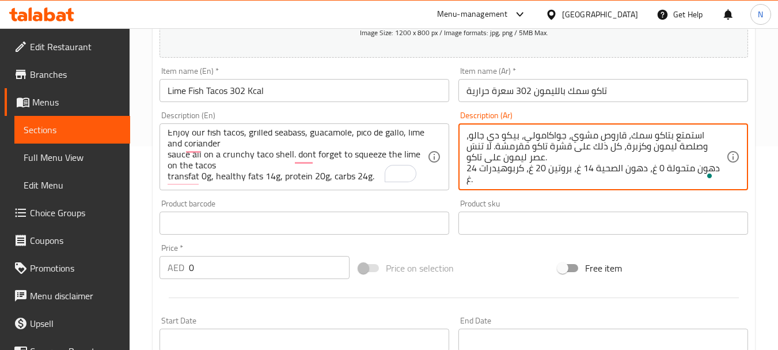
scroll to position [207, 0]
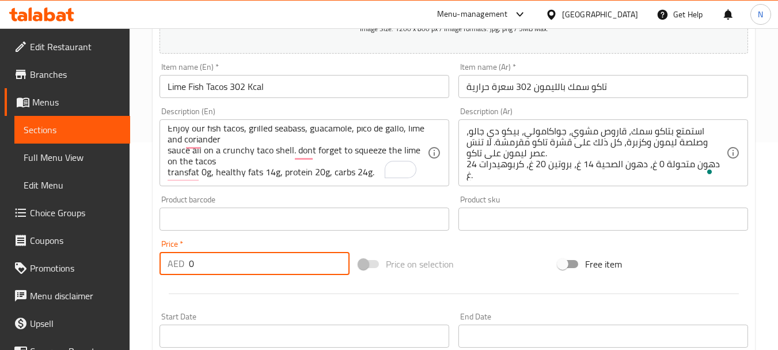
drag, startPoint x: 278, startPoint y: 260, endPoint x: 188, endPoint y: 270, distance: 89.8
click at [189, 270] on input "0" at bounding box center [269, 263] width 161 height 23
type input "52"
click at [530, 252] on div "Price on selection" at bounding box center [453, 263] width 199 height 31
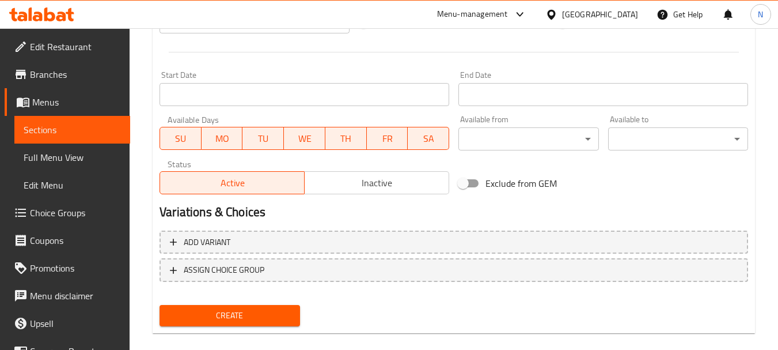
scroll to position [464, 0]
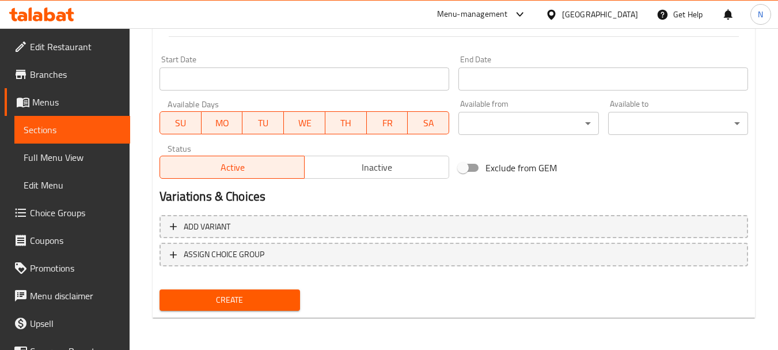
click at [276, 298] on span "Create" at bounding box center [230, 300] width 122 height 14
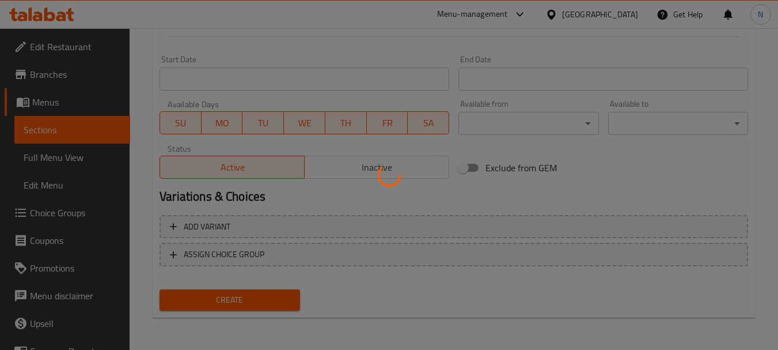
type input "0"
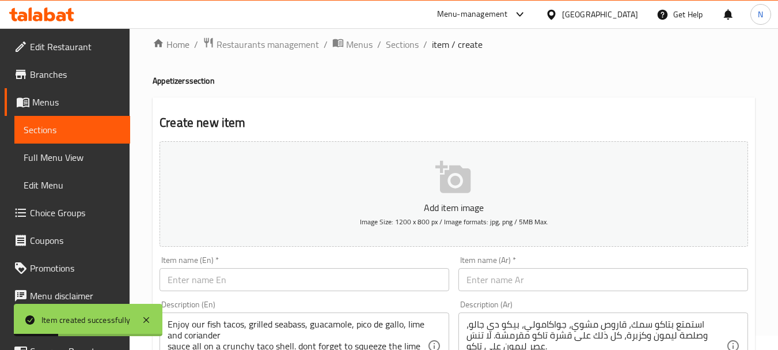
scroll to position [0, 0]
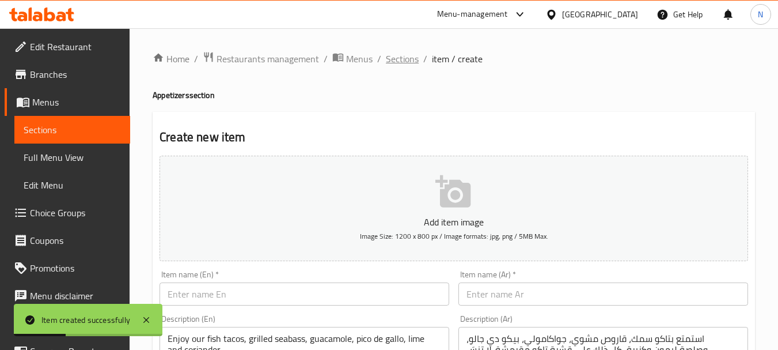
click at [391, 61] on span "Sections" at bounding box center [402, 59] width 33 height 14
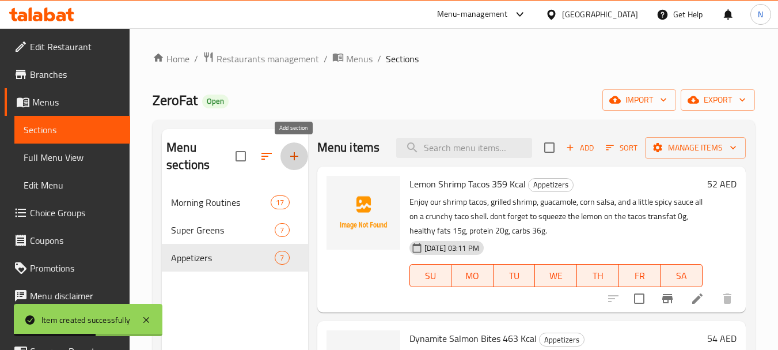
click at [291, 155] on icon "button" at bounding box center [294, 156] width 14 height 14
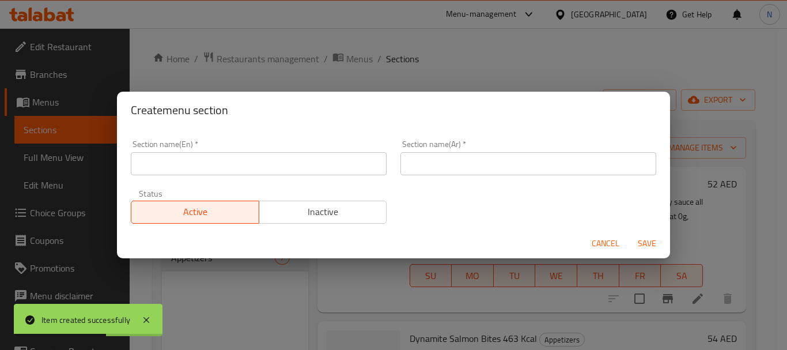
click at [263, 168] on input "text" at bounding box center [259, 163] width 256 height 23
paste input "MAINS"
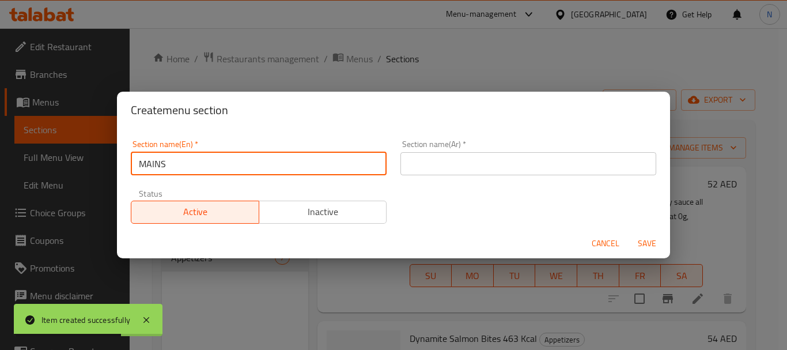
click at [139, 168] on input "MAINS" at bounding box center [259, 163] width 256 height 23
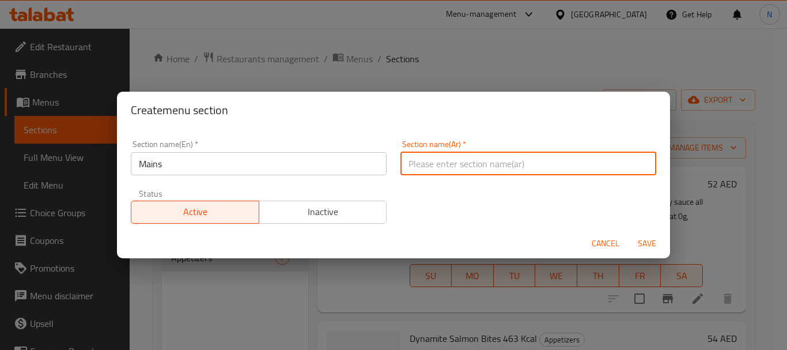
click at [449, 163] on input "text" at bounding box center [528, 163] width 256 height 23
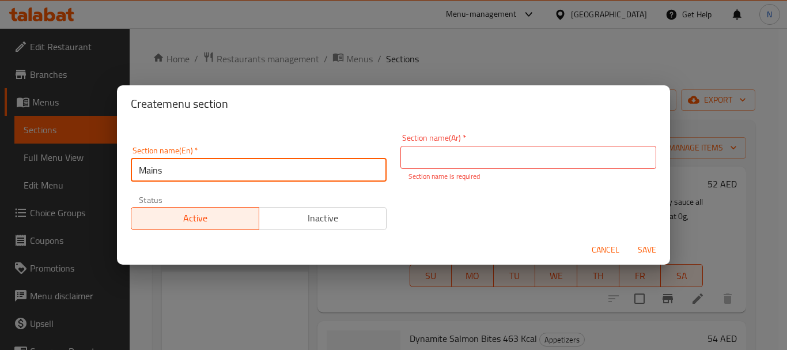
click at [233, 171] on input "Mains" at bounding box center [259, 169] width 256 height 23
paste input "Dishes"
type input "Main Dishes"
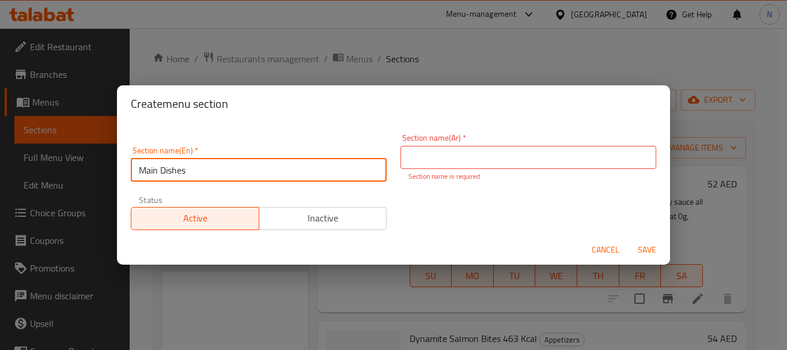
click at [429, 160] on input "text" at bounding box center [528, 157] width 256 height 23
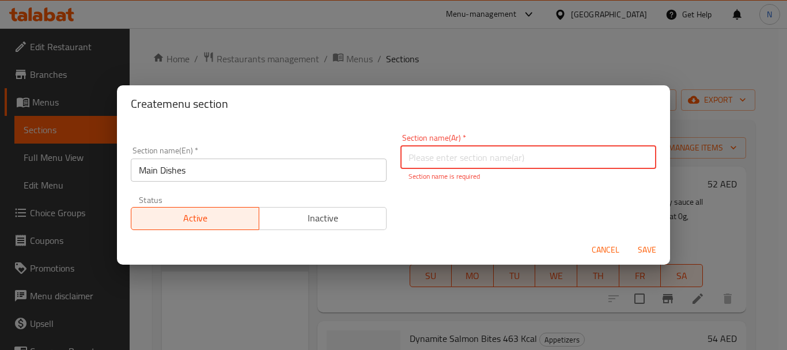
paste input "الأطباق الرئيسية"
type input "الأطباق الرئيسية"
click at [645, 244] on span "Save" at bounding box center [647, 249] width 28 height 14
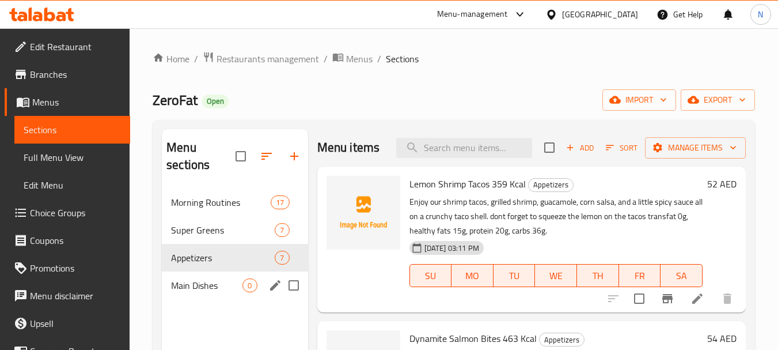
click at [238, 284] on span "Main Dishes" at bounding box center [206, 285] width 71 height 14
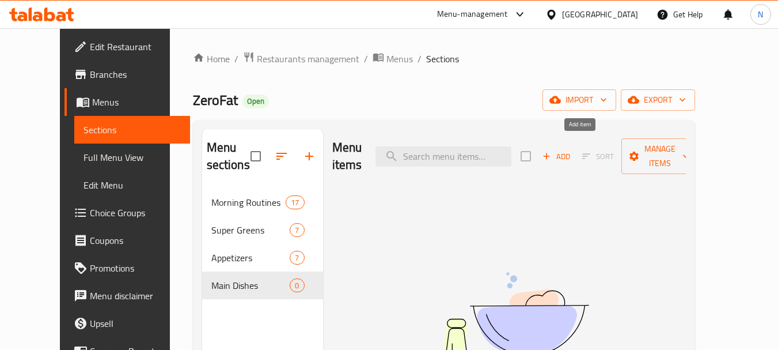
click at [572, 150] on span "Add" at bounding box center [556, 156] width 31 height 13
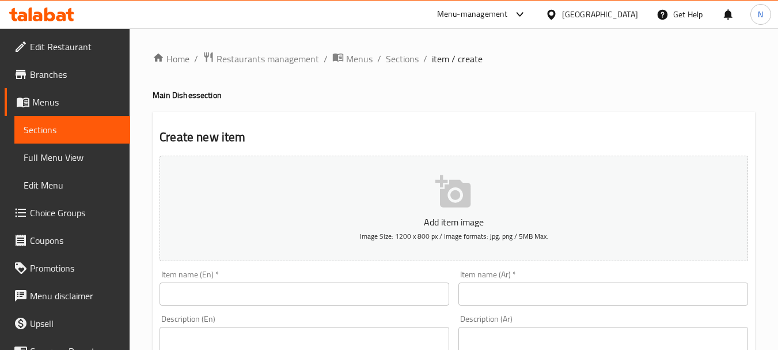
click at [306, 288] on input "text" at bounding box center [305, 293] width 290 height 23
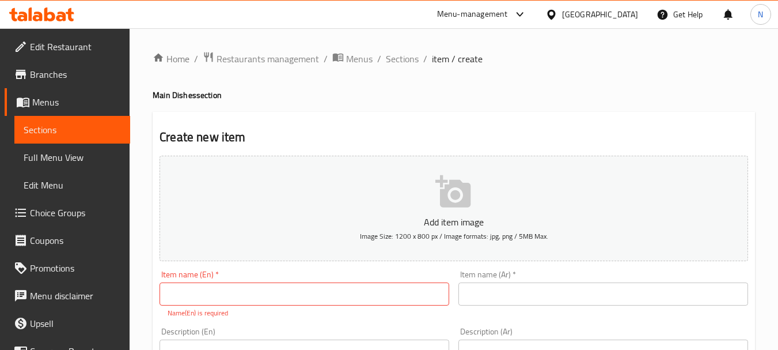
click at [236, 292] on input "text" at bounding box center [305, 293] width 290 height 23
paste input "ZERO BUTTER CHICKEN - 624kcal"
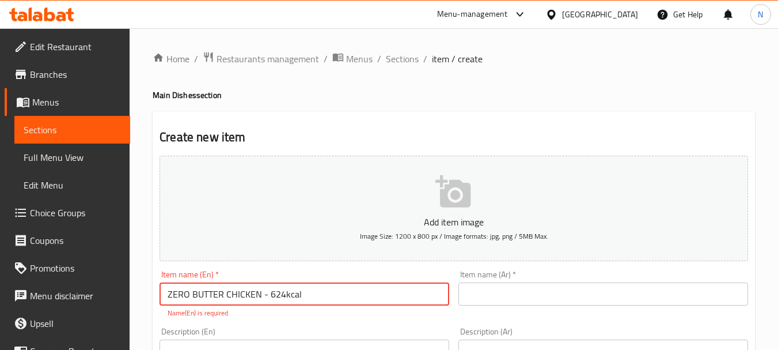
click at [269, 299] on input "ZERO BUTTER CHICKEN - 624kcal" at bounding box center [305, 293] width 290 height 23
click at [277, 294] on input "ZERO BUTTER CHICKEN 624kcal" at bounding box center [305, 293] width 290 height 23
click at [277, 301] on input "ZERO BUTTER CHICKEN 624kcal" at bounding box center [305, 293] width 290 height 23
click at [277, 292] on input "ZERO BUTTER CHICKEN 624kcal" at bounding box center [305, 293] width 290 height 23
click at [269, 297] on input "ZERO BUTTER CHICKEN 624 kcal" at bounding box center [305, 293] width 290 height 23
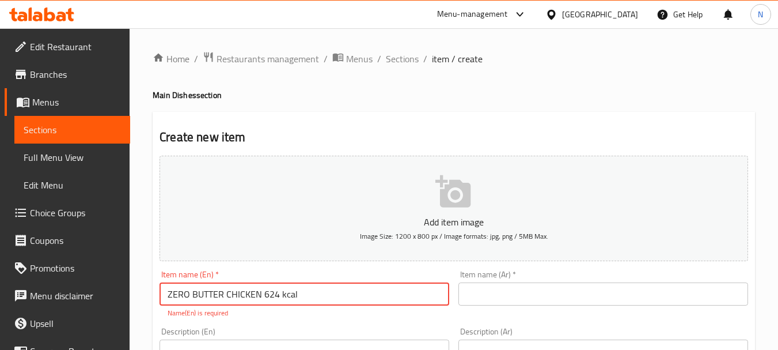
click at [269, 297] on input "ZERO BUTTER CHICKEN 624 kcal" at bounding box center [305, 293] width 290 height 23
type input "Zero Butter Chicken 624 Kcal"
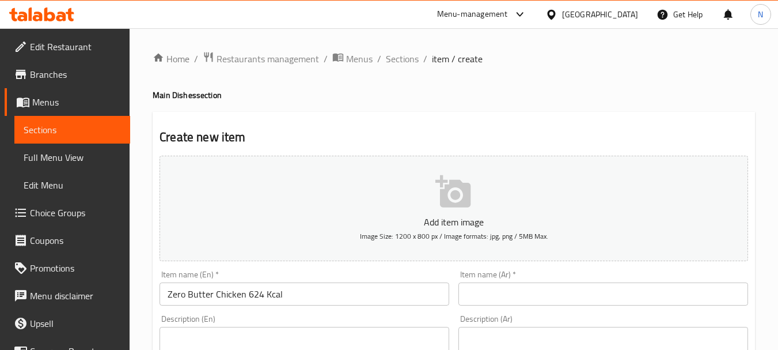
click at [259, 304] on input "Zero Butter Chicken 624 Kcal" at bounding box center [305, 293] width 290 height 23
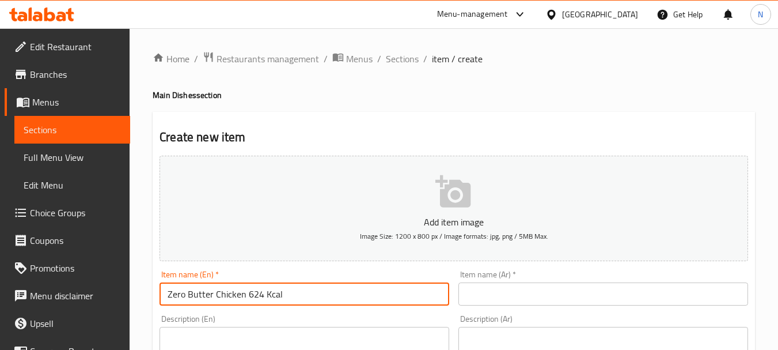
click at [259, 304] on input "Zero Butter Chicken 624 Kcal" at bounding box center [305, 293] width 290 height 23
click at [534, 305] on input "text" at bounding box center [603, 293] width 290 height 23
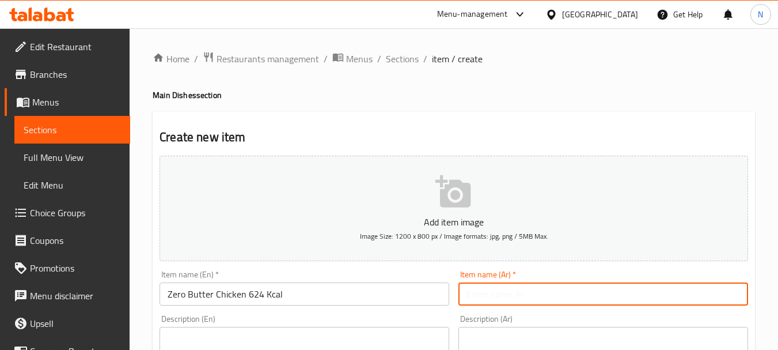
paste input "دجاج خالي من الزبدة 624 سعرة حرارية"
type input "دجاج خالي من الزبدة 624 سعرة حرارية"
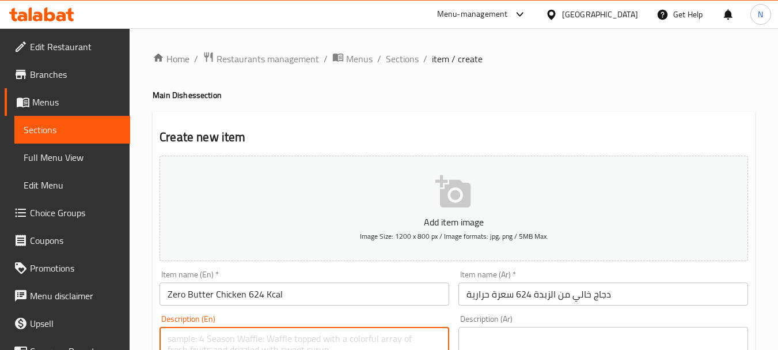
paste textarea ""Grilled Chicken Tikka served with Pilaf Rice and our creamy butter free sauce,…"
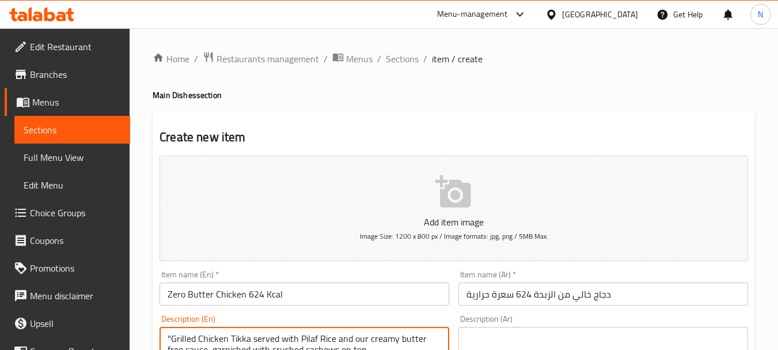
scroll to position [19, 0]
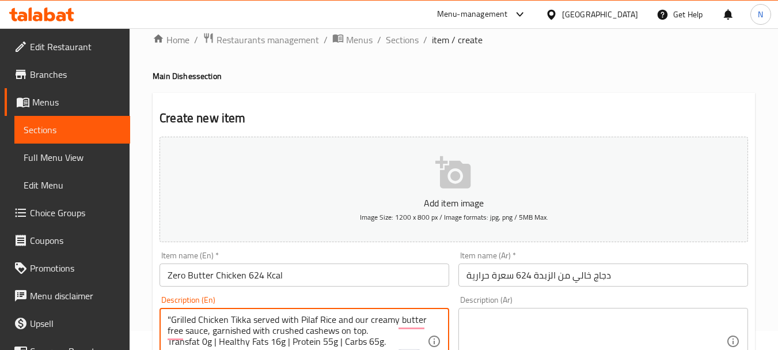
click at [342, 341] on textarea ""Grilled Chicken Tikka served with Pilaf Rice and our creamy butter free sauce,…" at bounding box center [298, 341] width 260 height 55
type textarea ""Grilled Chicken Tikka served with Pilaf Rice and our creamy butter free sauce,…"
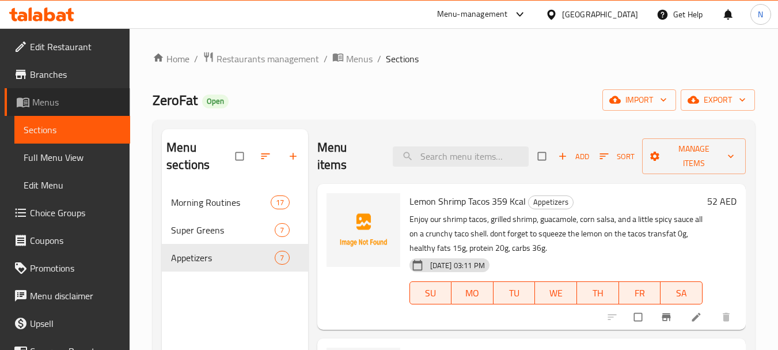
click at [76, 104] on span "Menus" at bounding box center [76, 102] width 89 height 14
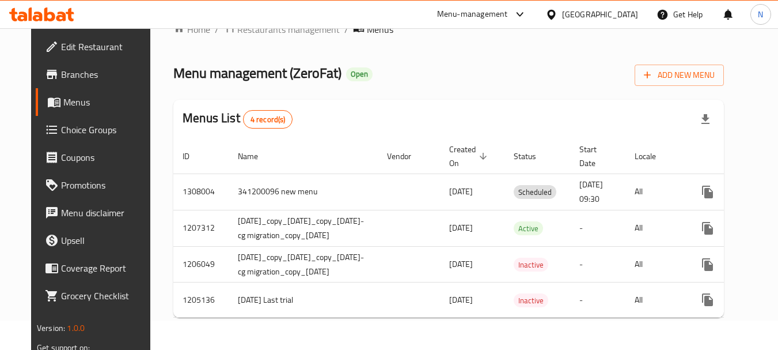
scroll to position [0, 103]
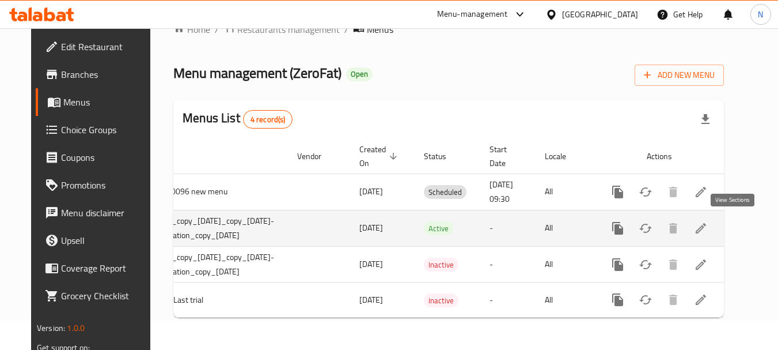
click at [706, 223] on icon "enhanced table" at bounding box center [701, 228] width 10 height 10
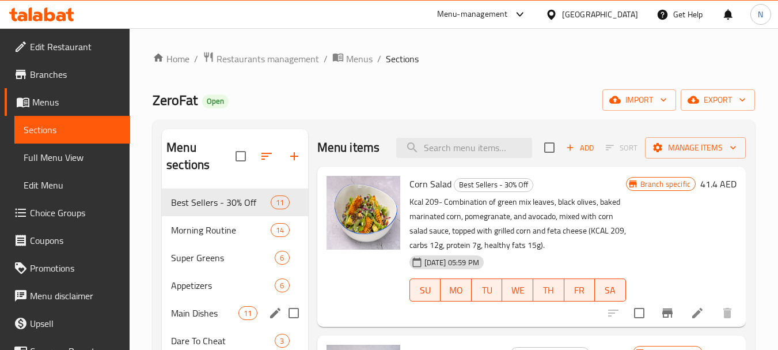
click at [208, 309] on span "Main Dishes" at bounding box center [204, 313] width 67 height 14
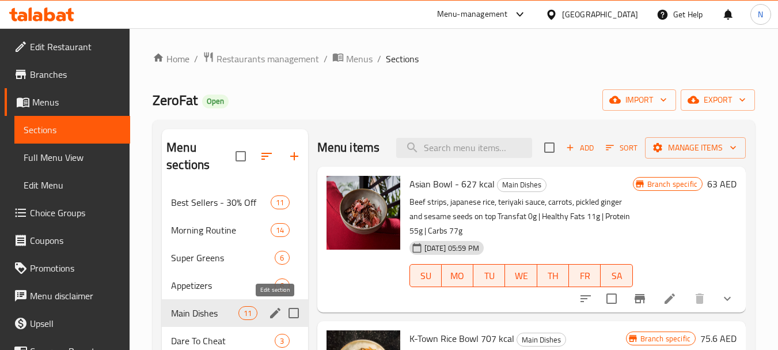
click at [274, 311] on icon "edit" at bounding box center [275, 313] width 14 height 14
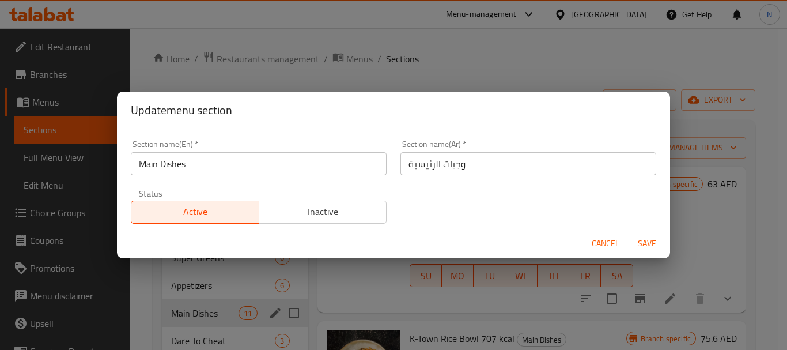
click at [426, 166] on input "وجبات الرئيسية" at bounding box center [528, 163] width 256 height 23
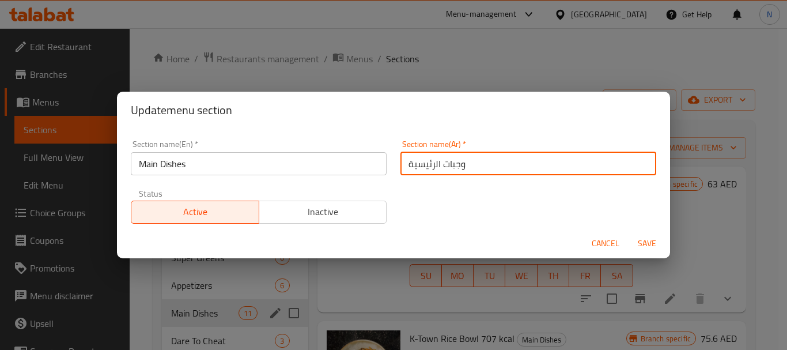
click at [426, 166] on input "وجبات الرئيسية" at bounding box center [528, 163] width 256 height 23
click at [184, 165] on input "Main Dishes" at bounding box center [259, 163] width 256 height 23
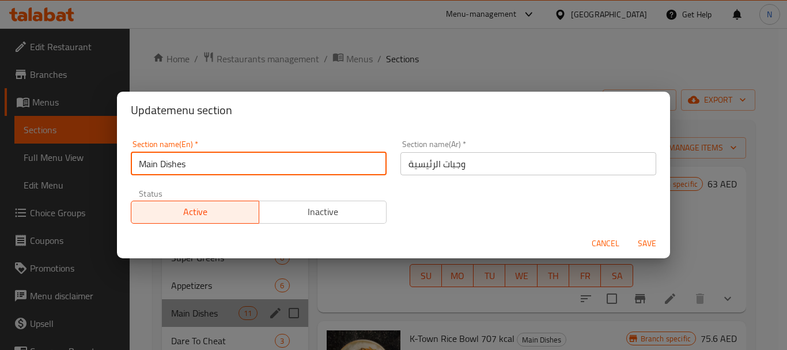
click at [184, 165] on input "Main Dishes" at bounding box center [259, 163] width 256 height 23
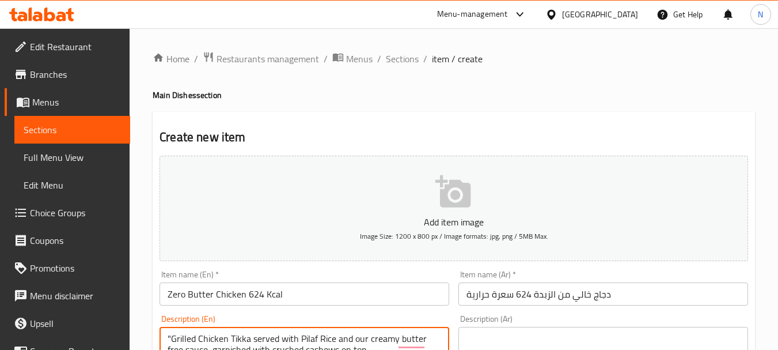
scroll to position [19, 0]
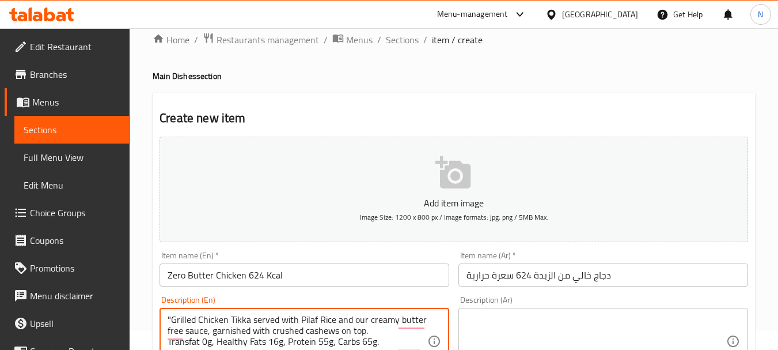
click at [173, 320] on textarea ""Grilled Chicken Tikka served with Pilaf Rice and our creamy butter free sauce,…" at bounding box center [298, 341] width 260 height 55
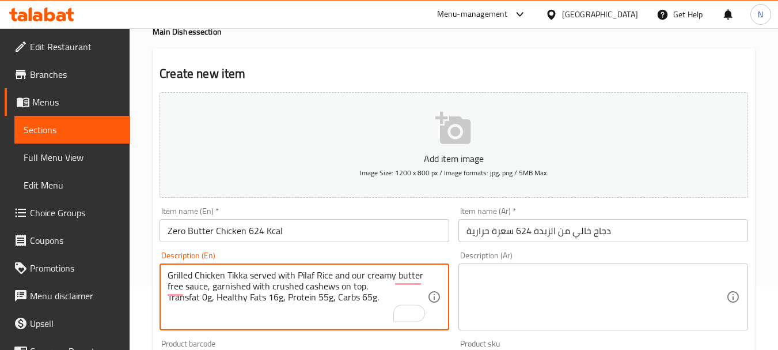
scroll to position [70, 0]
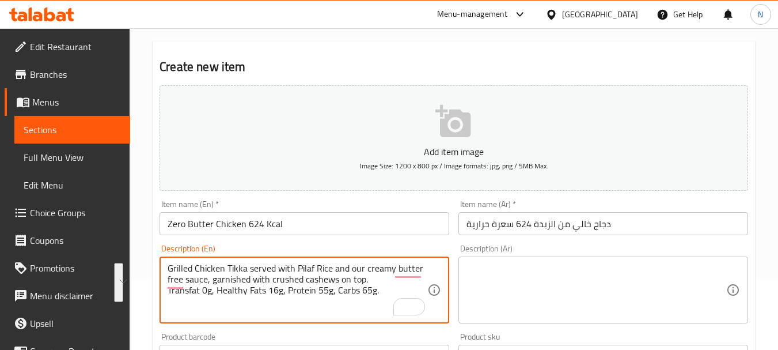
drag, startPoint x: 196, startPoint y: 268, endPoint x: 378, endPoint y: 285, distance: 183.3
click at [378, 285] on textarea "Grilled Chicken Tikka served with Pilaf Rice and our creamy butter free sauce, …" at bounding box center [298, 290] width 260 height 55
click at [287, 303] on textarea "Grilled chicken tikka served with pilaf rice and our creamy butter free sauce, …" at bounding box center [298, 290] width 260 height 55
click at [287, 297] on textarea "Grilled chicken tikka served with pilaf rice and our creamy butter free sauce, …" at bounding box center [298, 290] width 260 height 55
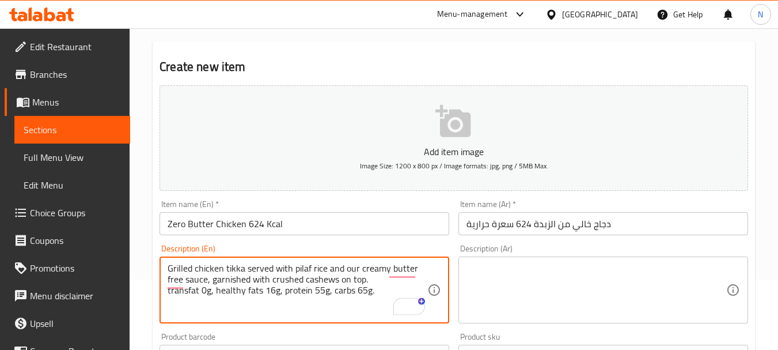
click at [287, 297] on textarea "Grilled chicken tikka served with pilaf rice and our creamy butter free sauce, …" at bounding box center [298, 290] width 260 height 55
drag, startPoint x: 287, startPoint y: 297, endPoint x: 285, endPoint y: 270, distance: 27.2
click at [285, 270] on textarea "Grilled chicken tikka served with pilaf rice and our creamy butter free sauce, …" at bounding box center [298, 290] width 260 height 55
type textarea "Grilled chicken tikka served with pilaf rice and our creamy butter free sauce, …"
click at [507, 292] on textarea at bounding box center [597, 290] width 260 height 55
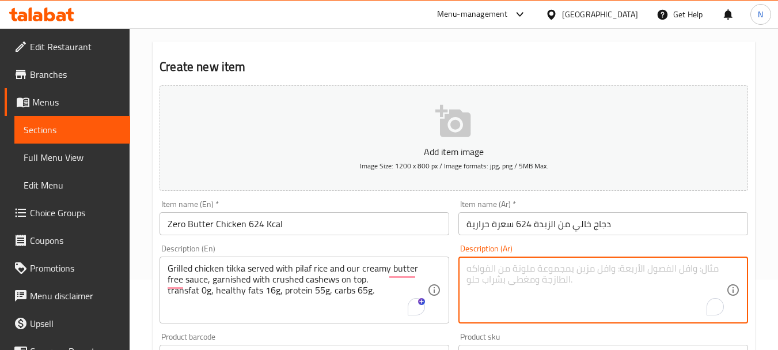
paste textarea "دجاج [PERSON_NAME] يقدم مع أرز بيلاف وصلصتنا الكريمية الخالية من الزبدة، مزين ب…"
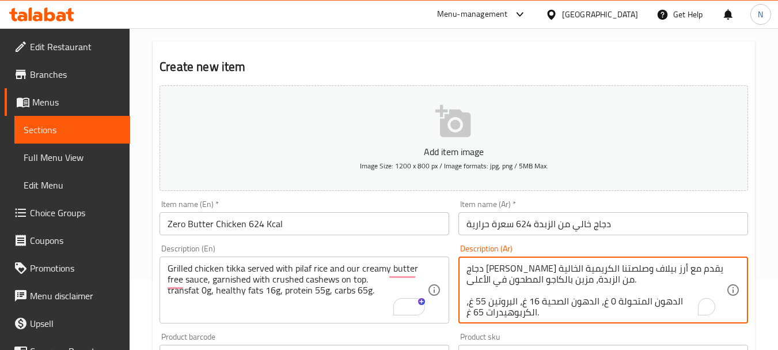
scroll to position [3, 0]
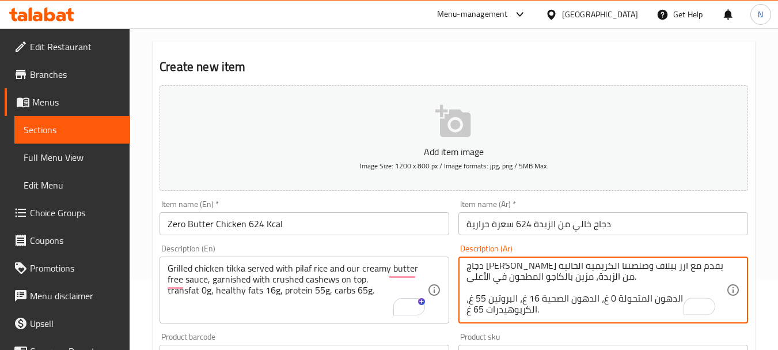
click at [555, 287] on textarea "دجاج [PERSON_NAME] يقدم مع أرز بيلاف وصلصتنا الكريمية الخالية من الزبدة، مزين ب…" at bounding box center [597, 290] width 260 height 55
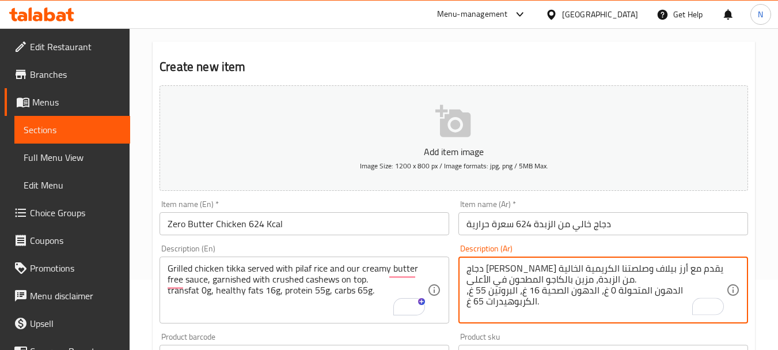
scroll to position [0, 0]
click at [533, 268] on textarea "دجاج [PERSON_NAME] يقدم مع أرز بيلاف وصلصتنا الكريمية الخالية من الزبدة، مزين ب…" at bounding box center [597, 290] width 260 height 55
click at [499, 268] on textarea "دجاج [PERSON_NAME] يقدم مع أرز بيلاف وصلصتنا كريمية الخالية من الزبدة، مزين بال…" at bounding box center [597, 290] width 260 height 55
click at [538, 282] on textarea "دجاج [PERSON_NAME] يقدم مع أرز بيلاف وصلصتنا كريمية خالية من الزبدة، مزين بالكا…" at bounding box center [597, 290] width 260 height 55
click at [511, 289] on textarea "دجاج [PERSON_NAME] يقدم مع أرز بيلاف وصلصتنا كريمية خالية من الزبدة، مزين بالكا…" at bounding box center [597, 290] width 260 height 55
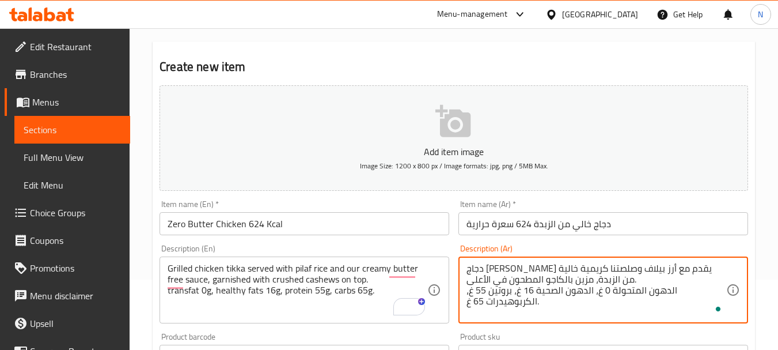
click at [531, 299] on textarea "دجاج [PERSON_NAME] يقدم مع أرز بيلاف وصلصتنا كريمية خالية من الزبدة، مزين بالكا…" at bounding box center [597, 290] width 260 height 55
click at [633, 291] on textarea "دجاج [PERSON_NAME] يقدم مع أرز بيلاف وصلصتنا كريمية خالية من الزبدة، مزين بالكا…" at bounding box center [597, 290] width 260 height 55
click at [601, 289] on textarea "دجاج [PERSON_NAME] يقدم مع أرز بيلاف وصلصتنا كريمية خالية من الزبدة، مزين بالكا…" at bounding box center [597, 290] width 260 height 55
click at [716, 289] on textarea "دجاج [PERSON_NAME] يقدم مع أرز بيلاف وصلصتنا كريمية خالية من الزبدة، مزين بالكا…" at bounding box center [597, 290] width 260 height 55
click at [692, 291] on textarea "دجاج تيكا مشوي يقدم مع أرز بيلاف وصلصتنا كريمية خالية من الزبدة، مزين بالكاجو ا…" at bounding box center [597, 290] width 260 height 55
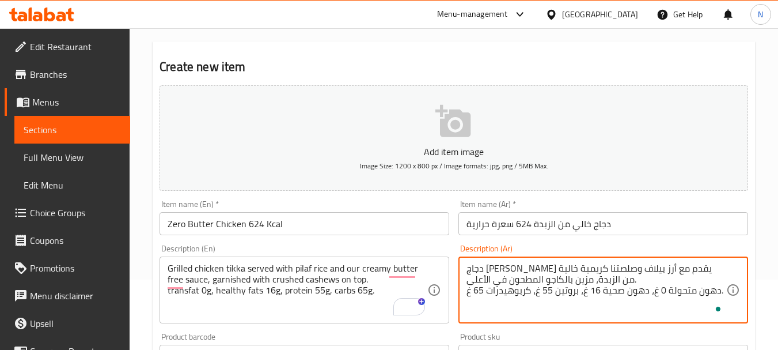
click at [486, 266] on textarea "دجاج تيكا مشوي يقدم مع أرز بيلاف وصلصتنا كريمية خالية من الزبدة، مزين بالكاجو ا…" at bounding box center [597, 290] width 260 height 55
click at [539, 279] on textarea "دجاج تيكا مشوي يقدم مع أرز بيلاف وصلصتنا كريمية خالية من زبدة، مزين بالكاجو الم…" at bounding box center [597, 290] width 260 height 55
type textarea "دجاج تيكا مشوي يقدم مع أرز بيلاف وصلصتنا كريمية خالية من زبدة، مزين بالكاجو مطح…"
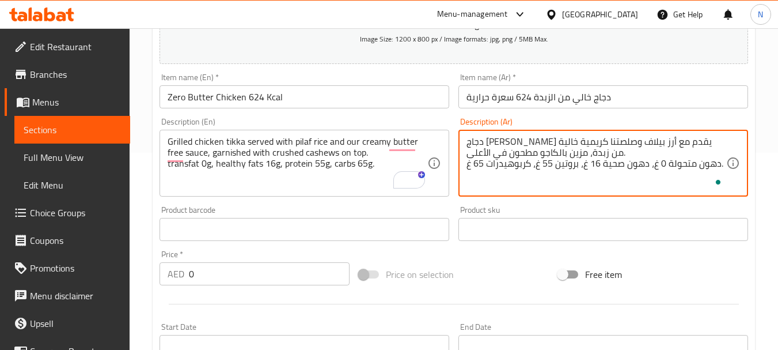
scroll to position [208, 0]
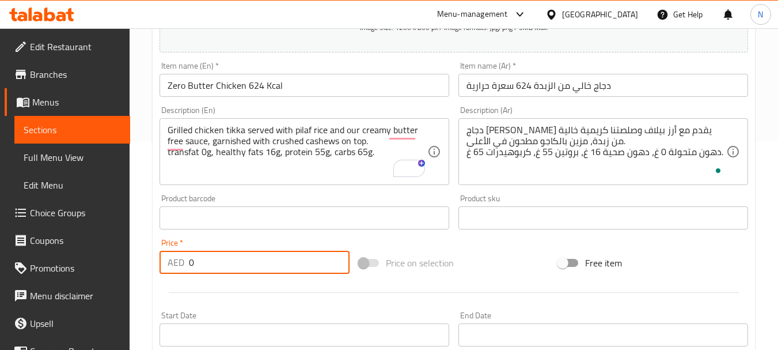
click at [182, 264] on div "AED 0 Price *" at bounding box center [255, 262] width 190 height 23
type input "70"
click at [486, 257] on div "Price on selection" at bounding box center [453, 262] width 199 height 31
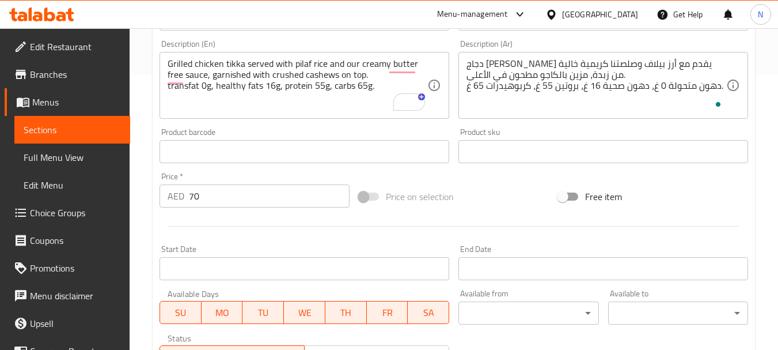
scroll to position [464, 0]
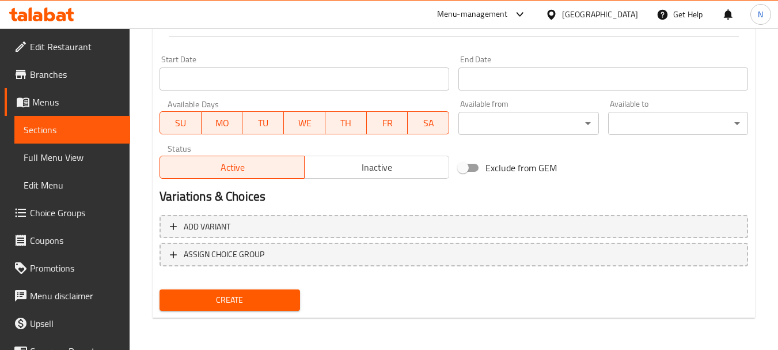
click at [258, 301] on span "Create" at bounding box center [230, 300] width 122 height 14
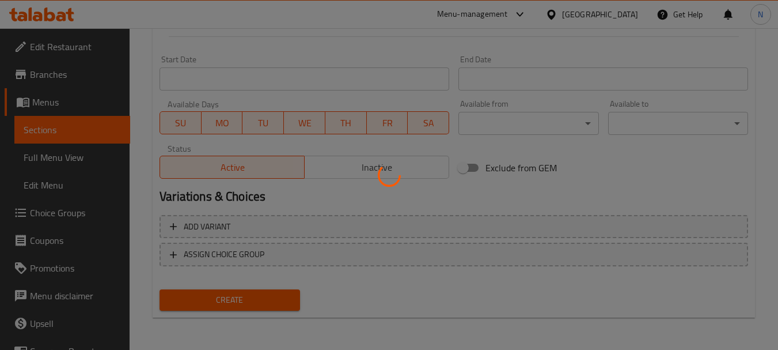
type input "0"
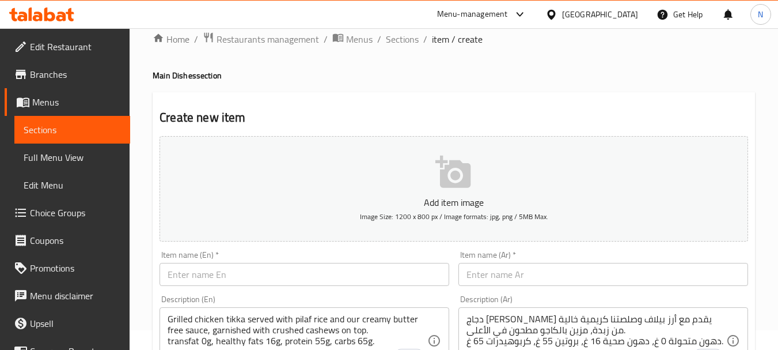
scroll to position [0, 0]
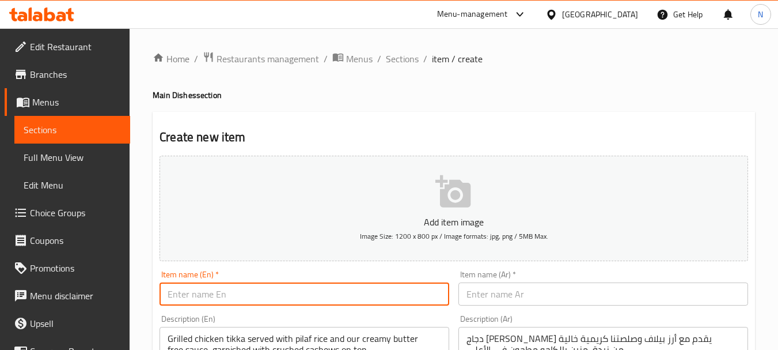
click at [291, 293] on input "text" at bounding box center [305, 293] width 290 height 23
paste input "PESTO SHRIMP PASTA - 695kcal"
click at [264, 295] on input "PESTO SHRIMP PASTA - 695kcal" at bounding box center [305, 293] width 290 height 23
click at [274, 295] on input "PESTO SHRIMP PASTA 695kcal" at bounding box center [305, 293] width 290 height 23
click at [275, 296] on input "PESTO SHRIMP PASTA 695 kcal" at bounding box center [305, 293] width 290 height 23
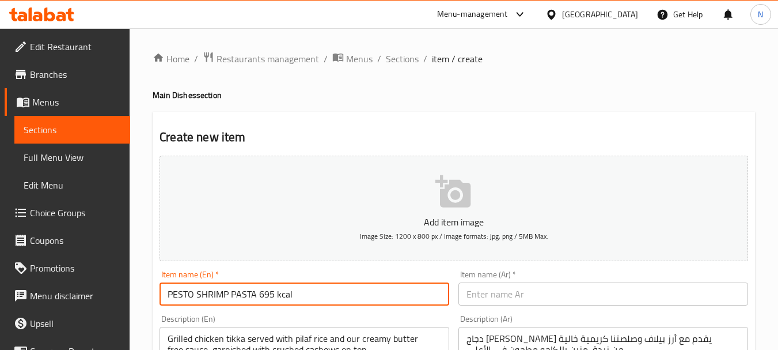
click at [275, 296] on input "PESTO SHRIMP PASTA 695 kcal" at bounding box center [305, 293] width 290 height 23
type input "Pesto Shrimp Pasta 695 Kcal"
click at [251, 293] on input "Pesto Shrimp Pasta 695 Kcal" at bounding box center [305, 293] width 290 height 23
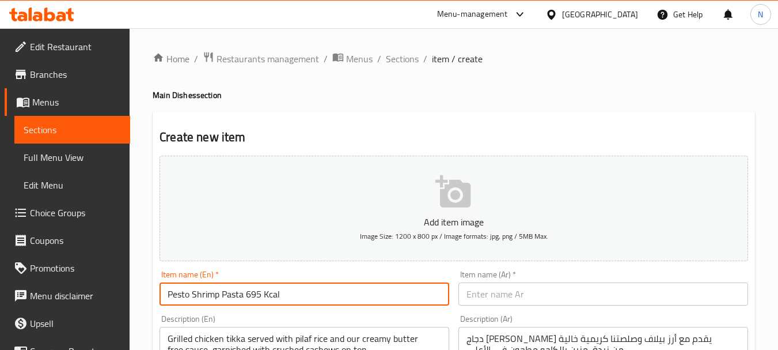
click at [251, 293] on input "Pesto Shrimp Pasta 695 Kcal" at bounding box center [305, 293] width 290 height 23
click at [539, 293] on input "text" at bounding box center [603, 293] width 290 height 23
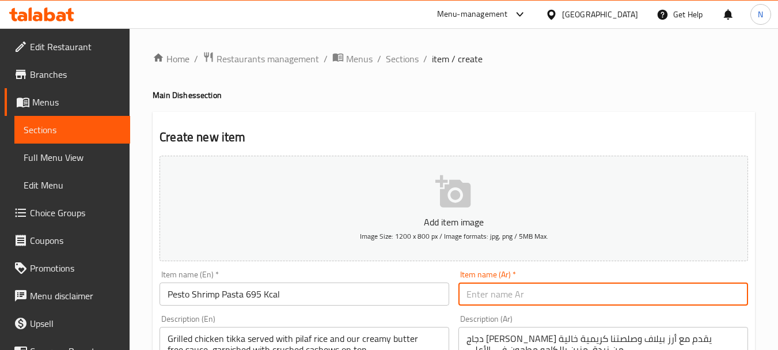
paste input "معكرونة الروبيان بالبيستو 695 سعرة حرارية"
click at [613, 294] on input "معكرونة الروبيان بالبيستو 695 سعرة حرارية" at bounding box center [603, 293] width 290 height 23
click at [588, 295] on input "باستا الروبيان بالبيستو 695 سعرة حرارية" at bounding box center [603, 293] width 290 height 23
type input "باستا روبيان بالبيستو 695 سعرة حرارية"
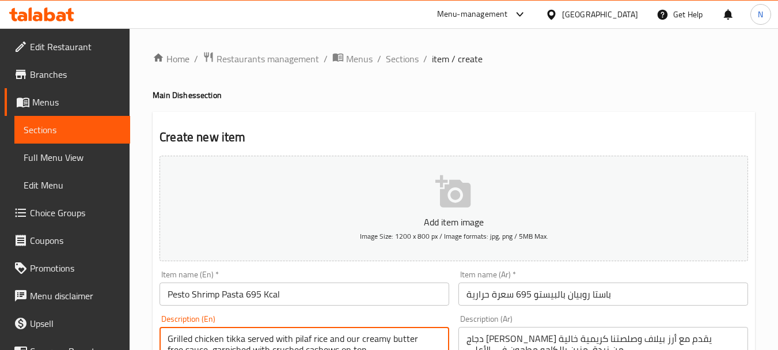
paste textarea "Enjoy Penne pasta in a creamy herbal pesto sauce topped with grilled shrimp, Pa…"
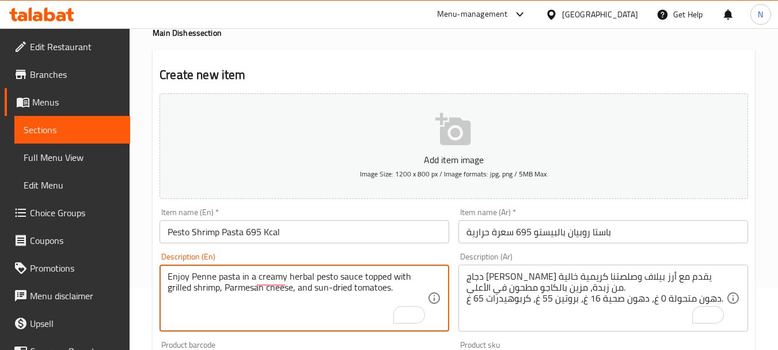
scroll to position [86, 0]
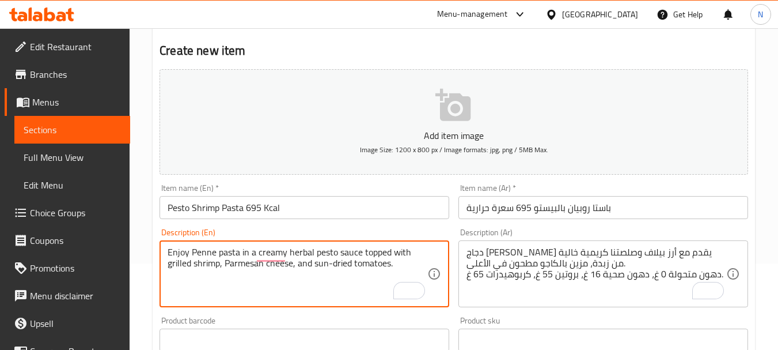
paste textarea "Transfat 0g I Healthy Fats 27g | Protein 49g | Carbs 64g"
click at [343, 278] on textarea "Enjoy Penne pasta in a creamy herbal pesto sauce topped with grilled shrimp, Pa…" at bounding box center [298, 274] width 260 height 55
click at [342, 276] on textarea "Enjoy Penne pasta in a creamy herbal pesto sauce topped with grilled shrimp, Pa…" at bounding box center [298, 274] width 260 height 55
click at [291, 278] on textarea "Enjoy Penne pasta in a creamy herbal pesto sauce topped with grilled shrimp, Pa…" at bounding box center [298, 274] width 260 height 55
click at [217, 274] on textarea "Enjoy Penne pasta in a creamy herbal pesto sauce topped with grilled shrimp, Pa…" at bounding box center [298, 274] width 260 height 55
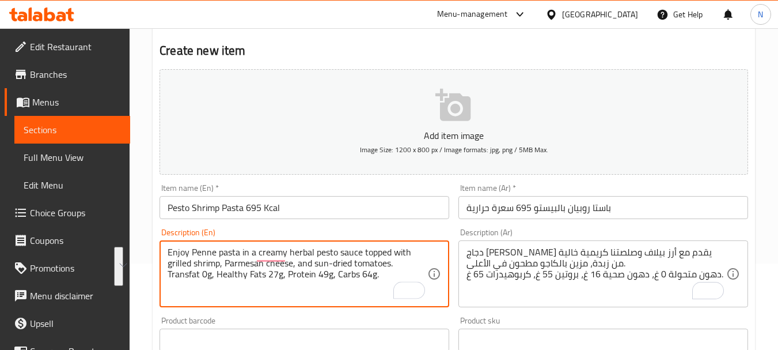
drag, startPoint x: 192, startPoint y: 249, endPoint x: 379, endPoint y: 282, distance: 189.5
click at [379, 282] on textarea "Enjoy Penne pasta in a creamy herbal pesto sauce topped with grilled shrimp, Pa…" at bounding box center [298, 274] width 260 height 55
click at [245, 245] on div "Enjoy penne pasta in a creamy herbal pesto sauce topped with grilled shrimp, pa…" at bounding box center [305, 273] width 290 height 67
type textarea "Enjoy penne pasta in a creamy herbal pesto sauce topped with grilled shrimp, pa…"
click at [245, 245] on div "Enjoy penne pasta in a creamy herbal pesto sauce topped with grilled shrimp, pa…" at bounding box center [305, 273] width 290 height 67
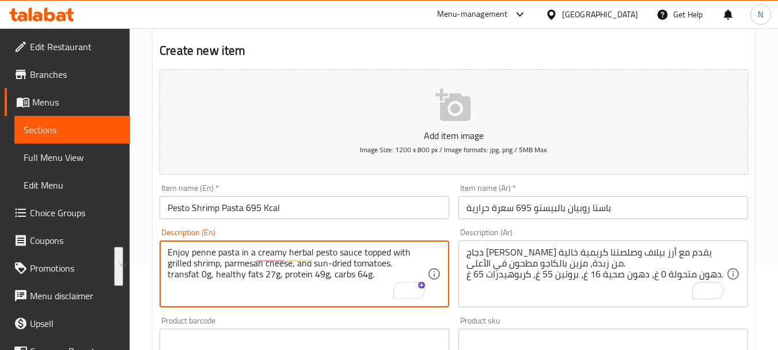
click at [245, 245] on div "Enjoy penne pasta in a creamy herbal pesto sauce topped with grilled shrimp, pa…" at bounding box center [305, 273] width 290 height 67
click at [242, 254] on textarea "Enjoy penne pasta in a creamy herbal pesto sauce topped with grilled shrimp, pa…" at bounding box center [298, 274] width 260 height 55
drag, startPoint x: 242, startPoint y: 254, endPoint x: 242, endPoint y: 275, distance: 20.7
click at [242, 275] on textarea "Enjoy penne pasta in a creamy herbal pesto sauce topped with grilled shrimp, pa…" at bounding box center [298, 274] width 260 height 55
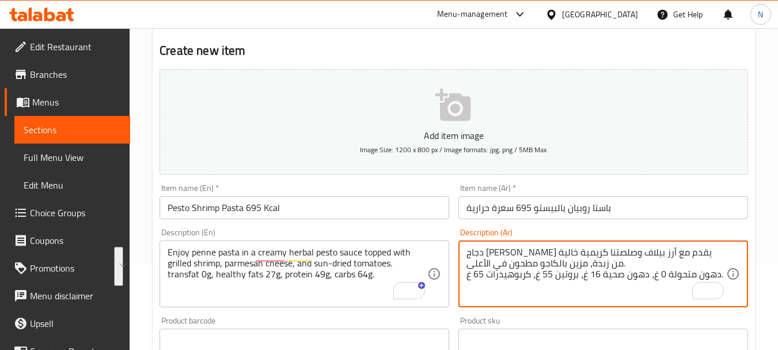
click at [507, 267] on textarea "دجاج تيكا مشوي يقدم مع أرز بيلاف وصلصتنا كريمية خالية من زبدة، مزين بالكاجو مطح…" at bounding box center [597, 274] width 260 height 55
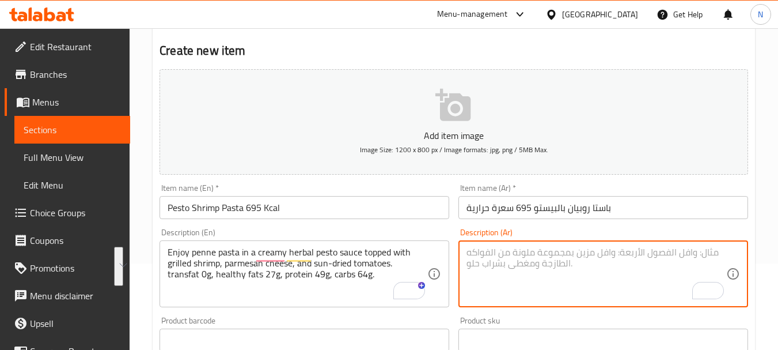
paste textarea "استمتع بمعكرونة بيني في صلصة بيستو كريمية بالأعشاب، مغطاة بالجمبري المشوي، وجبن…"
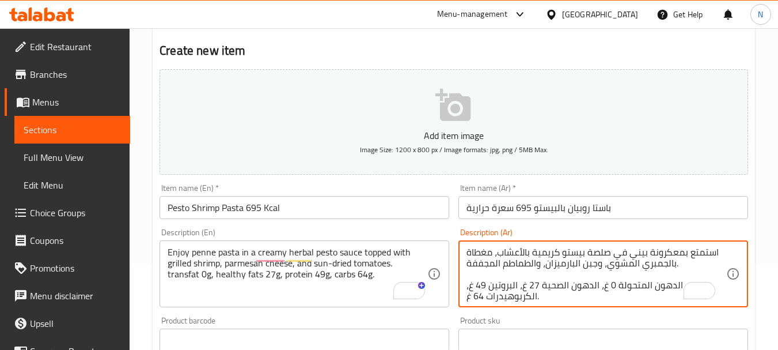
scroll to position [3, 0]
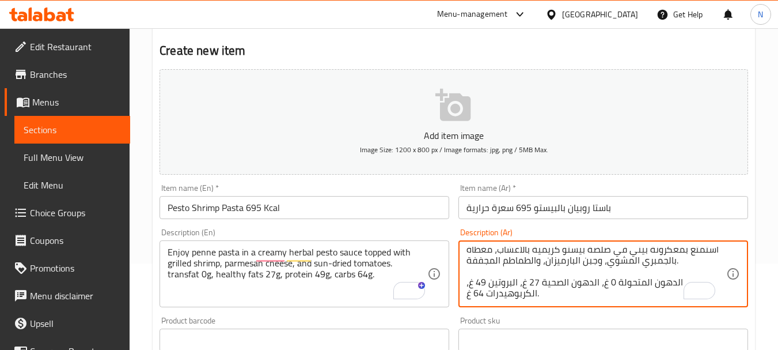
click at [676, 253] on textarea "استمتع بمعكرونة بيني في صلصة بيستو كريمية بالأعشاب، مغطاة بالجمبري المشوي، وجبن…" at bounding box center [597, 274] width 260 height 55
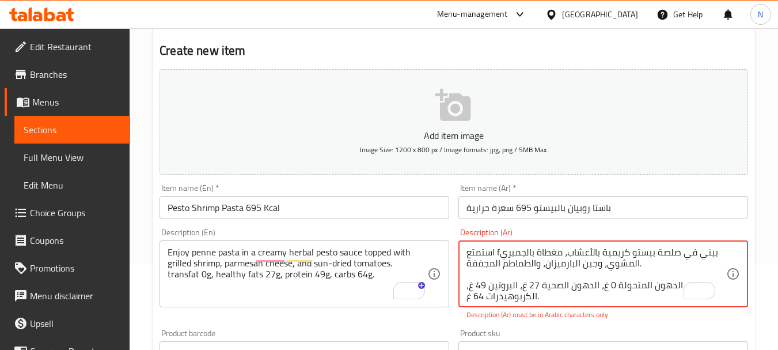
scroll to position [0, 0]
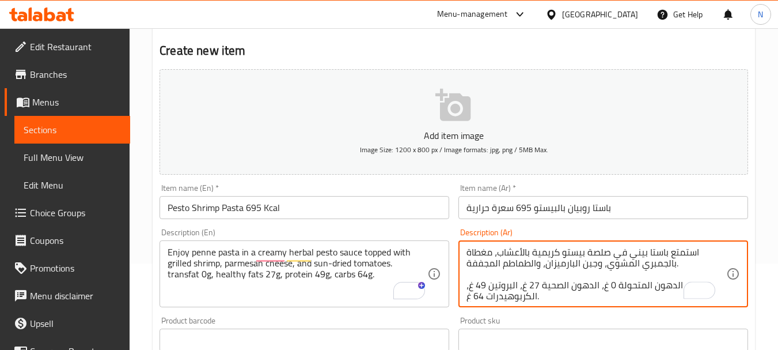
click at [632, 260] on textarea "استمتع باستا بيني في صلصة بيستو كريمية بالأعشاب، مغطاة بالجمبري المشوي، وجبن ال…" at bounding box center [597, 274] width 260 height 55
click at [631, 260] on textarea "استمتع باستا بيني في صلصة بيستو كريمية بالأعشاب، مغطاة بالجمبري المشوي، وجبن ال…" at bounding box center [597, 274] width 260 height 55
click at [576, 265] on textarea "استمتع باستا بيني في صلصة بيستو كريمية بالأعشاب، مغطاة بالجمبري مشوي، وجبن البا…" at bounding box center [597, 274] width 260 height 55
click at [530, 266] on textarea "استمتع باستا بيني في صلصة بيستو كريمية بالأعشاب، مغطاة بالجمبري مشوي، وجبن بارم…" at bounding box center [597, 274] width 260 height 55
click at [492, 263] on textarea "استمتع باستا بيني في صلصة بيستو كريمية بالأعشاب، مغطاة بالجمبري مشوي، وجبن بارم…" at bounding box center [597, 274] width 260 height 55
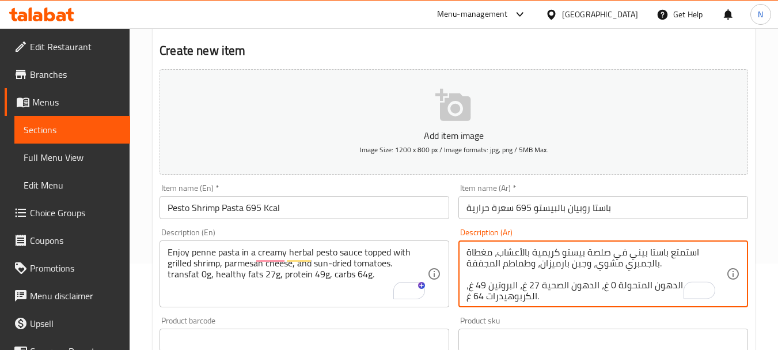
click at [495, 266] on textarea "استمتع باستا بيني في صلصة بيستو كريمية بالأعشاب، مغطاة بالجمبري مشوي، وجبن بارم…" at bounding box center [597, 274] width 260 height 55
click at [674, 285] on textarea "استمتع باستا بيني في صلصة بيستو كريمية بالأعشاب، مغطاة بالجمبري مشوي، وجبن بارم…" at bounding box center [597, 274] width 260 height 55
click at [639, 272] on textarea "استمتع باستا بيني في صلصة بيستو كريمية بالأعشاب، مغطاة بالجمبري مشوي، وجبن بارم…" at bounding box center [597, 274] width 260 height 55
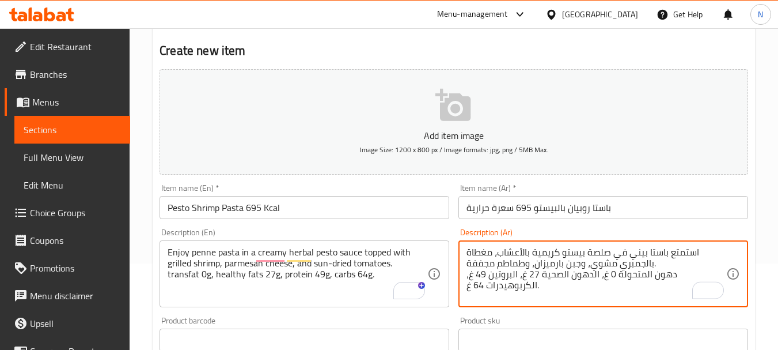
click at [643, 274] on textarea "استمتع باستا بيني في صلصة بيستو كريمية بالأعشاب، مغطاة بالجمبري مشوي، وجبن بارم…" at bounding box center [597, 274] width 260 height 55
click at [613, 274] on textarea "استمتع باستا بيني في صلصة بيستو كريمية بالأعشاب، مغطاة بالجمبري مشوي، وجبن بارم…" at bounding box center [597, 274] width 260 height 55
click at [577, 273] on textarea "استمتع باستا بيني في صلصة بيستو كريمية بالأعشاب، مغطاة بالجمبري مشوي، وجبن بارم…" at bounding box center [597, 274] width 260 height 55
click at [529, 272] on textarea "استمتع باستا بيني في صلصة بيستو كريمية بالأعشاب، مغطاة بالجمبري مشوي، وجبن بارم…" at bounding box center [597, 274] width 260 height 55
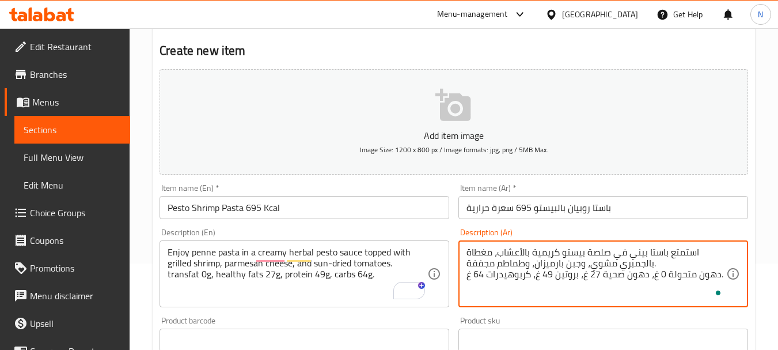
type textarea "استمتع باستا بيني في صلصة بيستو كريمية بالأعشاب، مغطاة بالجمبري مشوي، وجبن بارم…"
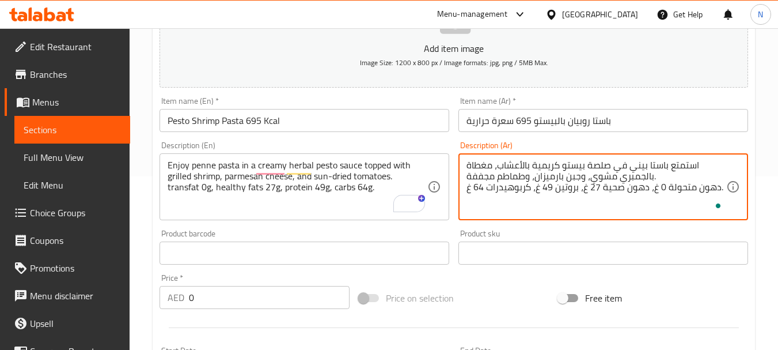
scroll to position [179, 0]
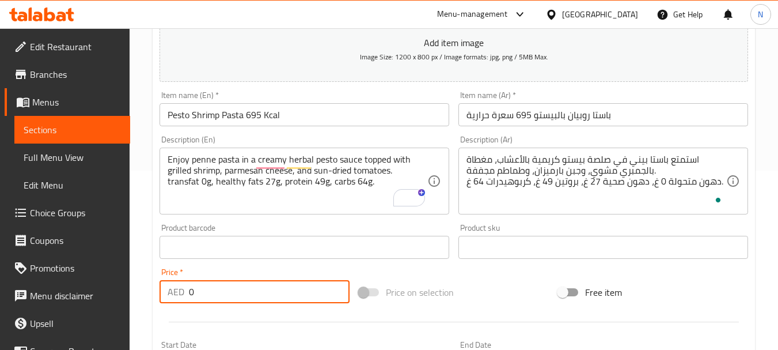
drag, startPoint x: 304, startPoint y: 285, endPoint x: 185, endPoint y: 295, distance: 119.6
click at [185, 295] on div "AED 0 Price *" at bounding box center [255, 291] width 190 height 23
type input "78"
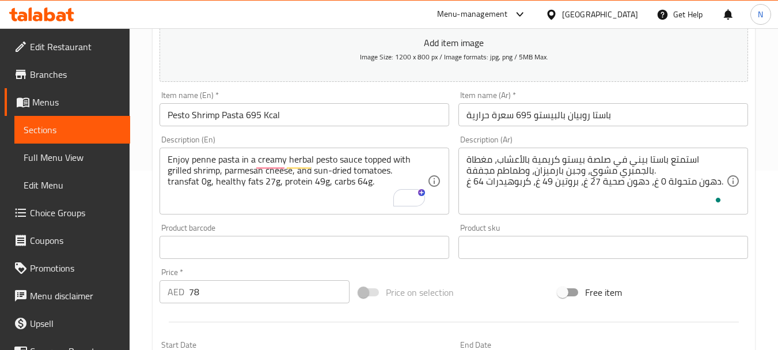
click at [463, 281] on div "Price on selection" at bounding box center [453, 291] width 199 height 31
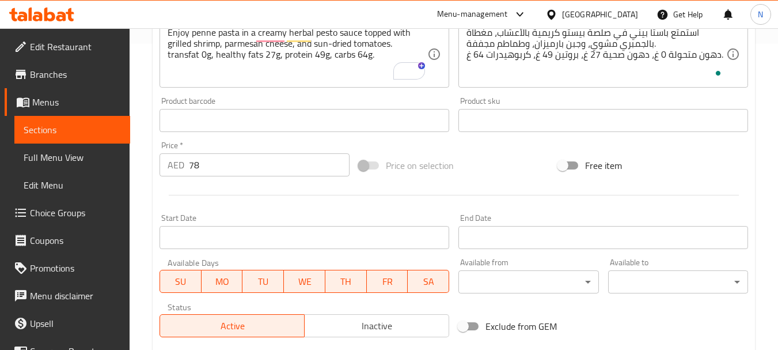
scroll to position [464, 0]
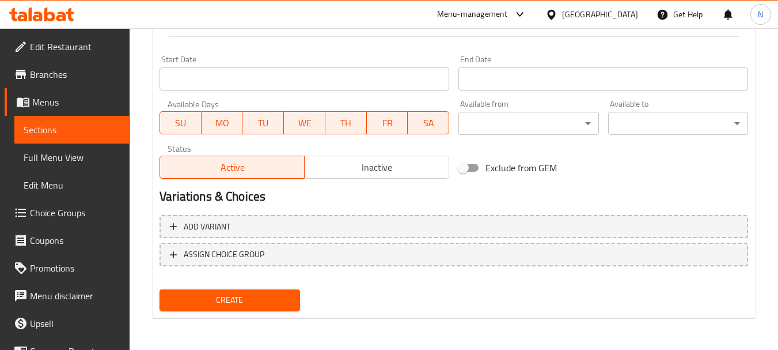
click at [279, 298] on span "Create" at bounding box center [230, 300] width 122 height 14
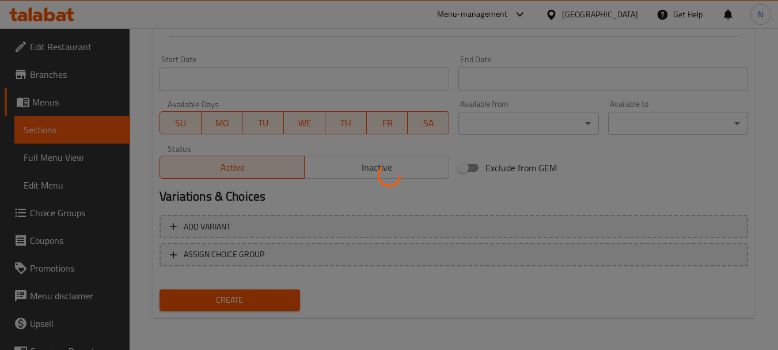
type input "0"
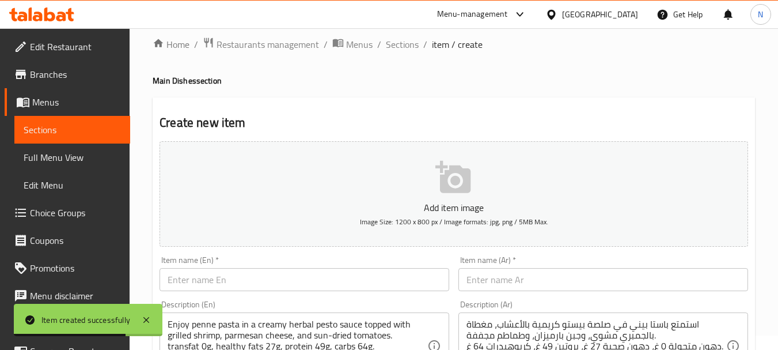
scroll to position [0, 0]
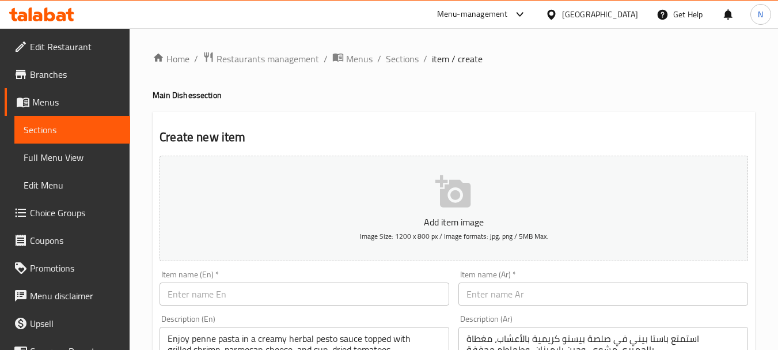
click at [229, 304] on input "text" at bounding box center [305, 293] width 290 height 23
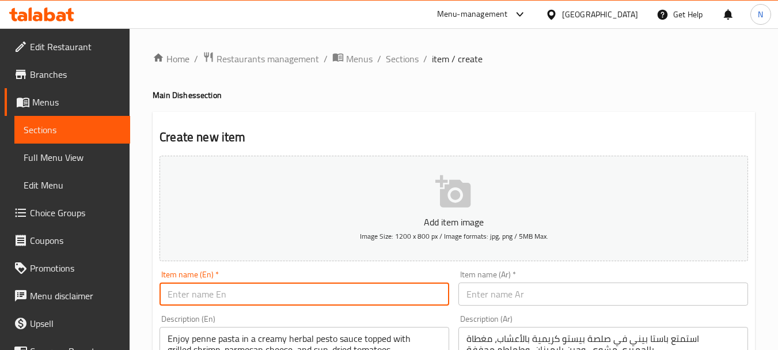
paste input "CHICKEN ALFREDO PASTA - 685kcal"
click at [278, 294] on input "CHICKEN ALFREDO PASTA - 685kcal" at bounding box center [305, 293] width 290 height 23
click at [287, 295] on input "CHICKEN ALFREDO PASTA 685kcal" at bounding box center [305, 293] width 290 height 23
click at [286, 294] on input "CHICKEN ALFREDO PASTA 685 kcal" at bounding box center [305, 293] width 290 height 23
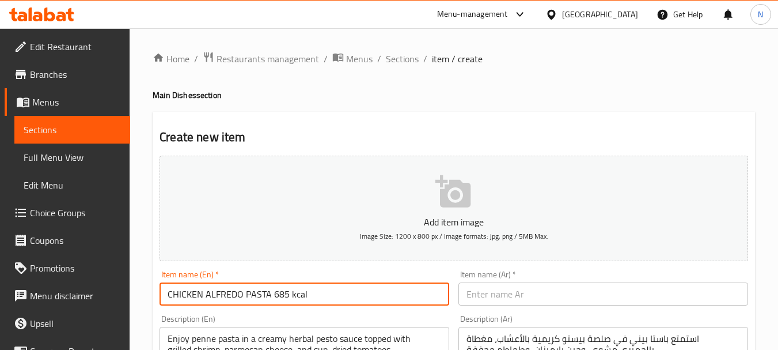
click at [286, 294] on input "CHICKEN ALFREDO PASTA 685 kcal" at bounding box center [305, 293] width 290 height 23
click at [232, 287] on input "Chicken Alfredo Pasta 685 Kcal" at bounding box center [305, 293] width 290 height 23
type input "Chicken Alfredo Pasta 685 Kcal"
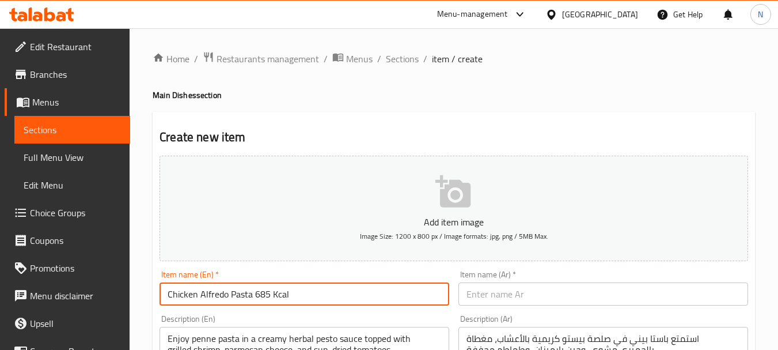
click at [567, 298] on input "text" at bounding box center [603, 293] width 290 height 23
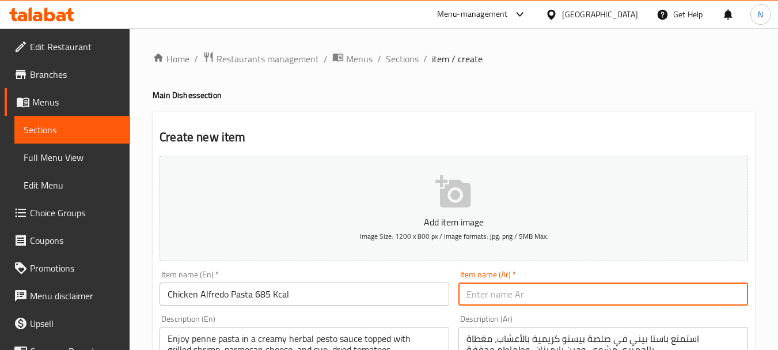
paste input "معكرونة ألفريدو بالدجاج 685 سعرة حرارية"
click at [612, 292] on input "معكرونة ألفريدو بالدجاج 685 سعرة حرارية" at bounding box center [603, 293] width 290 height 23
type input "باستا ألفريدو بالدجاج 685 سعرة حرارية"
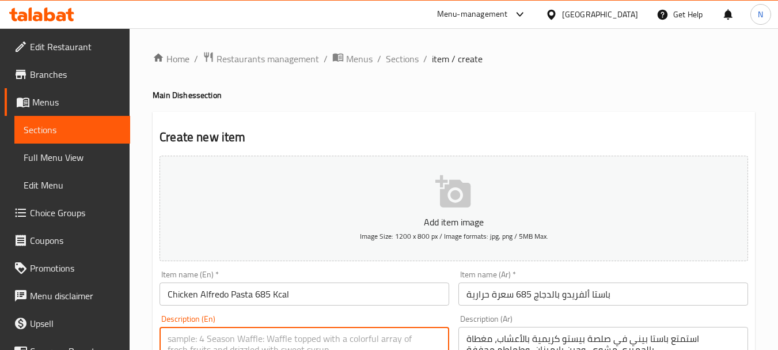
paste textarea "Enjoy Fettuccini pasta in a creamy alfredo sauce mixed with grilled chicken, Pa…"
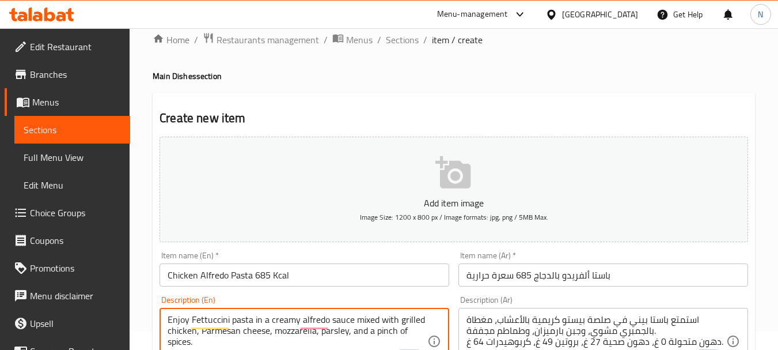
scroll to position [30, 0]
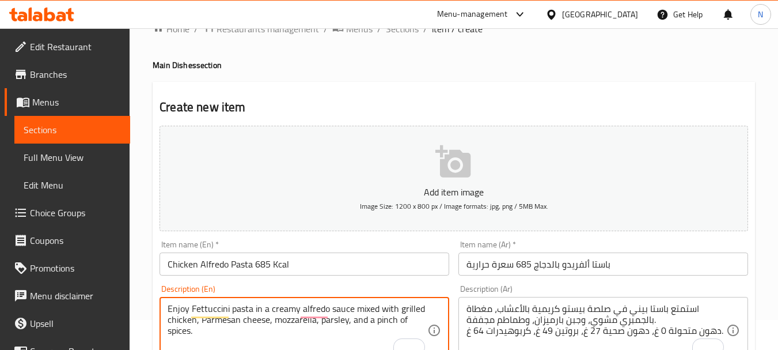
paste textarea "Transfat 0g | Healthy Fats 25g | Protein 52g | Carbs 63g"
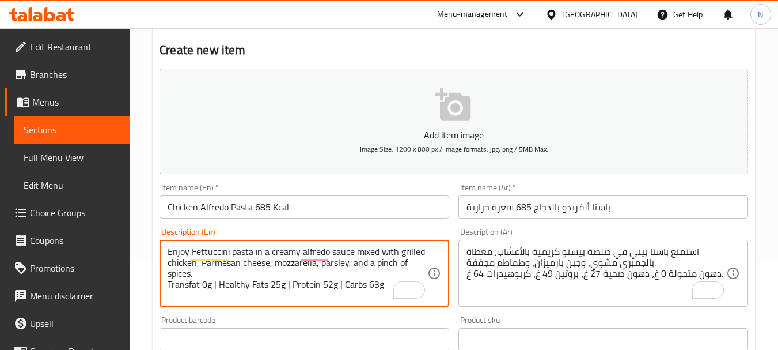
scroll to position [98, 0]
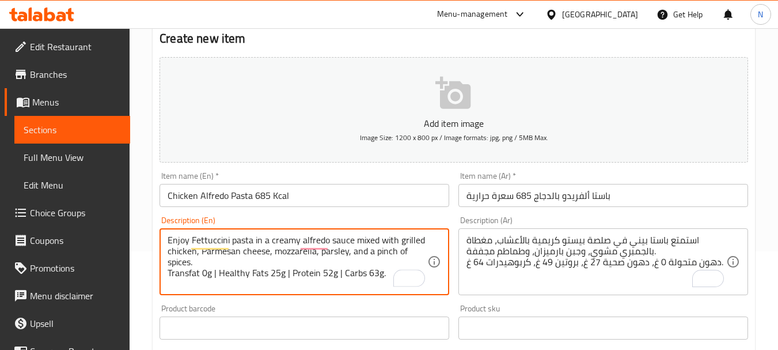
click at [343, 274] on textarea "Enjoy Fettuccini pasta in a creamy alfredo sauce mixed with grilled chicken, Pa…" at bounding box center [298, 261] width 260 height 55
click at [290, 275] on textarea "Enjoy Fettuccini pasta in a creamy alfredo sauce mixed with grilled chicken, Pa…" at bounding box center [298, 261] width 260 height 55
click at [218, 271] on textarea "Enjoy Fettuccini pasta in a creamy alfredo sauce mixed with grilled chicken, Pa…" at bounding box center [298, 261] width 260 height 55
drag, startPoint x: 190, startPoint y: 240, endPoint x: 380, endPoint y: 291, distance: 196.9
click at [380, 291] on div "Enjoy Fettuccini pasta in a creamy alfredo sauce mixed with grilled chicken, Pa…" at bounding box center [305, 261] width 290 height 67
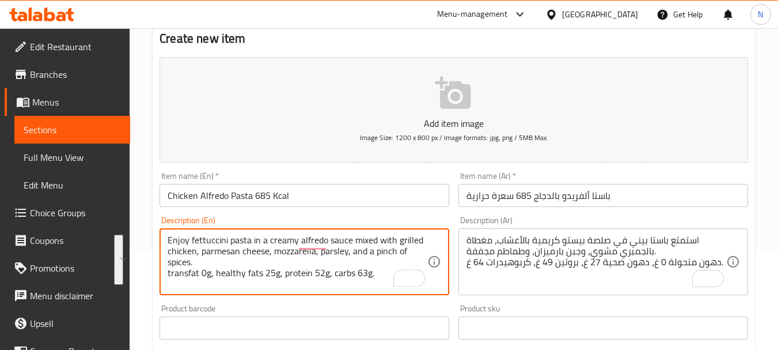
drag, startPoint x: 238, startPoint y: 252, endPoint x: 232, endPoint y: 253, distance: 6.9
click at [237, 252] on textarea "Enjoy fettuccini pasta in a creamy alfredo sauce mixed with grilled chicken, pa…" at bounding box center [298, 261] width 260 height 55
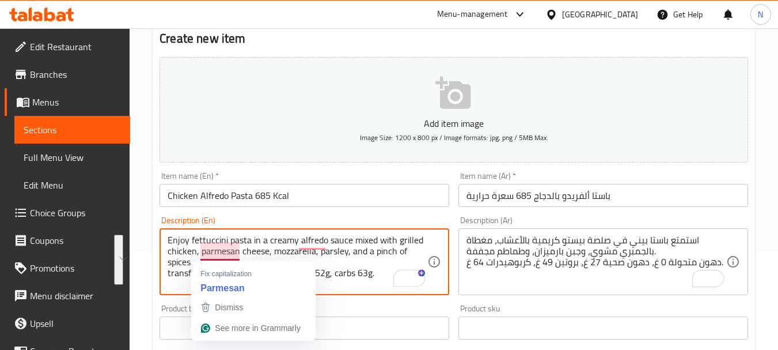
click at [205, 239] on textarea "Enjoy fettuccini pasta in a creamy alfredo sauce mixed with grilled chicken, pa…" at bounding box center [298, 261] width 260 height 55
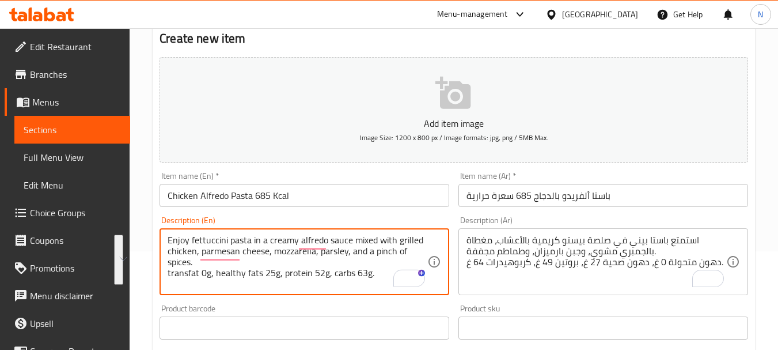
drag, startPoint x: 205, startPoint y: 239, endPoint x: 247, endPoint y: 276, distance: 55.5
click at [247, 276] on textarea "Enjoy fettuccini pasta in a creamy alfredo sauce mixed with grilled chicken, pa…" at bounding box center [298, 261] width 260 height 55
type textarea "Enjoy fettuccini pasta in a creamy alfredo sauce mixed with grilled chicken, pa…"
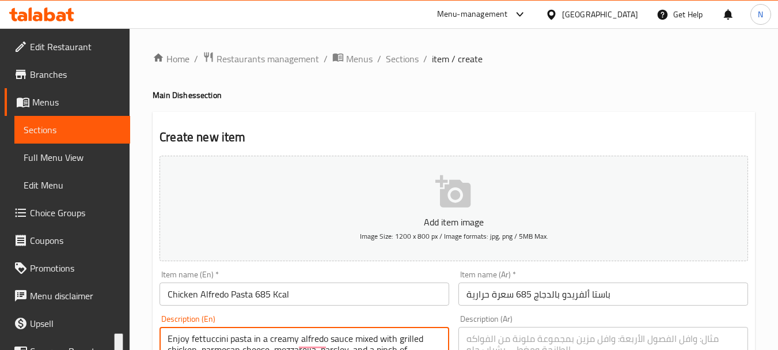
scroll to position [98, 0]
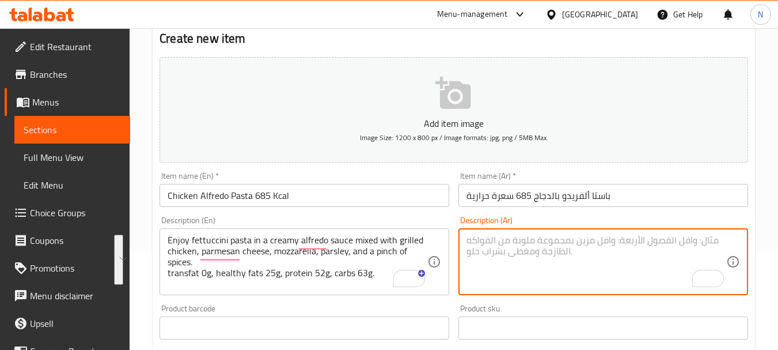
click at [551, 248] on textarea "To enrich screen reader interactions, please activate Accessibility in Grammarl…" at bounding box center [597, 261] width 260 height 55
paste textarea "استمتع بمعكرونة فيتوتشيني في صلصة ألفريدو الكريمية الممزوجة بالدجاج المشوي وجبن…"
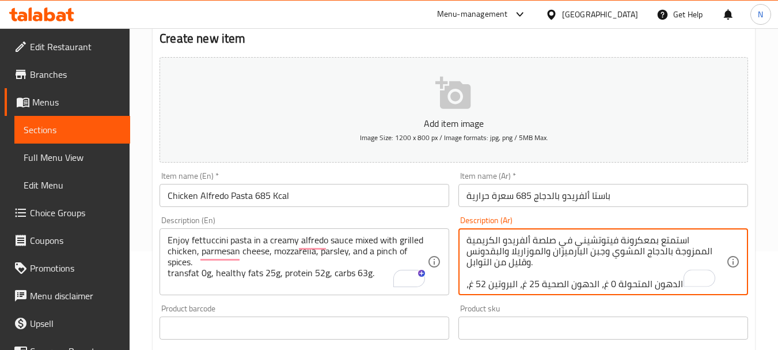
scroll to position [0, 0]
click at [702, 252] on textarea "استمتع بمعكرونة فيتوتشيني في صلصة ألفريدو الكريمية الممزوجة بالدجاج المشوي وجبن…" at bounding box center [597, 261] width 260 height 55
click at [635, 238] on textarea "استمتع بمعكرونة فيتوتشيني في صلصة ألفريدو الكريمية ممزوجة بالدجاج المشوي وجبن ا…" at bounding box center [597, 261] width 260 height 55
click at [528, 241] on textarea "استمتع باستا فيتوتشيني في صلصة ألفريدو الكريمية ممزوجة بالدجاج المشوي وجبن البا…" at bounding box center [597, 261] width 260 height 55
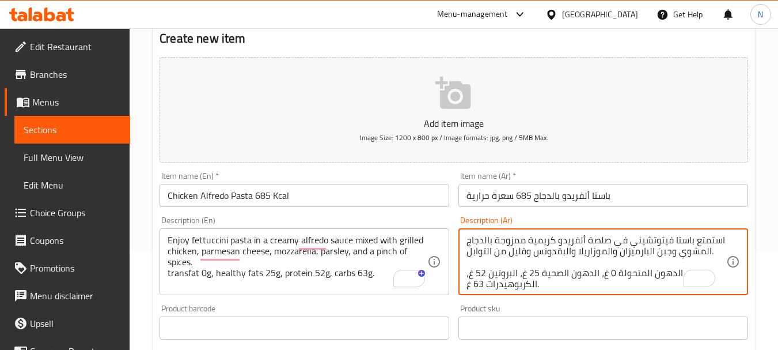
click at [676, 253] on textarea "استمتع باستا فيتوتشيني في صلصة ألفريدو كريمية ممزوجة بالدجاج المشوي وجبن البارم…" at bounding box center [597, 261] width 260 height 55
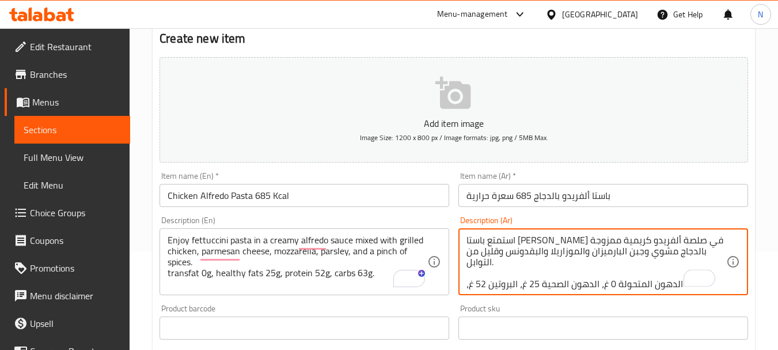
click at [621, 256] on textarea "استمتع باستا [PERSON_NAME] في صلصة ألفريدو كريمية ممزوجة بالدجاج مشوي وجبن البا…" at bounding box center [597, 261] width 260 height 55
click at [577, 250] on textarea "استمتع باستا [PERSON_NAME] في صلصة ألفريدو كريمية ممزوجة بالدجاج مشوي وجبن بارم…" at bounding box center [597, 261] width 260 height 55
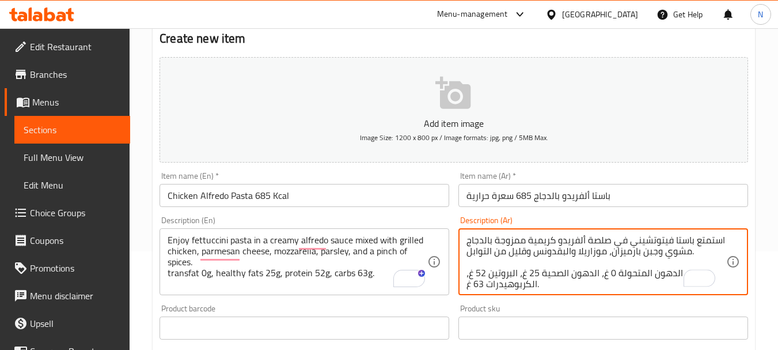
click at [539, 254] on textarea "استمتع باستا فيتوتشيني في صلصة ألفريدو كريمية ممزوجة بالدجاج مشوي وجبن بارميزان…" at bounding box center [597, 261] width 260 height 55
click at [614, 264] on textarea "استمتع باستا فيتوتشيني في صلصة ألفريدو كريمية ممزوجة بالدجاج مشوي وجبن بارميزان…" at bounding box center [597, 261] width 260 height 55
click at [614, 261] on textarea "استمتع باستا فيتوتشيني في صلصة ألفريدو كريمية ممزوجة بالدجاج مشوي وجبن بارميزان…" at bounding box center [597, 261] width 260 height 55
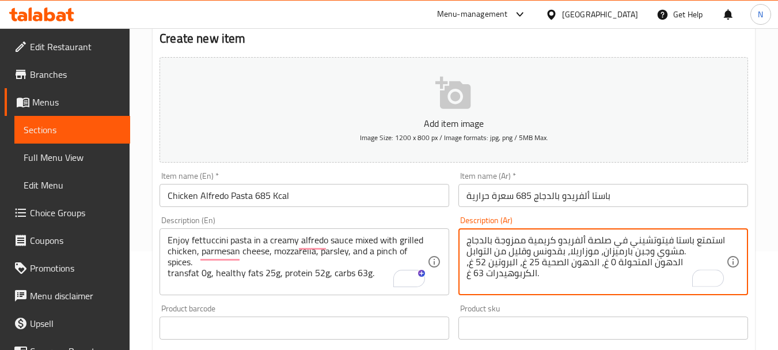
click at [673, 261] on textarea "استمتع باستا فيتوتشيني في صلصة ألفريدو كريمية ممزوجة بالدجاج مشوي وجبن بارميزان…" at bounding box center [597, 261] width 260 height 55
click at [643, 264] on textarea "استمتع باستا فيتوتشيني في صلصة ألفريدو كريمية ممزوجة بالدجاج مشوي وجبن بارميزان…" at bounding box center [597, 261] width 260 height 55
click at [643, 263] on textarea "استمتع باستا فيتوتشيني في صلصة ألفريدو كريمية ممزوجة بالدجاج مشوي وجبن بارميزان…" at bounding box center [597, 261] width 260 height 55
click at [613, 262] on textarea "استمتع باستا فيتوتشيني في صلصة ألفريدو كريمية ممزوجة بالدجاج مشوي وجبن بارميزان…" at bounding box center [597, 261] width 260 height 55
click at [578, 261] on textarea "استمتع باستا فيتوتشيني في صلصة ألفريدو كريمية ممزوجة بالدجاج مشوي وجبن بارميزان…" at bounding box center [597, 261] width 260 height 55
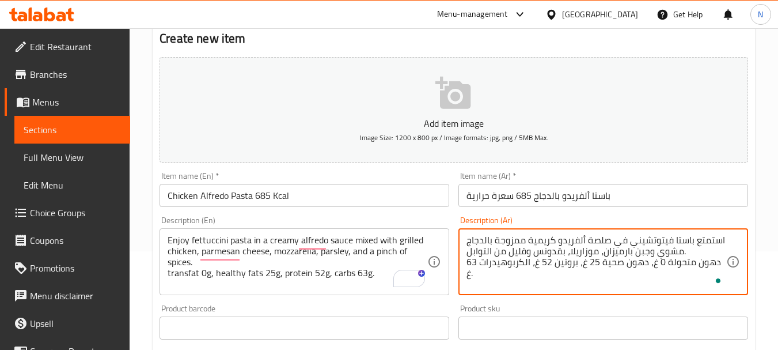
click at [532, 261] on textarea "استمتع باستا فيتوتشيني في صلصة ألفريدو كريمية ممزوجة بالدجاج مشوي وجبن بارميزان…" at bounding box center [597, 261] width 260 height 55
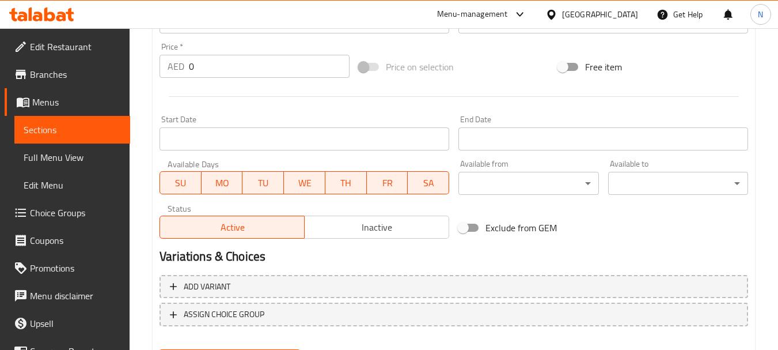
type textarea "استمتع باستا فيتوتشيني في صلصة ألفريدو كريمية ممزوجة بالدجاج مشوي وجبن بارميزان…"
drag, startPoint x: 208, startPoint y: 70, endPoint x: 181, endPoint y: 67, distance: 27.3
click at [181, 67] on div "AED 0 Price *" at bounding box center [255, 66] width 190 height 23
type input "74"
click at [475, 66] on div "Price on selection" at bounding box center [453, 66] width 199 height 31
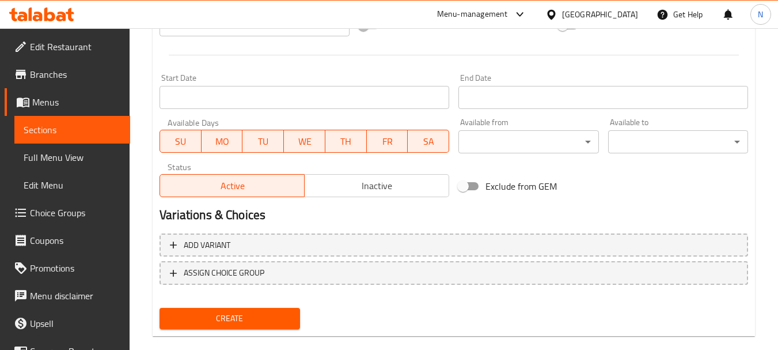
scroll to position [464, 0]
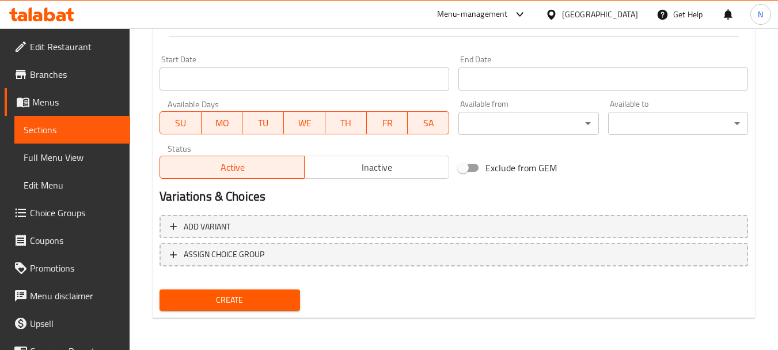
click at [236, 304] on span "Create" at bounding box center [230, 300] width 122 height 14
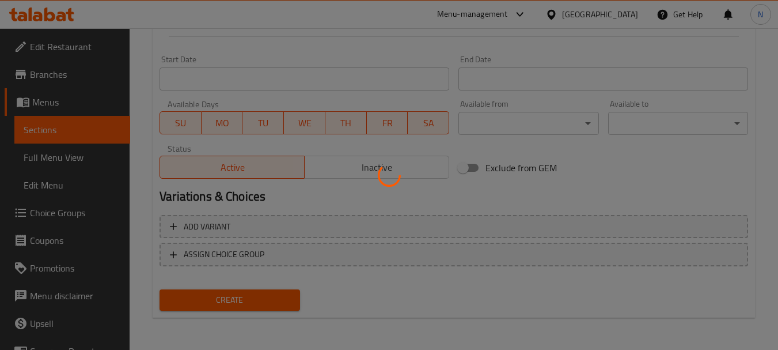
scroll to position [0, 0]
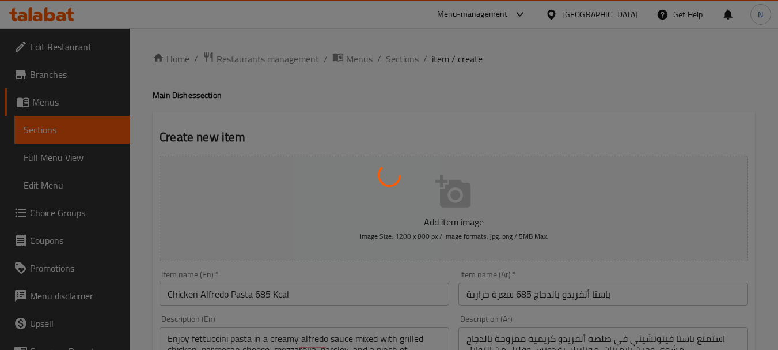
type input "0"
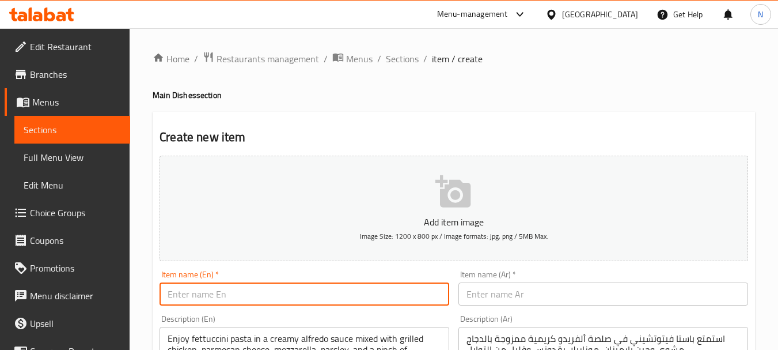
click at [210, 291] on input "text" at bounding box center [305, 293] width 290 height 23
paste input "FUSION CHICKEN FATTAH - 655kcal"
click at [279, 296] on input "FUSION CHICKEN FATTAH - 655kcal" at bounding box center [305, 293] width 290 height 23
click at [276, 295] on input "FUSION CHICKEN FATTAH - 655kcal" at bounding box center [305, 293] width 290 height 23
click at [287, 297] on input "FUSION CHICKEN FATTAH 655kcal" at bounding box center [305, 293] width 290 height 23
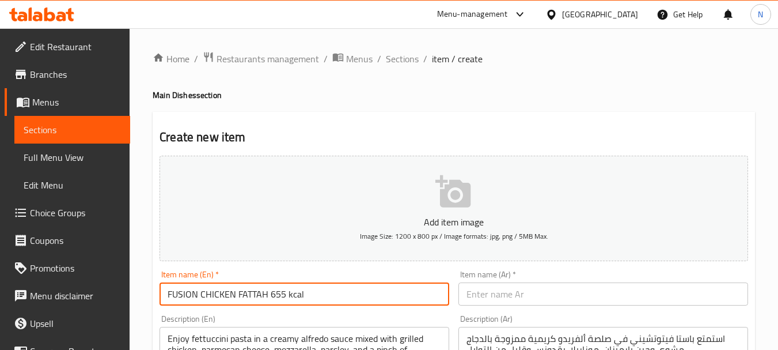
click at [287, 297] on input "FUSION CHICKEN FATTAH 655 kcal" at bounding box center [305, 293] width 290 height 23
click at [292, 296] on input "FUSION CHICKEN FATTAH 655 kcal" at bounding box center [305, 293] width 290 height 23
click at [260, 295] on input "FUSION CHICKEN FATTAH 655 Kcal" at bounding box center [305, 293] width 290 height 23
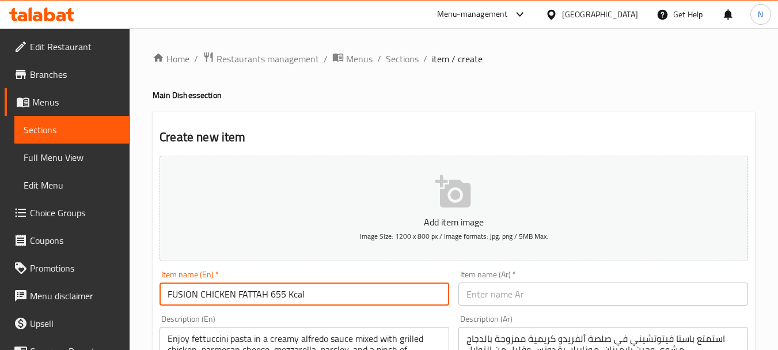
click at [260, 295] on input "FUSION CHICKEN FATTAH 655 Kcal" at bounding box center [305, 293] width 290 height 23
click at [256, 298] on input "Fusion Chicken Fattah 655 Kcal" at bounding box center [305, 293] width 290 height 23
type input "Fusion Chicken Fattah 655 Kcal"
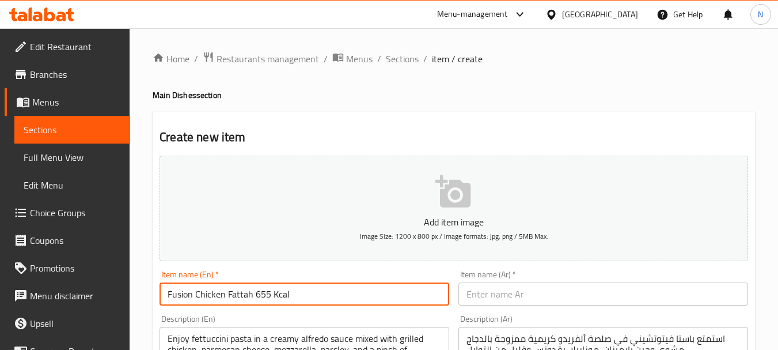
click at [525, 290] on input "text" at bounding box center [603, 293] width 290 height 23
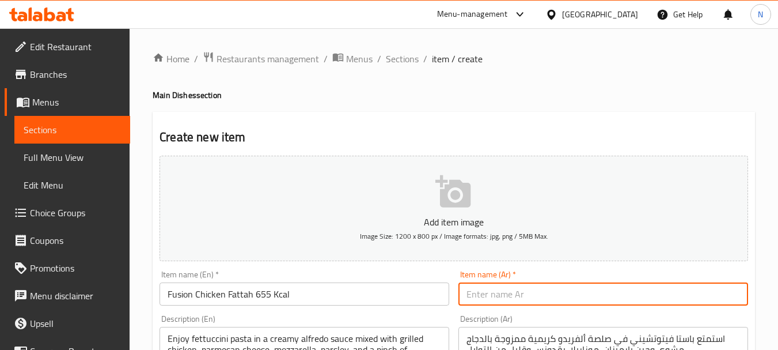
paste input "فتة دجاج فيوجن 655 سعرة حرارية"
type input "فتة دجاج فيوجن 655 سعرة حرارية"
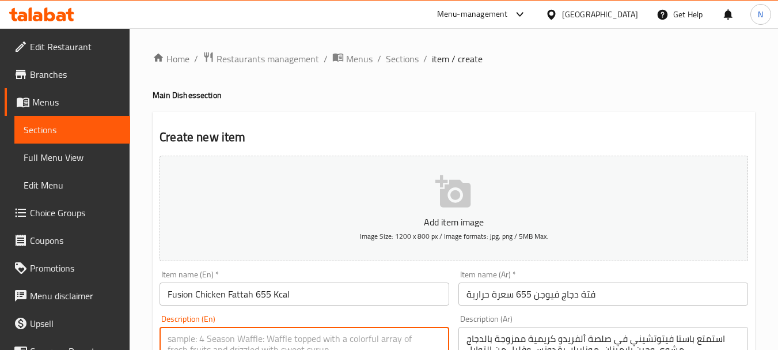
paste textarea "Savor our Fusion Chicken Fattah: tender chicken, low-fat sauce, white rice, roa…"
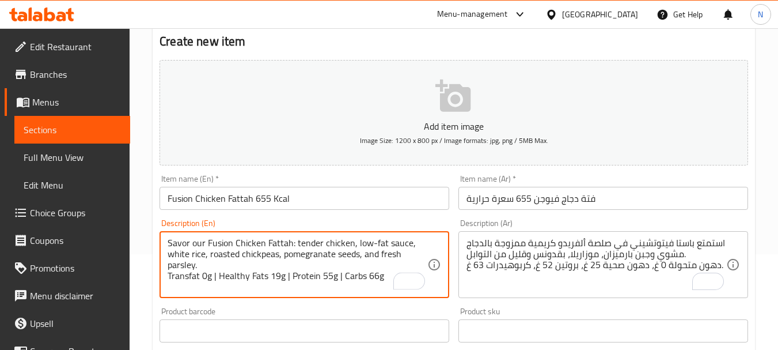
scroll to position [97, 0]
drag, startPoint x: 207, startPoint y: 238, endPoint x: 385, endPoint y: 275, distance: 181.1
click at [385, 275] on textarea "Savor our Fusion Chicken Fattah: tender chicken, low-fat sauce, white rice, roa…" at bounding box center [298, 263] width 260 height 55
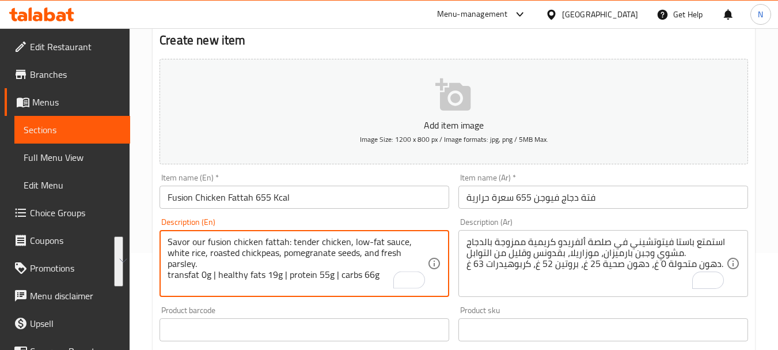
click at [261, 286] on textarea "Savor our fusion chicken fattah: tender chicken, low-fat sauce, white rice, roa…" at bounding box center [298, 263] width 260 height 55
click at [336, 275] on textarea "Savor our fusion chicken fattah: tender chicken, low-fat sauce, white rice, roa…" at bounding box center [298, 263] width 260 height 55
click at [339, 275] on textarea "Savor our fusion chicken fattah: tender chicken, low-fat sauce, white rice, roa…" at bounding box center [298, 263] width 260 height 55
click at [286, 275] on textarea "Savor our fusion chicken fattah: tender chicken, low-fat sauce, white rice, roa…" at bounding box center [298, 263] width 260 height 55
click at [217, 276] on textarea "Savor our fusion chicken fattah: tender chicken, low-fat sauce, white rice, roa…" at bounding box center [298, 263] width 260 height 55
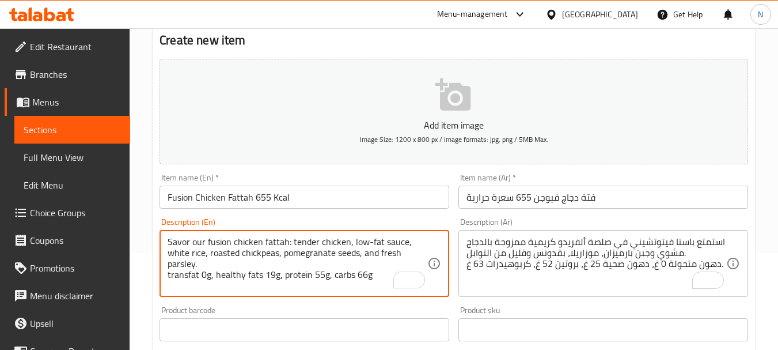
click at [368, 278] on textarea "Savor our fusion chicken fattah: tender chicken, low-fat sauce, white rice, roa…" at bounding box center [298, 263] width 260 height 55
click at [275, 244] on textarea "Savor our fusion chicken fattah: tender chicken, low-fat sauce, white rice, roa…" at bounding box center [298, 263] width 260 height 55
drag, startPoint x: 275, startPoint y: 244, endPoint x: 278, endPoint y: 281, distance: 37.6
click at [278, 281] on textarea "Savor our fusion chicken fattah: tender chicken, low-fat sauce, white rice, roa…" at bounding box center [298, 263] width 260 height 55
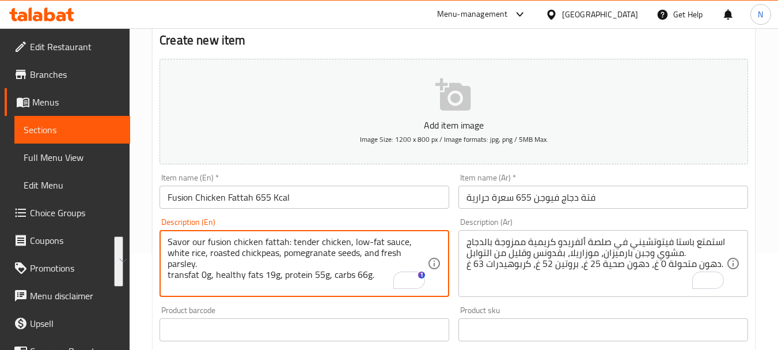
type textarea "Savor our fusion chicken fattah: tender chicken, low-fat sauce, white rice, roa…"
click at [543, 253] on textarea "استمتع باستا فيتوتشيني في صلصة ألفريدو كريمية ممزوجة بالدجاج مشوي وجبن بارميزان…" at bounding box center [597, 263] width 260 height 55
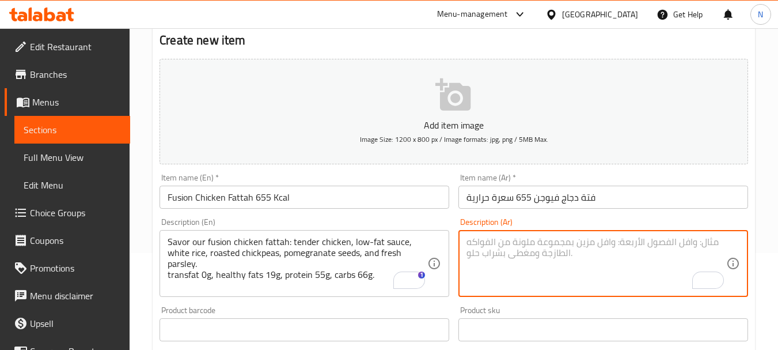
paste textarea "استمتع بفتة الدجاج المُدمجة لدينا: دجاج طري، صلصة قليلة الدسم، أرز أبيض، حمص مح…"
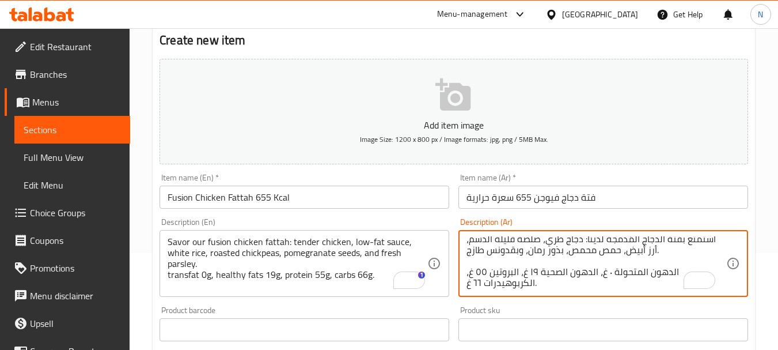
scroll to position [0, 0]
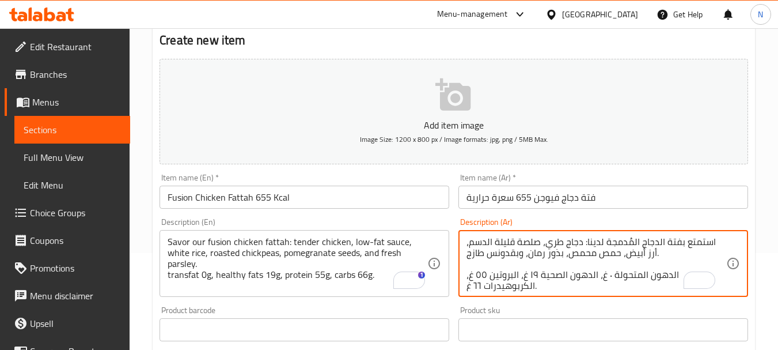
click at [630, 245] on textarea "استمتع بفتة الدجاج المُدمجة لدينا: دجاج طري، صلصة قليلة الدسم، أرز أبيض، حمص مح…" at bounding box center [597, 263] width 260 height 55
click at [660, 241] on textarea "استمتع بفتة الدجاج مُدمجة لدينا: دجاج طري، صلصة قليلة الدسم، أرز أبيض، حمص محمص…" at bounding box center [597, 263] width 260 height 55
click at [638, 240] on textarea "استمتع بفتة دجاج مُدمجة لدينا: دجاج طري، صلصة قليلة الدسم، أرز أبيض، حمص محمص، …" at bounding box center [597, 263] width 260 height 55
click at [510, 264] on textarea "استمتع بفتة دجاج مدمجة لدينا: دجاج طري، صلصة قليلة الدسم، أرز أبيض، حمص محمص، ب…" at bounding box center [597, 263] width 260 height 55
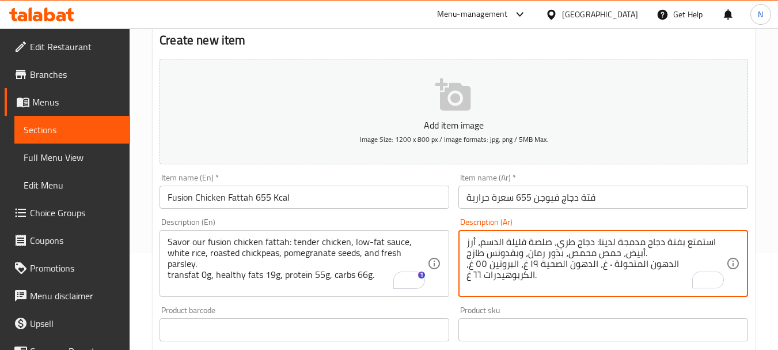
click at [670, 263] on textarea "استمتع بفتة دجاج مدمجة لدينا: دجاج طري، صلصة قليلة الدسم، أرز أبيض، حمص محمص، ب…" at bounding box center [597, 263] width 260 height 55
click at [695, 267] on textarea "استمتع بفتة دجاج مدمجة لدينا: دجاج طري، صلصة قليلة الدسم، أرز أبيض، حمص محمص، ب…" at bounding box center [597, 263] width 260 height 55
click at [643, 264] on textarea "استمتع بفتة دجاج مدمجة لدينا: دجاج طري، صلصة قليلة الدسم، أرز أبيض، حمص محمص، ب…" at bounding box center [597, 263] width 260 height 55
click at [623, 261] on textarea "استمتع بفتة دجاج مدمجة لدينا: دجاج طري، صلصة قليلة الدسم، أرز أبيض، حمص محمص، ب…" at bounding box center [597, 263] width 260 height 55
click at [582, 264] on textarea "استمتع بفتة دجاج مدمجة لدينا: دجاج طري، صلصة قليلة الدسم، أرز أبيض، حمص محمص، ب…" at bounding box center [597, 263] width 260 height 55
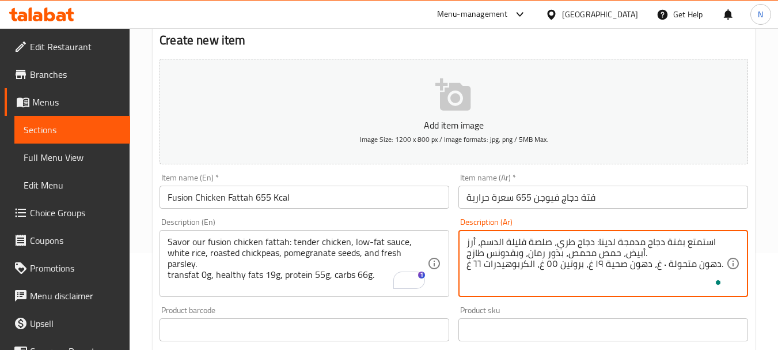
click at [529, 262] on textarea "استمتع بفتة دجاج مدمجة لدينا: دجاج طري، صلصة قليلة الدسم، أرز أبيض، حمص محمص، ب…" at bounding box center [597, 263] width 260 height 55
type textarea "استمتع بفتة دجاج مدمجة لدينا: دجاج طري، صلصة قليلة الدسم، أرز أبيض، حمص محمص، ب…"
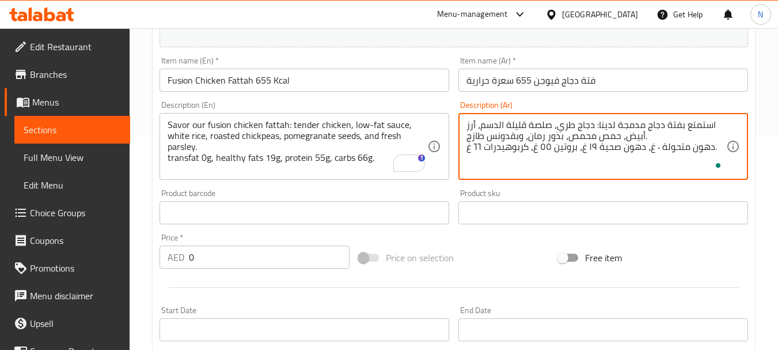
scroll to position [222, 0]
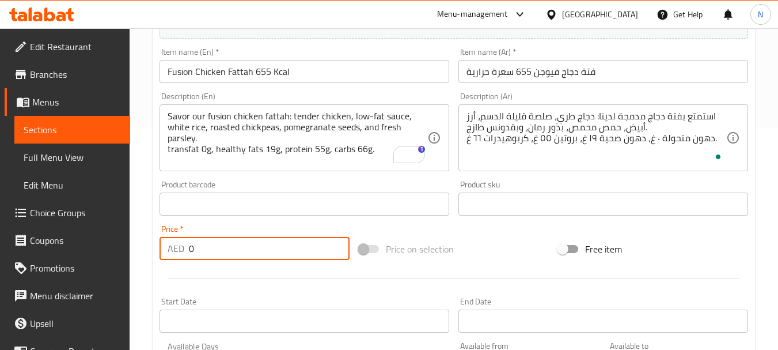
drag, startPoint x: 228, startPoint y: 251, endPoint x: 179, endPoint y: 252, distance: 49.0
click at [179, 252] on div "AED 0 Price *" at bounding box center [255, 248] width 190 height 23
type input "70"
click at [509, 228] on div "Add item image Image Size: 1200 x 800 px / Image formats: jpg, png / 5MB Max. I…" at bounding box center [454, 177] width 598 height 496
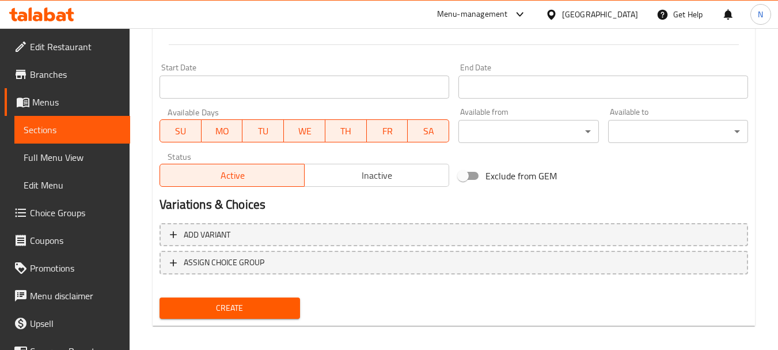
scroll to position [464, 0]
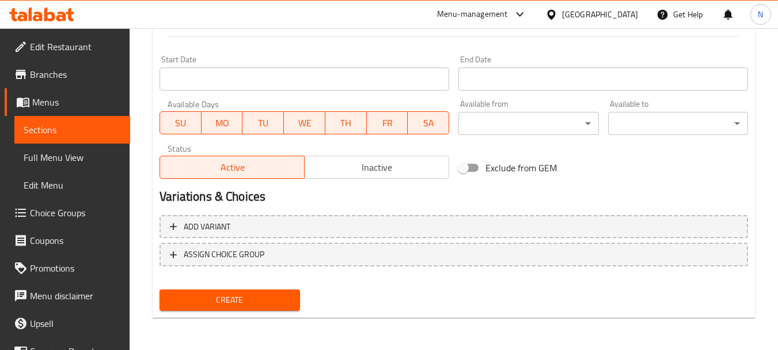
click at [221, 298] on span "Create" at bounding box center [230, 300] width 122 height 14
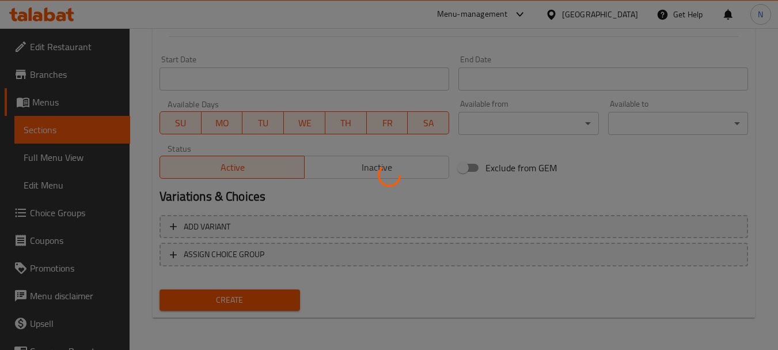
type input "0"
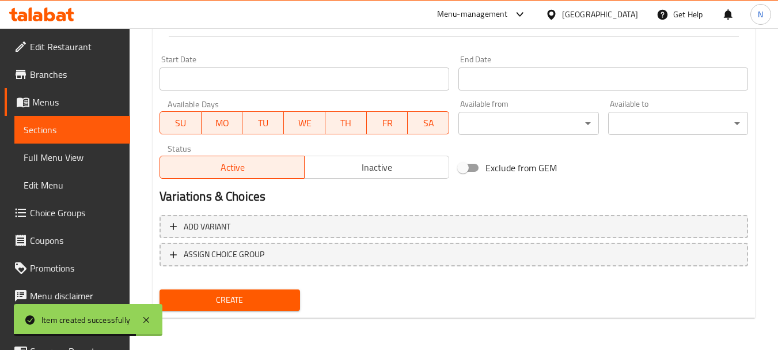
scroll to position [158, 0]
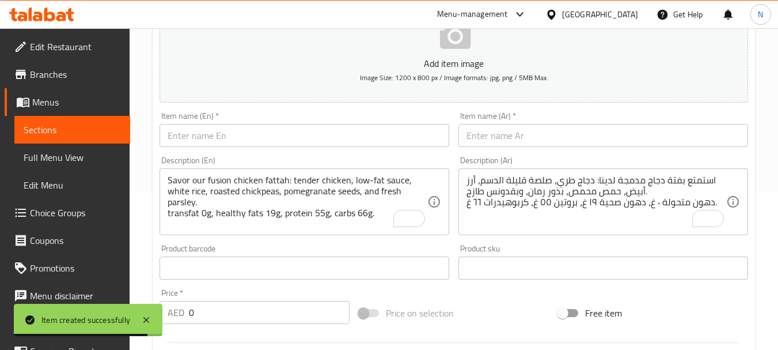
click at [287, 136] on input "text" at bounding box center [305, 135] width 290 height 23
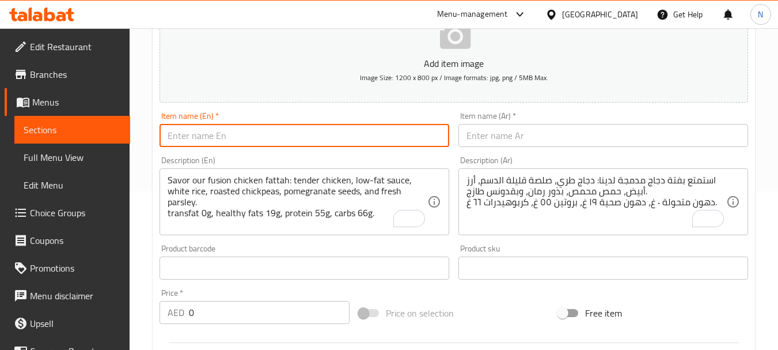
click at [206, 137] on input "text" at bounding box center [305, 135] width 290 height 23
paste input "EL JEFE'S CHIPOTLE BOWL - 659kcal"
click at [281, 134] on input "EL JEFE'S CHIPOTLE BOWL - 659kcal" at bounding box center [305, 135] width 290 height 23
click at [287, 143] on input "EL JEFE'S CHIPOTLE BOWL 659kcal" at bounding box center [305, 135] width 290 height 23
click at [293, 139] on input "EL JEFE'S CHIPOTLE BOWL 659 kcal" at bounding box center [305, 135] width 290 height 23
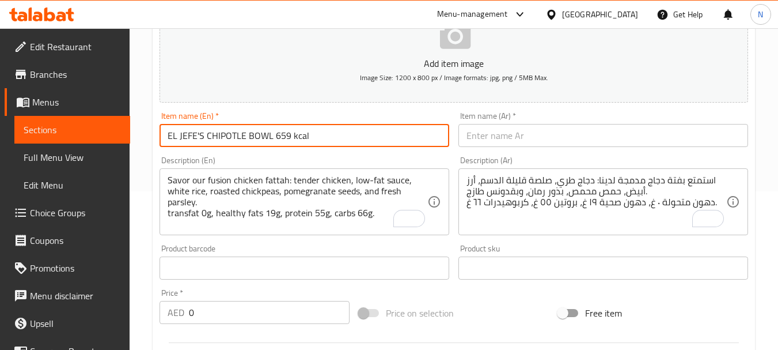
click at [293, 139] on input "EL JEFE'S CHIPOTLE BOWL 659 kcal" at bounding box center [305, 135] width 290 height 23
type input "El Jefe's Chipotle Bowl 659 Kcal"
click at [262, 187] on textarea "Savor our fusion chicken fattah: tender chicken, low-fat sauce, white rice, roa…" at bounding box center [298, 202] width 260 height 55
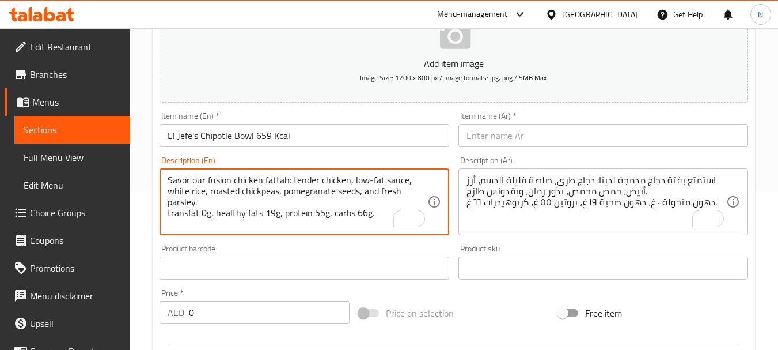
click at [260, 138] on input "El Jefe's Chipotle Bowl 659 Kcal" at bounding box center [305, 135] width 290 height 23
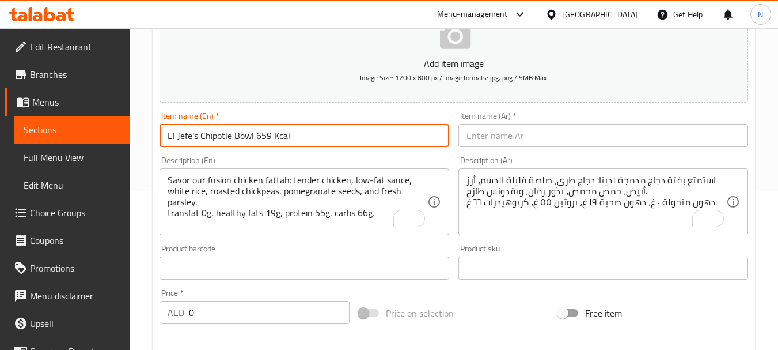
click at [260, 138] on input "El Jefe's Chipotle Bowl 659 Kcal" at bounding box center [305, 135] width 290 height 23
click at [511, 132] on input "text" at bounding box center [603, 135] width 290 height 23
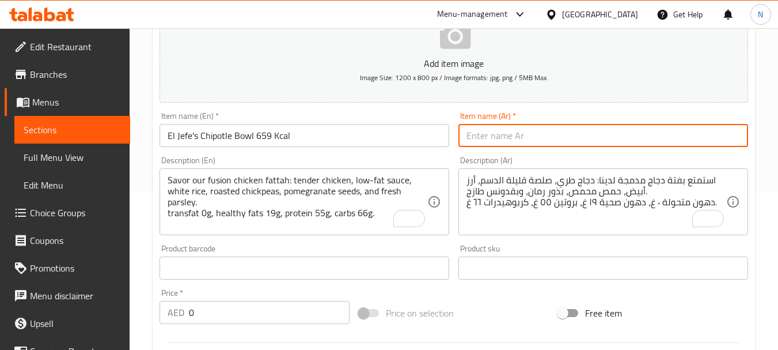
paste input "وعاء شيبوتل إل جيفي 659 سعرة حرارية"
click at [605, 136] on input "وعاء شيبوتل إل جيفي 659 سعرة حرارية" at bounding box center [603, 135] width 290 height 23
type input "جاط شيبوتل إل جيفي 659 سعرة حرارية"
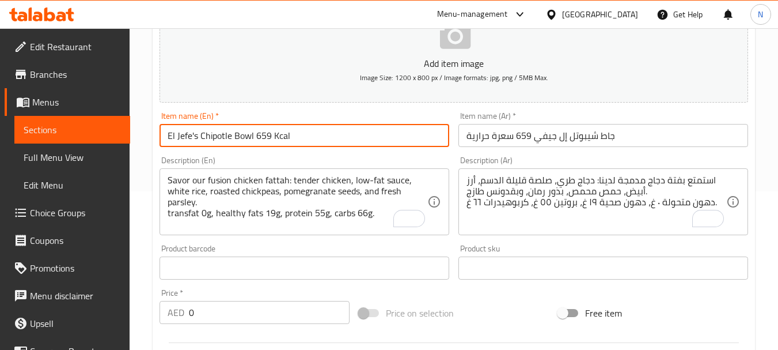
click at [246, 136] on input "El Jefe's Chipotle Bowl 659 Kcal" at bounding box center [305, 135] width 290 height 23
click at [321, 192] on textarea "Savor our fusion chicken fattah: tender chicken, low-fat sauce, white rice, roa…" at bounding box center [298, 202] width 260 height 55
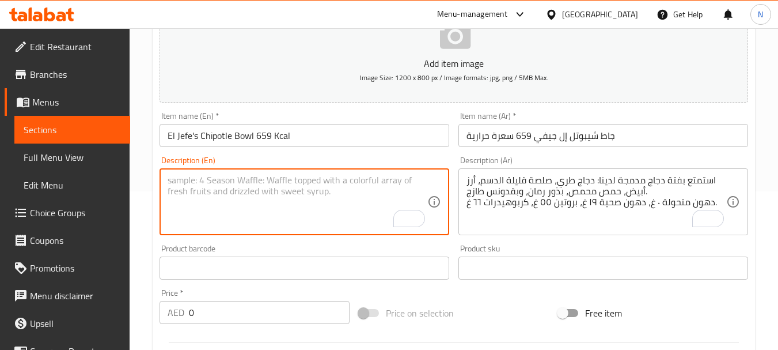
paste textarea "The Boss’s Bowl. Chipotle marinated chicken thighs grilled to perfection, cilan…"
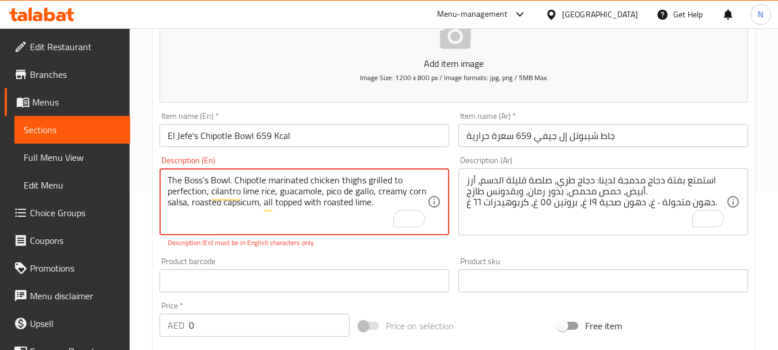
paste textarea "Transfat 0g I Healthy Fats 19g | Protein 52g | Carbs 70g"
click at [340, 212] on textarea "The Boss’s Bowl. Chipotle marinated chicken thighs grilled to perfection, cilan…" at bounding box center [298, 202] width 260 height 55
click at [291, 210] on textarea "The Boss’s Bowl. Chipotle marinated chicken thighs grilled to perfection, cilan…" at bounding box center [298, 202] width 260 height 55
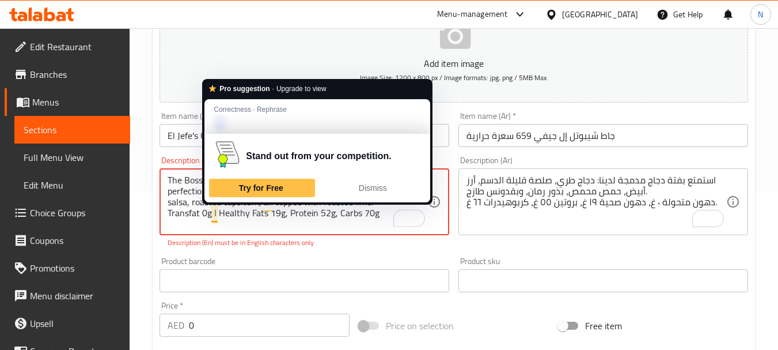
click at [218, 211] on textarea "The Boss’s Bowl. Chipotle marinated chicken thighs grilled to perfection, cilan…" at bounding box center [298, 202] width 260 height 55
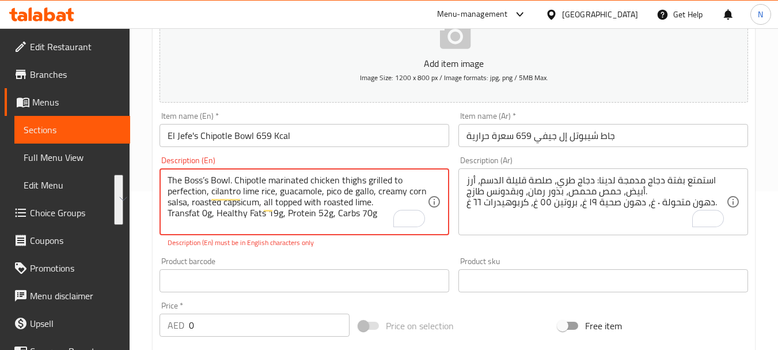
drag, startPoint x: 184, startPoint y: 179, endPoint x: 386, endPoint y: 218, distance: 205.9
click at [392, 218] on textarea "The Boss’s Bowl. Chipotle marinated chicken thighs grilled to perfection, cilan…" at bounding box center [298, 202] width 260 height 55
click at [202, 178] on textarea "The boss’s bowl. chipotle marinated chicken thighs grilled to perfection, cilan…" at bounding box center [298, 202] width 260 height 55
click at [206, 180] on textarea "The boss’s bowl. chipotle marinated chicken thighs grilled to perfection, cilan…" at bounding box center [298, 202] width 260 height 55
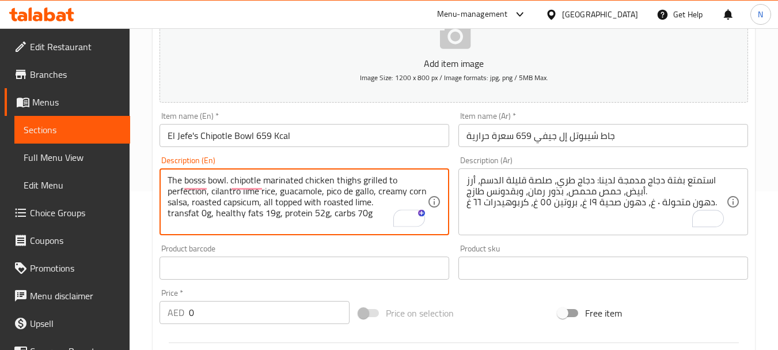
type textarea "The bosss bowl. chipotle marinated chicken thighs grilled to perfection, cilant…"
click at [199, 179] on textarea "The bosss bowl. chipotle marinated chicken thighs grilled to perfection, cilant…" at bounding box center [298, 202] width 260 height 55
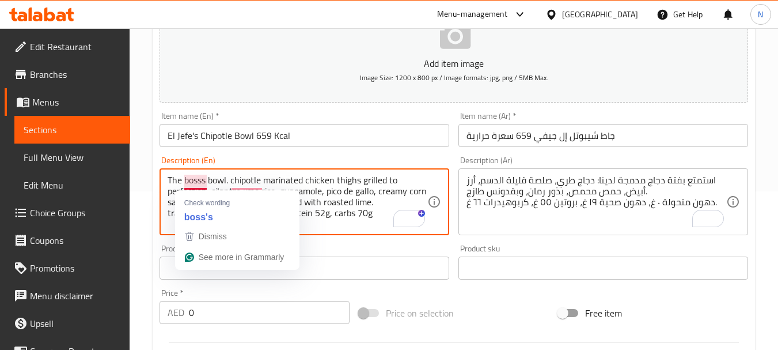
click at [199, 179] on textarea "The bosss bowl. chipotle marinated chicken thighs grilled to perfection, cilant…" at bounding box center [298, 202] width 260 height 55
drag, startPoint x: 199, startPoint y: 179, endPoint x: 315, endPoint y: 210, distance: 120.4
click at [315, 210] on textarea "The bosss bowl. chipotle marinated chicken thighs grilled to perfection, cilant…" at bounding box center [298, 202] width 260 height 55
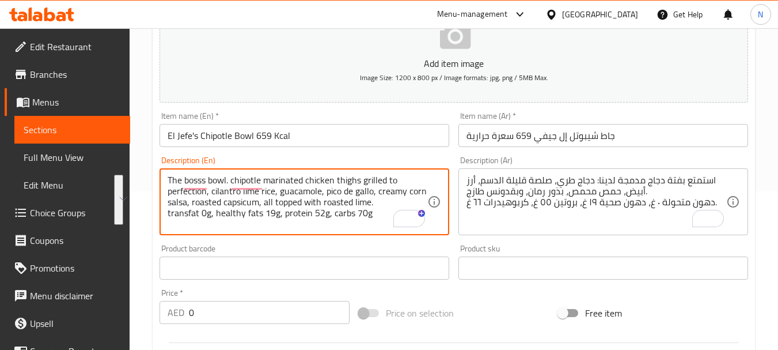
click at [528, 204] on textarea "استمتع بفتة دجاج مدمجة لدينا: دجاج طري، صلصة قليلة الدسم، أرز أبيض، حمص محمص، ب…" at bounding box center [597, 202] width 260 height 55
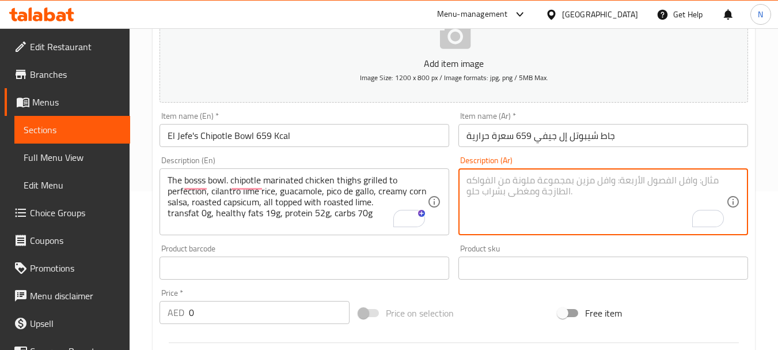
paste textarea "طبق الرؤساء. أفخاذ دجاج متبلة بالشيبوتلي مشوية بإتقان، أرز بالكزبرة والليمون، ج…"
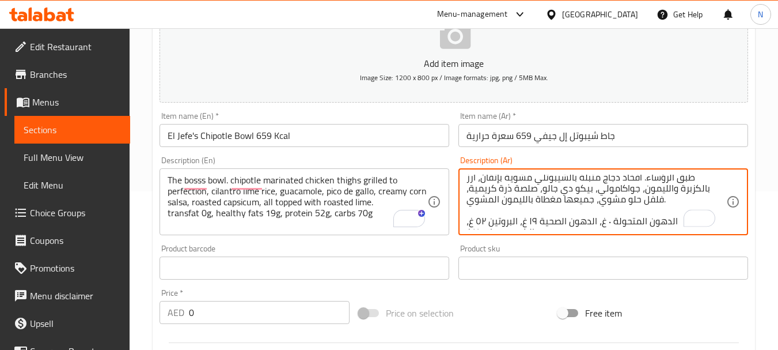
scroll to position [0, 0]
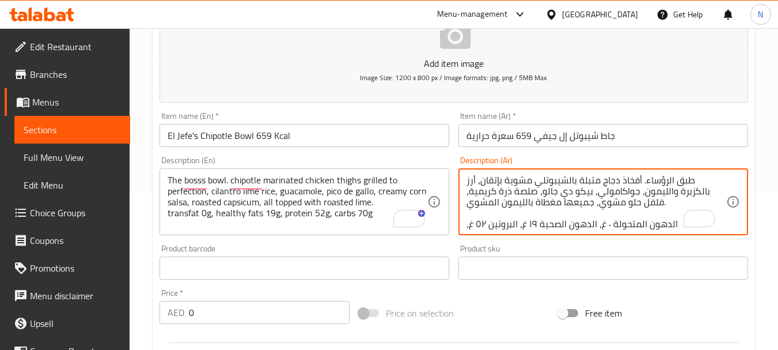
click at [685, 179] on textarea "طبق الرؤساء. أفخاذ دجاج متبلة بالشيبوتلي مشوية بإتقان، أرز بالكزبرة والليمون، ج…" at bounding box center [597, 202] width 260 height 55
click at [662, 178] on textarea "جاط الرؤساء. أفخاذ دجاج متبلة بالشيبوتلي مشوية بإتقان، أرز بالكزبرة والليمون، ج…" at bounding box center [597, 202] width 260 height 55
click at [661, 178] on textarea "جاط الرؤساء. أفخاذ دجاج متبلة بالشيبوتلي مشوية بإتقان، أرز بالكزبرة والليمون، ج…" at bounding box center [597, 202] width 260 height 55
click at [702, 189] on textarea "جاط بوس. أفخاذ دجاج متبلة بالشيبوتلي مشوية بإتقان، أرز بالكزبرة والليمون، جواكا…" at bounding box center [597, 202] width 260 height 55
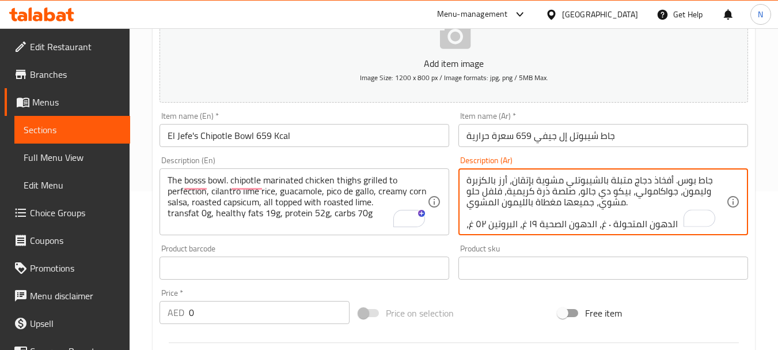
click at [548, 216] on textarea "جاط بوس. أفخاذ دجاج متبلة بالشيبوتلي مشوية بإتقان، أرز بالكزبرة وليمون، جواكامو…" at bounding box center [597, 202] width 260 height 55
click at [537, 210] on textarea "جاط بوس. أفخاذ دجاج متبلة بالشيبوتلي مشوية بإتقان، أرز بالكزبرة وليمون، جواكامو…" at bounding box center [597, 202] width 260 height 55
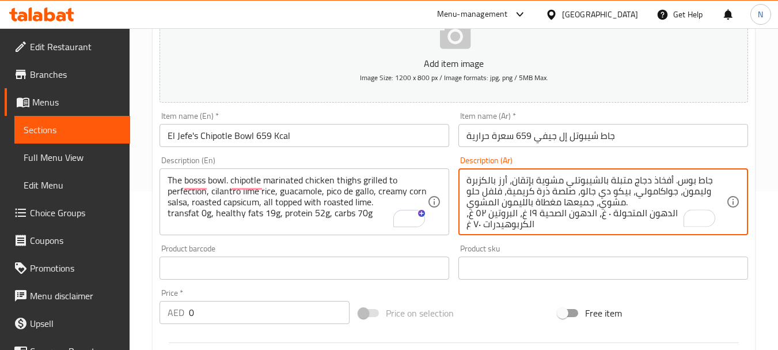
click at [493, 202] on textarea "جاط بوس. أفخاذ دجاج متبلة بالشيبوتلي مشوية بإتقان، أرز بالكزبرة وليمون، جواكامو…" at bounding box center [597, 202] width 260 height 55
click at [669, 217] on textarea "جاط بوس. أفخاذ دجاج متبلة بالشيبوتلي مشوية بإتقان، أرز بالكزبرة وليمون، جواكامو…" at bounding box center [597, 202] width 260 height 55
click at [639, 217] on textarea "جاط بوس. أفخاذ دجاج متبلة بالشيبوتلي مشوية بإتقان، أرز بالكزبرة وليمون، جواكامو…" at bounding box center [597, 202] width 260 height 55
click at [612, 215] on textarea "جاط بوس. أفخاذ دجاج متبلة بالشيبوتلي مشوية بإتقان، أرز بالكزبرة وليمون، جواكامو…" at bounding box center [597, 202] width 260 height 55
click at [564, 214] on textarea "جاط بوس. أفخاذ دجاج متبلة بالشيبوتلي مشوية بإتقان، أرز بالكزبرة وليمون، جواكامو…" at bounding box center [597, 202] width 260 height 55
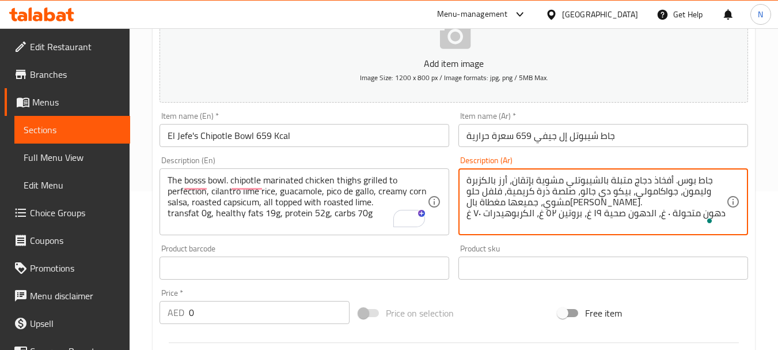
click at [520, 214] on textarea "جاط بوس. أفخاذ دجاج متبلة بالشيبوتلي مشوية بإتقان، أرز بالكزبرة وليمون، جواكامو…" at bounding box center [597, 202] width 260 height 55
type textarea "جاط بوس. أفخاذ دجاج متبلة بالشيبوتلي مشوية بإتقان، أرز بالكزبرة وليمون، جواكامو…"
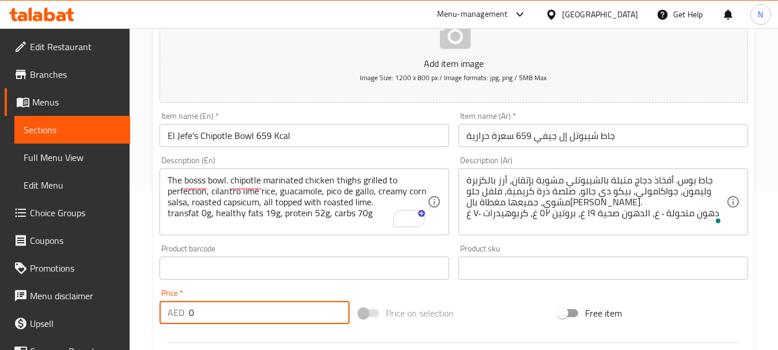
drag, startPoint x: 224, startPoint y: 321, endPoint x: 152, endPoint y: 324, distance: 72.1
click at [150, 324] on div "Home / Restaurants management / Menus / Sections / item / create Main Dishes se…" at bounding box center [454, 263] width 649 height 786
type input "88"
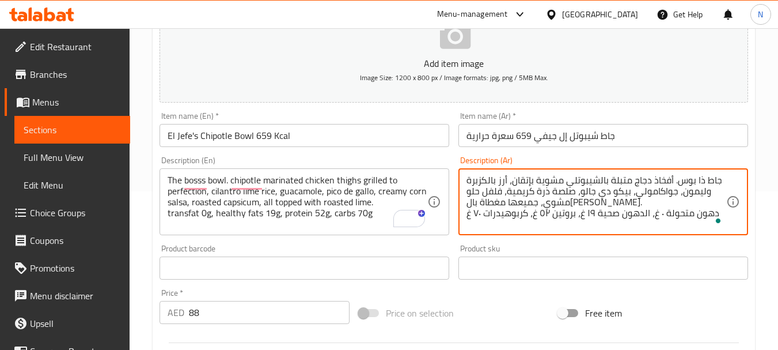
scroll to position [464, 0]
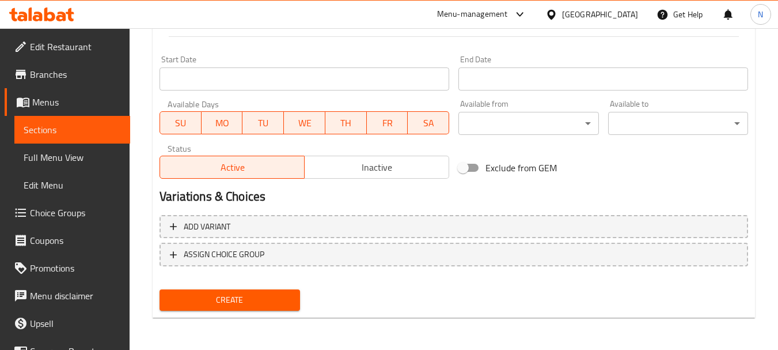
type textarea "جاط ذا بوس. أفخاذ دجاج متبلة بالشيبوتلي مشوية بإتقان، أرز بالكزبرة وليمون، جواك…"
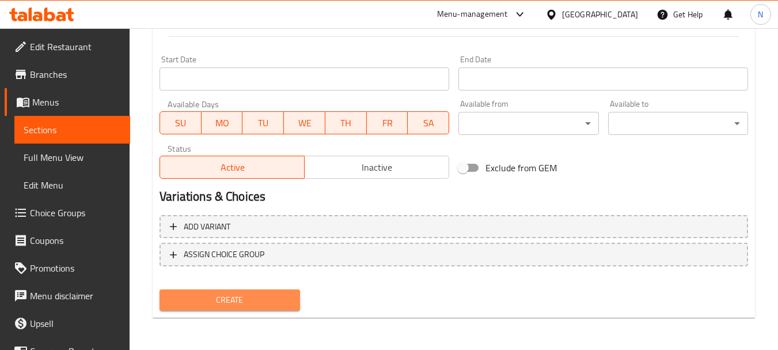
click at [290, 294] on span "Create" at bounding box center [230, 300] width 122 height 14
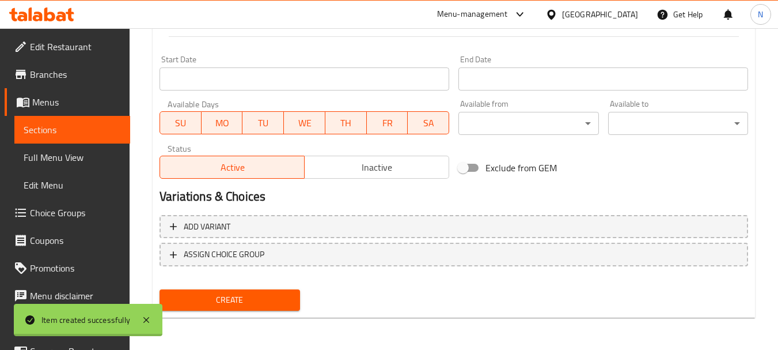
type input "0"
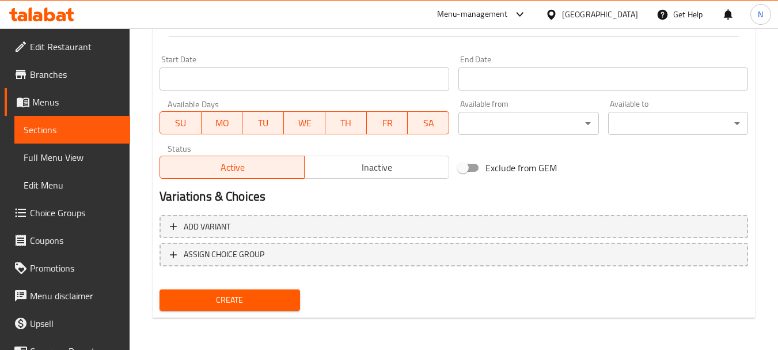
scroll to position [0, 0]
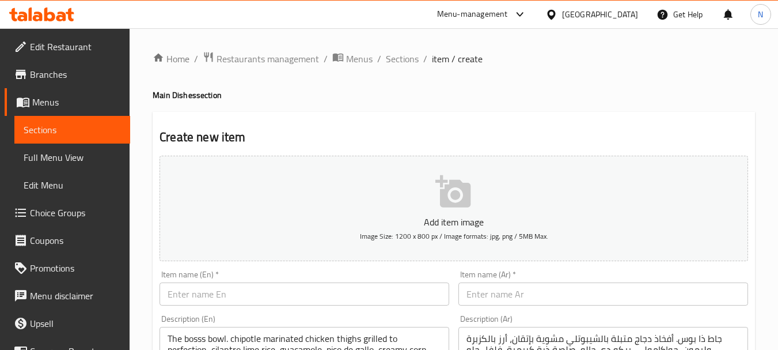
click at [59, 98] on span "Menus" at bounding box center [76, 102] width 89 height 14
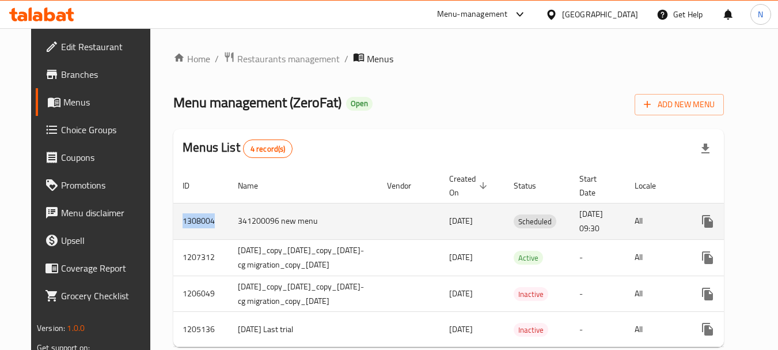
drag, startPoint x: 196, startPoint y: 223, endPoint x: 162, endPoint y: 218, distance: 33.8
click at [173, 218] on td "1308004" at bounding box center [200, 221] width 55 height 36
copy td "1308004"
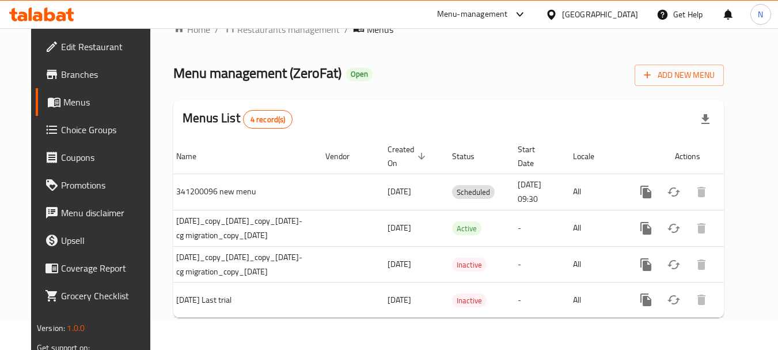
scroll to position [0, 103]
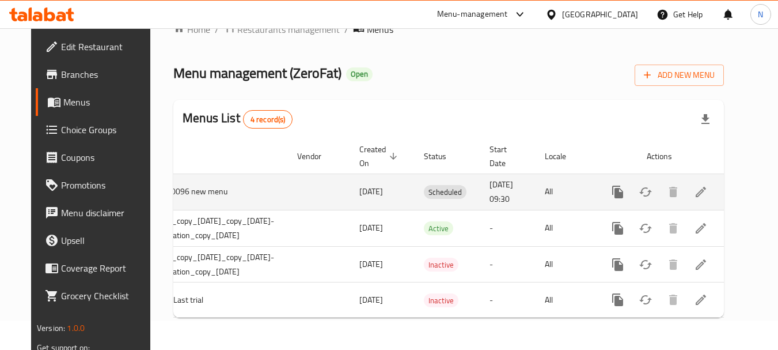
click at [706, 187] on icon "enhanced table" at bounding box center [701, 192] width 10 height 10
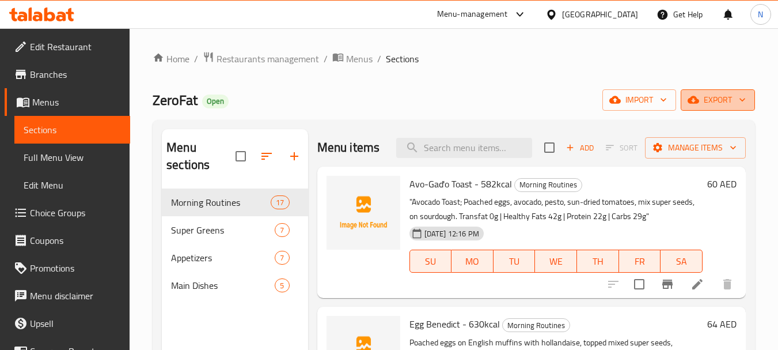
click at [725, 104] on span "export" at bounding box center [718, 100] width 56 height 14
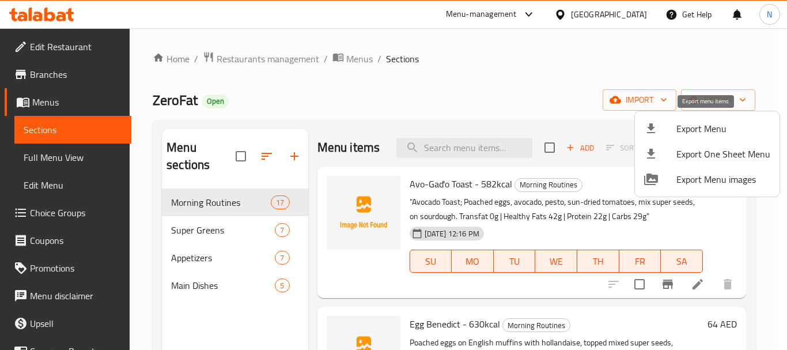
click at [711, 127] on span "Export Menu" at bounding box center [723, 129] width 94 height 14
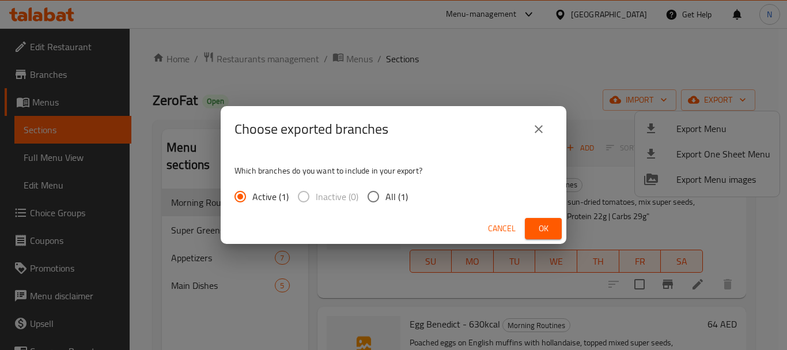
click at [377, 198] on input "All (1)" at bounding box center [373, 196] width 24 height 24
radio input "true"
click at [534, 226] on span "Ok" at bounding box center [543, 228] width 18 height 14
